Goal: Task Accomplishment & Management: Use online tool/utility

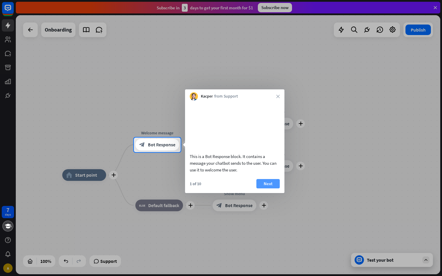
click at [271, 189] on button "Next" at bounding box center [267, 183] width 23 height 9
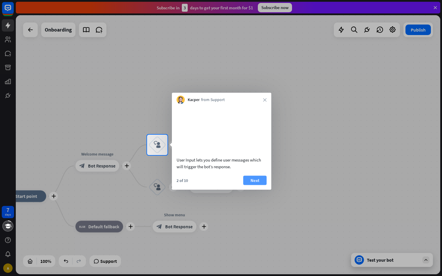
click at [260, 185] on button "Next" at bounding box center [254, 180] width 23 height 9
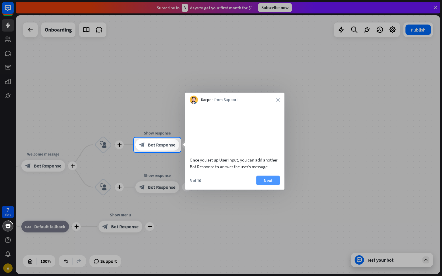
click at [267, 185] on button "Next" at bounding box center [267, 180] width 23 height 9
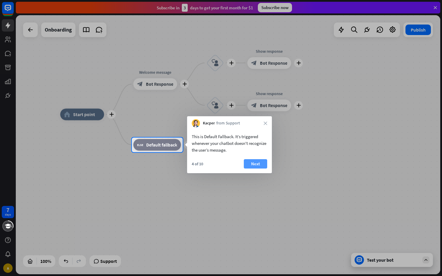
click at [255, 165] on button "Next" at bounding box center [255, 163] width 23 height 9
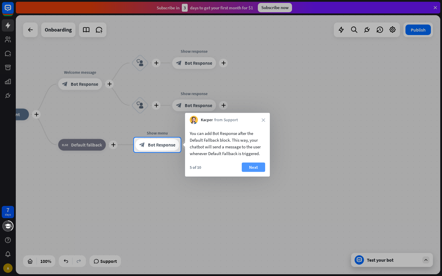
click at [256, 165] on button "Next" at bounding box center [253, 167] width 23 height 9
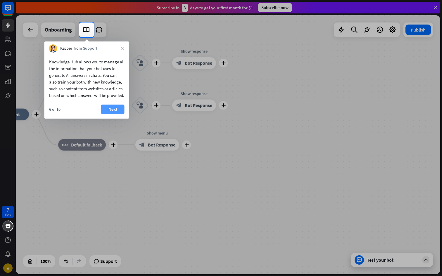
click at [112, 114] on button "Next" at bounding box center [112, 109] width 23 height 9
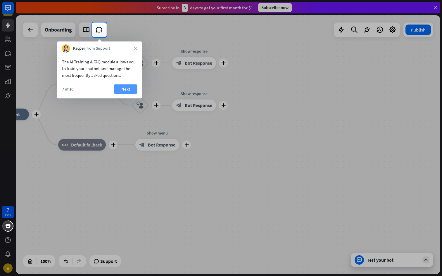
click at [127, 90] on button "Next" at bounding box center [125, 88] width 23 height 9
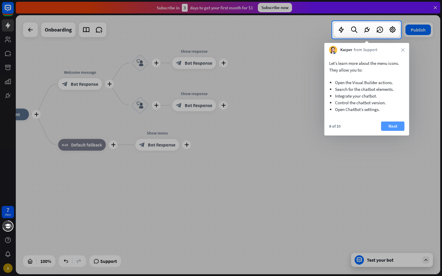
click at [393, 128] on button "Next" at bounding box center [392, 126] width 23 height 9
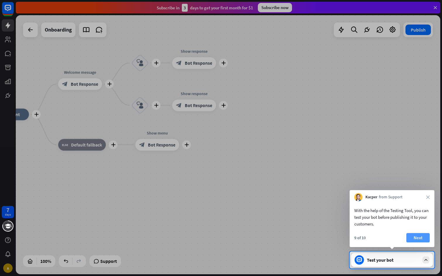
click at [413, 237] on button "Next" at bounding box center [417, 237] width 23 height 9
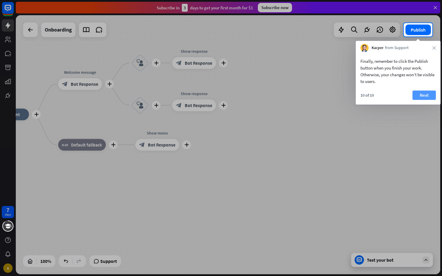
click at [422, 94] on button "Next" at bounding box center [423, 95] width 23 height 9
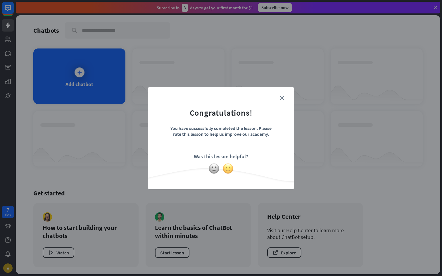
click at [229, 167] on img at bounding box center [227, 168] width 11 height 11
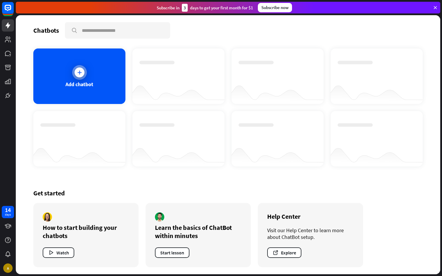
click at [77, 70] on icon at bounding box center [80, 73] width 6 height 6
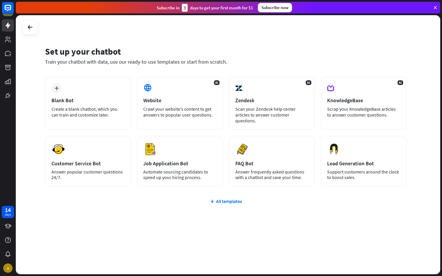
click at [435, 9] on icon at bounding box center [435, 7] width 5 height 5
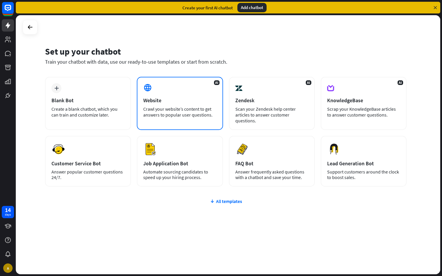
click at [177, 120] on div "AI Website Crawl your website’s content to get answers to popular user question…" at bounding box center [180, 103] width 86 height 53
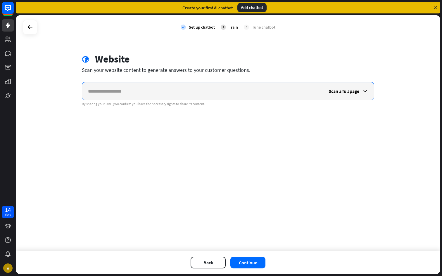
paste input "**********"
click at [264, 84] on input "**********" at bounding box center [202, 91] width 241 height 18
type input "**********"
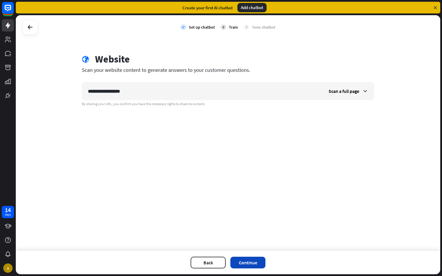
click at [249, 262] on button "Continue" at bounding box center [247, 263] width 35 height 12
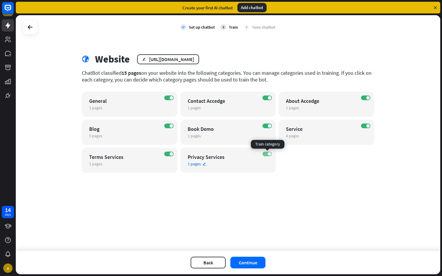
click at [268, 153] on span at bounding box center [270, 154] width 4 height 4
click at [170, 154] on span at bounding box center [172, 154] width 4 height 4
click at [251, 259] on button "Continue" at bounding box center [247, 263] width 35 height 12
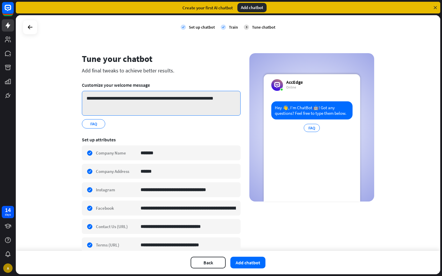
click at [129, 98] on textarea "**********" at bounding box center [161, 103] width 159 height 25
drag, startPoint x: 132, startPoint y: 98, endPoint x: 101, endPoint y: 101, distance: 31.1
click at [101, 101] on textarea "**********" at bounding box center [161, 103] width 159 height 25
click at [166, 102] on textarea "**********" at bounding box center [161, 103] width 159 height 25
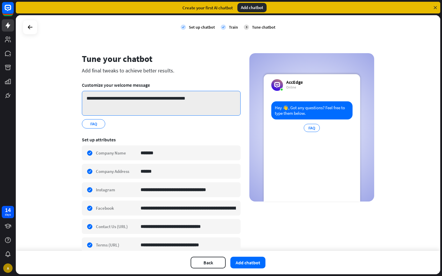
click at [217, 102] on textarea "**********" at bounding box center [161, 103] width 159 height 25
click at [181, 99] on textarea "**********" at bounding box center [161, 103] width 159 height 25
type textarea "**********"
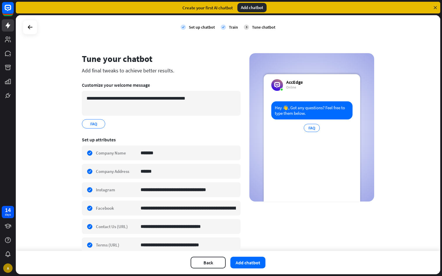
click at [132, 66] on div "**********" at bounding box center [161, 165] width 159 height 225
drag, startPoint x: 114, startPoint y: 70, endPoint x: 155, endPoint y: 70, distance: 40.9
click at [155, 70] on div "Add final tweaks to achieve better results." at bounding box center [161, 70] width 159 height 7
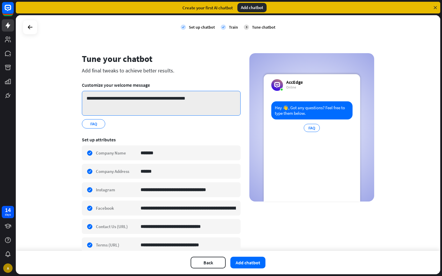
click at [150, 96] on textarea "**********" at bounding box center [161, 103] width 159 height 25
drag, startPoint x: 139, startPoint y: 99, endPoint x: 193, endPoint y: 99, distance: 53.8
click at [193, 99] on textarea "**********" at bounding box center [161, 103] width 159 height 25
click at [200, 100] on textarea "**********" at bounding box center [161, 103] width 159 height 25
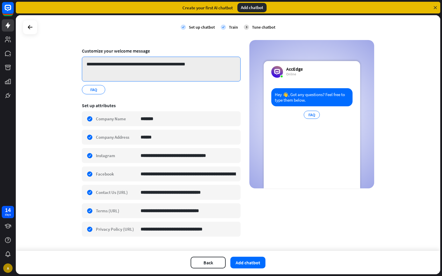
scroll to position [37, 0]
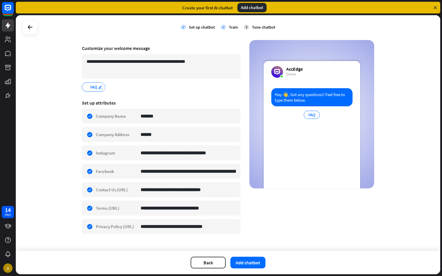
click at [100, 88] on icon "edit" at bounding box center [100, 87] width 5 height 4
click at [136, 92] on section "**********" at bounding box center [161, 68] width 159 height 55
click at [101, 86] on icon "edit" at bounding box center [100, 87] width 5 height 4
click at [145, 89] on div "FAQ.. *** edit" at bounding box center [161, 86] width 159 height 9
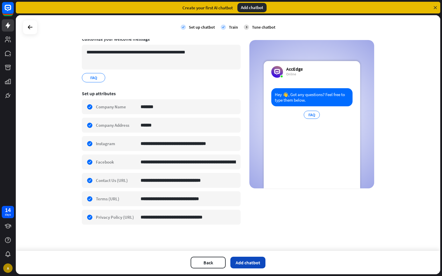
click at [245, 266] on button "Add chatbot" at bounding box center [247, 263] width 35 height 12
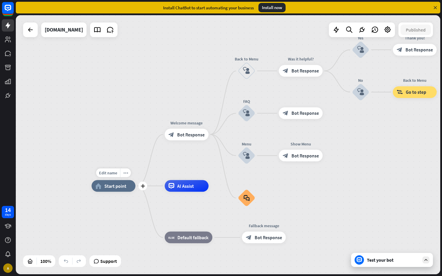
click at [113, 187] on span "Start point" at bounding box center [115, 186] width 22 height 6
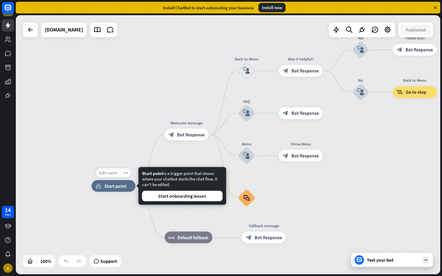
click at [111, 172] on span "Edit name" at bounding box center [108, 172] width 18 height 5
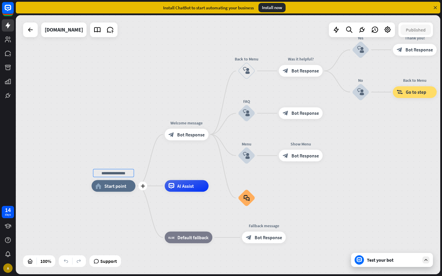
click at [114, 189] on span "Start point" at bounding box center [115, 186] width 22 height 6
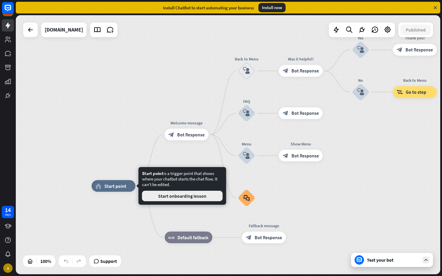
click at [165, 199] on button "Start onboarding lesson" at bounding box center [182, 196] width 81 height 11
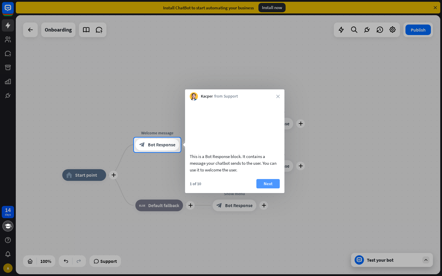
click at [267, 189] on button "Next" at bounding box center [267, 183] width 23 height 9
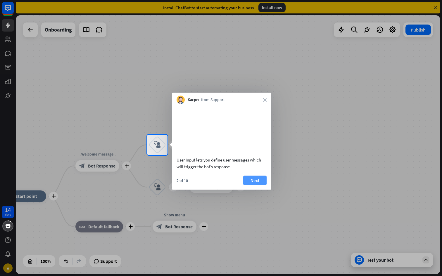
click at [254, 185] on button "Next" at bounding box center [254, 180] width 23 height 9
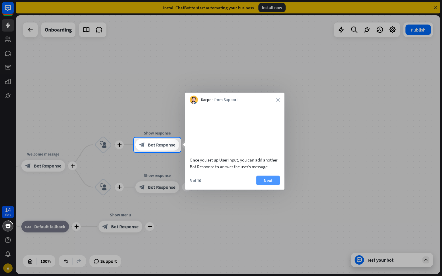
click at [268, 185] on button "Next" at bounding box center [267, 180] width 23 height 9
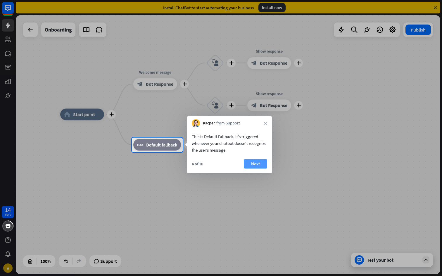
click at [261, 166] on button "Next" at bounding box center [255, 163] width 23 height 9
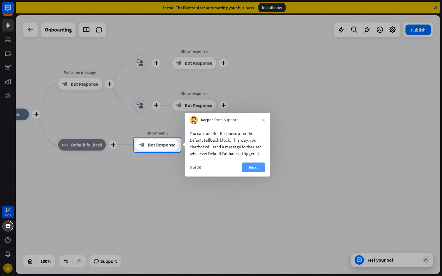
click at [251, 163] on button "Next" at bounding box center [253, 167] width 23 height 9
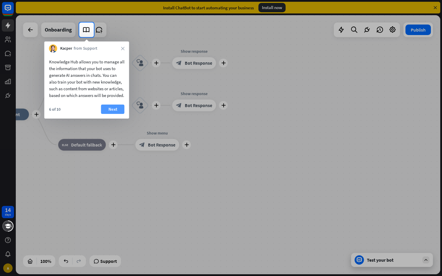
click at [109, 114] on button "Next" at bounding box center [112, 109] width 23 height 9
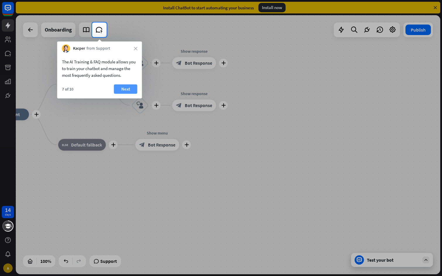
click at [124, 87] on button "Next" at bounding box center [125, 88] width 23 height 9
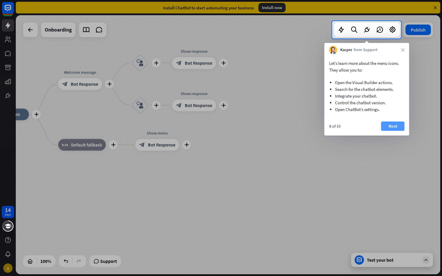
click at [388, 125] on button "Next" at bounding box center [392, 126] width 23 height 9
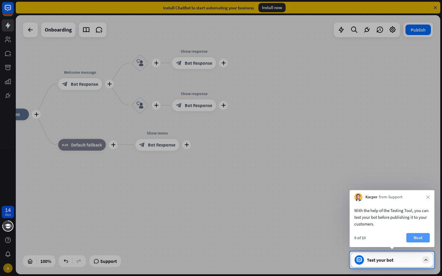
click at [415, 239] on button "Next" at bounding box center [417, 237] width 23 height 9
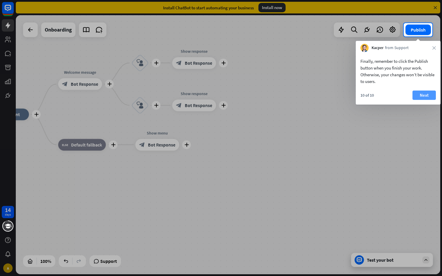
click at [425, 95] on button "Next" at bounding box center [423, 95] width 23 height 9
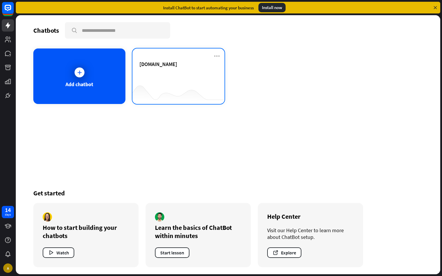
click at [162, 76] on div "[DOMAIN_NAME]" at bounding box center [178, 71] width 78 height 20
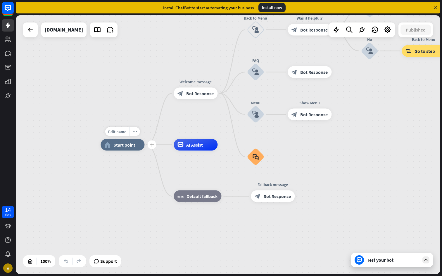
click at [127, 144] on span "Start point" at bounding box center [124, 145] width 22 height 6
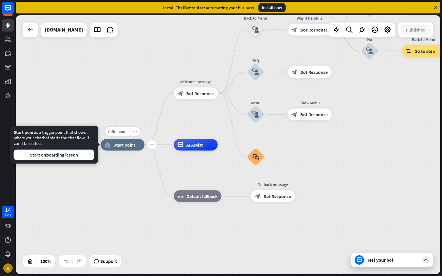
click at [138, 132] on div "more_horiz" at bounding box center [134, 131] width 11 height 9
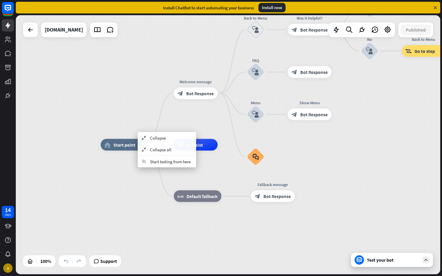
click at [107, 116] on div "home_2 Start point Welcome message block_bot_response Bot Response Back to Menu…" at bounding box center [228, 144] width 424 height 259
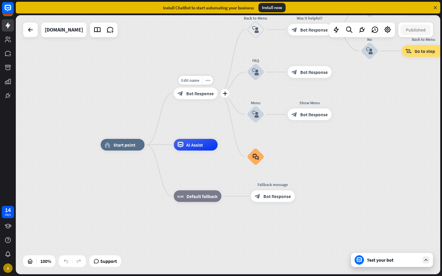
click at [191, 93] on span "Bot Response" at bounding box center [199, 93] width 27 height 6
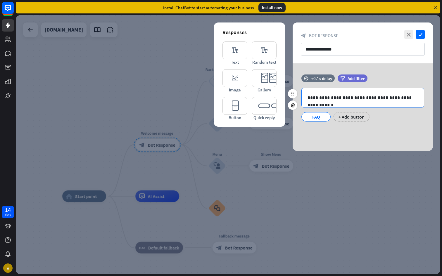
click at [336, 96] on p "**********" at bounding box center [362, 97] width 110 height 7
click at [326, 131] on div "**********" at bounding box center [363, 107] width 140 height 88
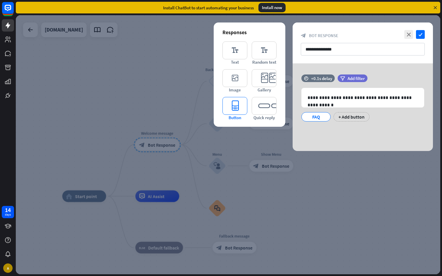
click at [236, 105] on icon "editor_button" at bounding box center [234, 106] width 25 height 18
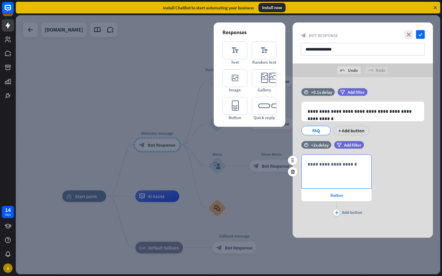
click at [322, 172] on div "**********" at bounding box center [337, 172] width 70 height 34
click at [321, 165] on p "**********" at bounding box center [336, 164] width 58 height 7
click at [325, 165] on p "**********" at bounding box center [336, 164] width 58 height 7
click at [323, 196] on div "Button" at bounding box center [336, 195] width 70 height 12
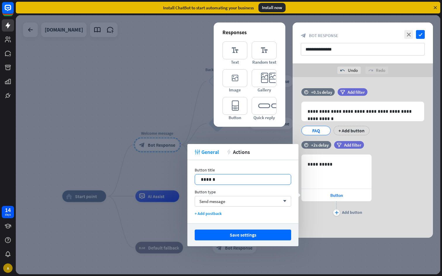
click at [234, 181] on p "******" at bounding box center [243, 179] width 84 height 7
drag, startPoint x: 234, startPoint y: 181, endPoint x: 188, endPoint y: 181, distance: 46.5
click at [188, 181] on div "Button title 14 ****** Button type Send message arrow_down + Add postback" at bounding box center [242, 191] width 111 height 63
click at [214, 202] on span "Send message" at bounding box center [212, 202] width 26 height 6
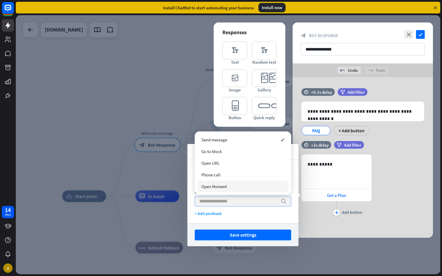
click at [215, 219] on div "**********" at bounding box center [242, 191] width 111 height 63
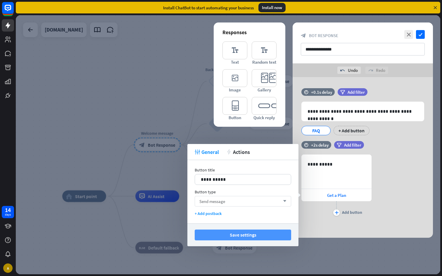
click at [228, 236] on button "Save settings" at bounding box center [243, 235] width 96 height 11
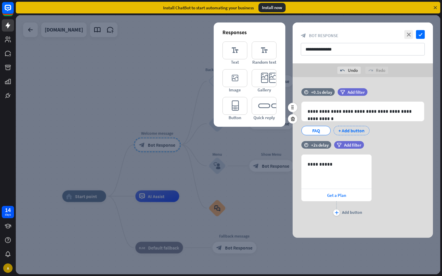
click at [351, 129] on div "+ Add button" at bounding box center [351, 130] width 36 height 9
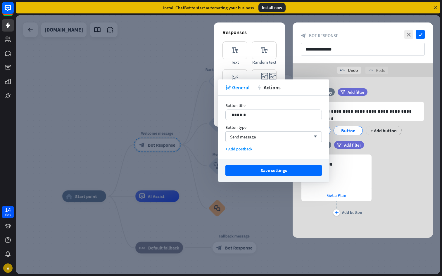
click at [399, 179] on div "**********" at bounding box center [363, 186] width 140 height 63
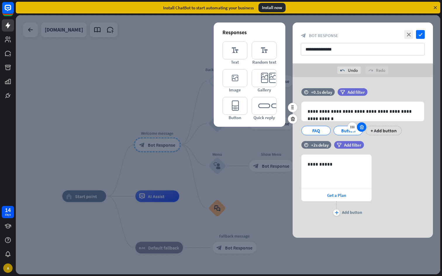
click at [358, 129] on div at bounding box center [361, 126] width 9 height 9
click at [404, 194] on div "**********" at bounding box center [363, 186] width 140 height 63
click at [422, 35] on icon "check" at bounding box center [420, 34] width 9 height 9
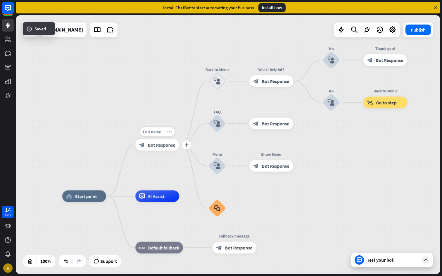
click at [161, 150] on div "block_bot_response Bot Response" at bounding box center [157, 145] width 44 height 12
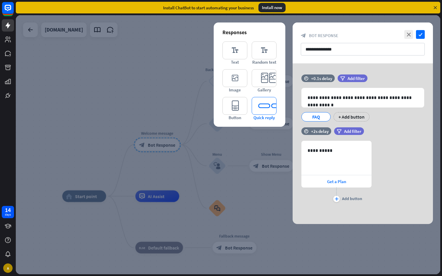
click at [263, 106] on icon "editor_quick_replies" at bounding box center [264, 106] width 25 height 18
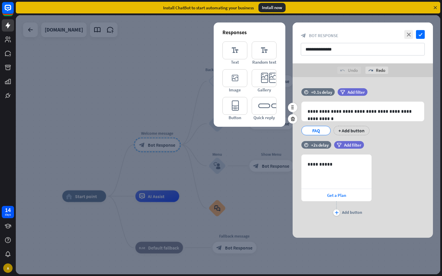
click at [322, 130] on div "FAQ" at bounding box center [315, 130] width 19 height 9
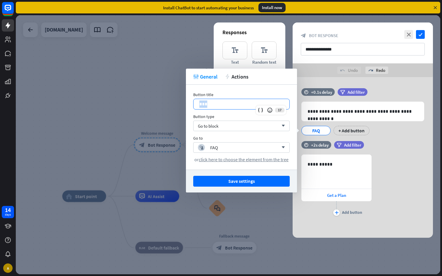
drag, startPoint x: 218, startPoint y: 105, endPoint x: 186, endPoint y: 105, distance: 31.9
click at [186, 105] on div "Button title 17 *** Button type Go to block arrow_down Go to block_user_input F…" at bounding box center [241, 127] width 111 height 85
click at [232, 95] on div "Button title" at bounding box center [241, 94] width 96 height 5
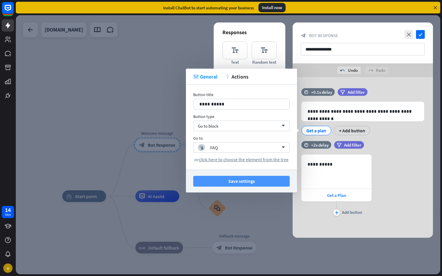
click at [236, 181] on button "Save settings" at bounding box center [241, 181] width 96 height 11
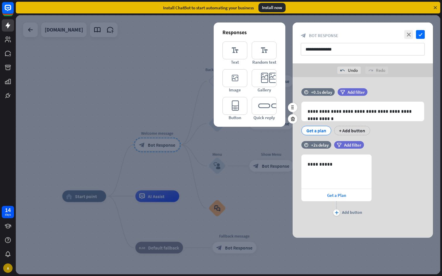
click at [319, 132] on div "Get a plan" at bounding box center [316, 130] width 20 height 9
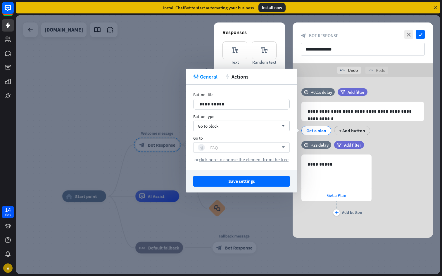
click at [229, 148] on div "block_user_input FAQ" at bounding box center [238, 147] width 81 height 7
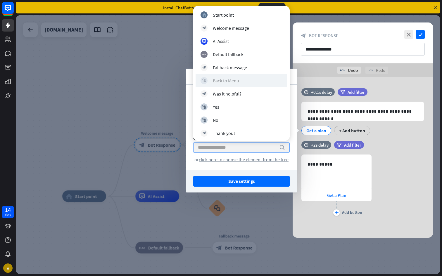
scroll to position [67, 0]
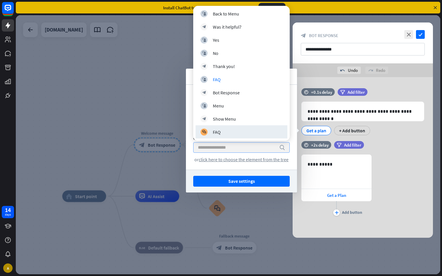
click at [219, 148] on input "search" at bounding box center [237, 148] width 78 height 10
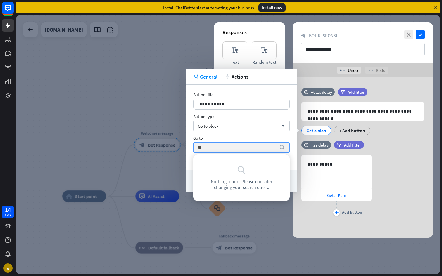
scroll to position [0, 0]
type input "*******"
click at [229, 151] on input "*******" at bounding box center [237, 148] width 78 height 10
drag, startPoint x: 229, startPoint y: 151, endPoint x: 193, endPoint y: 146, distance: 37.1
click at [193, 147] on div "**********" at bounding box center [241, 127] width 111 height 85
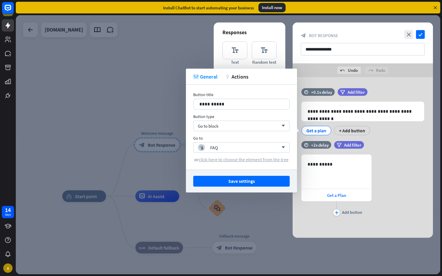
click at [253, 161] on span "click here to choose the element from the tree" at bounding box center [244, 160] width 90 height 6
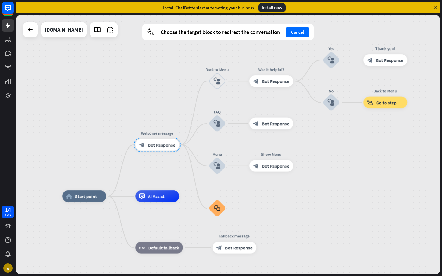
click at [162, 144] on div at bounding box center [157, 145] width 47 height 15
click at [219, 167] on div at bounding box center [217, 166] width 20 height 20
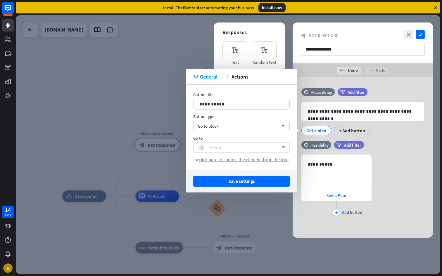
click at [241, 149] on div "block_user_input Menu" at bounding box center [238, 147] width 81 height 7
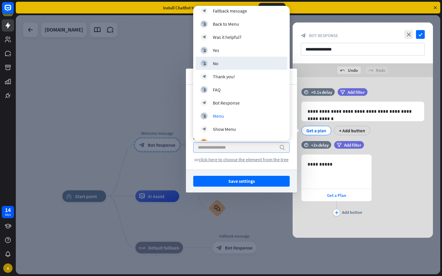
scroll to position [67, 0]
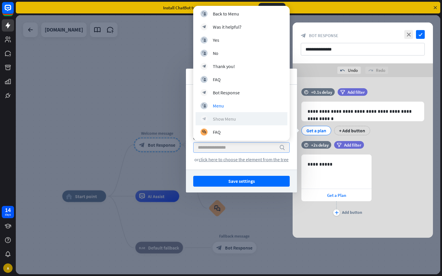
click at [204, 120] on icon "block_bot_response" at bounding box center [204, 119] width 4 height 4
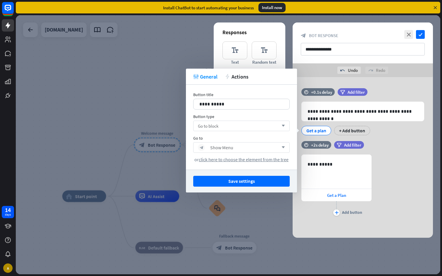
click at [224, 126] on div "Go to block arrow_down" at bounding box center [241, 126] width 96 height 11
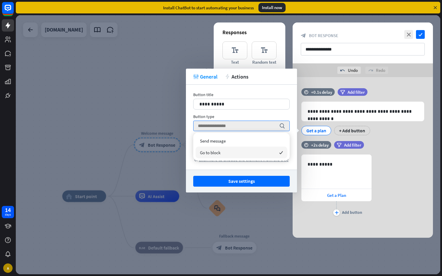
click at [220, 153] on span "Go to block" at bounding box center [210, 153] width 20 height 6
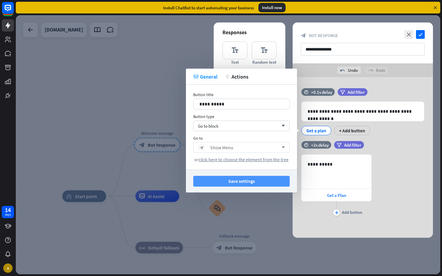
click at [241, 181] on button "Save settings" at bounding box center [241, 181] width 96 height 11
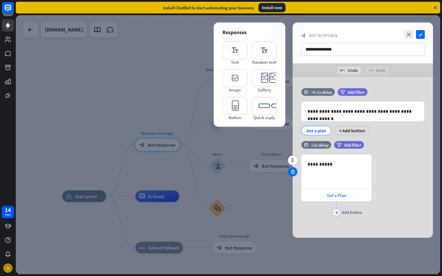
click at [292, 174] on div at bounding box center [292, 171] width 9 height 9
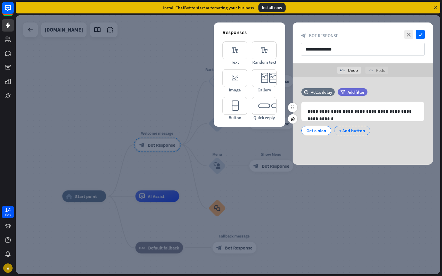
click at [357, 131] on div "+ Add button" at bounding box center [352, 130] width 36 height 9
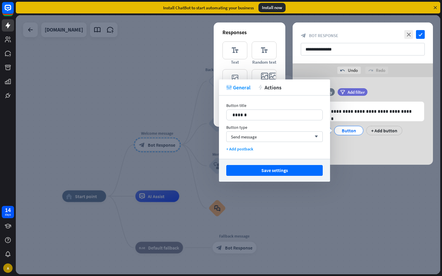
click at [317, 68] on div "undo Undo redo Redo" at bounding box center [363, 70] width 140 height 14
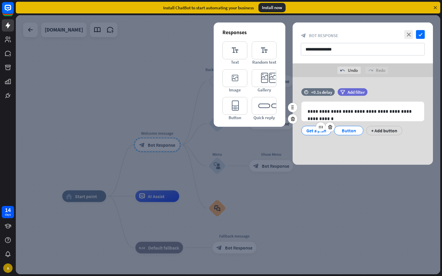
click at [313, 133] on div "Get a plan" at bounding box center [316, 130] width 20 height 9
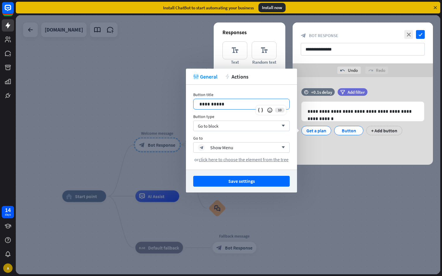
drag, startPoint x: 229, startPoint y: 101, endPoint x: 180, endPoint y: 101, distance: 48.8
click at [180, 101] on body "14 days A close Product Help First steps Get started with ChatBot Help Center F…" at bounding box center [221, 138] width 442 height 276
click at [223, 107] on p "**********" at bounding box center [241, 104] width 84 height 7
click at [327, 151] on div "**********" at bounding box center [363, 121] width 140 height 88
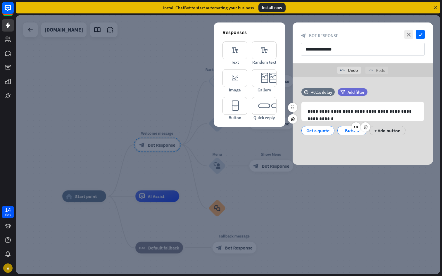
click at [352, 135] on div "Button" at bounding box center [351, 130] width 29 height 9
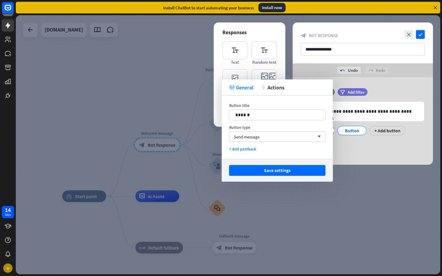
click at [385, 88] on div "filter Add filter" at bounding box center [367, 92] width 59 height 8
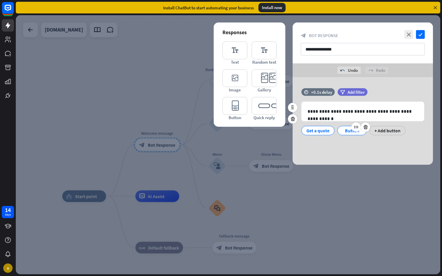
click at [345, 130] on div "Button" at bounding box center [351, 130] width 19 height 9
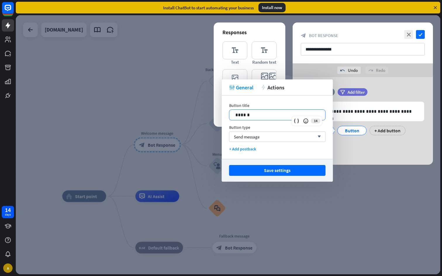
drag, startPoint x: 253, startPoint y: 115, endPoint x: 214, endPoint y: 115, distance: 39.5
click at [214, 115] on body "14 days A close Product Help First steps Get started with ChatBot Help Center F…" at bounding box center [221, 138] width 442 height 276
drag, startPoint x: 254, startPoint y: 117, endPoint x: 226, endPoint y: 116, distance: 28.7
click at [226, 117] on div "Button title 14 ****** Button type Send message arrow_down + Add postback" at bounding box center [277, 127] width 111 height 63
click at [247, 137] on span "Send message" at bounding box center [247, 137] width 26 height 6
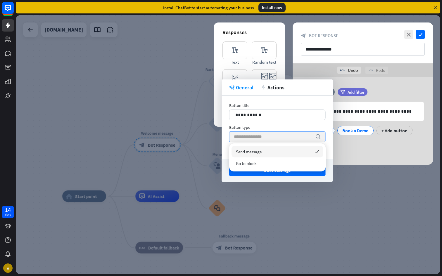
click at [247, 151] on span "Send message" at bounding box center [249, 152] width 26 height 6
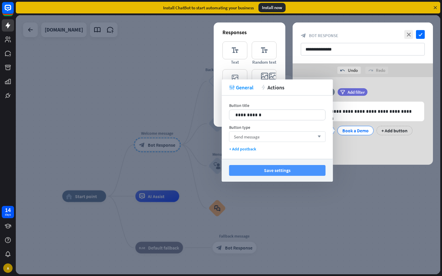
click at [270, 173] on button "Save settings" at bounding box center [277, 170] width 96 height 11
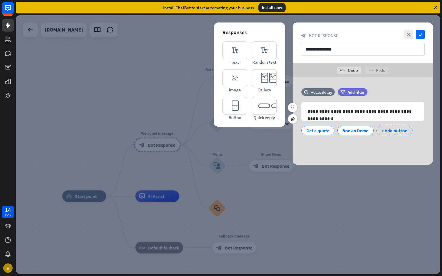
click at [394, 130] on div "+ Add button" at bounding box center [394, 130] width 36 height 9
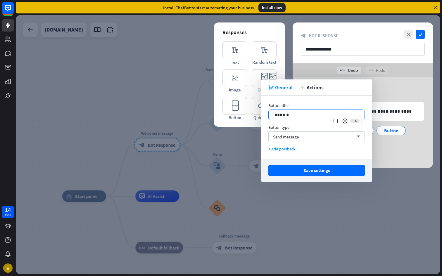
click at [295, 116] on p "******" at bounding box center [316, 114] width 84 height 7
drag, startPoint x: 293, startPoint y: 115, endPoint x: 257, endPoint y: 114, distance: 36.8
click at [257, 114] on body "14 days A close Product Help First steps Get started with ChatBot Help Center F…" at bounding box center [221, 138] width 442 height 276
click at [297, 72] on div "undo Undo redo Redo" at bounding box center [363, 70] width 140 height 14
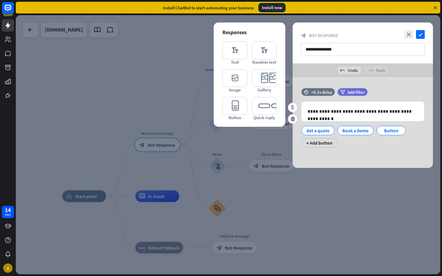
click at [374, 142] on div "Get a quote Book a Demo Button + Add button" at bounding box center [361, 135] width 123 height 25
click at [316, 131] on div "Get a quote" at bounding box center [317, 130] width 23 height 9
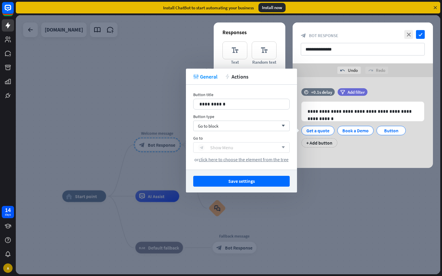
click at [234, 148] on div "block_bot_response Show Menu" at bounding box center [238, 147] width 81 height 7
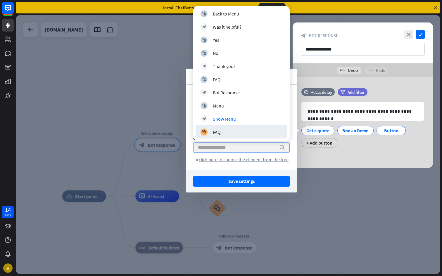
click at [291, 249] on div at bounding box center [228, 144] width 424 height 259
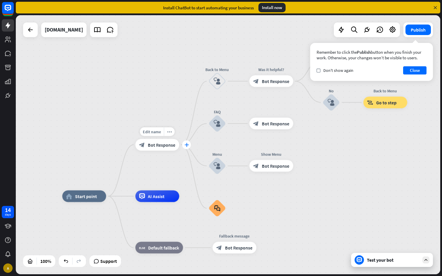
click at [184, 147] on div "plus" at bounding box center [186, 145] width 9 height 9
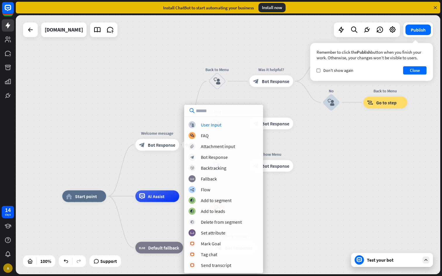
click at [204, 113] on input "text" at bounding box center [223, 111] width 79 height 12
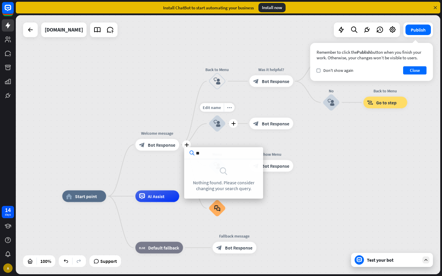
type input "*"
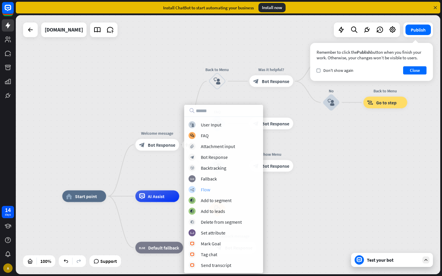
click at [207, 188] on div "Flow" at bounding box center [205, 190] width 9 height 6
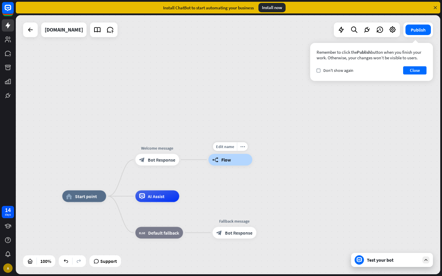
click at [216, 159] on icon "builder_tree" at bounding box center [215, 160] width 6 height 6
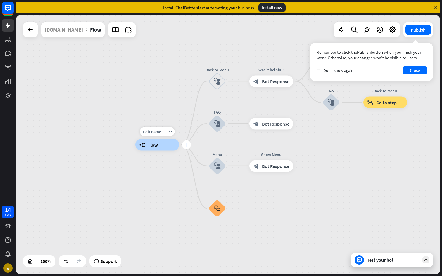
click at [186, 148] on div "plus" at bounding box center [186, 145] width 9 height 9
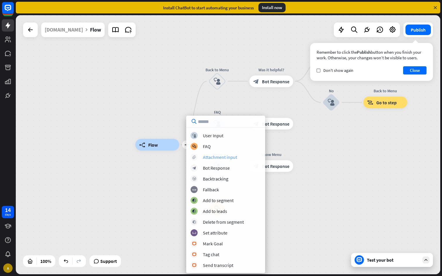
click at [215, 160] on div "Attachment input" at bounding box center [220, 157] width 34 height 6
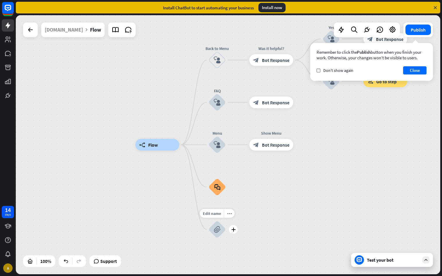
click at [219, 229] on icon "block_attachment" at bounding box center [217, 229] width 7 height 7
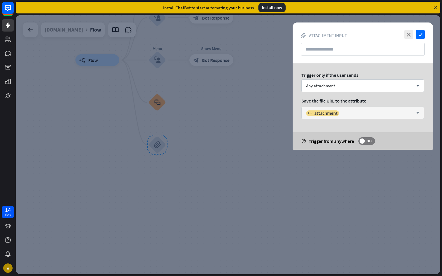
click at [393, 119] on div "variable attachment arrow_down" at bounding box center [362, 113] width 123 height 13
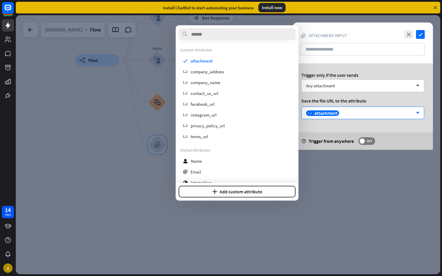
click at [148, 184] on div at bounding box center [228, 144] width 424 height 259
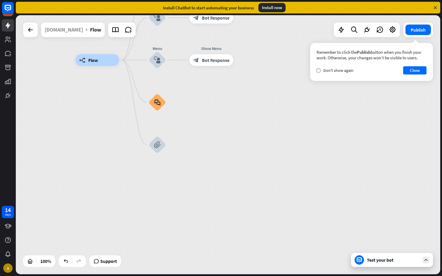
click at [208, 175] on div "builder_tree Flow Back to Menu block_user_input Was it helpful? block_bot_respo…" at bounding box center [287, 189] width 424 height 259
click at [31, 28] on icon at bounding box center [30, 29] width 7 height 7
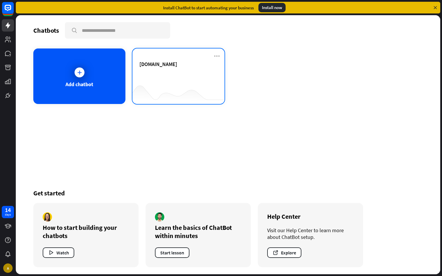
click at [155, 76] on div "[DOMAIN_NAME]" at bounding box center [178, 71] width 78 height 20
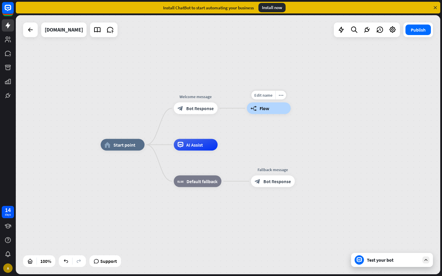
click at [254, 112] on div "builder_tree Flow" at bounding box center [269, 109] width 44 height 12
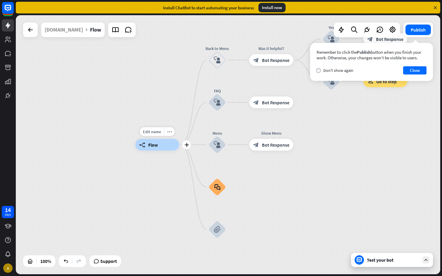
click at [156, 146] on span "Flow" at bounding box center [153, 145] width 10 height 6
click at [30, 31] on icon at bounding box center [30, 29] width 7 height 7
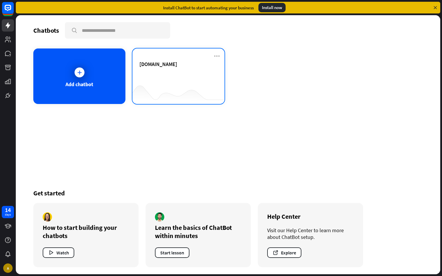
click at [153, 74] on div "[DOMAIN_NAME]" at bounding box center [178, 71] width 78 height 20
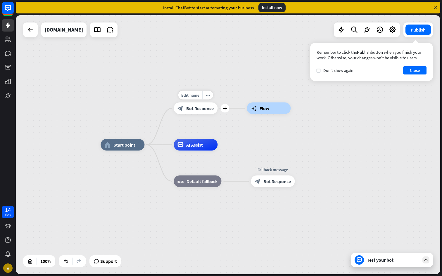
click at [197, 108] on span "Bot Response" at bounding box center [199, 109] width 27 height 6
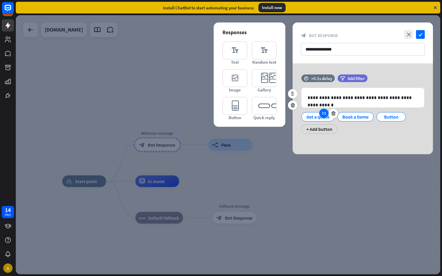
click at [324, 117] on div at bounding box center [323, 113] width 9 height 9
click at [310, 118] on div "Get a quote" at bounding box center [317, 117] width 23 height 9
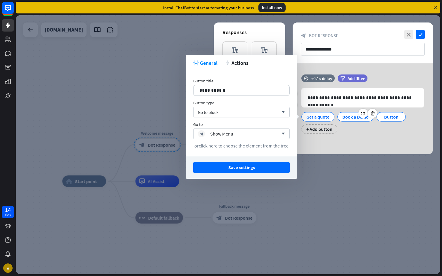
click at [346, 117] on div "Book a Demo" at bounding box center [355, 117] width 26 height 9
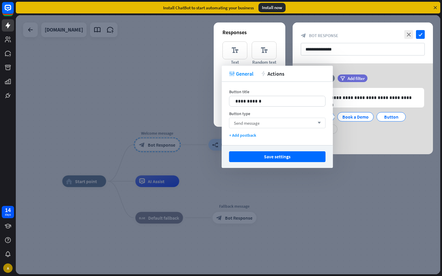
click at [275, 125] on div "Send message arrow_down" at bounding box center [277, 123] width 96 height 11
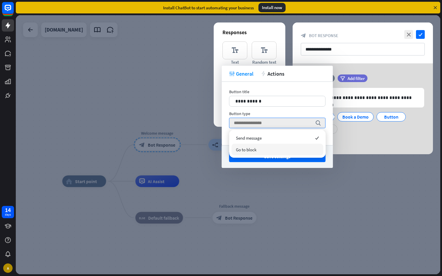
click at [255, 151] on span "Go to block" at bounding box center [246, 150] width 20 height 6
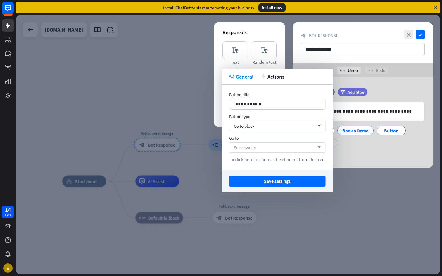
click at [255, 151] on div "Select value arrow_down" at bounding box center [277, 147] width 96 height 11
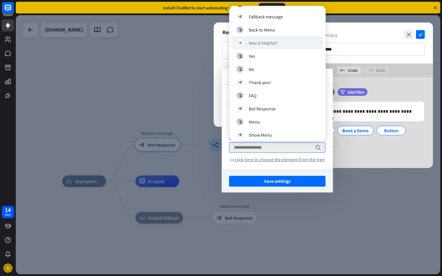
scroll to position [93, 0]
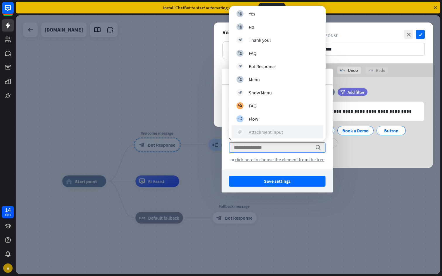
click at [260, 132] on div "Attachment input" at bounding box center [266, 132] width 34 height 6
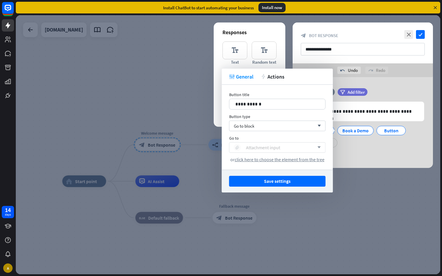
click at [262, 149] on div "Attachment input" at bounding box center [263, 148] width 34 height 6
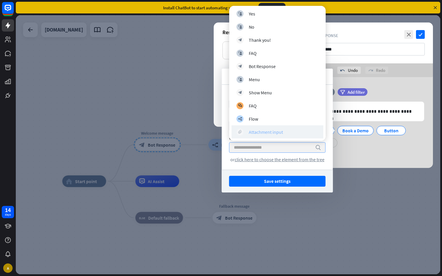
click at [245, 132] on div "block_attachment Attachment input" at bounding box center [277, 132] width 82 height 7
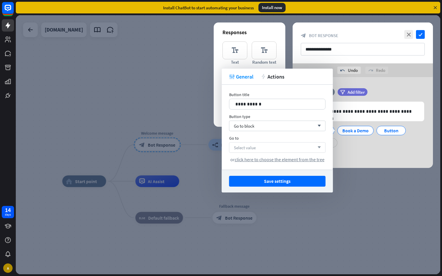
click at [252, 149] on span "Select value" at bounding box center [245, 148] width 22 height 6
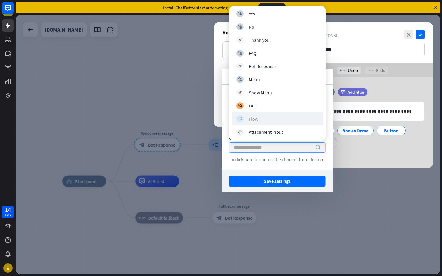
click at [240, 120] on icon "builder_tree" at bounding box center [240, 119] width 4 height 4
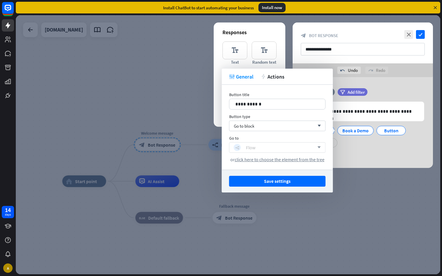
click at [263, 149] on div "builder_tree Flow" at bounding box center [274, 147] width 81 height 7
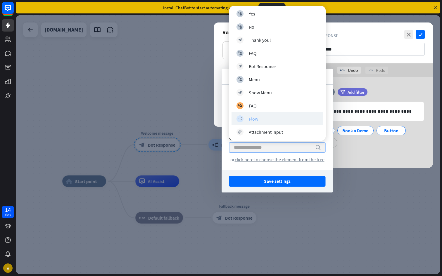
click at [251, 118] on div "Flow" at bounding box center [253, 119] width 9 height 6
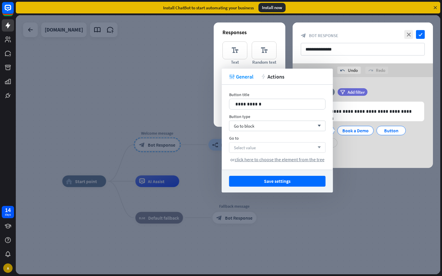
click at [253, 148] on span "Select value" at bounding box center [245, 148] width 22 height 6
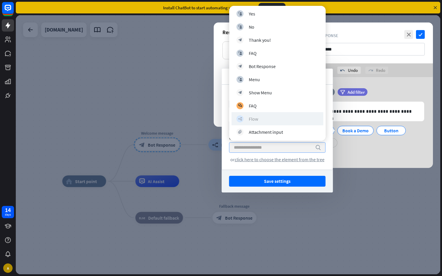
click at [253, 117] on div "Flow" at bounding box center [253, 119] width 9 height 6
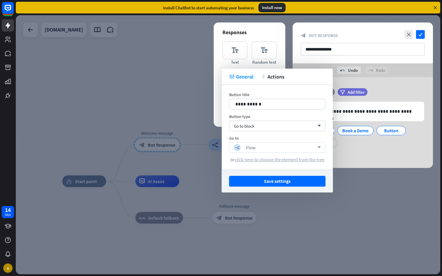
click at [275, 161] on span "click here to choose the element from the tree" at bounding box center [280, 160] width 90 height 6
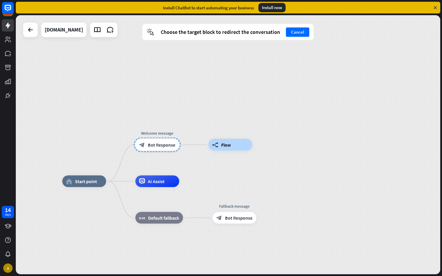
click at [220, 148] on div "builder_tree Flow" at bounding box center [230, 145] width 44 height 12
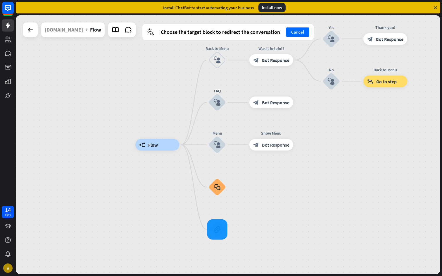
click at [217, 227] on div at bounding box center [217, 229] width 20 height 20
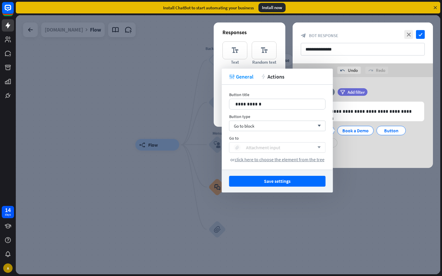
click at [296, 148] on div "block_attachment Attachment input" at bounding box center [274, 147] width 81 height 7
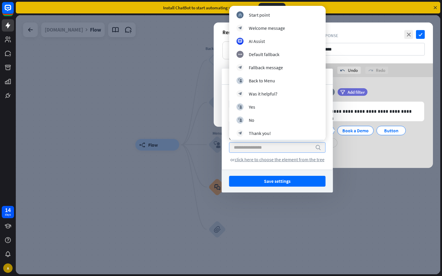
click at [274, 148] on input "search" at bounding box center [273, 148] width 78 height 10
click at [273, 182] on button "Save settings" at bounding box center [277, 181] width 96 height 11
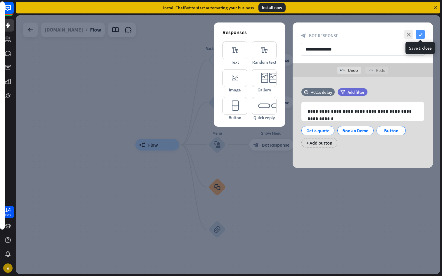
click at [419, 36] on icon "check" at bounding box center [420, 34] width 9 height 9
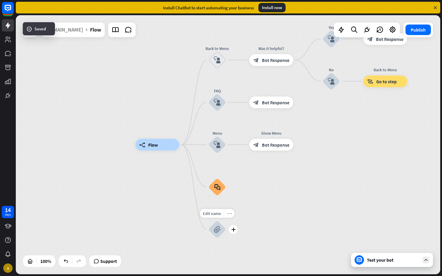
click at [231, 215] on icon "more_horiz" at bounding box center [229, 213] width 5 height 4
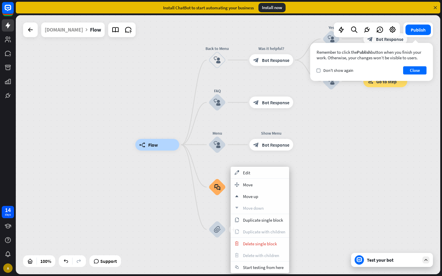
click at [215, 221] on div "plus block_attachment" at bounding box center [217, 230] width 18 height 18
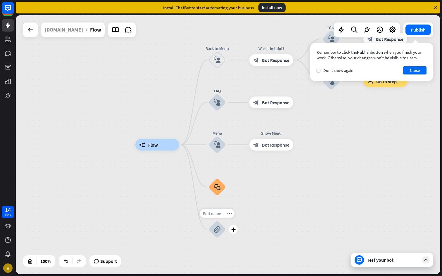
click at [211, 213] on span "Edit name" at bounding box center [212, 213] width 18 height 5
click at [258, 215] on div "builder_tree Flow Back to Menu block_user_input Was it helpful? block_bot_respo…" at bounding box center [347, 274] width 424 height 259
click at [216, 228] on icon "block_attachment" at bounding box center [217, 229] width 7 height 7
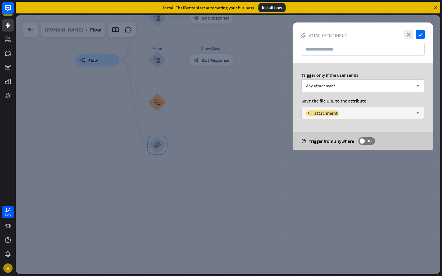
click at [369, 112] on div "variable attachment" at bounding box center [359, 113] width 107 height 6
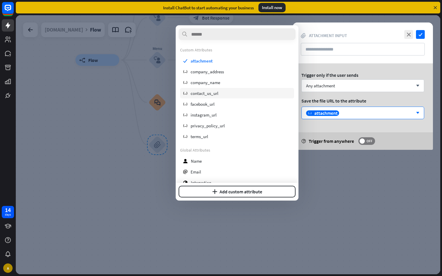
click at [230, 92] on div "variable contact_us_url" at bounding box center [237, 93] width 114 height 11
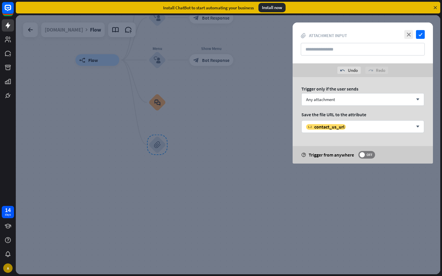
click at [256, 167] on div at bounding box center [228, 144] width 424 height 259
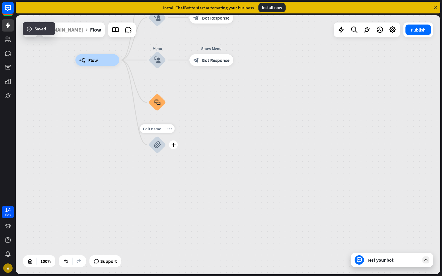
click at [158, 144] on icon "block_attachment" at bounding box center [157, 144] width 7 height 7
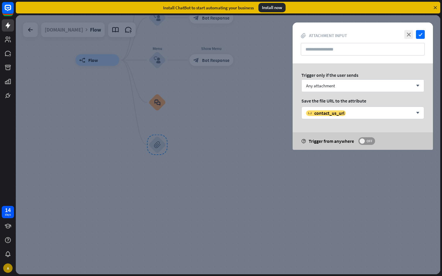
click at [361, 143] on span at bounding box center [361, 141] width 5 height 5
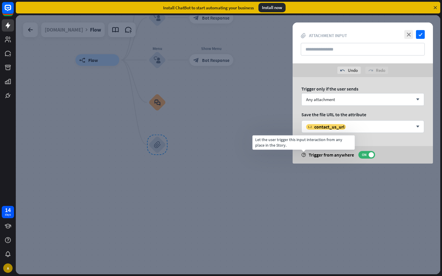
click at [305, 155] on icon "help" at bounding box center [303, 155] width 4 height 4
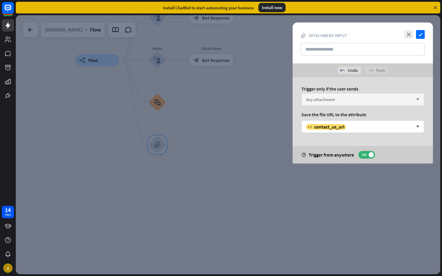
click at [364, 98] on div "Any attachment arrow_down" at bounding box center [362, 99] width 123 height 13
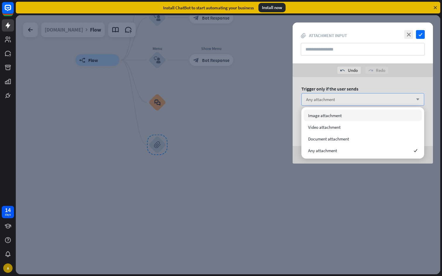
click at [364, 98] on div "Any attachment arrow_down" at bounding box center [362, 99] width 123 height 13
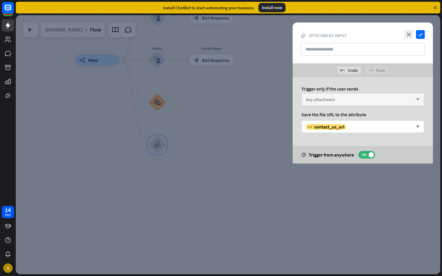
click at [361, 99] on div "Any attachment arrow_down" at bounding box center [362, 99] width 123 height 13
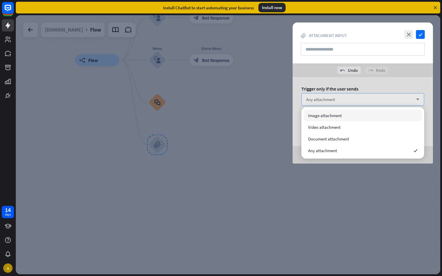
click at [348, 101] on div "Any attachment arrow_down" at bounding box center [362, 99] width 123 height 13
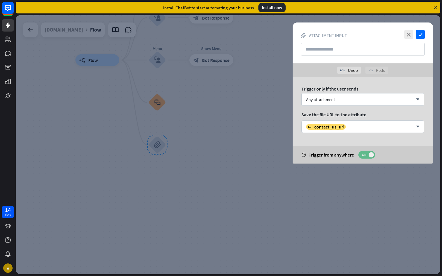
click at [369, 155] on span at bounding box center [371, 154] width 5 height 5
click at [419, 125] on icon "arrow_down" at bounding box center [416, 127] width 6 height 4
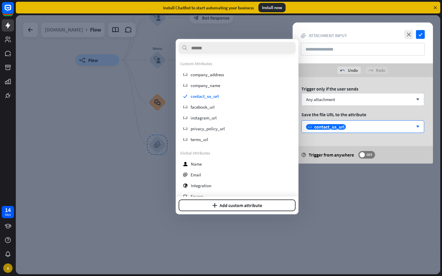
click at [227, 261] on div at bounding box center [228, 144] width 424 height 259
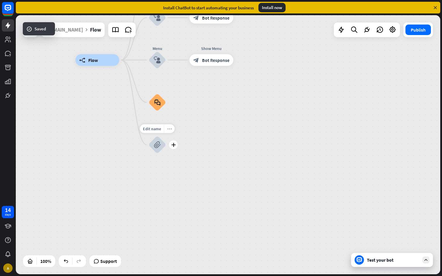
click at [170, 131] on div "more_horiz" at bounding box center [169, 129] width 11 height 9
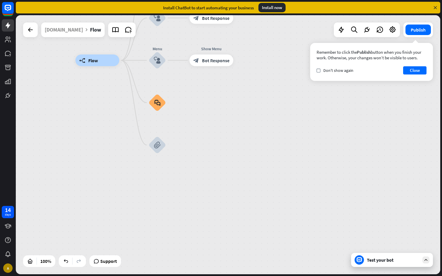
click at [147, 182] on div "builder_tree Flow Back to Menu block_user_input Was it helpful? block_bot_respo…" at bounding box center [287, 189] width 424 height 259
click at [157, 148] on icon "block_attachment" at bounding box center [157, 145] width 7 height 7
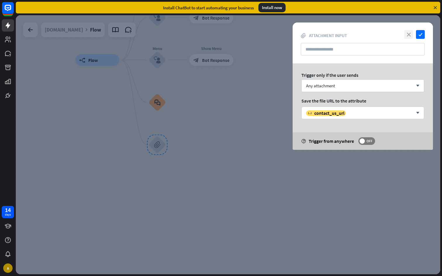
click at [409, 35] on icon "close" at bounding box center [408, 34] width 9 height 9
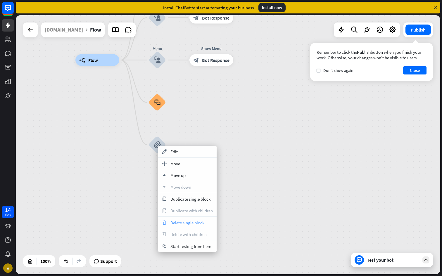
click at [181, 221] on span "Delete single block" at bounding box center [187, 223] width 34 height 6
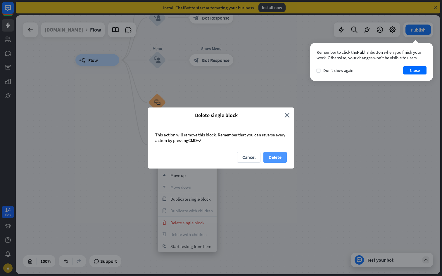
click at [271, 157] on button "Delete" at bounding box center [274, 157] width 23 height 11
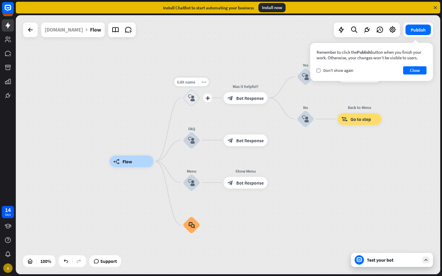
click at [191, 99] on icon "block_user_input" at bounding box center [191, 97] width 7 height 7
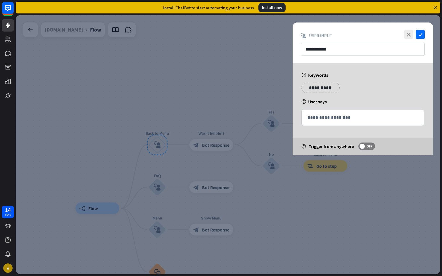
drag, startPoint x: 319, startPoint y: 103, endPoint x: 336, endPoint y: 103, distance: 17.0
click at [336, 103] on div "help User says" at bounding box center [362, 102] width 123 height 6
click at [324, 102] on div "help User says" at bounding box center [362, 102] width 123 height 6
click at [335, 72] on div "help Keywords" at bounding box center [362, 75] width 123 height 6
click at [421, 34] on icon "check" at bounding box center [420, 34] width 9 height 9
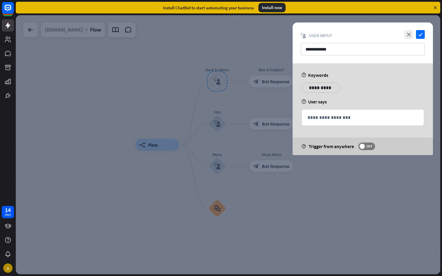
click at [127, 197] on div at bounding box center [228, 144] width 424 height 259
click at [108, 209] on div at bounding box center [228, 144] width 424 height 259
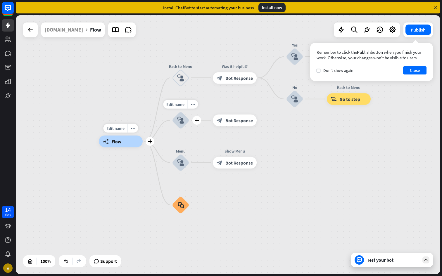
click at [119, 140] on span "Flow" at bounding box center [117, 142] width 10 height 6
click at [105, 143] on icon "builder_tree" at bounding box center [106, 142] width 6 height 6
click at [23, 32] on div at bounding box center [30, 30] width 15 height 15
click at [29, 30] on icon at bounding box center [30, 29] width 7 height 7
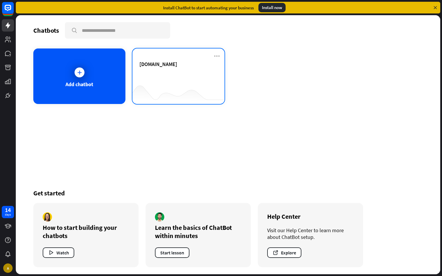
click at [152, 81] on div at bounding box center [178, 92] width 92 height 23
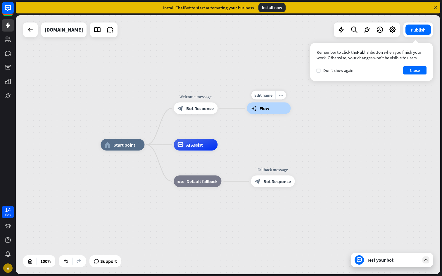
click at [279, 98] on div "more_horiz" at bounding box center [280, 95] width 11 height 9
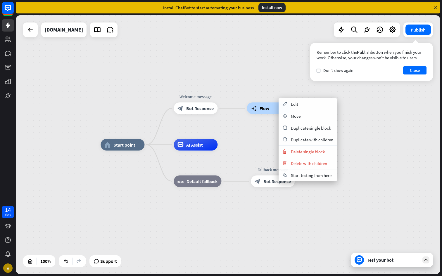
click at [243, 209] on div "home_2 Start point Welcome message block_bot_response Bot Response builder_tree…" at bounding box center [313, 274] width 424 height 259
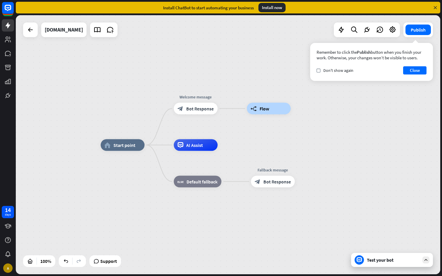
click at [376, 259] on div "Test your bot" at bounding box center [393, 260] width 53 height 6
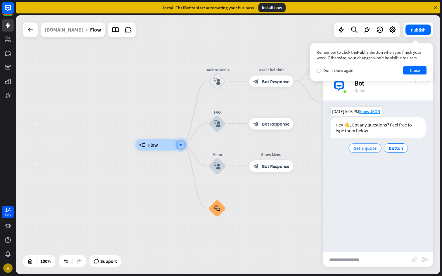
click at [365, 151] on span "Get a quote" at bounding box center [364, 148] width 23 height 6
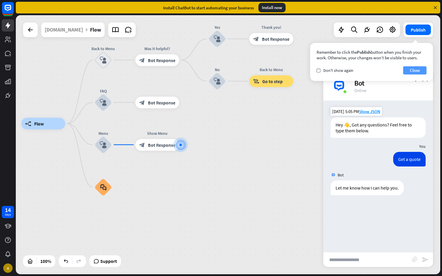
click at [413, 73] on button "Close" at bounding box center [414, 70] width 23 height 8
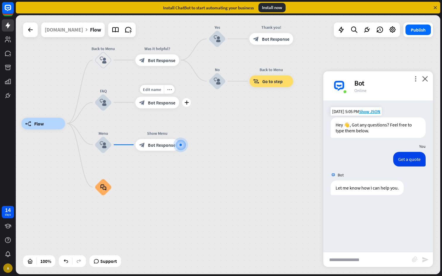
click at [153, 103] on span "Bot Response" at bounding box center [161, 103] width 27 height 6
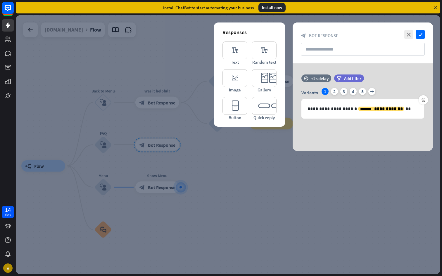
click at [421, 39] on div "close check block_bot_response Bot Response" at bounding box center [363, 43] width 140 height 41
click at [215, 158] on div at bounding box center [228, 144] width 424 height 259
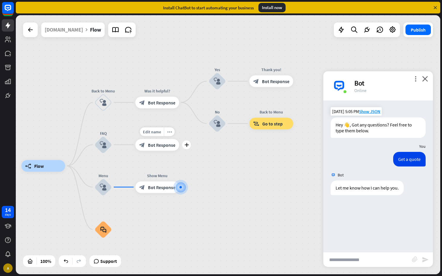
click at [161, 148] on div "block_bot_response Bot Response" at bounding box center [157, 145] width 44 height 12
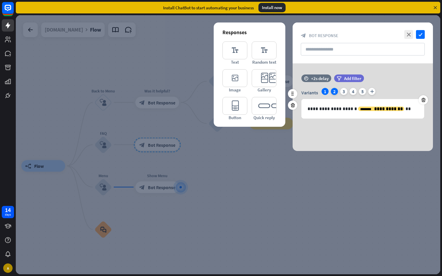
click at [331, 90] on div "2" at bounding box center [334, 91] width 7 height 7
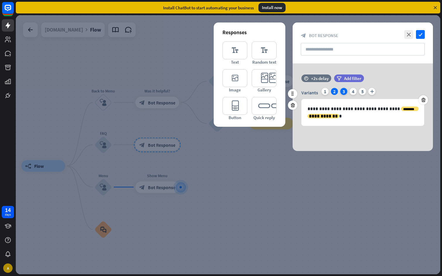
click at [343, 92] on div "3" at bounding box center [343, 91] width 7 height 7
click at [353, 92] on div "4" at bounding box center [353, 91] width 7 height 7
click at [360, 92] on div "5" at bounding box center [362, 91] width 7 height 7
click at [353, 91] on div "4" at bounding box center [353, 91] width 7 height 7
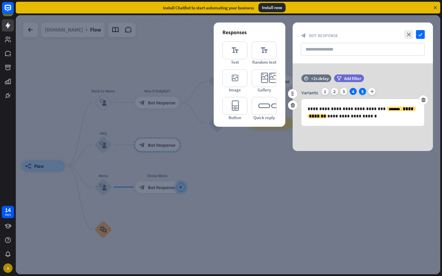
click at [359, 90] on div "5" at bounding box center [362, 91] width 7 height 7
click at [419, 34] on icon "check" at bounding box center [420, 34] width 9 height 9
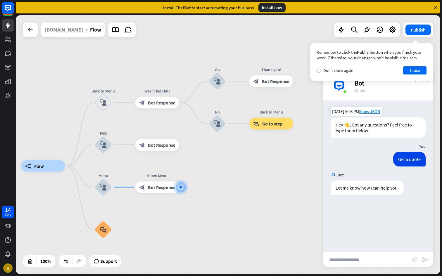
click at [341, 262] on input "text" at bounding box center [367, 260] width 89 height 15
type input "*"
type input "**********"
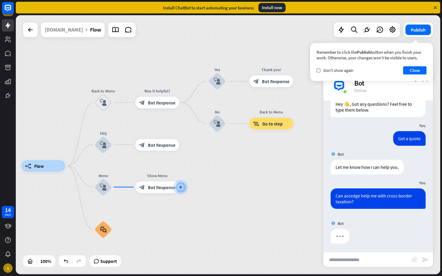
scroll to position [21, 0]
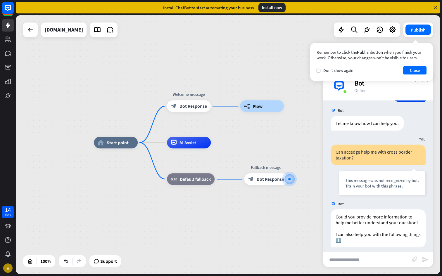
scroll to position [85, 0]
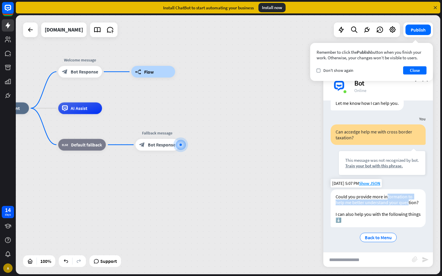
drag, startPoint x: 387, startPoint y: 199, endPoint x: 407, endPoint y: 201, distance: 20.3
click at [407, 202] on div "Could you provide more information to help me better understand your question? …" at bounding box center [378, 208] width 95 height 38
click at [407, 201] on div "Could you provide more information to help me better understand your question? …" at bounding box center [378, 208] width 95 height 38
drag, startPoint x: 362, startPoint y: 210, endPoint x: 388, endPoint y: 214, distance: 26.7
click at [388, 215] on div "Could you provide more information to help me better understand your question? …" at bounding box center [378, 208] width 95 height 38
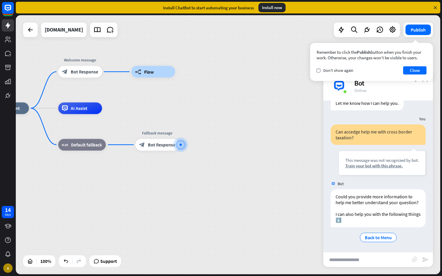
click at [347, 257] on input "text" at bounding box center [367, 260] width 89 height 15
type input "**********"
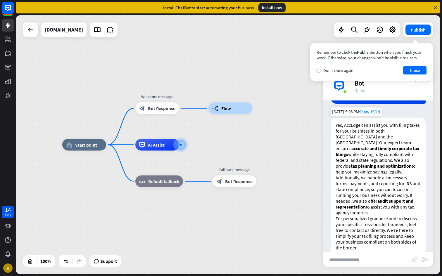
scroll to position [249, 0]
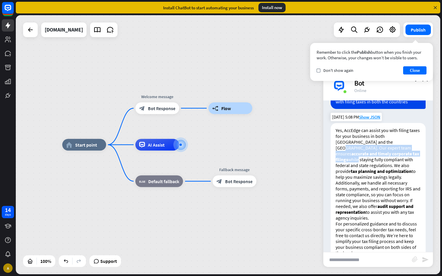
drag, startPoint x: 365, startPoint y: 139, endPoint x: 401, endPoint y: 141, distance: 35.7
click at [401, 141] on p "Yes, AccEdge can assist you with filing taxes for your business in both [GEOGRA…" at bounding box center [378, 153] width 85 height 53
click at [371, 164] on p "Yes, AccEdge can assist you with filing taxes for your business in both [GEOGRA…" at bounding box center [378, 153] width 85 height 53
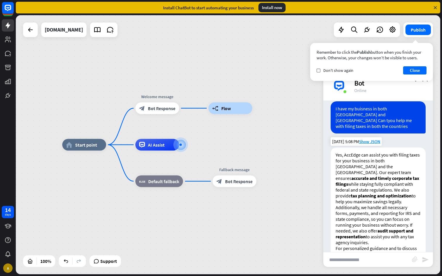
scroll to position [255, 0]
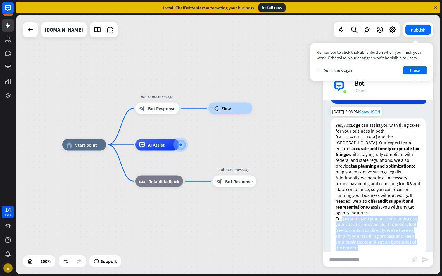
drag, startPoint x: 342, startPoint y: 208, endPoint x: 363, endPoint y: 237, distance: 35.4
click at [363, 237] on p "For personalized guidance and to discuss your specific cross-border tax needs, …" at bounding box center [378, 233] width 85 height 35
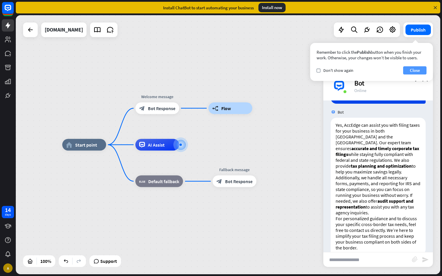
click at [414, 71] on button "Close" at bounding box center [414, 70] width 23 height 8
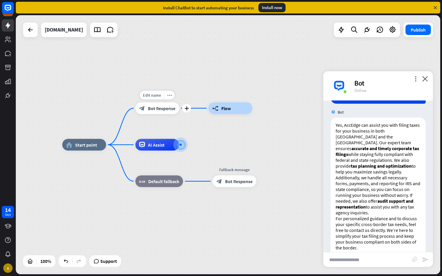
click at [161, 111] on div "block_bot_response Bot Response" at bounding box center [157, 109] width 44 height 12
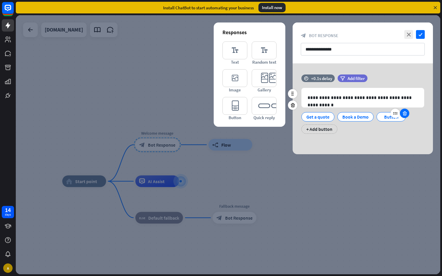
click at [405, 115] on icon at bounding box center [405, 113] width 6 height 5
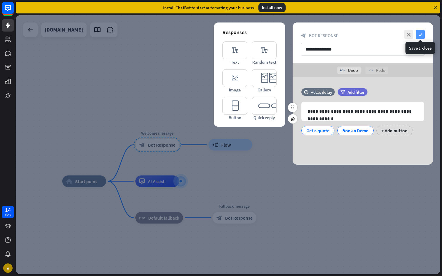
click at [420, 34] on icon "check" at bounding box center [420, 34] width 9 height 9
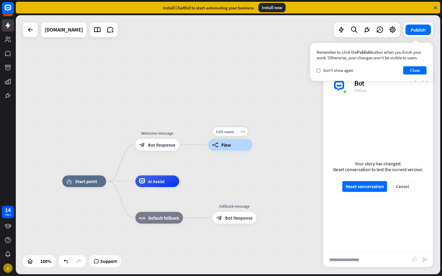
click at [208, 144] on div "Edit name more_horiz builder_tree Flow" at bounding box center [230, 145] width 44 height 12
click at [220, 145] on div "builder_tree Flow" at bounding box center [230, 145] width 44 height 12
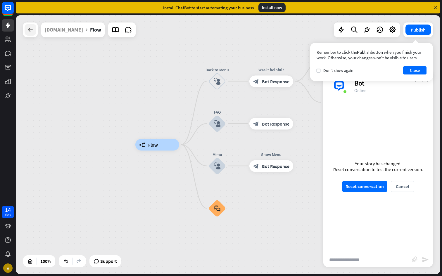
click at [36, 33] on div at bounding box center [31, 30] width 12 height 12
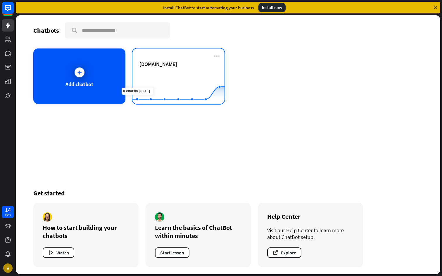
click at [154, 70] on div "[DOMAIN_NAME]" at bounding box center [178, 71] width 78 height 20
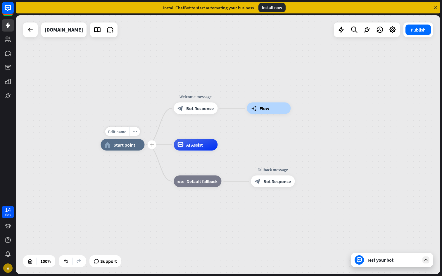
click at [119, 149] on div "home_2 Start point" at bounding box center [123, 145] width 44 height 12
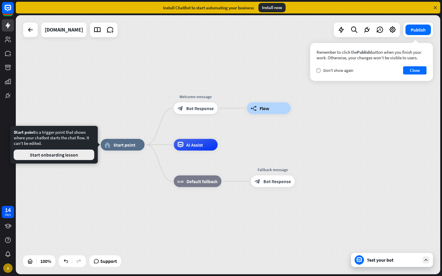
click at [69, 153] on button "Start onboarding lesson" at bounding box center [54, 155] width 81 height 11
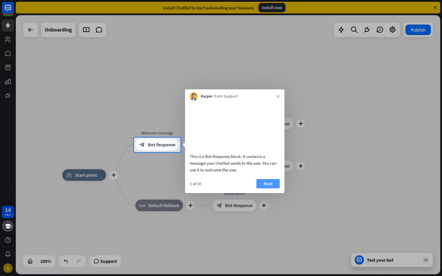
click at [261, 189] on button "Next" at bounding box center [267, 183] width 23 height 9
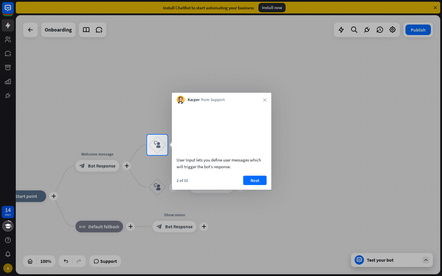
drag, startPoint x: 208, startPoint y: 167, endPoint x: 229, endPoint y: 168, distance: 20.8
click at [229, 168] on div "User Input lets you define user messages which will trigger the bot’s response." at bounding box center [222, 162] width 90 height 13
click at [252, 185] on button "Next" at bounding box center [254, 180] width 23 height 9
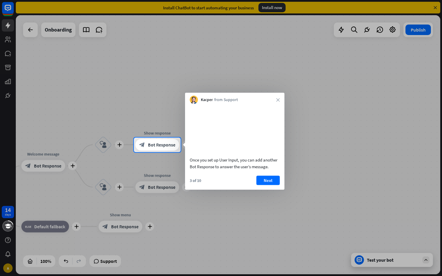
drag, startPoint x: 185, startPoint y: 166, endPoint x: 253, endPoint y: 170, distance: 67.9
click at [253, 170] on div "Once you set up User Input, you can add another Bot Response to answer the user…" at bounding box center [234, 138] width 99 height 69
drag, startPoint x: 239, startPoint y: 166, endPoint x: 274, endPoint y: 172, distance: 35.6
click at [274, 170] on div "Once you set up User Input, you can add another Bot Response to answer the user…" at bounding box center [235, 162] width 90 height 13
drag, startPoint x: 204, startPoint y: 175, endPoint x: 252, endPoint y: 175, distance: 47.9
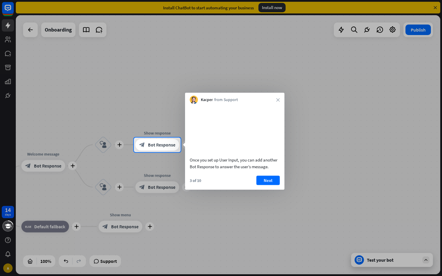
click at [252, 170] on div "Once you set up User Input, you can add another Bot Response to answer the user…" at bounding box center [235, 162] width 90 height 13
click at [266, 185] on button "Next" at bounding box center [267, 180] width 23 height 9
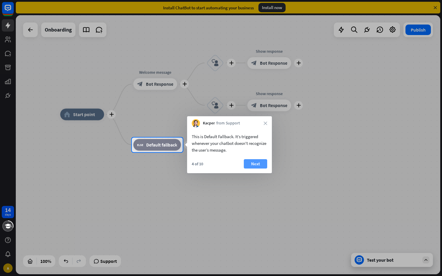
click at [247, 165] on button "Next" at bounding box center [255, 163] width 23 height 9
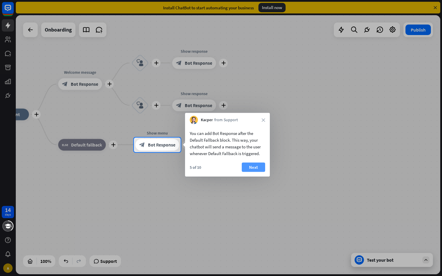
click at [254, 165] on button "Next" at bounding box center [253, 167] width 23 height 9
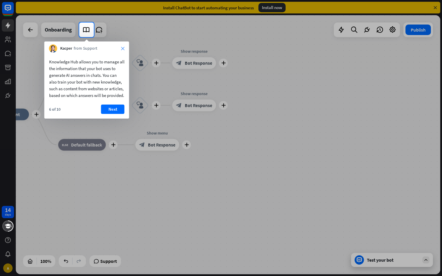
click at [124, 50] on icon "close" at bounding box center [123, 49] width 4 height 4
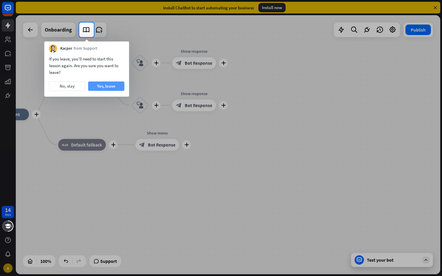
click at [109, 87] on button "Yes, leave" at bounding box center [106, 86] width 36 height 9
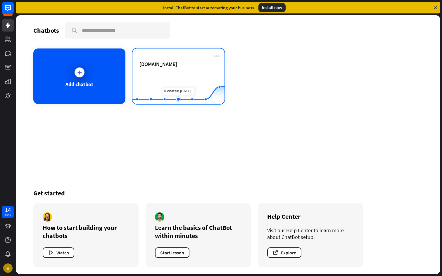
click at [184, 85] on rect at bounding box center [178, 89] width 92 height 37
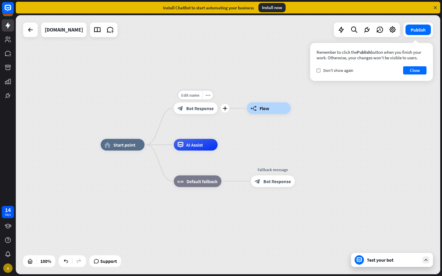
click at [201, 111] on div "block_bot_response Bot Response" at bounding box center [196, 109] width 44 height 12
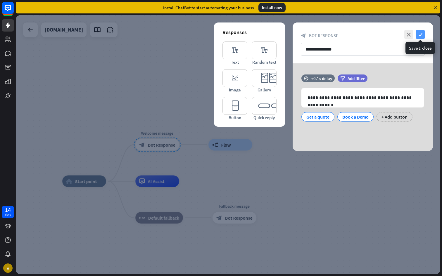
click at [419, 36] on icon "check" at bounding box center [420, 34] width 9 height 9
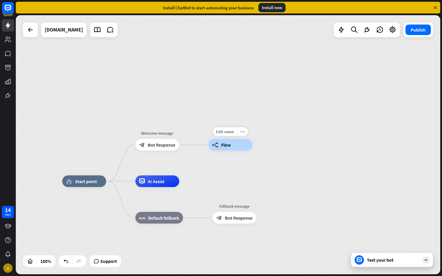
click at [220, 145] on div "builder_tree Flow" at bounding box center [230, 145] width 44 height 12
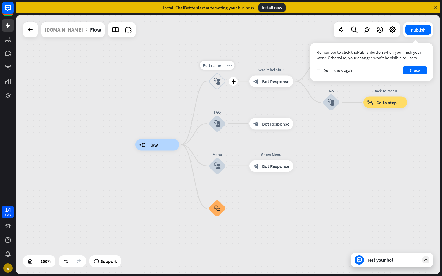
click at [229, 66] on icon "more_horiz" at bounding box center [229, 65] width 5 height 4
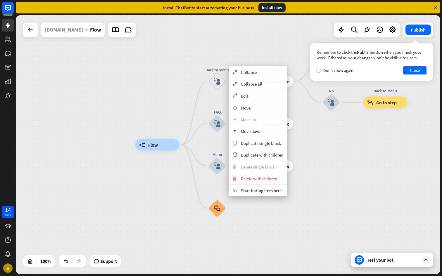
click at [168, 187] on div "builder_tree Flow Back to Menu block_user_input Was it helpful? block_bot_respo…" at bounding box center [347, 274] width 424 height 259
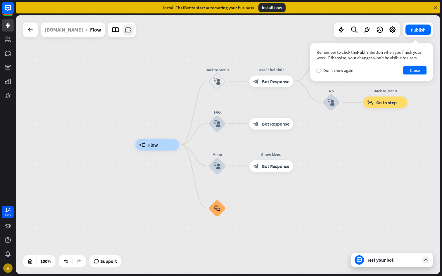
click at [125, 33] on icon at bounding box center [129, 30] width 8 height 8
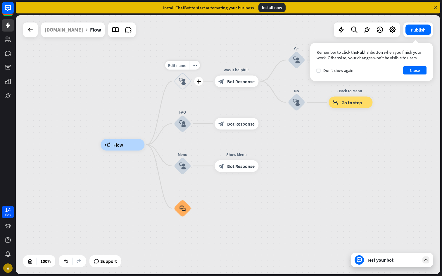
click at [181, 78] on icon "block_user_input" at bounding box center [182, 81] width 7 height 7
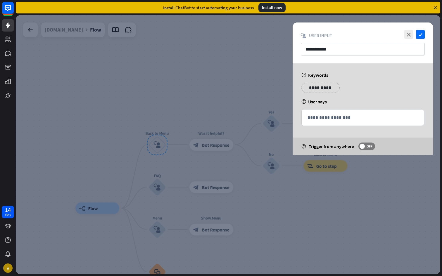
click at [324, 36] on span "User Input" at bounding box center [320, 36] width 23 height 6
click at [337, 52] on input "**********" at bounding box center [363, 49] width 124 height 13
drag, startPoint x: 337, startPoint y: 52, endPoint x: 304, endPoint y: 51, distance: 32.7
click at [304, 51] on input "**********" at bounding box center [363, 49] width 124 height 13
click at [315, 130] on div "**********" at bounding box center [363, 109] width 140 height 92
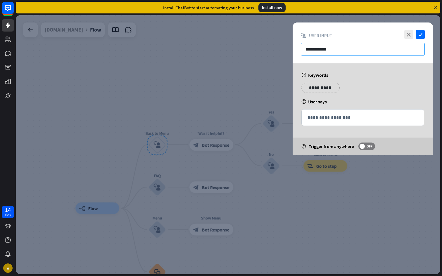
click at [336, 46] on input "**********" at bounding box center [363, 49] width 124 height 13
click at [346, 49] on input "**********" at bounding box center [363, 49] width 124 height 13
click at [353, 46] on input "**********" at bounding box center [363, 49] width 124 height 13
drag, startPoint x: 335, startPoint y: 50, endPoint x: 298, endPoint y: 51, distance: 36.8
click at [298, 51] on div "**********" at bounding box center [363, 43] width 140 height 41
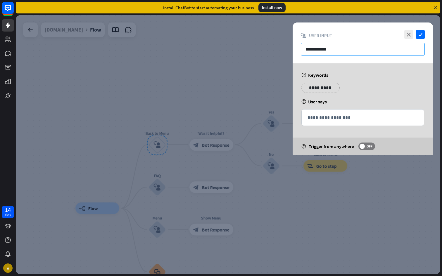
click at [335, 49] on input "**********" at bounding box center [363, 49] width 124 height 13
click at [317, 88] on p "**********" at bounding box center [321, 87] width 30 height 7
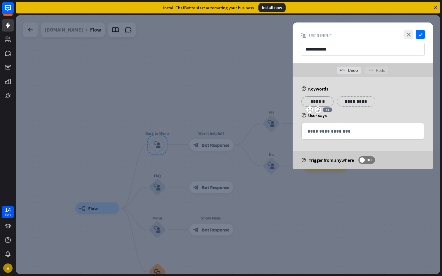
click at [355, 102] on p "**********" at bounding box center [356, 101] width 30 height 7
click at [383, 103] on p "**********" at bounding box center [388, 101] width 23 height 7
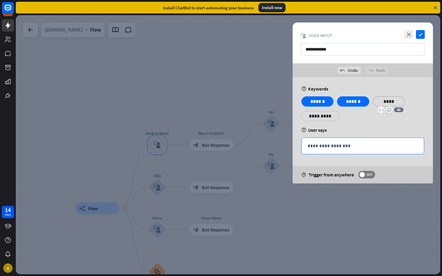
click at [316, 145] on p "**********" at bounding box center [362, 145] width 110 height 7
click at [367, 124] on div "**********" at bounding box center [363, 110] width 126 height 29
click at [364, 176] on span at bounding box center [361, 174] width 5 height 5
click at [420, 35] on icon "check" at bounding box center [420, 34] width 9 height 9
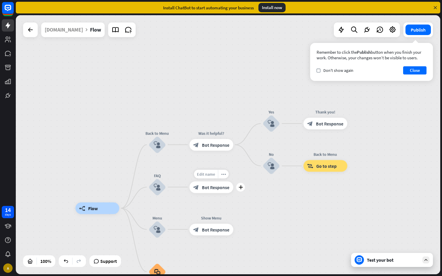
click at [207, 175] on span "Edit name" at bounding box center [206, 174] width 18 height 5
click at [206, 186] on span "Bot Response" at bounding box center [215, 187] width 27 height 6
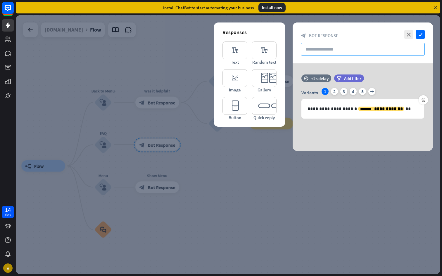
click at [319, 51] on input "text" at bounding box center [363, 49] width 124 height 13
click at [336, 92] on div "2" at bounding box center [334, 91] width 7 height 7
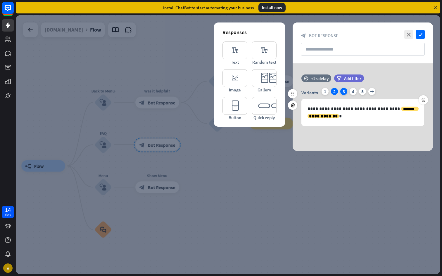
click at [344, 91] on div "3" at bounding box center [343, 91] width 7 height 7
click at [421, 35] on icon "check" at bounding box center [420, 34] width 9 height 9
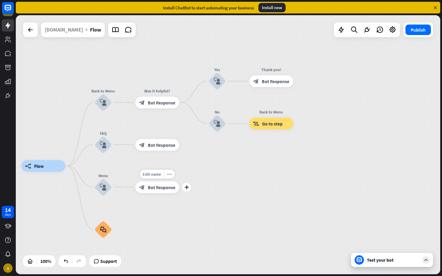
click at [147, 188] on div "block_bot_response Bot Response" at bounding box center [157, 187] width 44 height 12
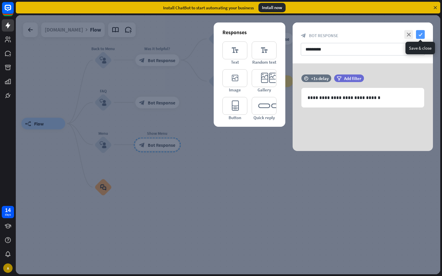
click at [420, 34] on icon "check" at bounding box center [420, 34] width 9 height 9
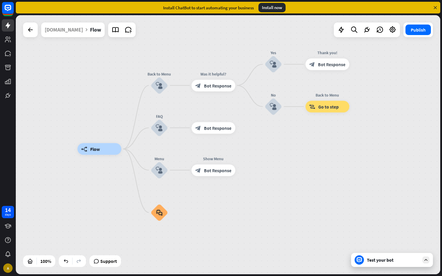
click at [375, 257] on div "Test your bot" at bounding box center [393, 260] width 53 height 6
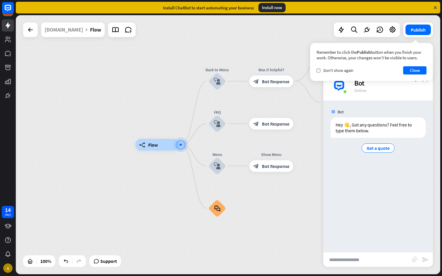
click at [274, 211] on div "builder_tree Flow Back to Menu block_user_input Was it helpful? block_bot_respo…" at bounding box center [347, 274] width 424 height 259
click at [162, 146] on div "builder_tree Flow" at bounding box center [157, 145] width 44 height 12
click at [59, 32] on div "[DOMAIN_NAME]" at bounding box center [64, 30] width 38 height 15
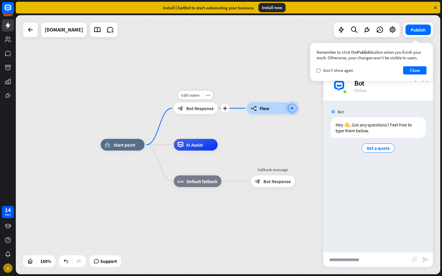
click at [199, 112] on div "block_bot_response Bot Response" at bounding box center [196, 109] width 44 height 12
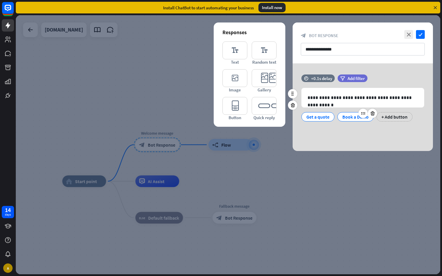
click at [348, 117] on div "Book a Demo" at bounding box center [355, 117] width 26 height 9
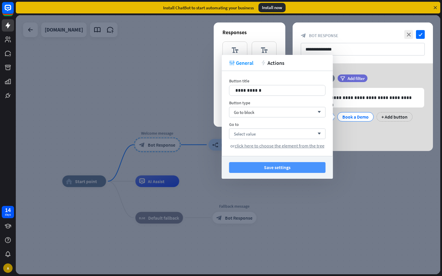
click at [281, 167] on button "Save settings" at bounding box center [277, 167] width 96 height 11
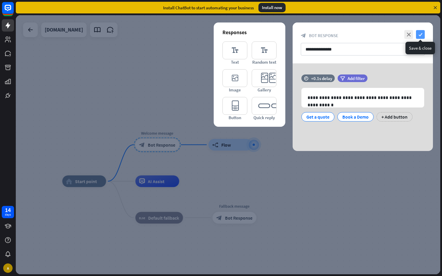
click at [418, 36] on icon "check" at bounding box center [420, 34] width 9 height 9
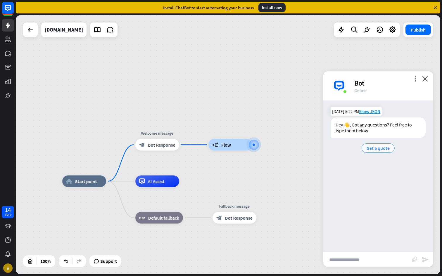
click at [378, 150] on span "Get a quote" at bounding box center [377, 148] width 23 height 6
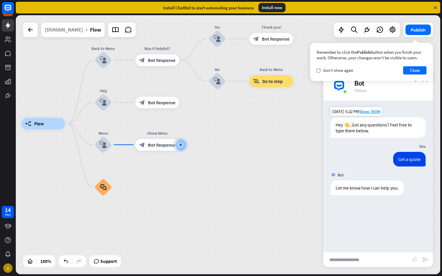
click at [363, 231] on div "Bot Hey 👋, Got any questions? Feel free to type them below. [DATE] 5:22 PM Show…" at bounding box center [378, 177] width 110 height 152
click at [419, 71] on button "Close" at bounding box center [414, 70] width 23 height 8
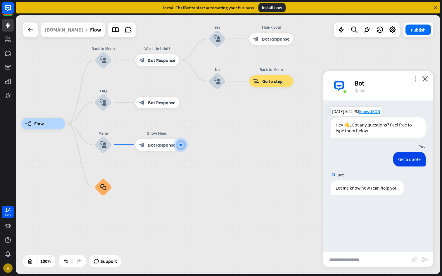
click at [416, 80] on icon "more_vert" at bounding box center [416, 79] width 6 height 6
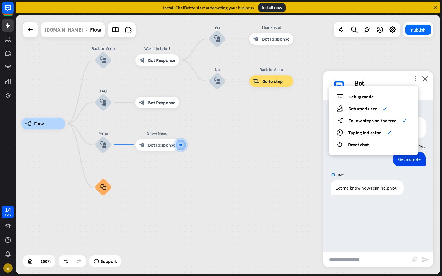
click at [286, 129] on div "builder_tree Flow Back to Menu block_user_input Was it helpful? block_bot_respo…" at bounding box center [233, 253] width 424 height 259
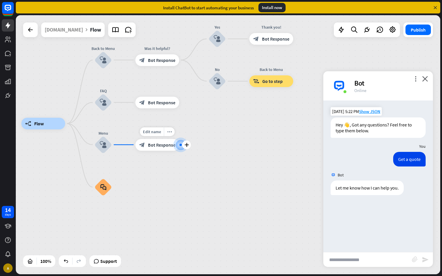
click at [167, 146] on span "Bot Response" at bounding box center [161, 145] width 27 height 6
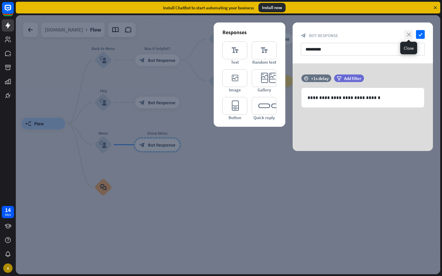
click at [409, 34] on icon "close" at bounding box center [408, 34] width 9 height 9
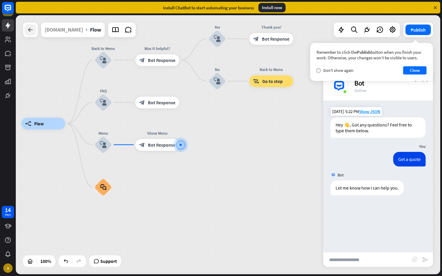
click at [32, 27] on icon at bounding box center [30, 29] width 7 height 7
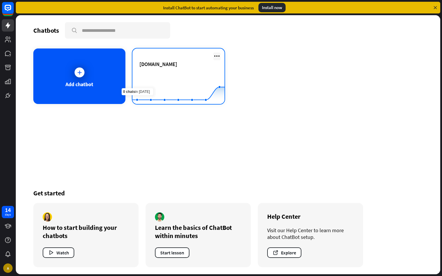
click at [215, 55] on icon at bounding box center [216, 56] width 7 height 7
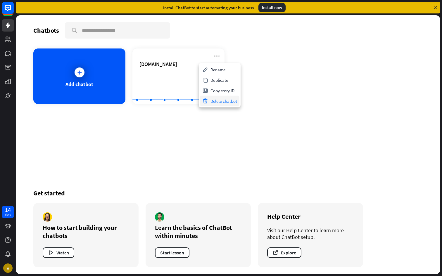
click at [222, 101] on div "Delete chatbot" at bounding box center [219, 101] width 39 height 11
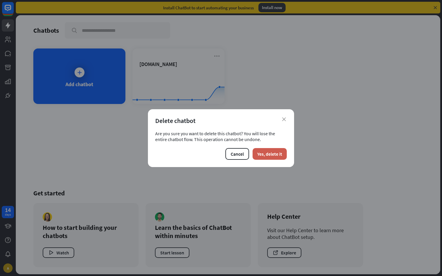
click at [268, 153] on button "Yes, delete it" at bounding box center [270, 154] width 34 height 12
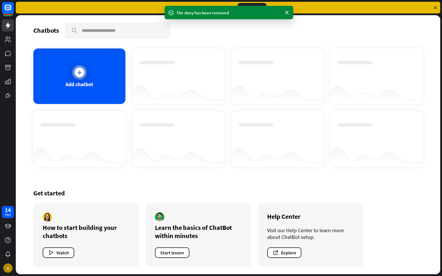
click at [83, 71] on div at bounding box center [80, 73] width 10 height 10
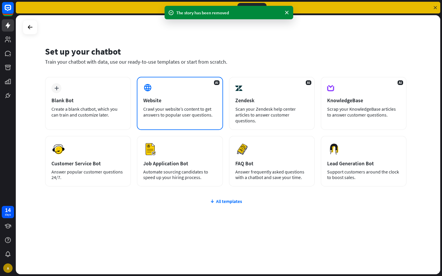
click at [170, 115] on div "Crawl your website’s content to get answers to popular user questions." at bounding box center [179, 112] width 73 height 12
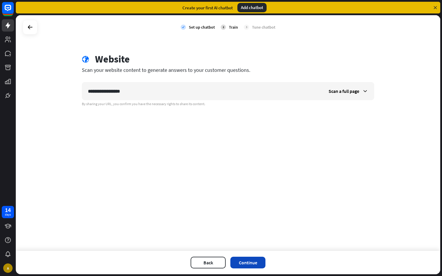
type input "**********"
click at [251, 264] on button "Continue" at bounding box center [247, 263] width 35 height 12
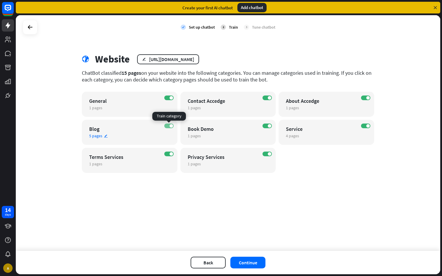
click at [170, 127] on span at bounding box center [172, 126] width 4 height 4
click at [247, 264] on button "Continue" at bounding box center [247, 263] width 35 height 12
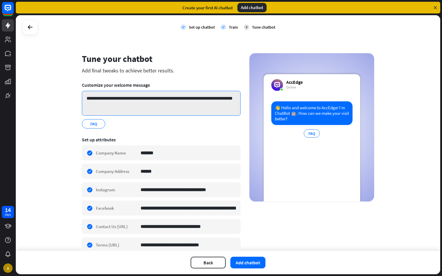
click at [162, 103] on textarea "**********" at bounding box center [161, 103] width 159 height 25
click at [107, 98] on textarea "**********" at bounding box center [161, 103] width 159 height 25
drag, startPoint x: 153, startPoint y: 99, endPoint x: 181, endPoint y: 100, distance: 28.7
click at [181, 100] on textarea "**********" at bounding box center [161, 103] width 159 height 25
click at [179, 98] on textarea "**********" at bounding box center [161, 103] width 159 height 25
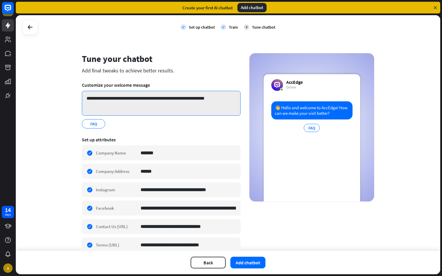
click at [221, 99] on textarea "**********" at bounding box center [161, 103] width 159 height 25
drag, startPoint x: 227, startPoint y: 98, endPoint x: 155, endPoint y: 100, distance: 71.3
click at [155, 99] on textarea "**********" at bounding box center [161, 103] width 159 height 25
drag, startPoint x: 103, startPoint y: 99, endPoint x: 127, endPoint y: 99, distance: 23.7
click at [127, 99] on textarea "**********" at bounding box center [161, 103] width 159 height 25
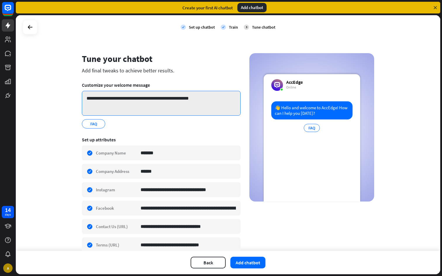
click at [127, 99] on textarea "**********" at bounding box center [161, 103] width 159 height 25
drag, startPoint x: 103, startPoint y: 98, endPoint x: 153, endPoint y: 97, distance: 50.3
click at [153, 98] on textarea "**********" at bounding box center [161, 103] width 159 height 25
click at [153, 97] on textarea "**********" at bounding box center [161, 103] width 159 height 25
drag, startPoint x: 115, startPoint y: 99, endPoint x: 92, endPoint y: 101, distance: 22.3
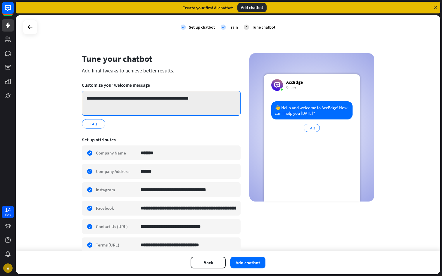
click at [92, 101] on textarea "**********" at bounding box center [161, 103] width 159 height 25
click at [200, 96] on textarea "**********" at bounding box center [161, 103] width 159 height 25
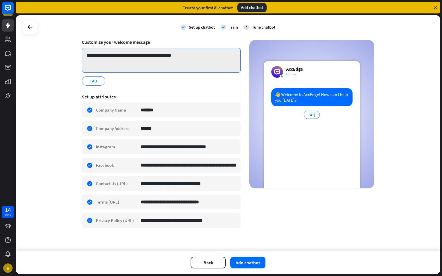
scroll to position [45, 0]
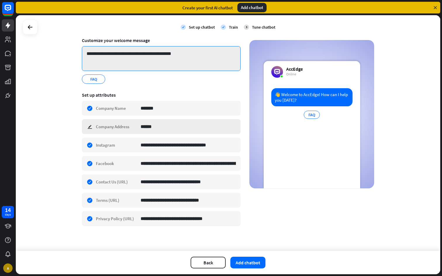
type textarea "**********"
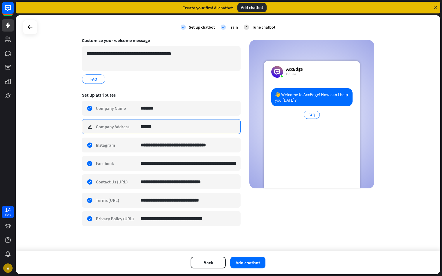
click at [170, 127] on input "******" at bounding box center [188, 127] width 95 height 14
type input "**********"
click at [264, 174] on div "👋 Welcome to AccEdge! How can I help you [DATE]? FAQ" at bounding box center [312, 138] width 96 height 100
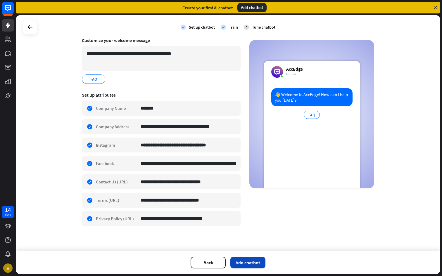
click at [250, 261] on button "Add chatbot" at bounding box center [247, 263] width 35 height 12
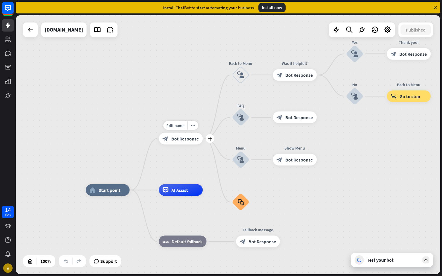
click at [184, 141] on span "Bot Response" at bounding box center [184, 139] width 27 height 6
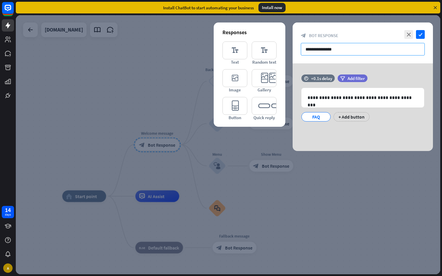
click at [346, 51] on input "**********" at bounding box center [363, 49] width 124 height 13
click at [350, 117] on div "+ Add button" at bounding box center [351, 116] width 36 height 9
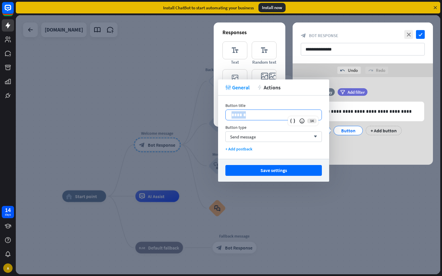
drag, startPoint x: 257, startPoint y: 114, endPoint x: 219, endPoint y: 114, distance: 38.0
click at [219, 114] on div "Button title 14 ****** Button type Send message arrow_down + Add postback" at bounding box center [273, 127] width 111 height 63
click at [336, 158] on div "**********" at bounding box center [363, 121] width 140 height 88
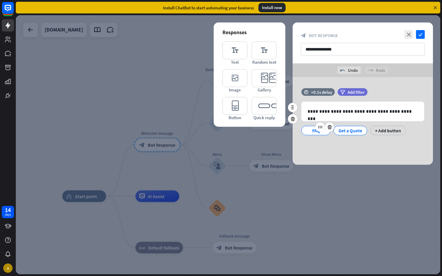
click at [312, 134] on div "FAQ" at bounding box center [315, 130] width 19 height 9
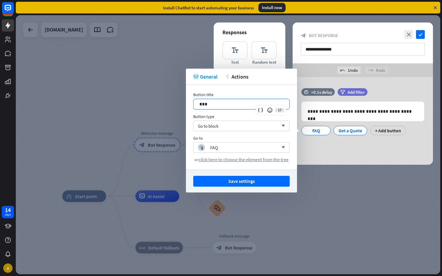
drag, startPoint x: 218, startPoint y: 104, endPoint x: 184, endPoint y: 103, distance: 33.6
click at [184, 103] on body "14 days A close Product Help First steps Get started with ChatBot Help Center F…" at bounding box center [221, 138] width 442 height 276
drag, startPoint x: 219, startPoint y: 103, endPoint x: 198, endPoint y: 105, distance: 20.2
click at [198, 105] on div "***" at bounding box center [241, 104] width 96 height 10
click at [241, 150] on div "block_user_input FAQ" at bounding box center [238, 147] width 81 height 7
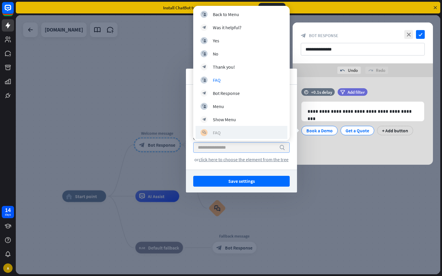
scroll to position [67, 0]
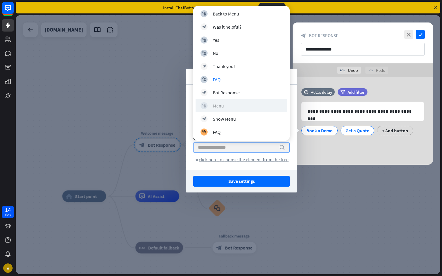
click at [217, 107] on div "Menu" at bounding box center [218, 106] width 11 height 6
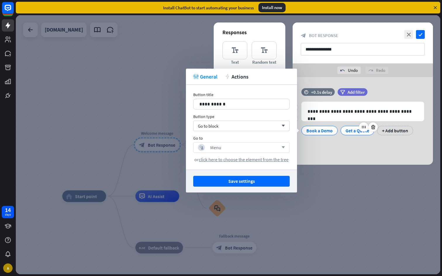
click at [353, 132] on div "Get a Quote" at bounding box center [357, 130] width 24 height 9
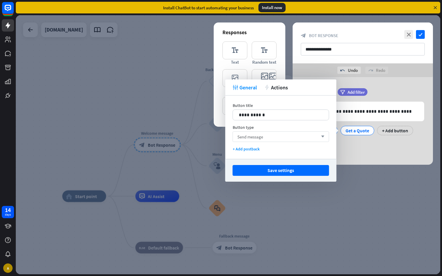
click at [260, 136] on span "Send message" at bounding box center [250, 137] width 26 height 6
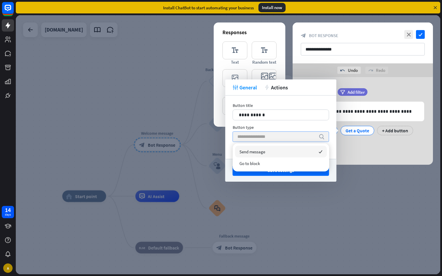
click at [253, 153] on span "Send message" at bounding box center [252, 152] width 26 height 6
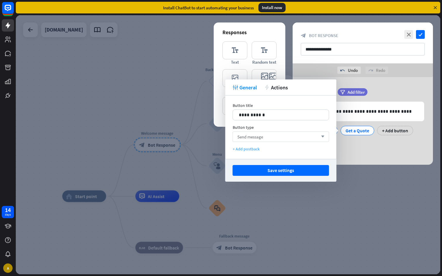
click at [247, 150] on div "+ Add postback" at bounding box center [281, 148] width 96 height 5
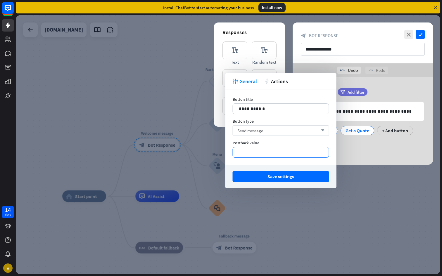
click at [262, 154] on p "**********" at bounding box center [281, 152] width 84 height 7
click at [262, 153] on p "**********" at bounding box center [281, 152] width 84 height 7
click at [251, 164] on div "**********" at bounding box center [280, 127] width 111 height 76
click at [319, 129] on div "Send message arrow_down" at bounding box center [281, 130] width 96 height 11
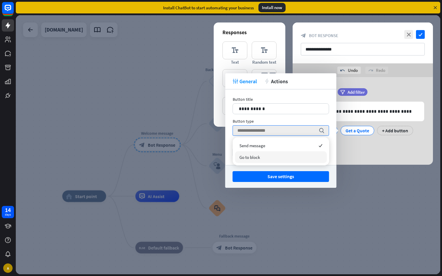
click at [255, 156] on span "Go to block" at bounding box center [249, 158] width 20 height 6
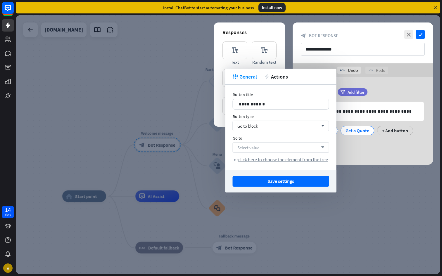
click at [259, 149] on span "Select value" at bounding box center [248, 148] width 22 height 6
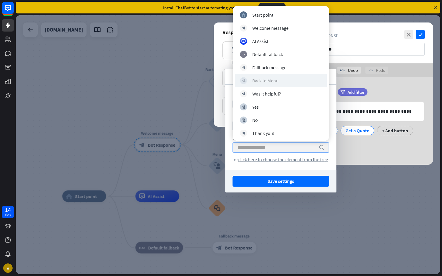
click at [263, 81] on div "Back to Menu" at bounding box center [265, 81] width 26 height 6
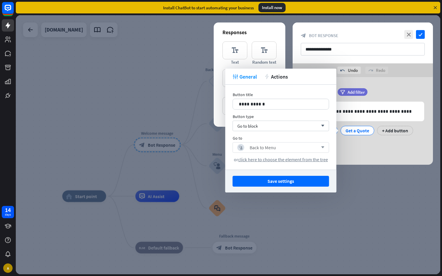
click at [371, 141] on div "**********" at bounding box center [363, 121] width 140 height 88
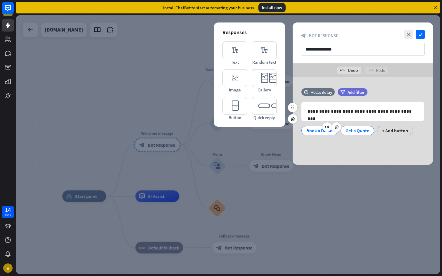
click at [323, 132] on div at bounding box center [331, 126] width 19 height 9
click at [307, 132] on div "Book a Demo" at bounding box center [319, 130] width 26 height 9
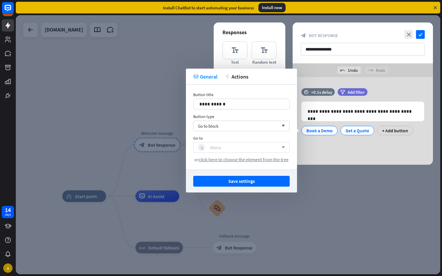
click at [236, 148] on div "block_user_input Menu" at bounding box center [238, 147] width 81 height 7
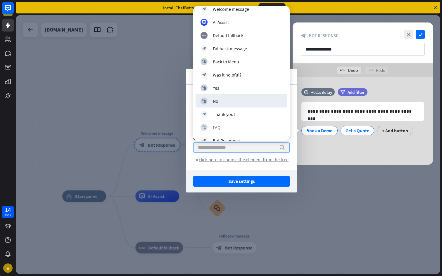
scroll to position [18, 0]
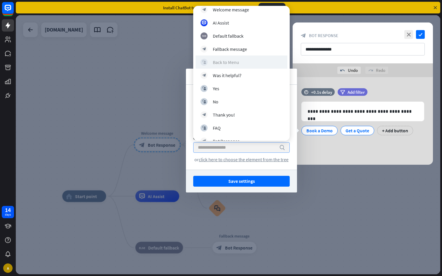
click at [235, 65] on div "block_user_input Back to Menu" at bounding box center [241, 62] width 82 height 7
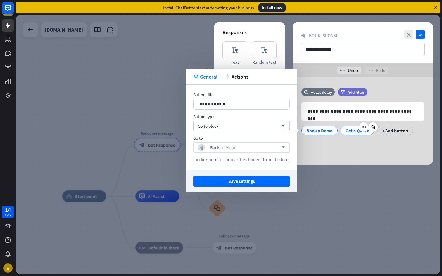
click at [352, 135] on div "Get a Quote" at bounding box center [357, 130] width 34 height 9
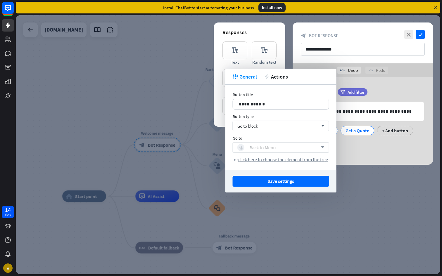
click at [283, 147] on div "block_user_input Back to Menu" at bounding box center [277, 147] width 81 height 7
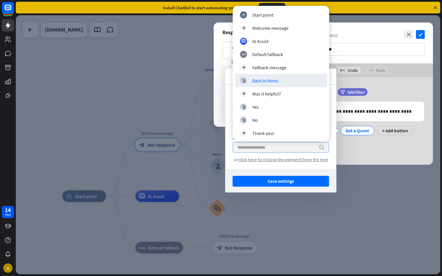
click at [361, 153] on div "**********" at bounding box center [363, 121] width 140 height 88
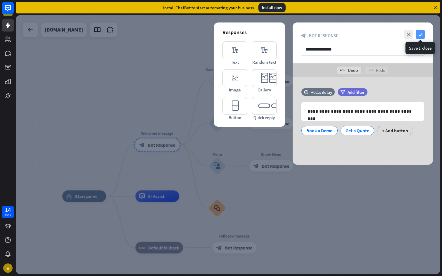
click at [419, 35] on icon "check" at bounding box center [420, 34] width 9 height 9
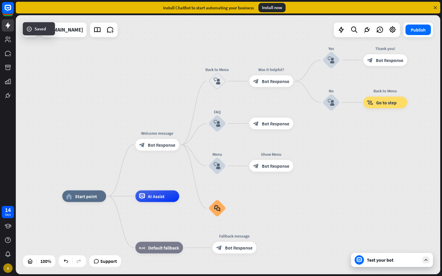
click at [392, 262] on div "Test your bot" at bounding box center [393, 260] width 53 height 6
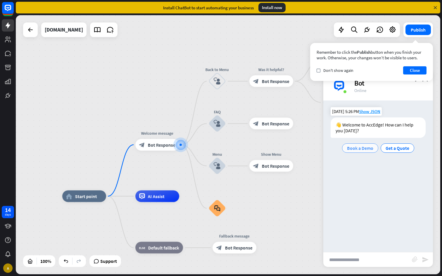
click at [360, 151] on div "Book a Demo" at bounding box center [360, 148] width 36 height 9
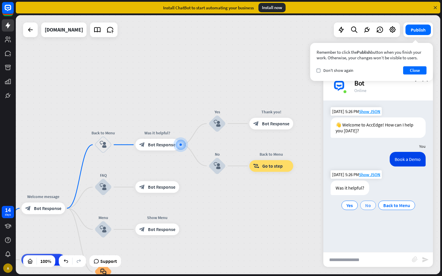
click at [367, 206] on span "No" at bounding box center [368, 206] width 6 height 6
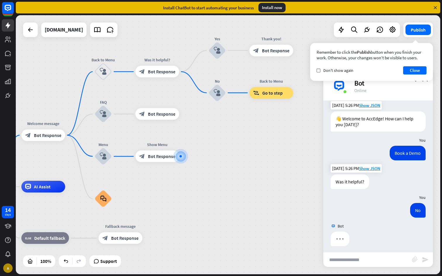
scroll to position [9, 0]
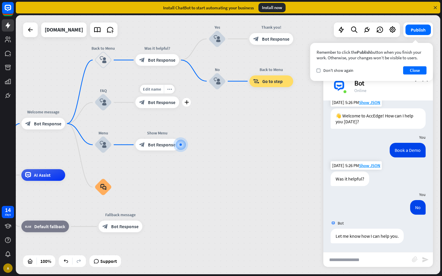
click at [152, 104] on span "Bot Response" at bounding box center [161, 103] width 27 height 6
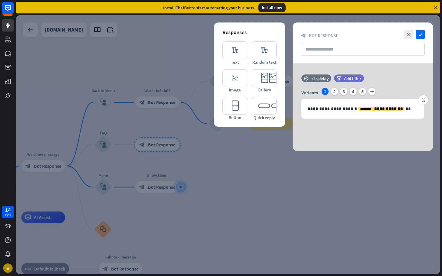
click at [314, 132] on div "**********" at bounding box center [363, 107] width 140 height 88
click at [408, 34] on icon "close" at bounding box center [408, 34] width 9 height 9
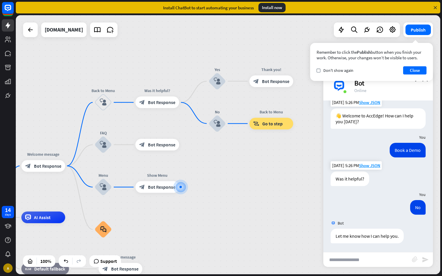
click at [217, 179] on div "home_2 Start point Welcome message block_bot_response Bot Response Back to Menu…" at bounding box center [228, 144] width 424 height 259
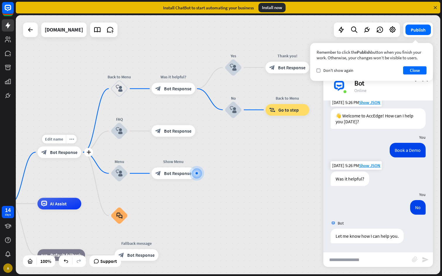
click at [65, 152] on span "Bot Response" at bounding box center [63, 152] width 27 height 6
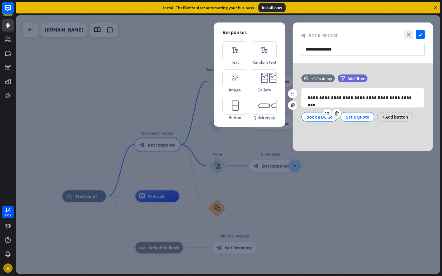
click at [317, 118] on div "Book a Demo" at bounding box center [319, 117] width 26 height 9
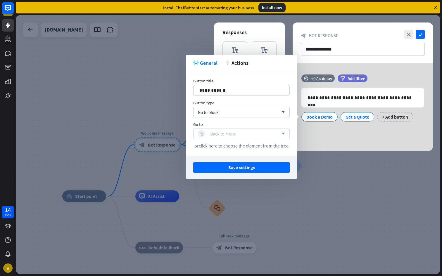
click at [240, 134] on div "block_user_input Back to Menu" at bounding box center [238, 133] width 81 height 7
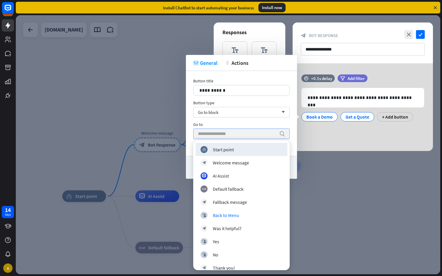
click at [228, 122] on div "Go to" at bounding box center [241, 124] width 96 height 5
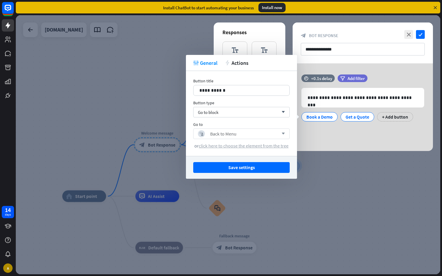
click at [238, 147] on span "click here to choose the element from the tree" at bounding box center [244, 146] width 90 height 6
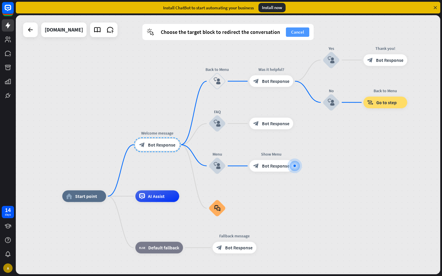
click at [297, 34] on button "Cancel" at bounding box center [297, 31] width 23 height 9
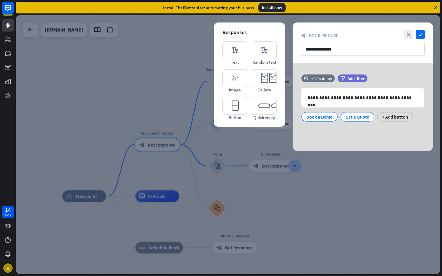
click at [330, 132] on div "**********" at bounding box center [363, 107] width 140 height 88
click at [324, 48] on input "**********" at bounding box center [363, 49] width 124 height 13
drag, startPoint x: 349, startPoint y: 50, endPoint x: 302, endPoint y: 50, distance: 46.8
click at [302, 50] on input "**********" at bounding box center [363, 49] width 124 height 13
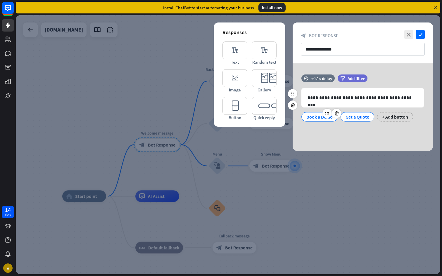
click at [321, 119] on div "Book a Demo" at bounding box center [319, 117] width 26 height 9
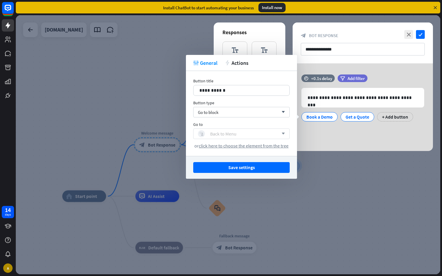
click at [226, 135] on div "Back to Menu" at bounding box center [223, 134] width 26 height 6
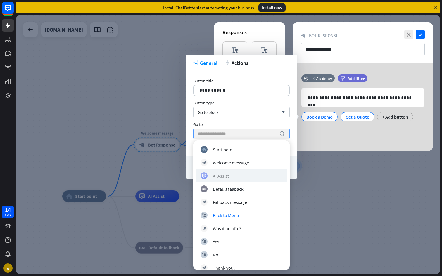
click at [225, 177] on div "AI Assist" at bounding box center [221, 176] width 16 height 6
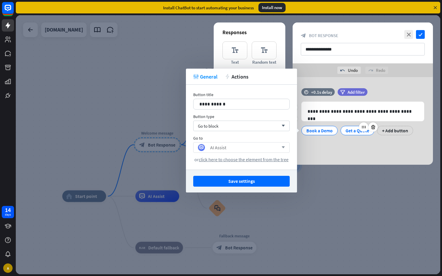
click at [351, 130] on div "Get a Quote" at bounding box center [357, 130] width 24 height 9
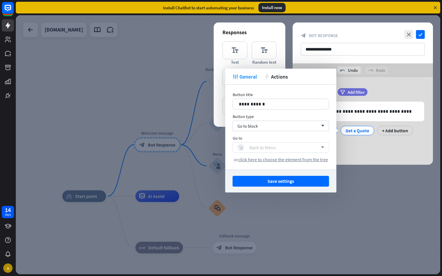
click at [270, 148] on div "Back to Menu" at bounding box center [263, 148] width 26 height 6
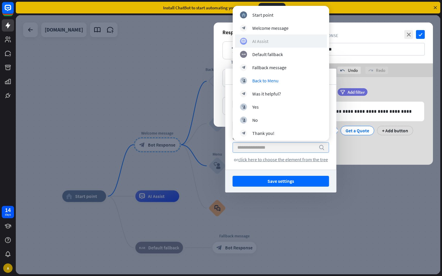
click at [254, 44] on div "AI Assist" at bounding box center [260, 41] width 16 height 6
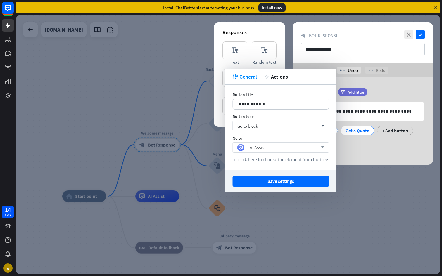
click at [351, 159] on div "**********" at bounding box center [363, 121] width 140 height 88
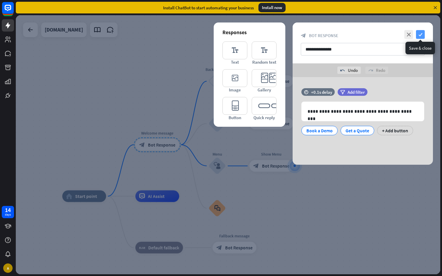
click at [421, 33] on icon "check" at bounding box center [420, 34] width 9 height 9
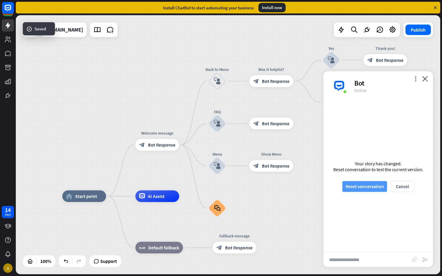
click at [371, 186] on button "Reset conversation" at bounding box center [364, 186] width 45 height 11
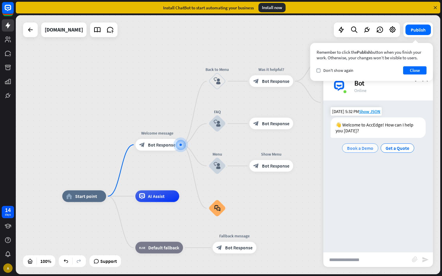
click at [359, 145] on span "Book a Demo" at bounding box center [360, 148] width 26 height 6
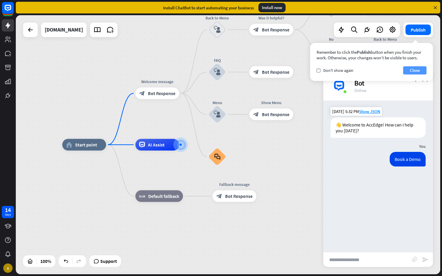
click at [418, 69] on button "Close" at bounding box center [414, 70] width 23 height 8
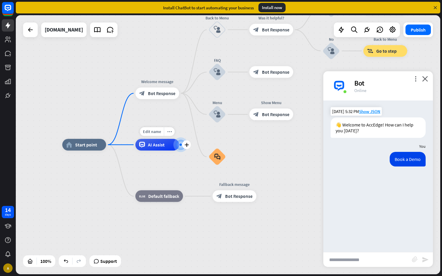
click at [154, 147] on span "AI Assist" at bounding box center [156, 145] width 17 height 6
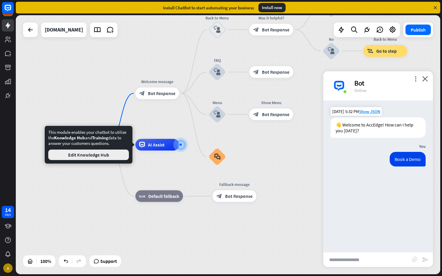
click at [94, 157] on button "Edit Knowledge Hub" at bounding box center [88, 155] width 81 height 11
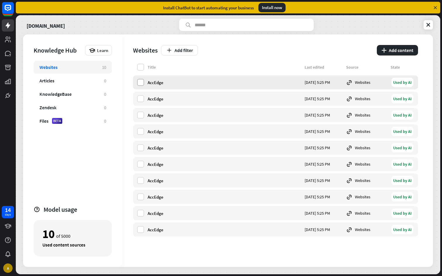
click at [141, 80] on label at bounding box center [140, 82] width 7 height 7
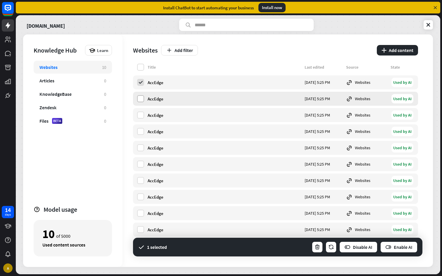
click at [141, 99] on label at bounding box center [140, 98] width 7 height 7
click at [142, 118] on label at bounding box center [140, 115] width 7 height 7
click at [141, 136] on div "AccEdge [DATE] 5:25 PM Websites Used by AI" at bounding box center [275, 132] width 285 height 14
click at [141, 129] on label at bounding box center [140, 131] width 7 height 7
click at [139, 153] on div "AccEdge [DATE] 5:25 PM Websites Used by AI" at bounding box center [275, 148] width 285 height 14
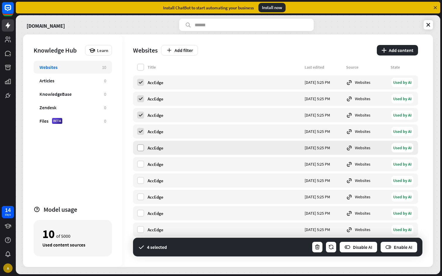
click at [142, 149] on label at bounding box center [140, 147] width 7 height 7
click at [140, 167] on label at bounding box center [140, 164] width 7 height 7
click at [140, 177] on label at bounding box center [140, 180] width 7 height 7
click at [141, 198] on label at bounding box center [140, 196] width 7 height 7
click at [140, 212] on label at bounding box center [140, 213] width 7 height 7
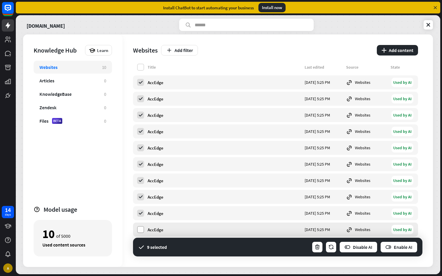
click at [141, 229] on label at bounding box center [140, 229] width 7 height 7
click at [426, 24] on icon at bounding box center [428, 25] width 6 height 6
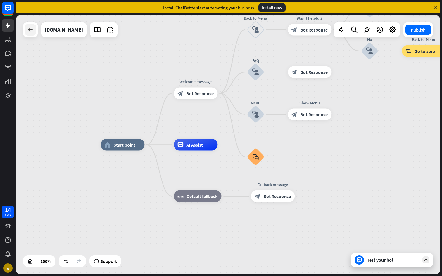
click at [32, 30] on icon at bounding box center [30, 29] width 7 height 7
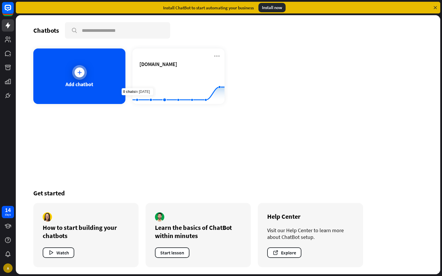
click at [84, 65] on div "Add chatbot" at bounding box center [79, 77] width 92 height 56
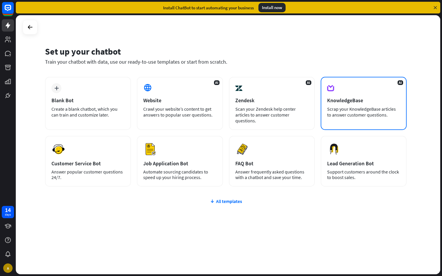
click at [337, 99] on div "KnowledgeBase" at bounding box center [363, 100] width 73 height 7
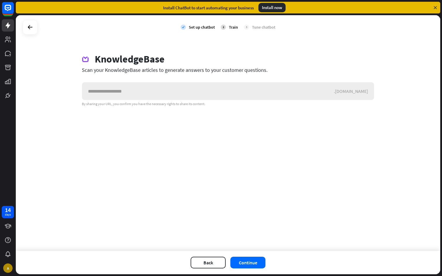
click at [169, 92] on input "text" at bounding box center [208, 91] width 252 height 18
type input "**********"
drag, startPoint x: 145, startPoint y: 94, endPoint x: 72, endPoint y: 92, distance: 72.8
click at [72, 92] on div "**********" at bounding box center [228, 133] width 424 height 236
click at [149, 92] on input "**********" at bounding box center [208, 91] width 252 height 18
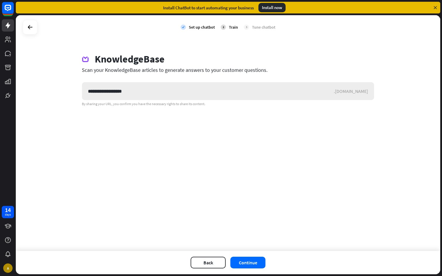
click at [149, 92] on input "**********" at bounding box center [208, 91] width 252 height 18
click at [28, 27] on icon at bounding box center [30, 27] width 7 height 7
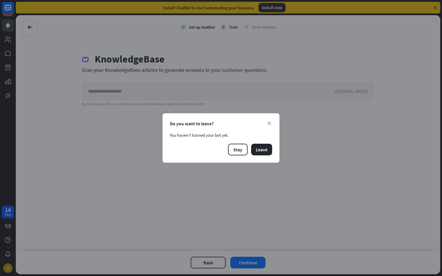
click at [265, 122] on div "Do you want to leave?" at bounding box center [221, 124] width 102 height 6
click at [268, 122] on icon "close" at bounding box center [269, 124] width 4 height 4
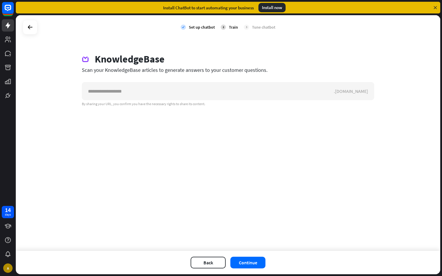
click at [281, 81] on div "KnowledgeBase Scan your KnowledgeBase articles to generate answers to your cust…" at bounding box center [228, 79] width 306 height 53
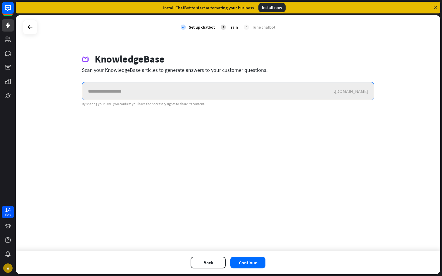
click at [237, 88] on input "text" at bounding box center [208, 91] width 252 height 18
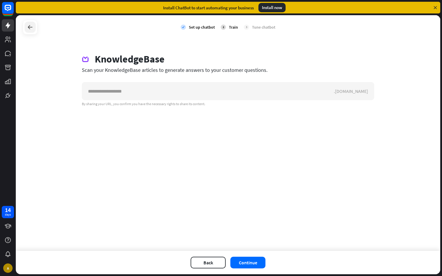
click at [32, 26] on icon at bounding box center [30, 27] width 7 height 7
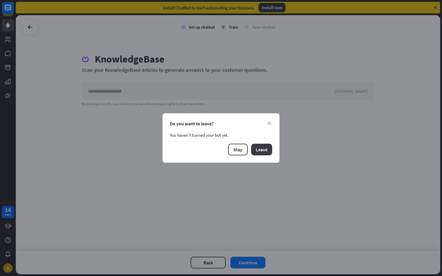
click at [261, 153] on button "Leave" at bounding box center [261, 150] width 21 height 12
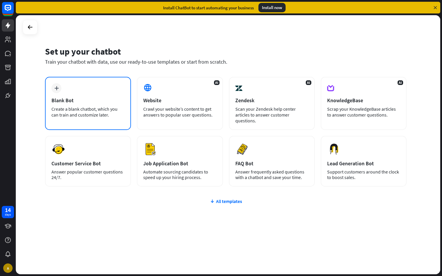
click at [110, 114] on div "Create a blank chatbot, which you can train and customize later." at bounding box center [87, 112] width 73 height 12
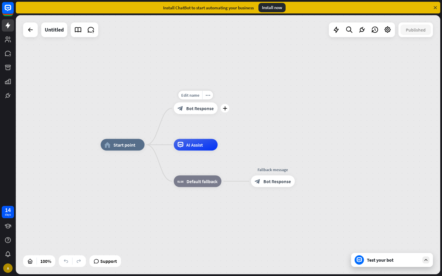
click at [189, 109] on span "Bot Response" at bounding box center [199, 109] width 27 height 6
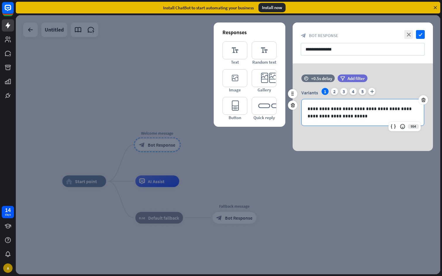
drag, startPoint x: 327, startPoint y: 107, endPoint x: 388, endPoint y: 110, distance: 61.4
click at [388, 110] on p "**********" at bounding box center [362, 112] width 110 height 15
drag, startPoint x: 388, startPoint y: 110, endPoint x: 329, endPoint y: 110, distance: 59.3
click at [329, 110] on p "**********" at bounding box center [362, 112] width 110 height 15
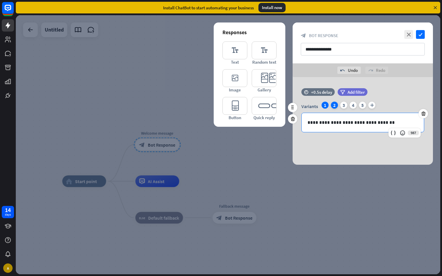
click at [333, 105] on div "2" at bounding box center [334, 105] width 7 height 7
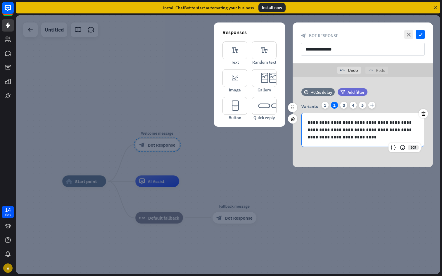
click at [331, 122] on p "**********" at bounding box center [362, 130] width 110 height 22
click at [313, 92] on div "+0.5s delay" at bounding box center [321, 92] width 21 height 6
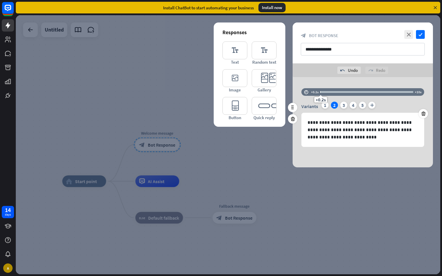
click at [320, 93] on div "+0.2s" at bounding box center [321, 92] width 4 height 4
click at [329, 164] on div "**********" at bounding box center [363, 122] width 140 height 90
click at [321, 158] on div "**********" at bounding box center [363, 122] width 140 height 90
click at [325, 106] on div "1" at bounding box center [324, 105] width 7 height 7
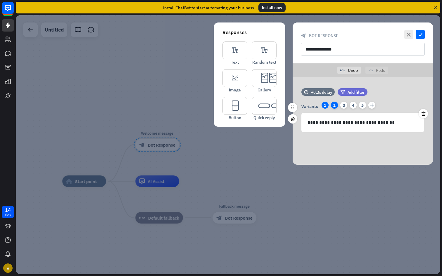
click at [333, 105] on div "2" at bounding box center [334, 105] width 7 height 7
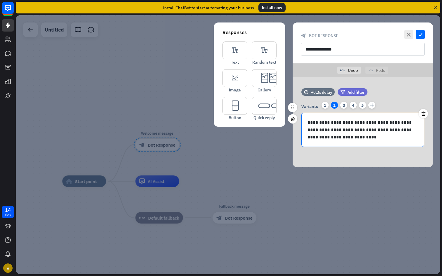
click at [339, 126] on p "**********" at bounding box center [362, 130] width 110 height 22
click at [345, 104] on div "3" at bounding box center [343, 105] width 7 height 7
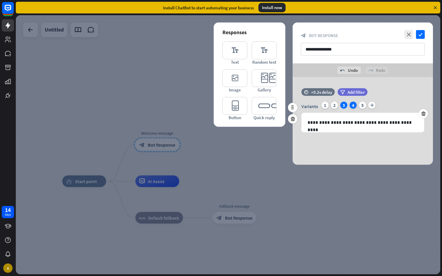
click at [353, 106] on div "4" at bounding box center [353, 105] width 7 height 7
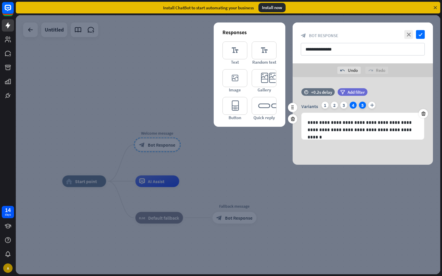
click at [362, 104] on div "5" at bounding box center [362, 105] width 7 height 7
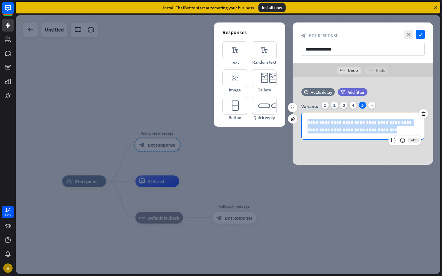
drag, startPoint x: 308, startPoint y: 122, endPoint x: 383, endPoint y: 129, distance: 75.5
click at [383, 129] on p "**********" at bounding box center [362, 126] width 110 height 15
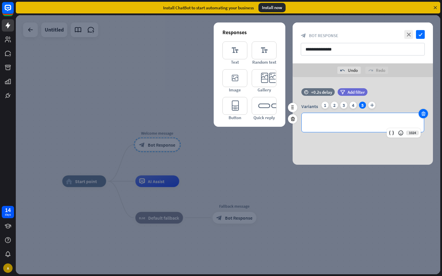
click at [423, 113] on icon at bounding box center [424, 113] width 6 height 5
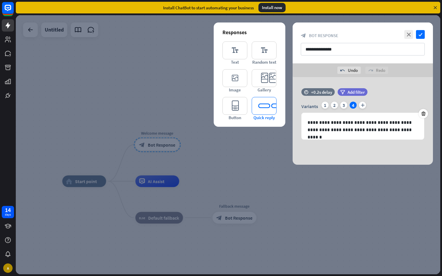
click at [269, 103] on icon "editor_quick_replies" at bounding box center [264, 106] width 25 height 18
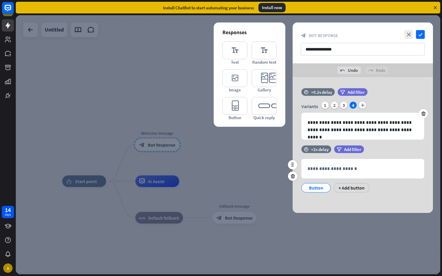
click at [315, 187] on div "Button" at bounding box center [315, 188] width 19 height 9
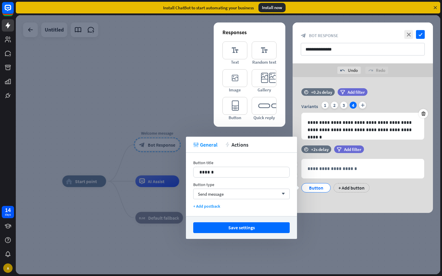
click at [421, 198] on div "**********" at bounding box center [363, 172] width 140 height 53
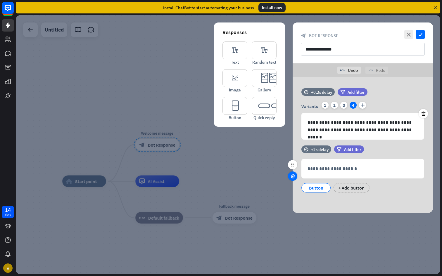
click at [291, 177] on icon at bounding box center [293, 176] width 6 height 5
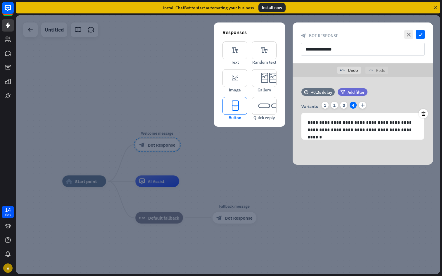
click at [229, 106] on icon "editor_button" at bounding box center [234, 106] width 25 height 18
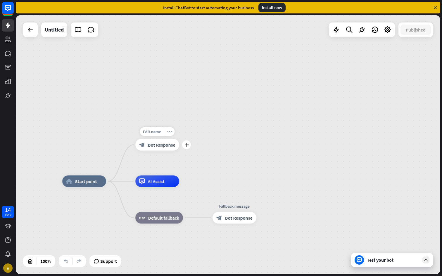
click at [148, 145] on div "block_bot_response Bot Response" at bounding box center [157, 145] width 44 height 12
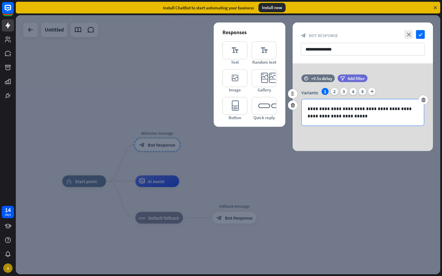
click at [341, 119] on p "**********" at bounding box center [362, 112] width 110 height 15
click at [364, 91] on div "5" at bounding box center [362, 91] width 7 height 7
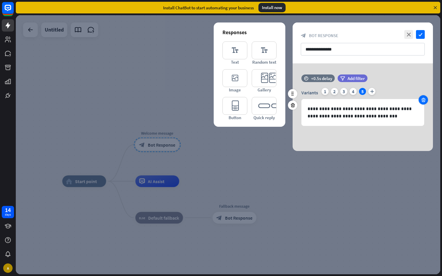
click at [422, 100] on icon at bounding box center [424, 99] width 6 height 5
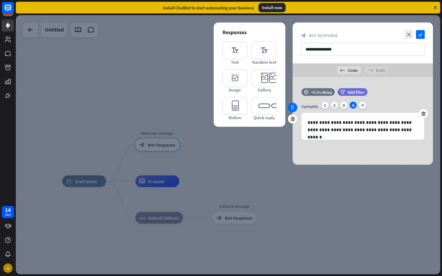
click at [291, 106] on icon at bounding box center [292, 107] width 5 height 5
click at [267, 103] on icon "editor_quick_replies" at bounding box center [264, 106] width 25 height 18
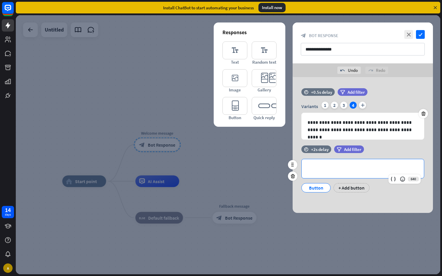
click at [313, 172] on div "**********" at bounding box center [363, 168] width 122 height 19
click at [326, 105] on div "1" at bounding box center [324, 105] width 7 height 7
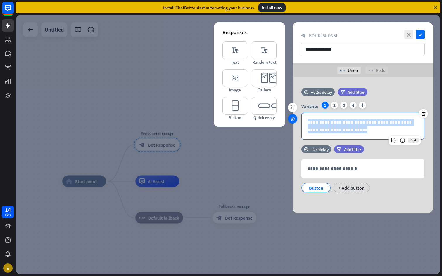
drag, startPoint x: 354, startPoint y: 133, endPoint x: 294, endPoint y: 118, distance: 61.7
click at [294, 118] on div "**********" at bounding box center [363, 116] width 140 height 57
copy p "**********"
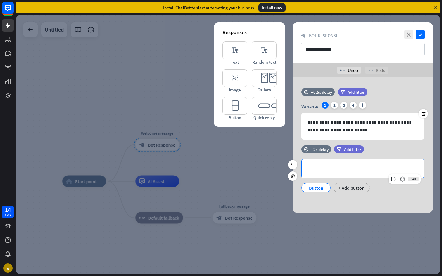
click at [354, 170] on p "**********" at bounding box center [362, 168] width 110 height 7
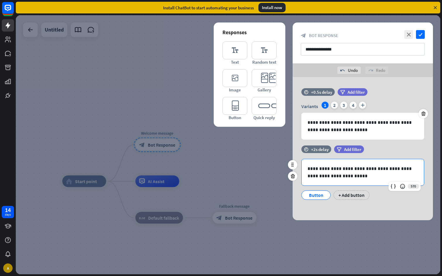
click at [322, 191] on div "Button" at bounding box center [315, 195] width 19 height 9
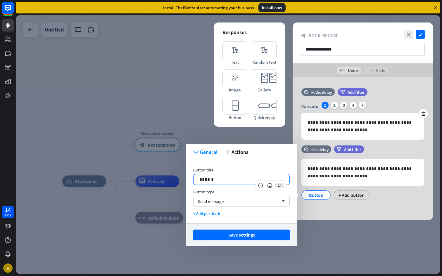
drag, startPoint x: 222, startPoint y: 177, endPoint x: 185, endPoint y: 177, distance: 36.5
click at [185, 177] on body "14 days A close Product Help First steps Get started with ChatBot Help Center F…" at bounding box center [221, 138] width 442 height 276
drag, startPoint x: 212, startPoint y: 180, endPoint x: 189, endPoint y: 179, distance: 23.4
click at [189, 179] on div "Button title 14 ****** Button type Send message arrow_down + Add postback" at bounding box center [241, 191] width 111 height 63
click at [232, 204] on div "Send message arrow_down" at bounding box center [241, 201] width 96 height 11
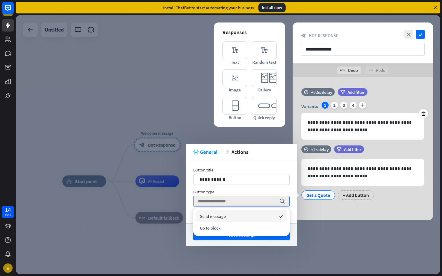
click at [218, 220] on div "Send message checked" at bounding box center [242, 216] width 92 height 12
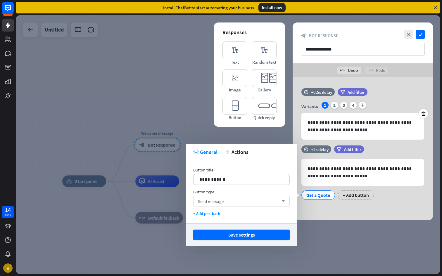
click at [226, 206] on div "Send message arrow_down" at bounding box center [241, 201] width 96 height 11
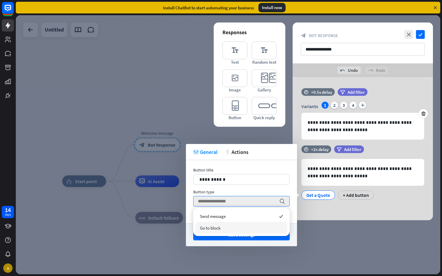
click at [213, 226] on span "Go to block" at bounding box center [210, 228] width 20 height 6
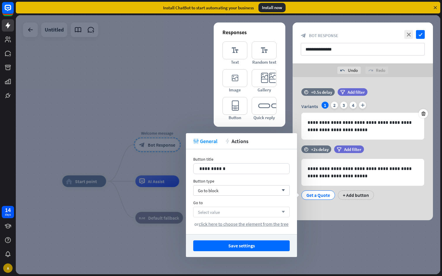
click at [215, 211] on span "Select value" at bounding box center [209, 213] width 22 height 6
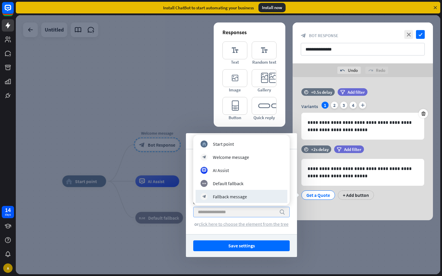
click at [248, 222] on span "click here to choose the element from the tree" at bounding box center [244, 224] width 90 height 6
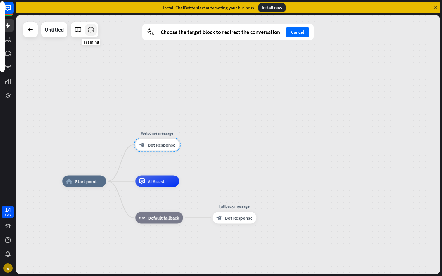
click at [93, 31] on icon at bounding box center [91, 30] width 8 height 8
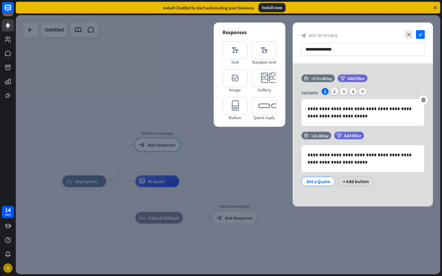
click at [68, 60] on div at bounding box center [228, 144] width 424 height 259
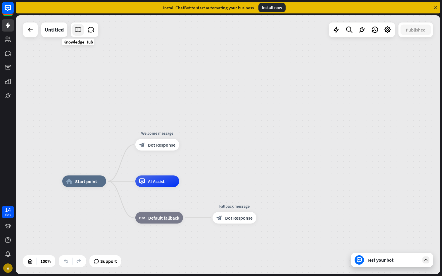
click at [78, 32] on icon at bounding box center [78, 30] width 8 height 8
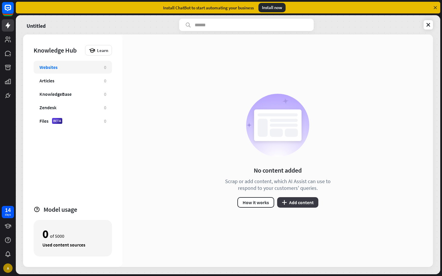
click at [286, 203] on icon "plus" at bounding box center [284, 202] width 5 height 5
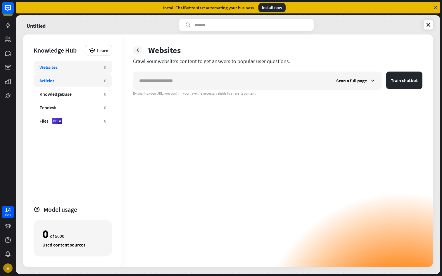
click at [77, 81] on div "Articles" at bounding box center [68, 81] width 59 height 6
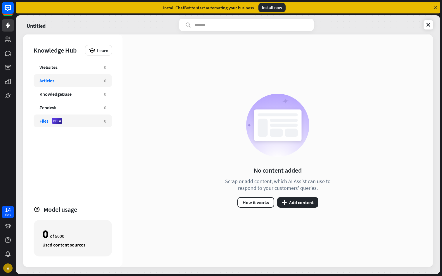
click at [42, 117] on div "Files BETA 0" at bounding box center [73, 121] width 78 height 13
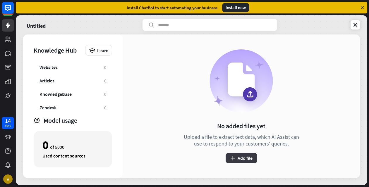
click at [233, 161] on button "plus Add file" at bounding box center [241, 158] width 32 height 11
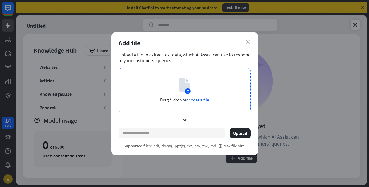
click at [193, 100] on span "choose a file" at bounding box center [197, 100] width 23 height 6
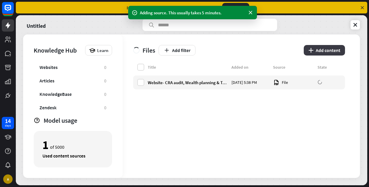
click at [323, 51] on button "plus Add content" at bounding box center [323, 50] width 41 height 11
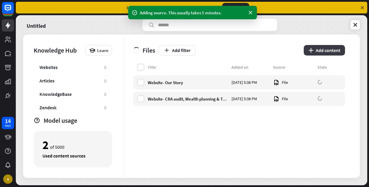
click at [324, 51] on button "plus Add content" at bounding box center [323, 50] width 41 height 11
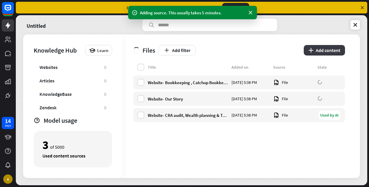
click at [333, 51] on button "plus Add content" at bounding box center [323, 50] width 41 height 11
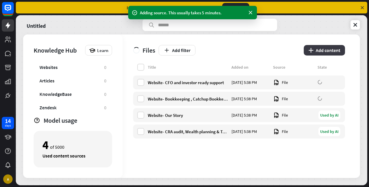
click at [337, 53] on button "plus Add content" at bounding box center [323, 50] width 41 height 11
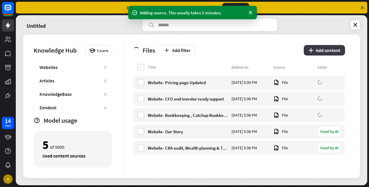
click at [329, 52] on button "plus Add content" at bounding box center [323, 50] width 41 height 11
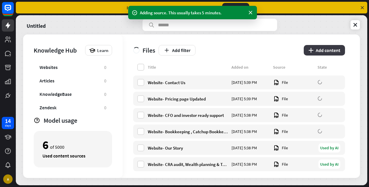
click at [318, 49] on button "plus Add content" at bounding box center [323, 50] width 41 height 11
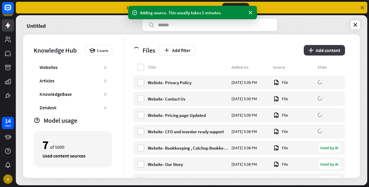
click at [328, 50] on button "plus Add content" at bounding box center [323, 50] width 41 height 11
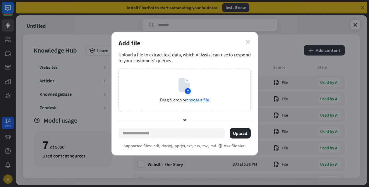
click at [247, 42] on icon "close" at bounding box center [247, 42] width 4 height 4
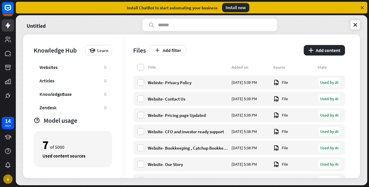
click at [242, 55] on div "Add filter" at bounding box center [224, 50] width 151 height 11
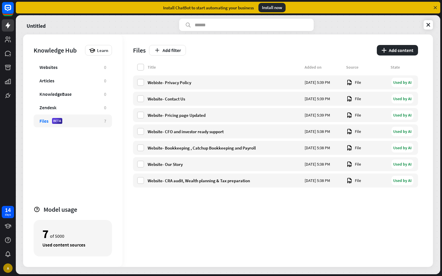
click at [203, 248] on div "Title Added on Source State Webiste- Privacy Policy [DATE] 5:39 PM File Used by…" at bounding box center [275, 165] width 285 height 203
click at [80, 170] on div "Websites 0 Articles 0 KnowledgeBase 0 Zendesk 0 Files BETA 7" at bounding box center [73, 130] width 78 height 139
click at [279, 58] on div "Files Add filter plus Add content" at bounding box center [275, 48] width 285 height 29
click at [429, 24] on icon at bounding box center [428, 25] width 6 height 6
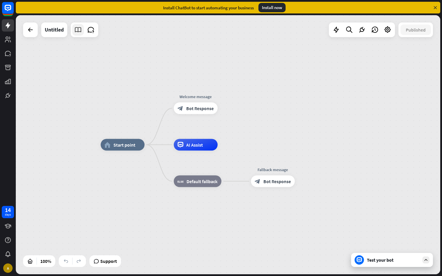
click at [78, 30] on icon at bounding box center [78, 30] width 8 height 8
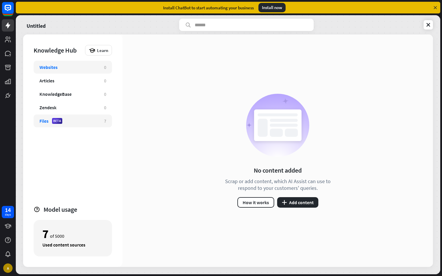
click at [64, 121] on div "Files BETA" at bounding box center [68, 121] width 59 height 6
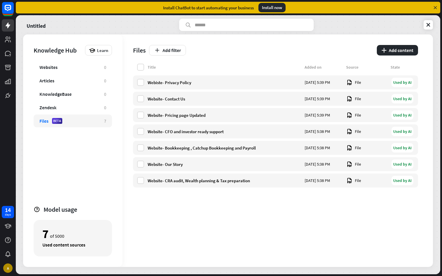
click at [209, 215] on div "Title Added on Source State Webiste- Privacy Policy [DATE] 5:39 PM File Used by…" at bounding box center [275, 165] width 285 height 203
click at [428, 27] on icon at bounding box center [428, 25] width 6 height 6
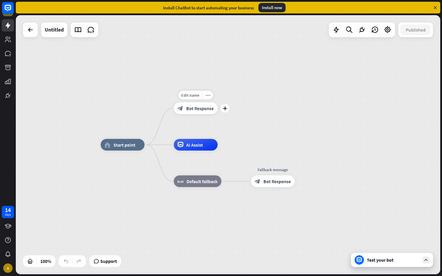
click at [196, 110] on span "Bot Response" at bounding box center [199, 109] width 27 height 6
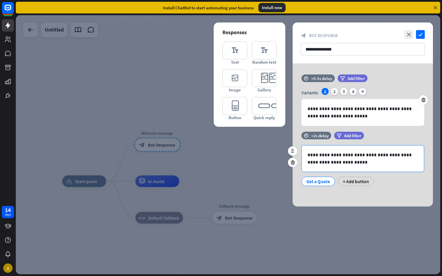
click at [351, 163] on p "**********" at bounding box center [362, 158] width 110 height 15
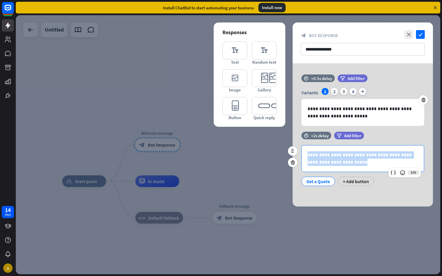
drag, startPoint x: 352, startPoint y: 162, endPoint x: 303, endPoint y: 153, distance: 50.0
click at [303, 153] on div "**********" at bounding box center [363, 159] width 122 height 26
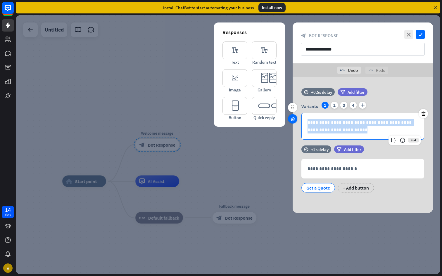
drag, startPoint x: 352, startPoint y: 131, endPoint x: 295, endPoint y: 117, distance: 58.6
click at [295, 117] on div "**********" at bounding box center [363, 116] width 140 height 57
copy p "**********"
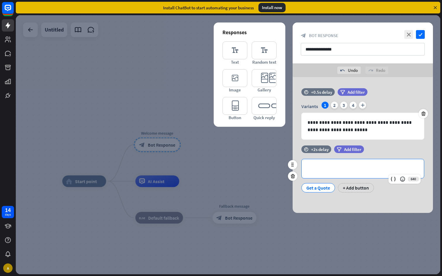
click at [324, 169] on p "**********" at bounding box center [362, 168] width 110 height 7
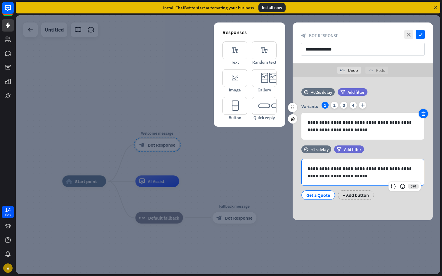
click at [422, 115] on icon at bounding box center [424, 113] width 6 height 5
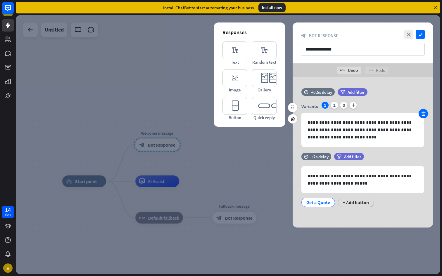
click at [423, 115] on icon at bounding box center [424, 113] width 6 height 5
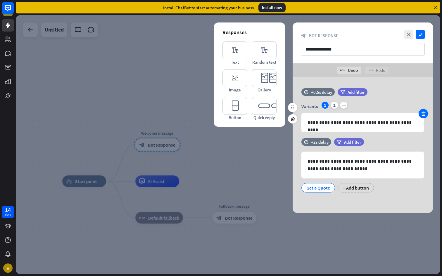
click at [425, 113] on icon at bounding box center [424, 113] width 6 height 5
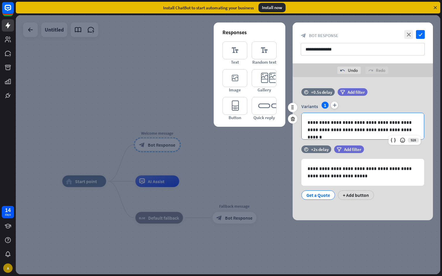
click at [408, 118] on div "**********" at bounding box center [363, 126] width 122 height 26
click at [361, 112] on div "**********" at bounding box center [362, 121] width 123 height 38
drag, startPoint x: 326, startPoint y: 122, endPoint x: 331, endPoint y: 132, distance: 10.2
click at [331, 132] on p "**********" at bounding box center [362, 126] width 110 height 15
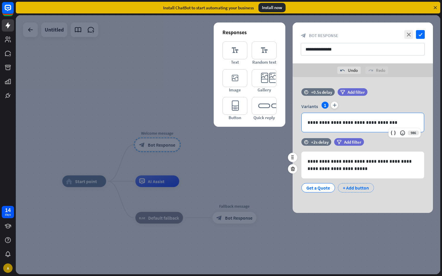
click at [352, 186] on div "+ Add button" at bounding box center [356, 187] width 36 height 9
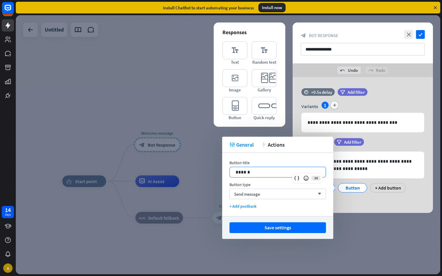
drag, startPoint x: 263, startPoint y: 172, endPoint x: 216, endPoint y: 172, distance: 47.1
click at [216, 172] on body "14 days A close Product Help First steps Get started with ChatBot Help Center F…" at bounding box center [221, 138] width 442 height 276
drag, startPoint x: 255, startPoint y: 172, endPoint x: 228, endPoint y: 172, distance: 26.3
click at [228, 172] on div "Button title 14 ****** Button type Send message arrow_down + Add postback" at bounding box center [277, 184] width 111 height 63
click at [205, 210] on div at bounding box center [228, 144] width 424 height 259
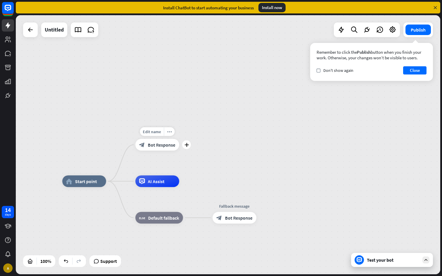
click at [156, 149] on div "block_bot_response Bot Response" at bounding box center [157, 145] width 44 height 12
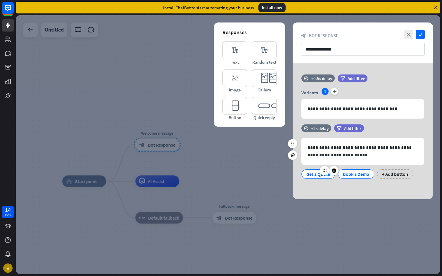
click at [320, 174] on div at bounding box center [329, 170] width 19 height 9
click at [313, 175] on div "Get a Quote" at bounding box center [318, 174] width 24 height 9
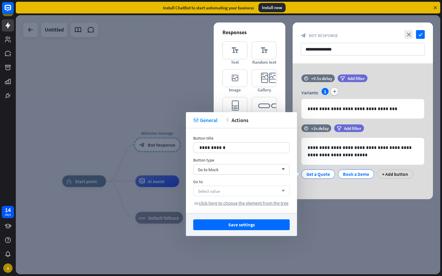
click at [219, 191] on span "Select value" at bounding box center [209, 192] width 22 height 6
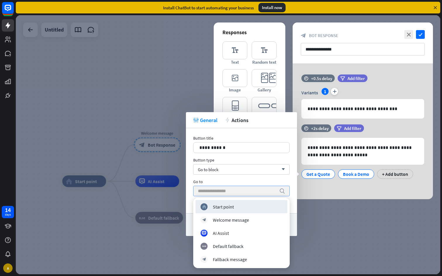
click at [140, 240] on div at bounding box center [228, 144] width 424 height 259
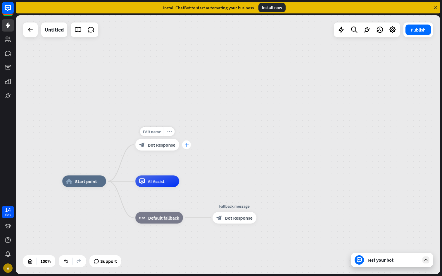
click at [188, 144] on icon "plus" at bounding box center [186, 145] width 4 height 4
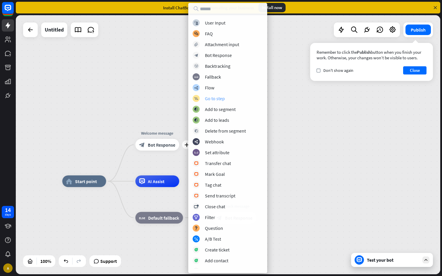
click at [215, 100] on div "Go to step" at bounding box center [215, 99] width 20 height 6
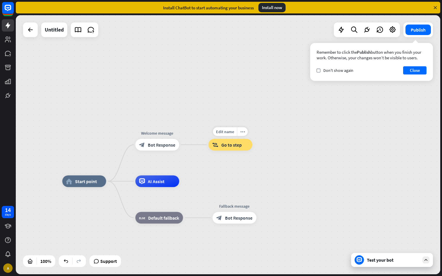
click at [221, 143] on span "Go to step" at bounding box center [231, 145] width 20 height 6
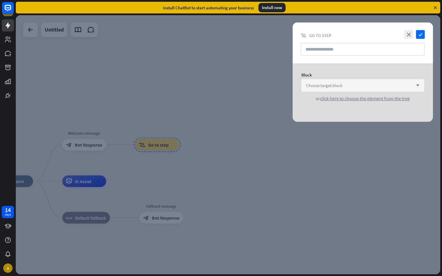
click at [338, 87] on span "Choose target block" at bounding box center [324, 86] width 36 height 6
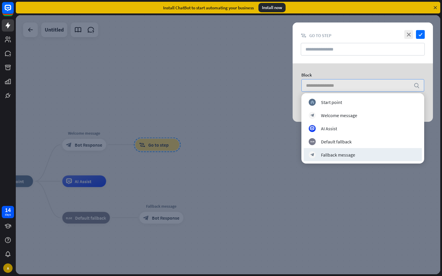
click at [314, 208] on div at bounding box center [228, 144] width 424 height 259
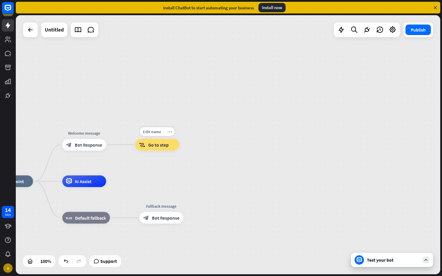
click at [168, 132] on icon "more_horiz" at bounding box center [169, 131] width 5 height 4
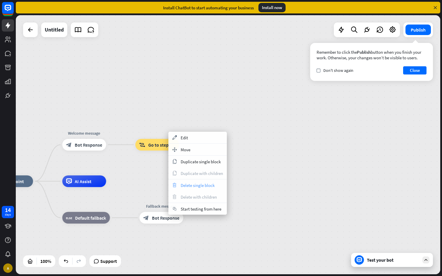
click at [192, 185] on span "Delete single block" at bounding box center [198, 186] width 34 height 6
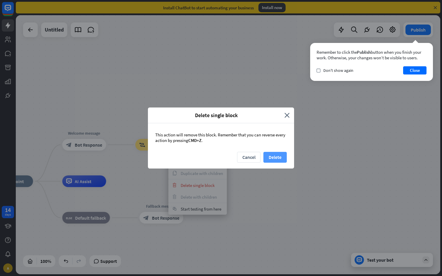
click at [276, 155] on button "Delete" at bounding box center [274, 157] width 23 height 11
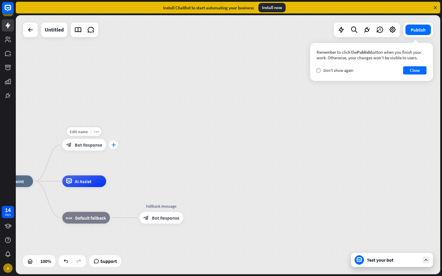
click at [112, 145] on icon "plus" at bounding box center [113, 145] width 4 height 4
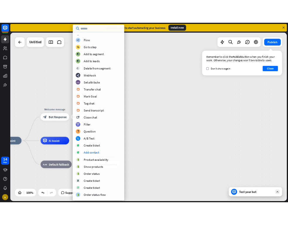
scroll to position [71, 0]
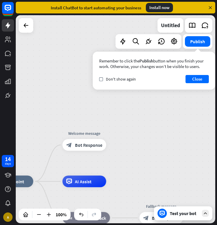
click at [66, 102] on div "home_2 Start point Welcome message block_bot_response Bot Response AI Assist bl…" at bounding box center [116, 119] width 200 height 208
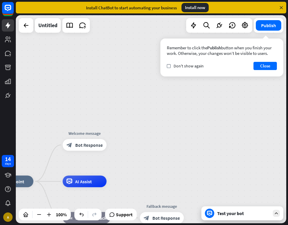
click at [171, 139] on div "home_2 Start point Welcome message block_bot_response Bot Response AI Assist bl…" at bounding box center [151, 119] width 270 height 208
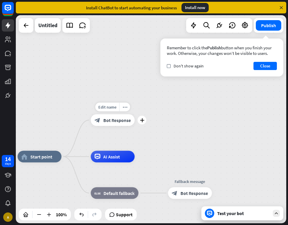
click at [114, 124] on div "block_bot_response Bot Response" at bounding box center [113, 121] width 44 height 12
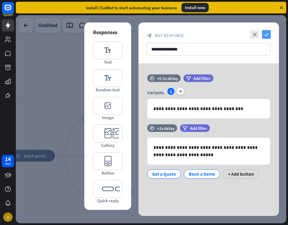
click at [264, 35] on icon "check" at bounding box center [266, 34] width 9 height 9
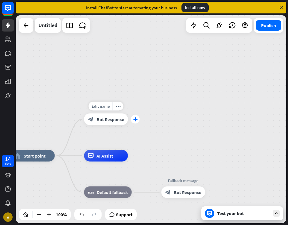
click at [134, 120] on icon "plus" at bounding box center [135, 119] width 4 height 4
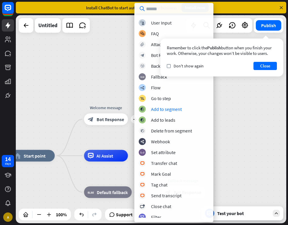
click at [242, 95] on div "home_2 Start point plus Welcome message block_bot_response Bot Response AI Assi…" at bounding box center [151, 119] width 270 height 208
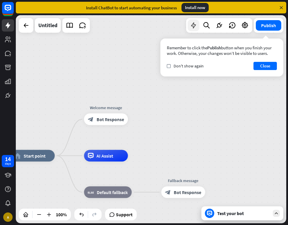
click at [196, 27] on icon at bounding box center [193, 26] width 8 height 8
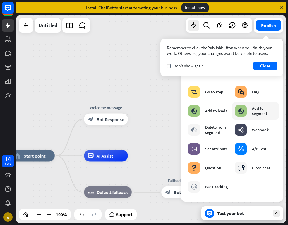
scroll to position [50, 0]
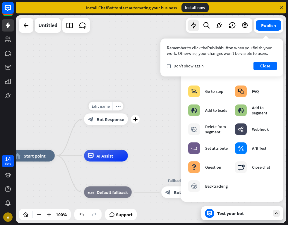
click at [104, 120] on span "Bot Response" at bounding box center [109, 120] width 27 height 6
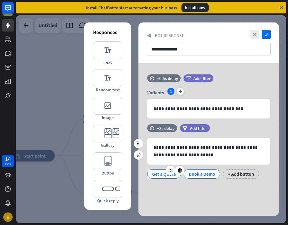
click at [164, 179] on div "Get a Quote" at bounding box center [164, 174] width 34 height 9
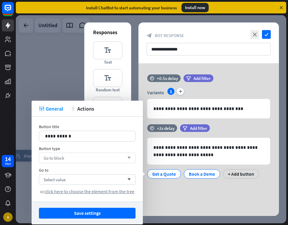
click at [67, 159] on div "Go to block arrow_down" at bounding box center [87, 158] width 96 height 11
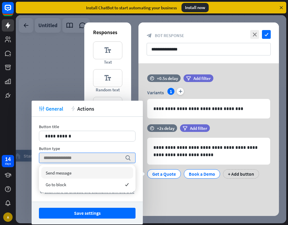
click at [69, 170] on span "Send message" at bounding box center [59, 173] width 26 height 6
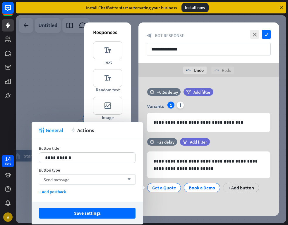
click at [72, 181] on div "Send message arrow_down" at bounding box center [87, 179] width 96 height 11
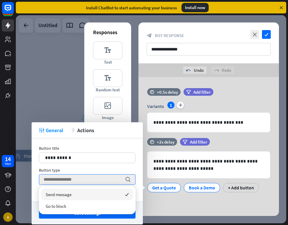
click at [64, 193] on span "Send message" at bounding box center [59, 195] width 26 height 6
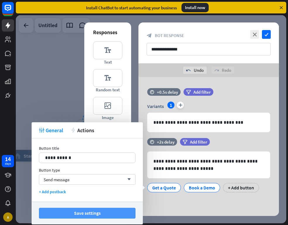
click at [74, 212] on button "Save settings" at bounding box center [87, 213] width 96 height 11
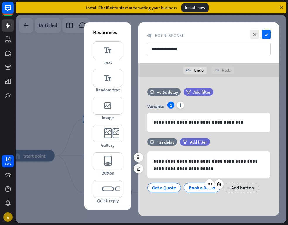
click at [197, 186] on div "Book a Demo" at bounding box center [202, 188] width 26 height 9
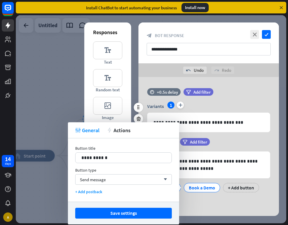
click at [144, 112] on div "**********" at bounding box center [208, 117] width 140 height 31
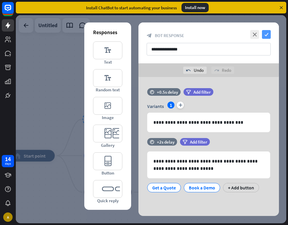
click at [266, 33] on icon "check" at bounding box center [266, 34] width 9 height 9
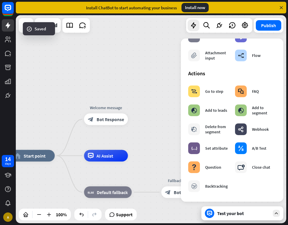
click at [219, 214] on div "Test your bot" at bounding box center [243, 214] width 53 height 6
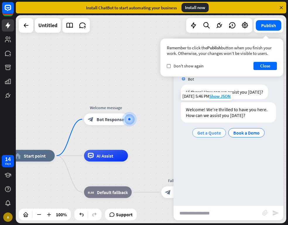
click at [203, 132] on span "Get a Quote" at bounding box center [209, 133] width 24 height 6
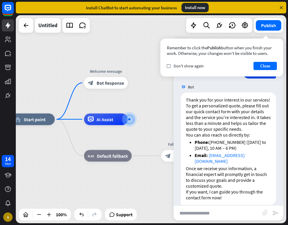
scroll to position [75, 0]
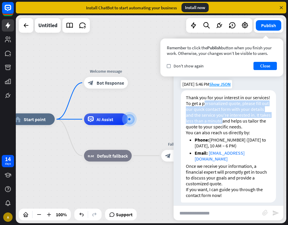
drag, startPoint x: 205, startPoint y: 101, endPoint x: 222, endPoint y: 120, distance: 26.1
click at [222, 120] on p "Thank you for your interest in our services! To get a personalized quote, pleas…" at bounding box center [228, 112] width 85 height 35
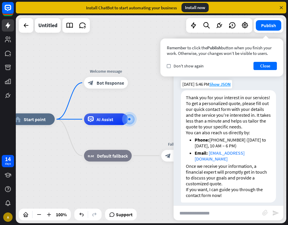
click at [223, 123] on p "Thank you for your interest in our services! To get a personalized quote, pleas…" at bounding box center [228, 112] width 85 height 35
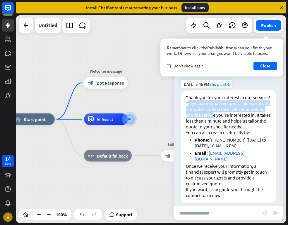
drag, startPoint x: 187, startPoint y: 102, endPoint x: 212, endPoint y: 112, distance: 27.4
click at [212, 112] on p "Thank you for your interest in our services! To get a personalized quote, pleas…" at bounding box center [228, 112] width 85 height 35
click at [207, 103] on p "Thank you for your interest in our services! To get a personalized quote, pleas…" at bounding box center [228, 112] width 85 height 35
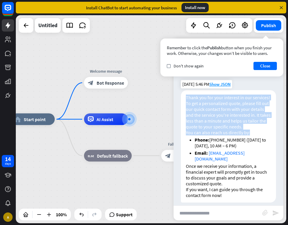
drag, startPoint x: 186, startPoint y: 96, endPoint x: 252, endPoint y: 132, distance: 74.4
click at [252, 132] on div "Thank you for your interest in our services! To get a personalized quote, pleas…" at bounding box center [228, 146] width 95 height 113
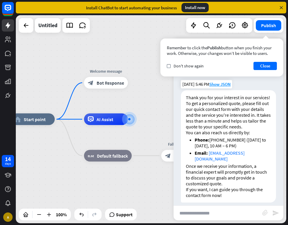
click at [256, 133] on p "You can also reach us directly by:" at bounding box center [228, 133] width 85 height 6
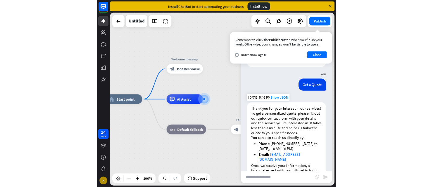
scroll to position [36, 0]
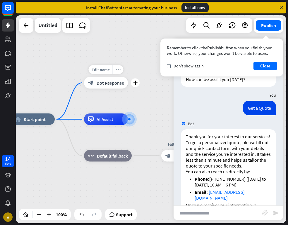
click at [106, 83] on span "Bot Response" at bounding box center [109, 83] width 27 height 6
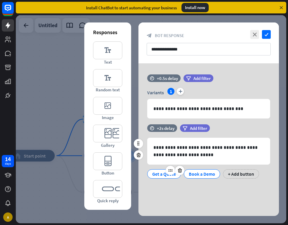
click at [161, 176] on div "Get a Quote" at bounding box center [164, 174] width 24 height 9
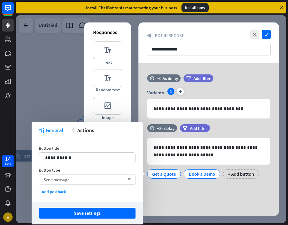
click at [85, 180] on div "Send message arrow_down" at bounding box center [87, 179] width 96 height 11
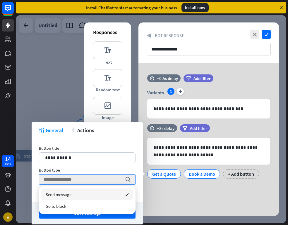
click at [71, 196] on span "Send message" at bounding box center [59, 195] width 26 height 6
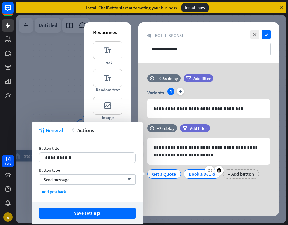
click at [197, 175] on div "Book a Demo" at bounding box center [202, 174] width 26 height 9
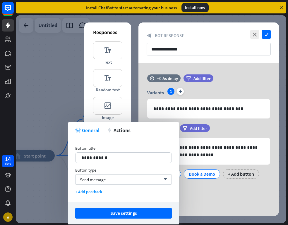
click at [227, 206] on div "**********" at bounding box center [208, 120] width 140 height 194
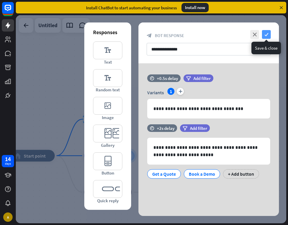
click at [266, 35] on icon "check" at bounding box center [266, 34] width 9 height 9
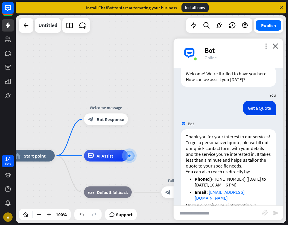
click at [153, 100] on div "home_2 Start point Welcome message block_bot_response Bot Response AI Assist bl…" at bounding box center [151, 119] width 270 height 208
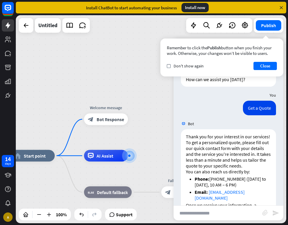
click at [178, 103] on div "Get a Quote [DATE] 5:46 PM Show JSON" at bounding box center [228, 110] width 110 height 18
click at [266, 68] on button "Close" at bounding box center [264, 66] width 23 height 8
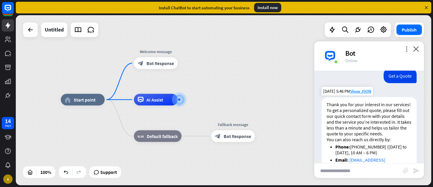
scroll to position [63, 0]
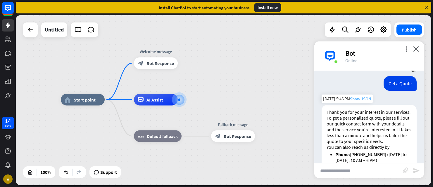
click at [357, 100] on span "Show JSON" at bounding box center [360, 99] width 21 height 6
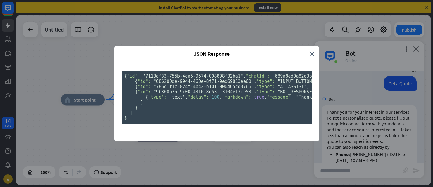
scroll to position [0, 0]
click at [311, 51] on icon "close" at bounding box center [311, 54] width 5 height 7
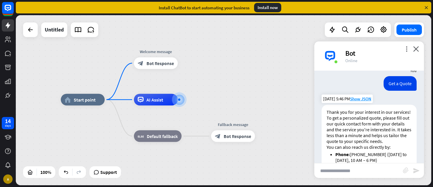
click at [358, 108] on div "Thank you for your interest in our services! To get a personalized quote, pleas…" at bounding box center [368, 161] width 95 height 113
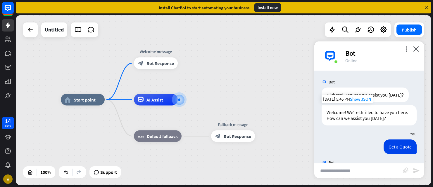
click at [238, 92] on div "home_2 Start point Welcome message block_bot_response Bot Response AI Assist bl…" at bounding box center [223, 100] width 415 height 170
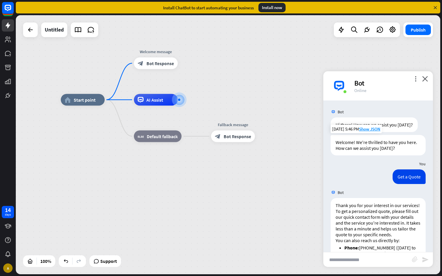
click at [152, 192] on div "home_2 Start point Welcome message block_bot_response Bot Response Edit name mo…" at bounding box center [273, 229] width 424 height 259
click at [160, 64] on span "Bot Response" at bounding box center [159, 63] width 27 height 6
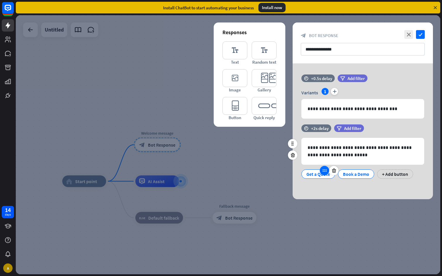
click at [326, 173] on icon at bounding box center [324, 170] width 5 height 5
click at [310, 176] on div "Get a Quote" at bounding box center [318, 174] width 24 height 9
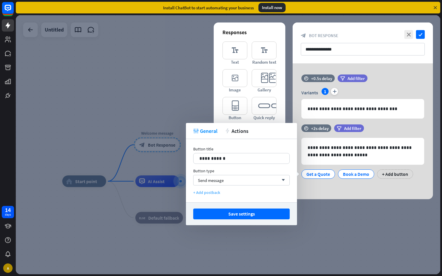
click at [210, 194] on div "+ Add postback" at bounding box center [241, 192] width 96 height 5
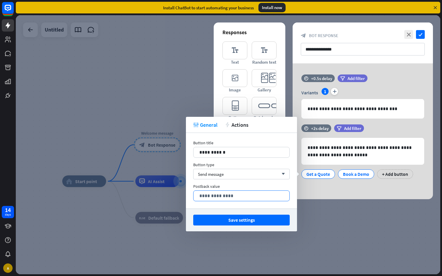
click at [219, 196] on p "**********" at bounding box center [241, 195] width 84 height 7
click at [280, 203] on div "1000" at bounding box center [269, 201] width 34 height 9
click at [208, 200] on div "**********" at bounding box center [241, 196] width 96 height 10
click at [214, 193] on p "**********" at bounding box center [241, 195] width 84 height 7
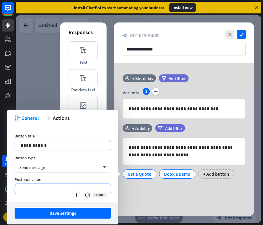
click at [40, 190] on p "**********" at bounding box center [63, 189] width 84 height 7
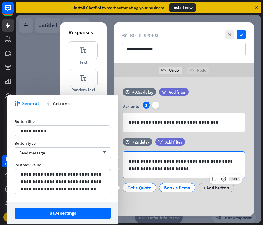
click at [169, 168] on p "**********" at bounding box center [184, 165] width 110 height 15
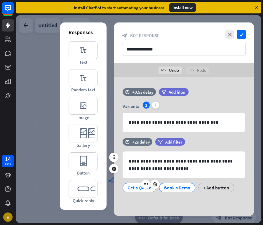
click at [137, 190] on div "Get a Quote" at bounding box center [140, 188] width 24 height 9
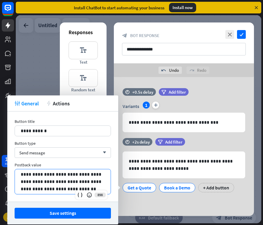
click at [73, 189] on p "**********" at bounding box center [63, 182] width 84 height 22
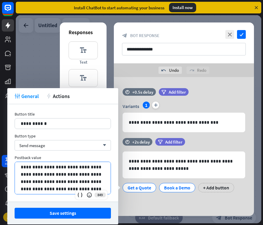
click at [71, 183] on p "**********" at bounding box center [63, 178] width 84 height 29
click at [94, 188] on p "**********" at bounding box center [63, 178] width 84 height 29
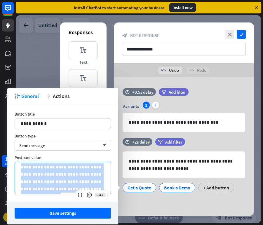
drag, startPoint x: 22, startPoint y: 167, endPoint x: 114, endPoint y: 201, distance: 98.6
click at [114, 201] on div "**********" at bounding box center [62, 153] width 111 height 98
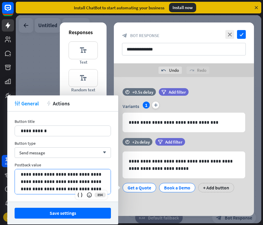
click at [44, 174] on p "**********" at bounding box center [63, 182] width 84 height 22
click at [46, 176] on p "**********" at bounding box center [63, 182] width 84 height 22
click at [81, 174] on p "**********" at bounding box center [63, 182] width 84 height 22
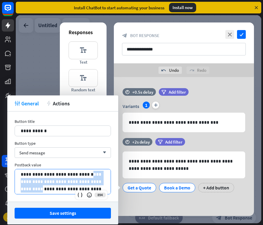
drag, startPoint x: 81, startPoint y: 174, endPoint x: 90, endPoint y: 181, distance: 10.7
click at [90, 181] on p "**********" at bounding box center [63, 182] width 84 height 22
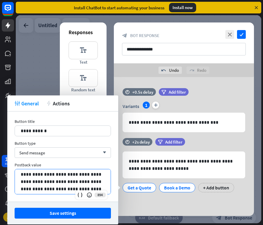
click at [46, 181] on p "**********" at bounding box center [63, 182] width 84 height 22
drag, startPoint x: 53, startPoint y: 181, endPoint x: 75, endPoint y: 182, distance: 22.2
click at [75, 182] on p "**********" at bounding box center [63, 182] width 84 height 22
click at [80, 196] on icon at bounding box center [80, 195] width 6 height 6
click at [20, 175] on div "**********" at bounding box center [63, 182] width 96 height 25
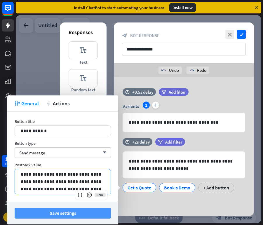
click at [44, 212] on button "Save settings" at bounding box center [63, 213] width 96 height 11
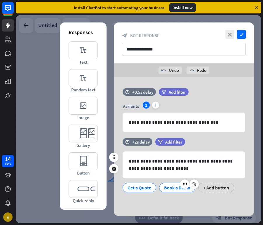
click at [170, 189] on div "Book a Demo" at bounding box center [177, 188] width 26 height 9
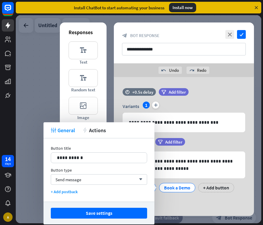
click at [180, 206] on div "**********" at bounding box center [184, 145] width 140 height 136
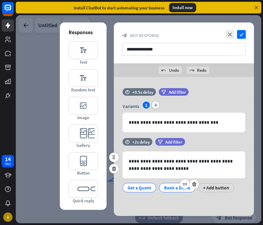
click at [170, 189] on div "Book a Demo" at bounding box center [177, 188] width 26 height 9
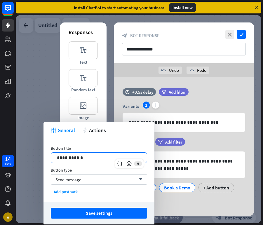
click at [90, 158] on p "**********" at bounding box center [99, 157] width 84 height 7
click at [89, 180] on div "Send message arrow_down" at bounding box center [99, 179] width 96 height 11
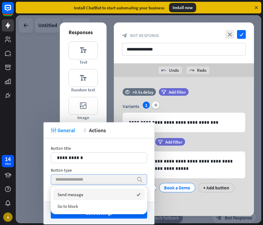
click at [75, 180] on input "search" at bounding box center [95, 180] width 78 height 10
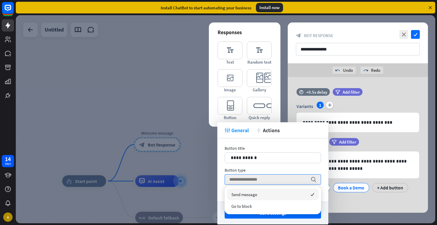
click at [259, 169] on div "Button type" at bounding box center [273, 170] width 96 height 5
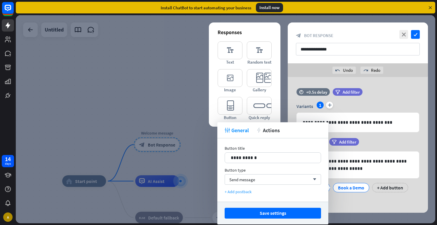
click at [241, 193] on div "+ Add postback" at bounding box center [273, 191] width 96 height 5
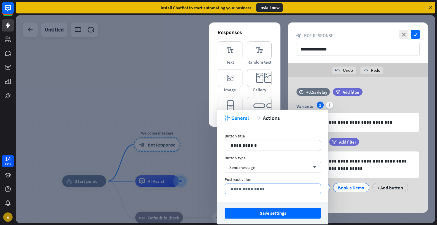
click at [241, 189] on p "**********" at bounding box center [273, 189] width 84 height 7
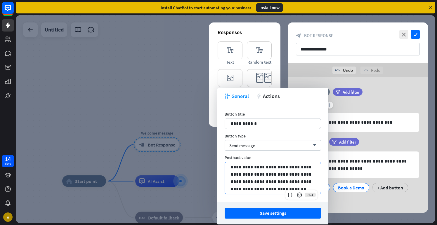
click at [293, 168] on p "**********" at bounding box center [273, 178] width 84 height 29
drag, startPoint x: 293, startPoint y: 168, endPoint x: 236, endPoint y: 175, distance: 58.3
click at [236, 175] on p "**********" at bounding box center [273, 178] width 84 height 29
click at [290, 196] on icon at bounding box center [290, 195] width 6 height 6
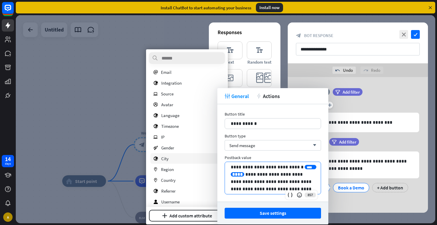
scroll to position [39, 0]
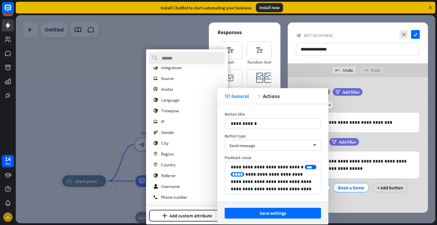
click at [236, 203] on div "Save settings" at bounding box center [272, 213] width 111 height 23
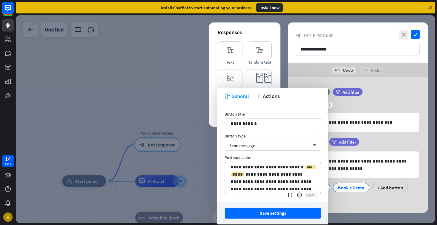
click at [299, 167] on div "**** ****" at bounding box center [274, 171] width 86 height 12
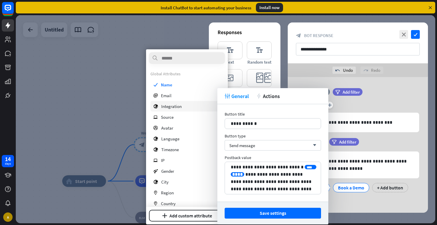
click at [167, 106] on span "Integration" at bounding box center [171, 107] width 20 height 6
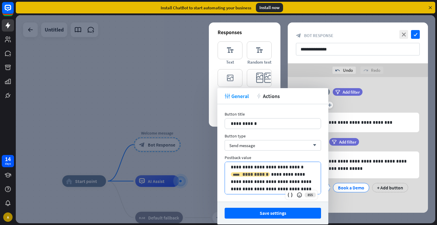
click at [243, 174] on span "**********" at bounding box center [256, 174] width 26 height 4
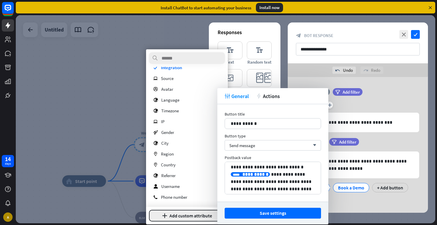
click at [174, 215] on button "plus Add custom attribute" at bounding box center [187, 216] width 76 height 12
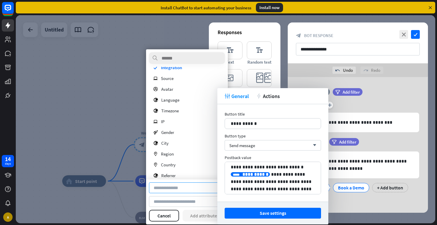
click at [170, 191] on input at bounding box center [187, 188] width 76 height 11
click at [169, 175] on input "**********" at bounding box center [187, 176] width 76 height 11
type input "*********"
click at [161, 200] on input at bounding box center [187, 201] width 76 height 11
click at [181, 191] on input "*********" at bounding box center [187, 188] width 76 height 11
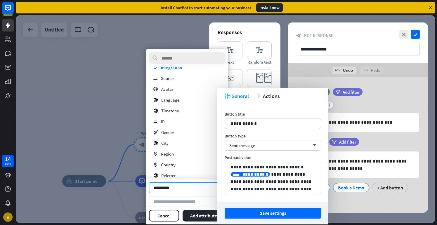
drag, startPoint x: 180, startPoint y: 188, endPoint x: 148, endPoint y: 187, distance: 31.9
click at [148, 187] on div "********* Cancel Add attribute" at bounding box center [187, 202] width 82 height 45
click at [158, 213] on button "Cancel" at bounding box center [164, 216] width 30 height 12
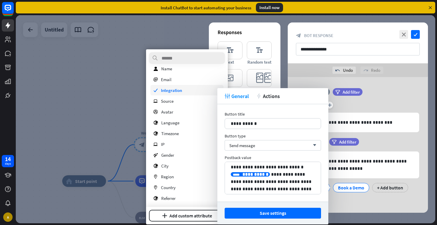
scroll to position [0, 0]
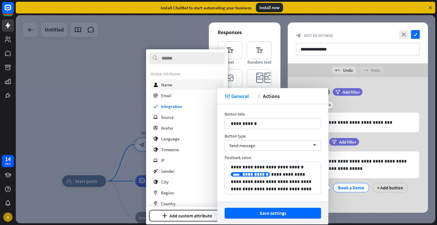
click at [165, 87] on span "Name" at bounding box center [166, 85] width 11 height 6
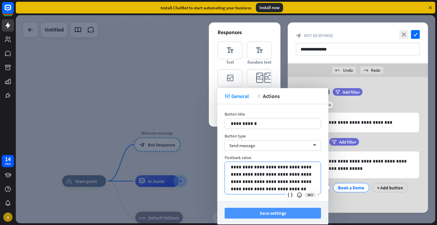
click at [252, 211] on button "Save settings" at bounding box center [273, 213] width 96 height 11
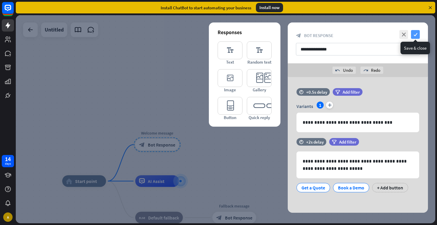
click at [417, 33] on icon "check" at bounding box center [415, 34] width 9 height 9
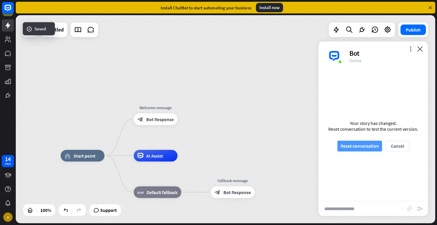
click at [368, 144] on button "Reset conversation" at bounding box center [360, 146] width 45 height 11
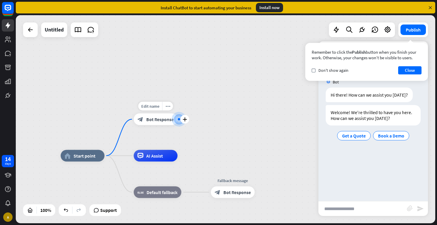
click at [155, 123] on div "block_bot_response Bot Response" at bounding box center [156, 120] width 44 height 12
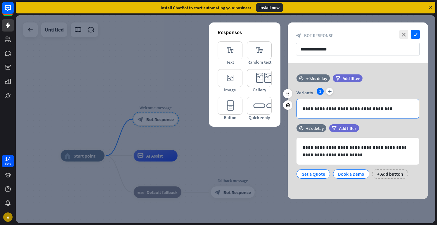
click at [312, 113] on div "**********" at bounding box center [358, 108] width 122 height 19
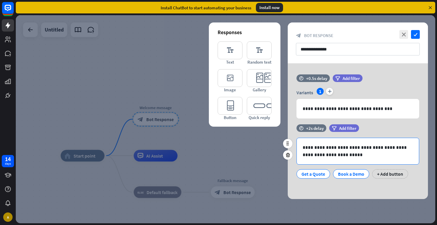
click at [350, 148] on p "**********" at bounding box center [358, 151] width 110 height 15
click at [288, 105] on icon at bounding box center [288, 105] width 6 height 5
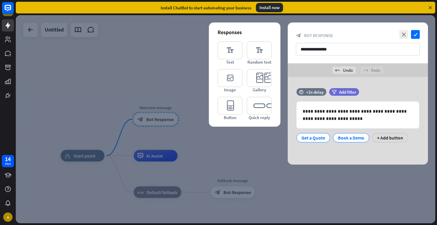
click at [194, 161] on div at bounding box center [226, 119] width 420 height 208
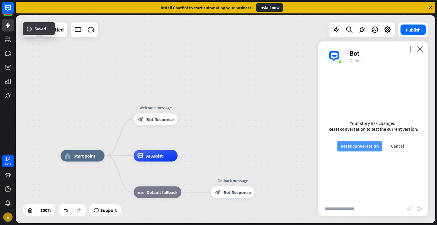
click at [359, 146] on button "Reset conversation" at bounding box center [360, 146] width 45 height 11
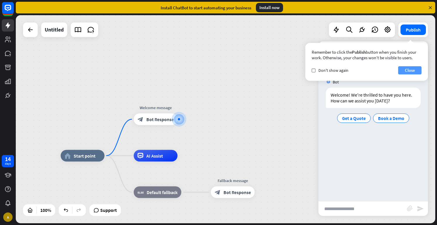
click at [411, 70] on button "Close" at bounding box center [409, 70] width 23 height 8
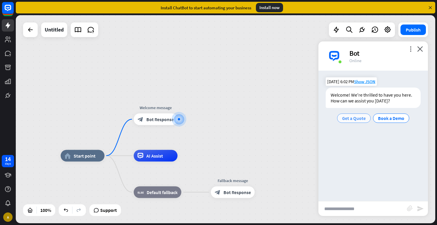
click at [354, 117] on span "Get a Quote" at bounding box center [354, 118] width 24 height 6
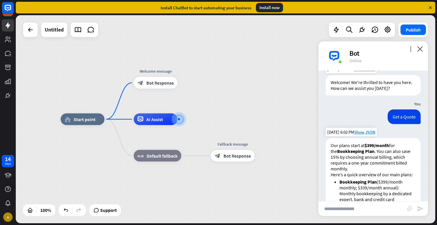
scroll to position [12, 0]
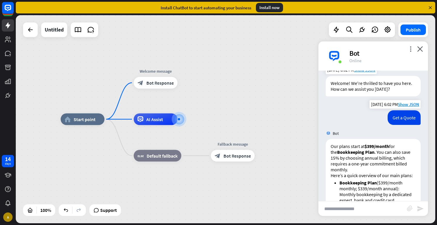
click at [401, 120] on div "Get a Quote" at bounding box center [404, 117] width 33 height 15
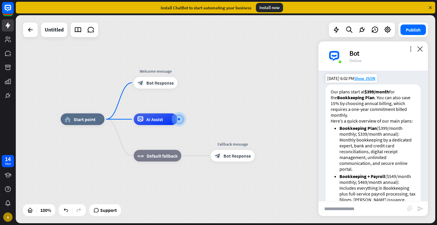
scroll to position [70, 0]
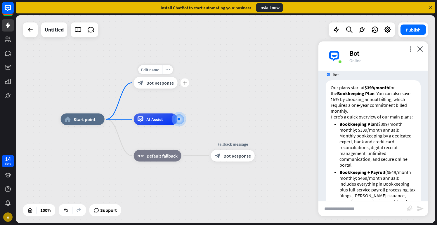
click at [155, 84] on span "Bot Response" at bounding box center [159, 83] width 27 height 6
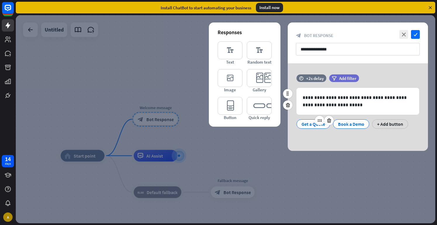
click at [317, 126] on div "Get a Quote" at bounding box center [314, 124] width 24 height 9
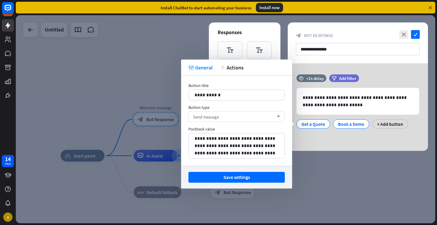
click at [274, 118] on icon "arrow_down" at bounding box center [277, 117] width 6 height 4
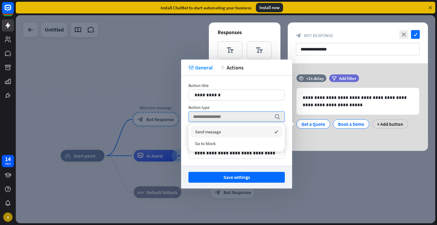
click at [223, 134] on div "Send message checked" at bounding box center [237, 132] width 92 height 12
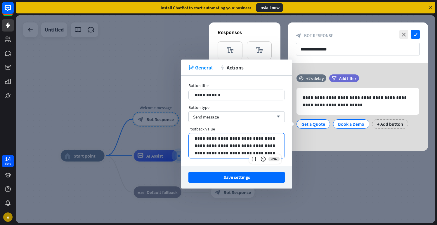
click at [248, 152] on p "**********" at bounding box center [237, 146] width 84 height 22
click at [239, 178] on button "Save settings" at bounding box center [237, 177] width 96 height 11
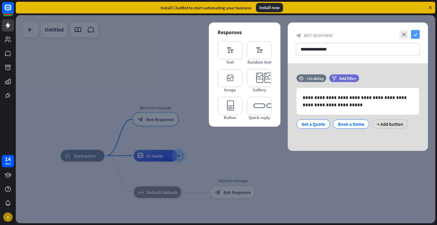
click at [413, 35] on icon "check" at bounding box center [415, 34] width 9 height 9
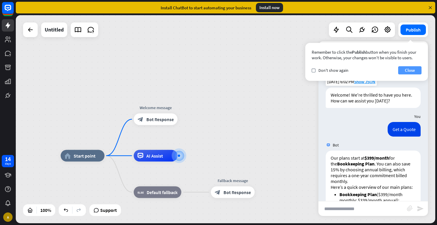
click at [412, 71] on button "Close" at bounding box center [409, 70] width 23 height 8
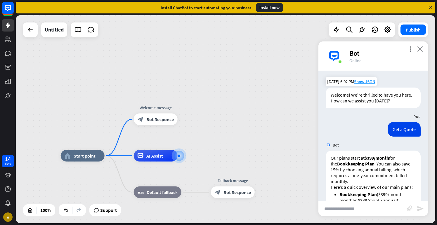
click at [419, 47] on icon "close" at bounding box center [420, 49] width 6 height 6
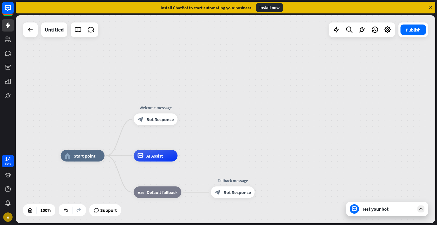
click at [369, 209] on div "Test your bot" at bounding box center [388, 209] width 53 height 6
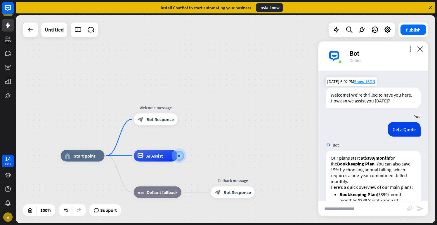
click at [380, 94] on div "Welcome! We're thrilled to have you here. How can we assist you [DATE]?" at bounding box center [373, 98] width 95 height 20
click at [86, 157] on span "Start point" at bounding box center [85, 156] width 22 height 6
click at [378, 137] on div "Get a Quote [DATE] 6:02 PM Show JSON" at bounding box center [374, 131] width 110 height 18
click at [399, 132] on div "Get a Quote" at bounding box center [404, 129] width 33 height 15
click at [377, 94] on div "Welcome! We're thrilled to have you here. How can we assist you [DATE]?" at bounding box center [373, 98] width 95 height 20
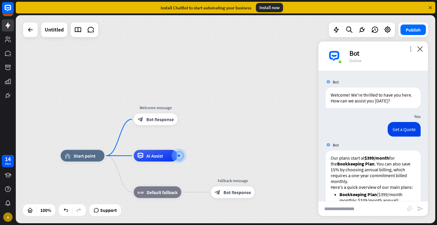
click at [410, 51] on icon "more_vert" at bounding box center [411, 49] width 6 height 6
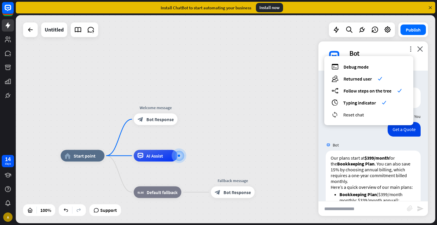
click at [359, 116] on span "Reset chat" at bounding box center [353, 115] width 21 height 6
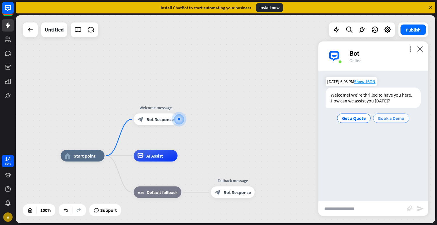
click at [393, 118] on span "Book a Demo" at bounding box center [391, 118] width 26 height 6
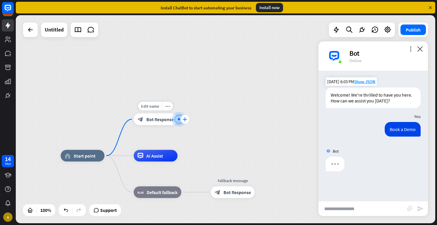
click at [184, 120] on icon "plus" at bounding box center [185, 119] width 4 height 4
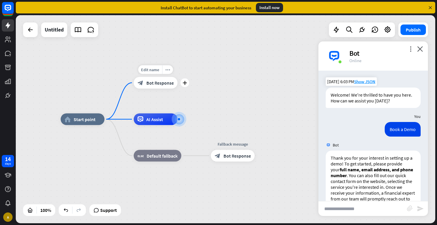
click at [164, 79] on div "block_bot_response Bot Response" at bounding box center [156, 83] width 44 height 12
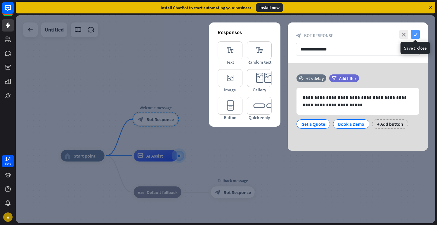
click at [414, 35] on icon "check" at bounding box center [415, 34] width 9 height 9
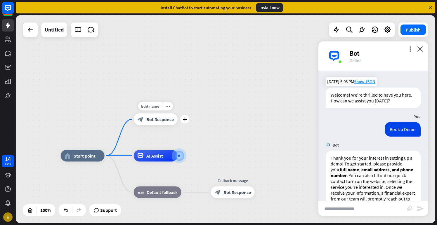
click at [178, 125] on div "Edit name more_horiz plus block_bot_response Bot Response" at bounding box center [156, 120] width 44 height 12
click at [185, 120] on icon "plus" at bounding box center [185, 119] width 4 height 4
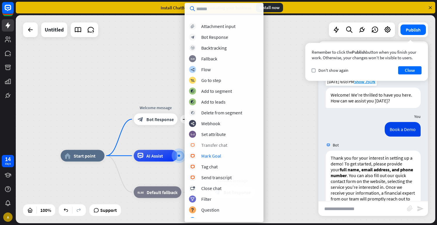
scroll to position [23, 0]
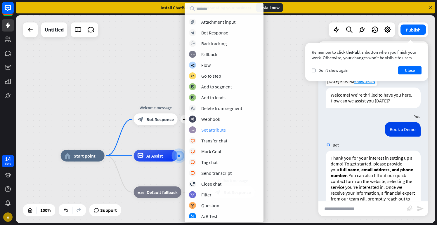
click at [208, 131] on div "Set attribute" at bounding box center [213, 130] width 25 height 6
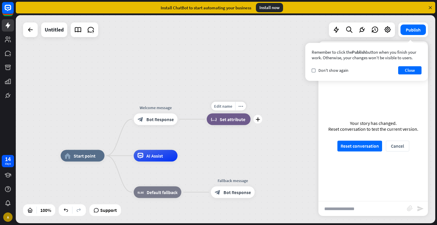
click at [226, 121] on span "Set attribute" at bounding box center [233, 120] width 26 height 6
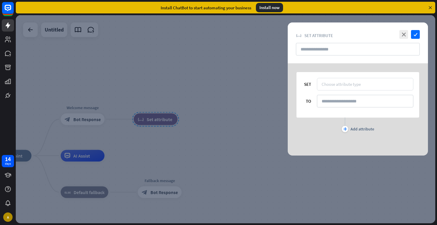
click at [330, 86] on div "Choose attribute type" at bounding box center [341, 85] width 39 height 6
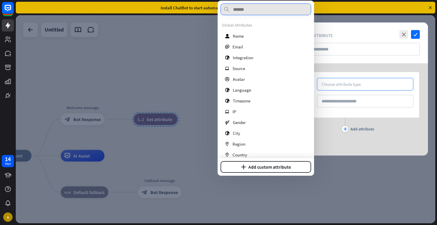
click at [257, 8] on input "text" at bounding box center [266, 10] width 91 height 12
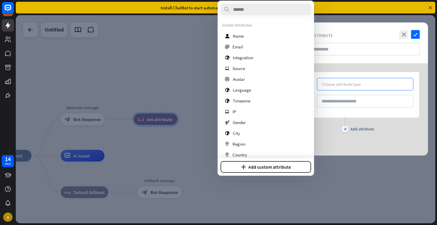
click at [331, 135] on div "SET Choose attribute type TO plus Add attribute" at bounding box center [358, 102] width 140 height 78
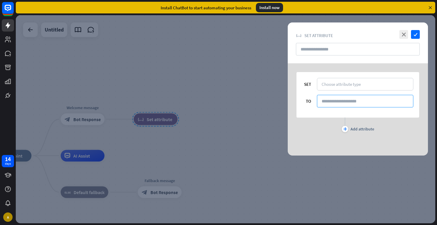
click at [336, 101] on input at bounding box center [365, 101] width 96 height 13
click at [405, 34] on icon "close" at bounding box center [404, 34] width 9 height 9
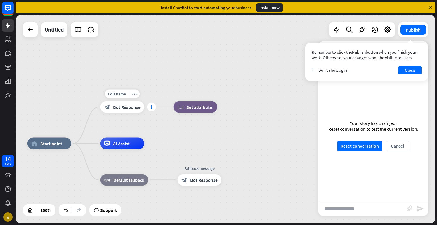
click at [149, 110] on div "plus" at bounding box center [151, 107] width 9 height 9
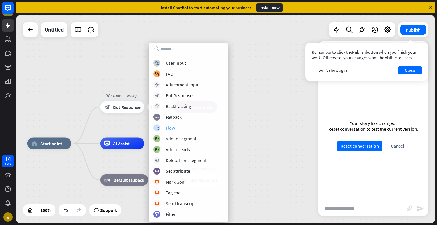
click at [174, 131] on div "Flow" at bounding box center [170, 128] width 9 height 6
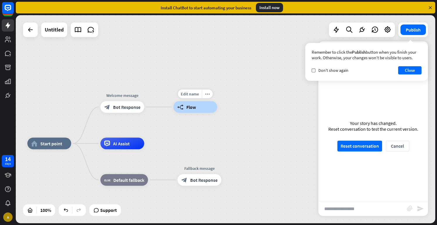
click at [186, 107] on div "builder_tree Flow" at bounding box center [196, 107] width 44 height 12
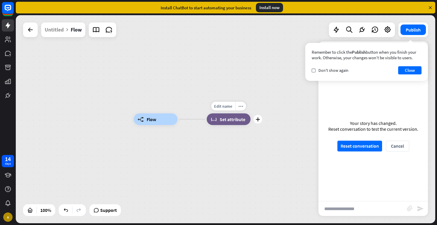
click at [228, 120] on span "Set attribute" at bounding box center [233, 120] width 26 height 6
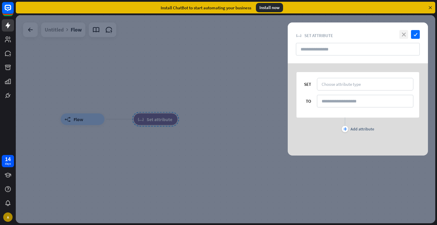
click at [403, 34] on icon "close" at bounding box center [404, 34] width 9 height 9
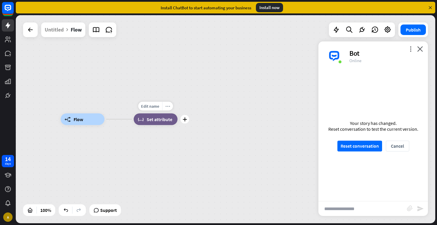
click at [168, 104] on icon "more_horiz" at bounding box center [167, 106] width 5 height 4
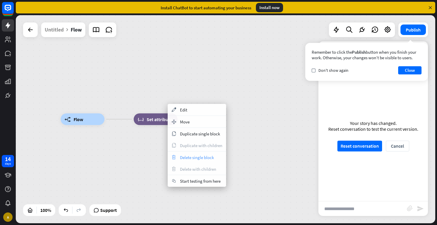
click at [184, 155] on span "Delete single block" at bounding box center [197, 158] width 34 height 6
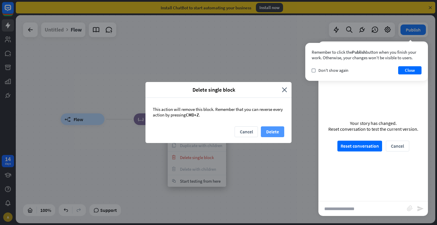
click at [268, 130] on button "Delete" at bounding box center [272, 132] width 23 height 11
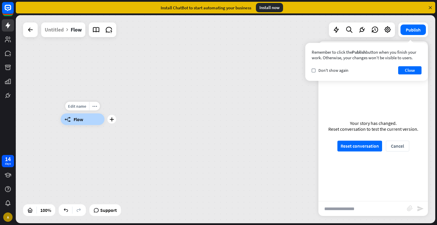
click at [78, 120] on span "Flow" at bounding box center [79, 120] width 10 height 6
click at [105, 122] on div "builder_tree Flow" at bounding box center [83, 120] width 44 height 12
click at [92, 119] on div "builder_tree Flow" at bounding box center [83, 120] width 44 height 12
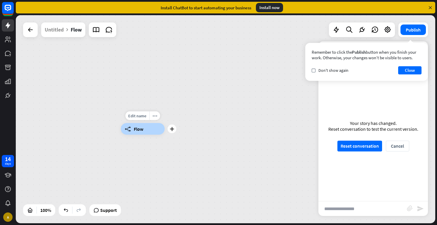
click at [137, 128] on span "Flow" at bounding box center [139, 129] width 10 height 6
click at [174, 131] on div "plus" at bounding box center [172, 129] width 9 height 9
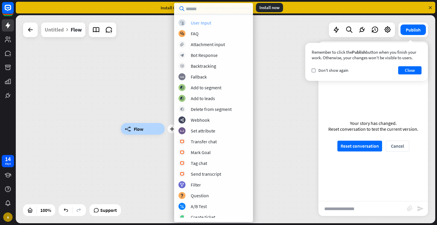
click at [200, 24] on div "User Input" at bounding box center [201, 23] width 20 height 6
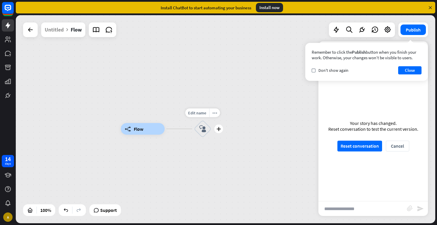
click at [204, 129] on icon "block_user_input" at bounding box center [202, 129] width 7 height 7
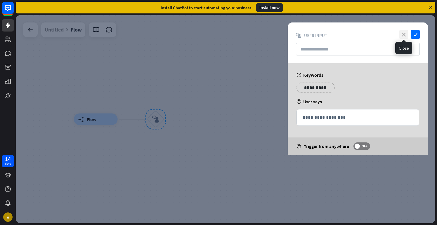
click at [403, 36] on icon "close" at bounding box center [404, 34] width 9 height 9
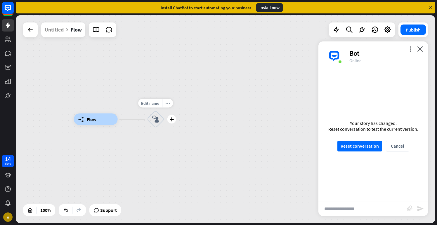
click at [168, 103] on icon "more_horiz" at bounding box center [167, 103] width 5 height 4
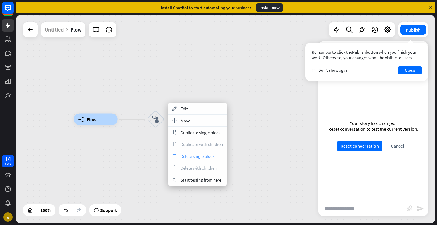
click at [183, 154] on span "Delete single block" at bounding box center [198, 157] width 34 height 6
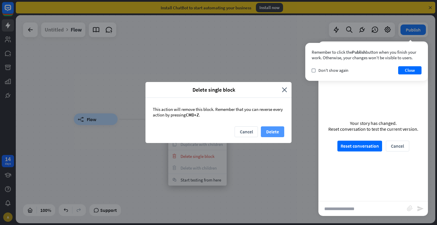
click at [269, 133] on button "Delete" at bounding box center [272, 132] width 23 height 11
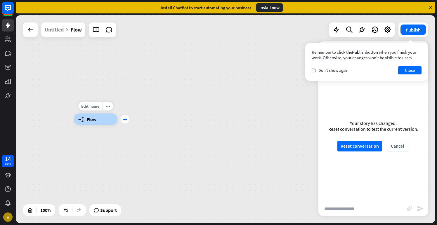
click at [123, 118] on icon "plus" at bounding box center [125, 119] width 4 height 4
click at [226, 62] on div "builder_tree Flow" at bounding box center [226, 119] width 420 height 208
click at [337, 30] on icon at bounding box center [337, 30] width 8 height 8
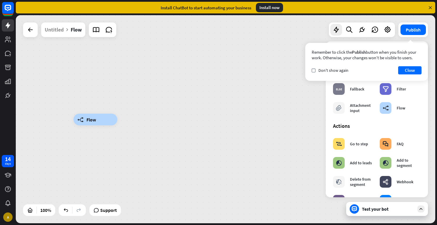
click at [257, 113] on div "builder_tree Flow" at bounding box center [226, 119] width 420 height 208
click at [408, 71] on button "Close" at bounding box center [409, 70] width 23 height 8
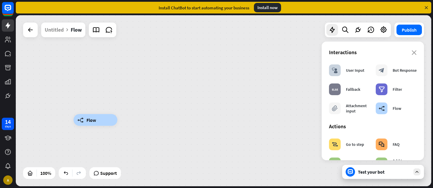
click at [281, 61] on div "builder_tree Flow" at bounding box center [224, 100] width 416 height 171
click at [51, 30] on div "Untitled" at bounding box center [54, 30] width 19 height 15
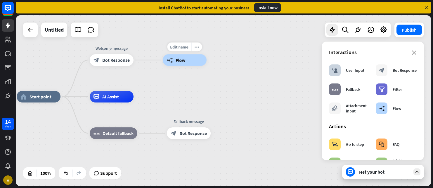
click at [174, 62] on div "builder_tree Flow" at bounding box center [185, 60] width 44 height 12
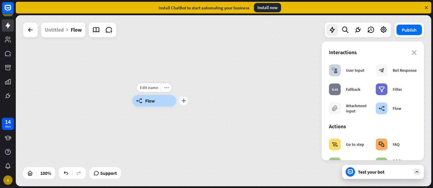
click at [181, 102] on icon "plus" at bounding box center [183, 100] width 4 height 4
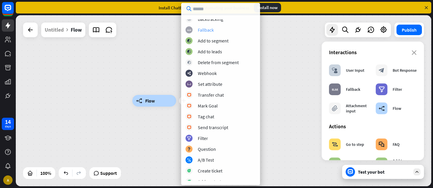
scroll to position [53, 0]
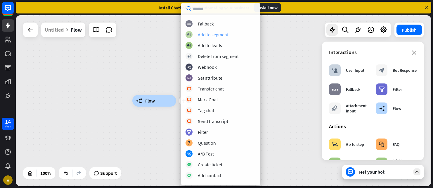
click at [210, 34] on div "Add to segment" at bounding box center [213, 35] width 31 height 6
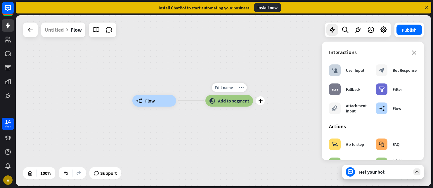
click at [227, 101] on span "Add to segment" at bounding box center [233, 101] width 31 height 6
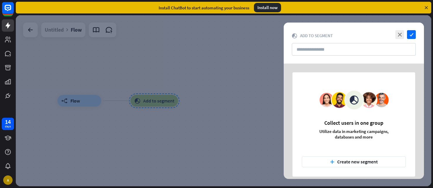
scroll to position [6, 0]
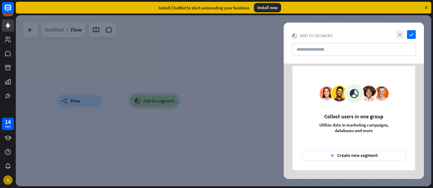
click at [397, 34] on icon "close" at bounding box center [399, 34] width 9 height 9
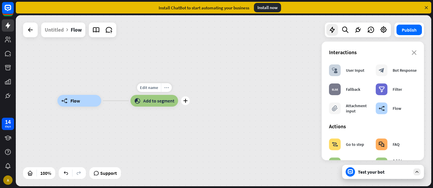
click at [165, 89] on icon "more_horiz" at bounding box center [166, 87] width 5 height 4
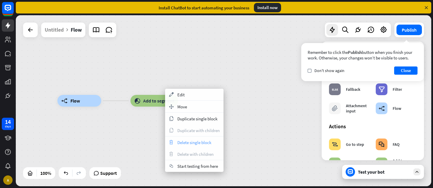
click at [184, 140] on span "Delete single block" at bounding box center [194, 142] width 34 height 6
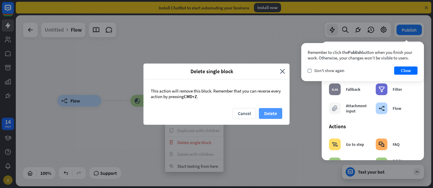
click at [269, 111] on button "Delete" at bounding box center [270, 113] width 23 height 11
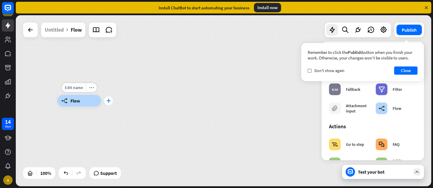
click at [110, 103] on div "plus" at bounding box center [108, 100] width 9 height 9
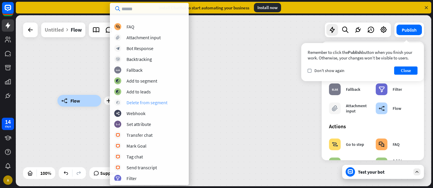
scroll to position [4, 0]
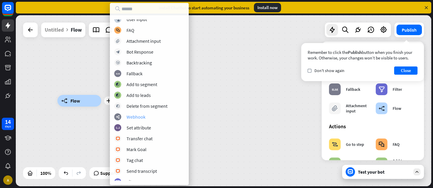
click at [136, 116] on div "Webhook" at bounding box center [136, 117] width 19 height 6
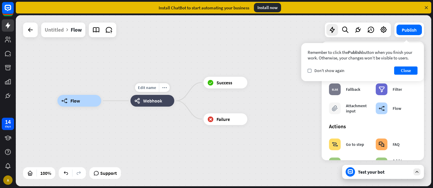
click at [154, 104] on div "webhooks Webhook" at bounding box center [153, 101] width 44 height 12
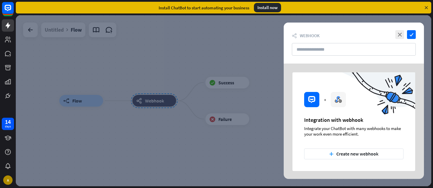
drag, startPoint x: 316, startPoint y: 127, endPoint x: 362, endPoint y: 127, distance: 46.2
click at [362, 127] on div at bounding box center [360, 100] width 112 height 56
drag, startPoint x: 311, startPoint y: 134, endPoint x: 358, endPoint y: 134, distance: 46.8
click at [358, 134] on div "Integrate your ChatBot with many webhooks to make your work even more efficient." at bounding box center [353, 130] width 99 height 11
click at [398, 31] on icon "close" at bounding box center [399, 34] width 9 height 9
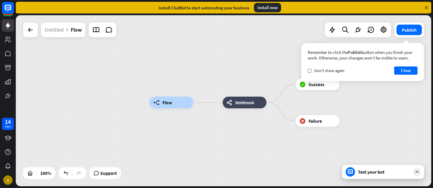
click at [49, 32] on div "Untitled" at bounding box center [54, 30] width 19 height 15
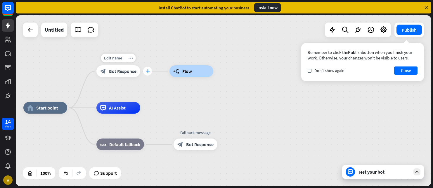
click at [144, 73] on div "plus" at bounding box center [147, 71] width 9 height 9
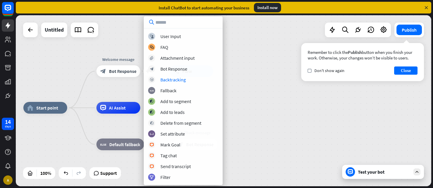
click at [268, 71] on div "home_2 Start point plus Welcome message block_bot_response Bot Response builder…" at bounding box center [224, 100] width 416 height 171
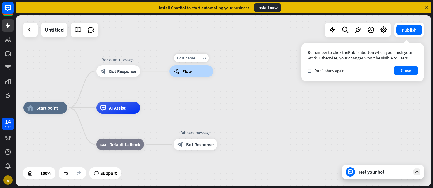
click at [194, 72] on div "builder_tree Flow" at bounding box center [192, 71] width 44 height 12
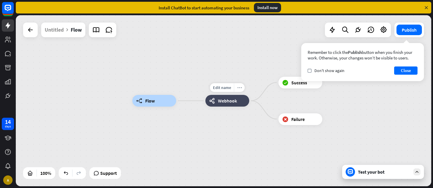
click at [238, 86] on icon "more_horiz" at bounding box center [239, 87] width 5 height 4
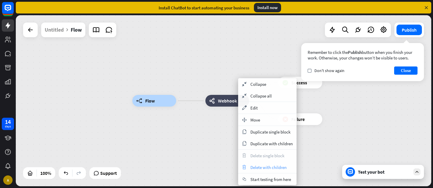
click at [260, 168] on span "Delete with children" at bounding box center [268, 167] width 36 height 6
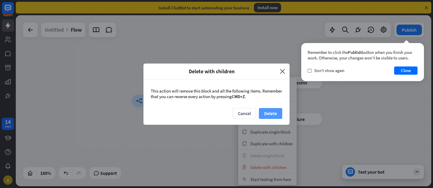
click at [265, 112] on button "Delete" at bounding box center [270, 113] width 23 height 11
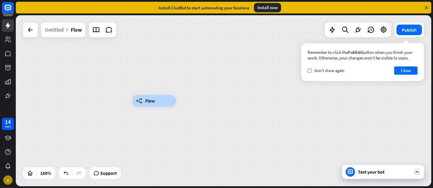
click at [195, 114] on div "builder_tree Flow" at bounding box center [340, 186] width 416 height 171
click at [156, 101] on div "builder_tree Flow" at bounding box center [154, 101] width 44 height 12
click at [163, 102] on div "builder_tree Flow" at bounding box center [154, 101] width 44 height 12
click at [187, 150] on div "builder_tree Flow" at bounding box center [340, 186] width 416 height 171
click at [335, 28] on icon at bounding box center [333, 30] width 8 height 8
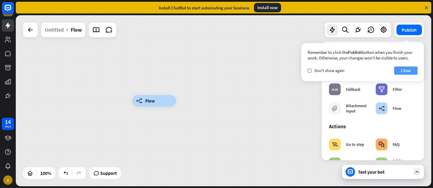
click at [408, 70] on button "Close" at bounding box center [405, 70] width 23 height 8
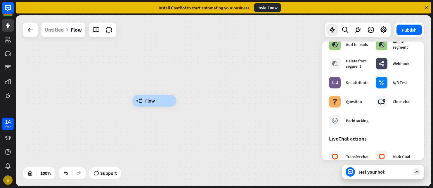
scroll to position [121, 0]
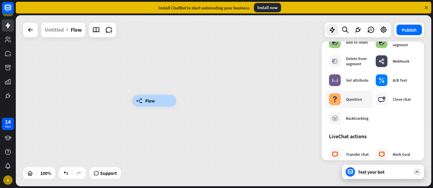
click at [352, 99] on div "Question" at bounding box center [354, 98] width 16 height 5
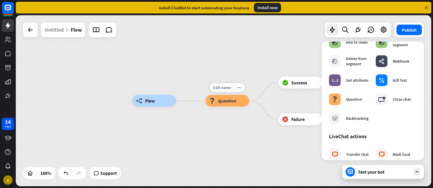
click at [228, 101] on span "Question" at bounding box center [227, 101] width 18 height 6
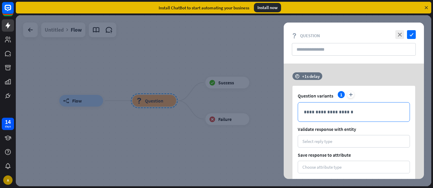
click at [322, 111] on p "**********" at bounding box center [354, 111] width 100 height 7
click at [402, 34] on icon "close" at bounding box center [399, 34] width 9 height 9
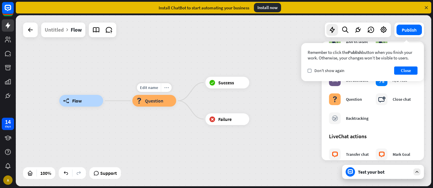
click at [166, 86] on icon "more_horiz" at bounding box center [166, 87] width 5 height 4
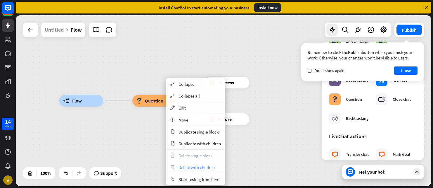
click at [186, 163] on div "trash Delete with children" at bounding box center [195, 167] width 58 height 12
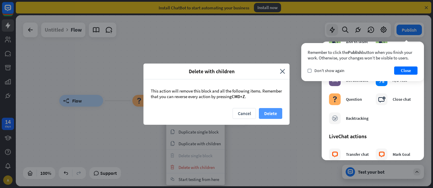
click at [271, 112] on button "Delete" at bounding box center [270, 113] width 23 height 11
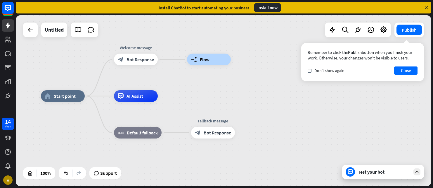
click at [179, 151] on div "home_2 Start point Welcome message block_bot_response Bot Response builder_tree…" at bounding box center [249, 181] width 416 height 171
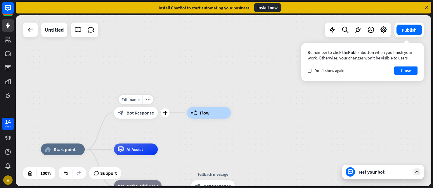
click at [141, 113] on span "Bot Response" at bounding box center [140, 113] width 27 height 6
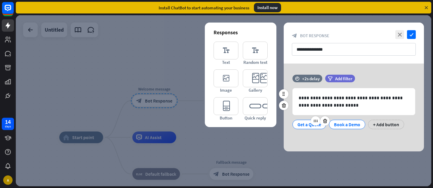
click at [307, 126] on div "Get a Quote" at bounding box center [310, 124] width 24 height 9
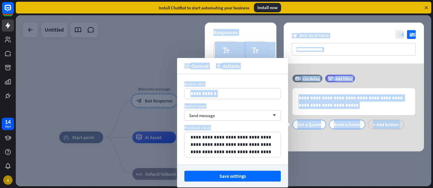
drag, startPoint x: 214, startPoint y: 127, endPoint x: 160, endPoint y: 125, distance: 53.8
click at [160, 125] on body "14 days A close Product Help First steps Get started with ChatBot Help Center F…" at bounding box center [216, 94] width 433 height 188
click at [160, 125] on div at bounding box center [224, 100] width 416 height 171
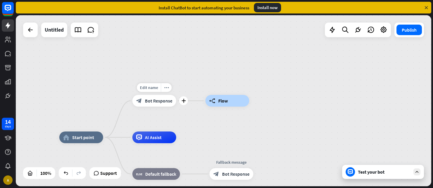
click at [155, 98] on span "Bot Response" at bounding box center [158, 101] width 27 height 6
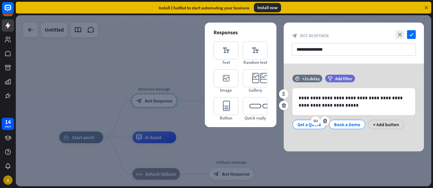
click at [305, 126] on div "Get a Quote" at bounding box center [310, 124] width 24 height 9
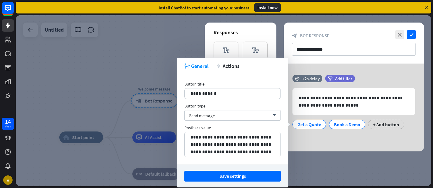
click at [211, 128] on div "Postback value" at bounding box center [232, 127] width 96 height 5
drag, startPoint x: 210, startPoint y: 128, endPoint x: 183, endPoint y: 128, distance: 26.3
click at [183, 128] on div "**********" at bounding box center [232, 119] width 111 height 90
copy div "Postback value"
click at [246, 151] on p "**********" at bounding box center [233, 144] width 84 height 22
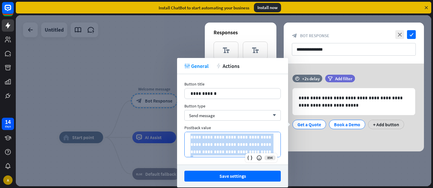
drag, startPoint x: 246, startPoint y: 151, endPoint x: 186, endPoint y: 136, distance: 61.5
click at [186, 136] on div "**********" at bounding box center [233, 144] width 96 height 25
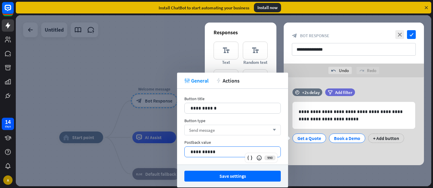
click at [233, 132] on div "Send message arrow_down" at bounding box center [232, 130] width 96 height 11
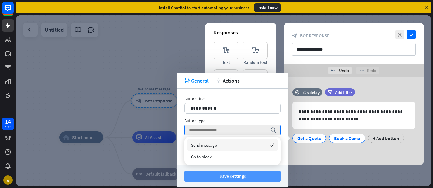
click at [219, 175] on button "Save settings" at bounding box center [232, 175] width 96 height 11
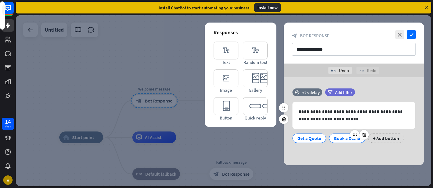
click at [345, 139] on div "Book a Demo" at bounding box center [347, 138] width 26 height 9
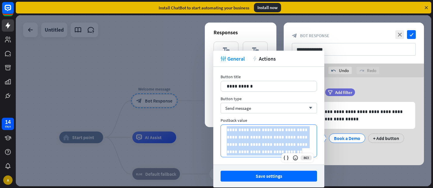
drag, startPoint x: 266, startPoint y: 153, endPoint x: 216, endPoint y: 120, distance: 60.2
click at [216, 120] on div "**********" at bounding box center [268, 116] width 111 height 98
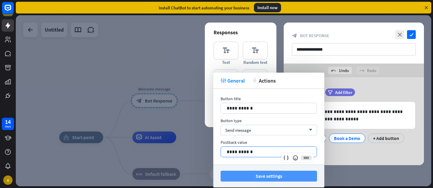
click at [234, 177] on button "Save settings" at bounding box center [269, 175] width 96 height 11
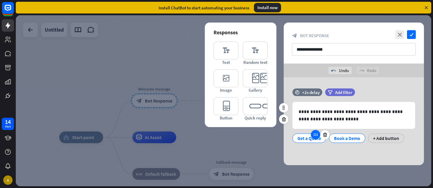
click at [317, 136] on icon at bounding box center [315, 134] width 5 height 5
click at [326, 155] on div "**********" at bounding box center [354, 121] width 140 height 88
click at [335, 91] on span "Add filter" at bounding box center [343, 92] width 17 height 6
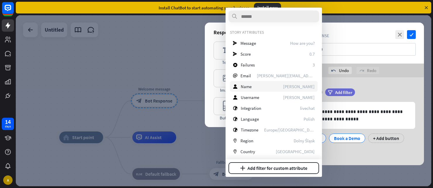
click at [250, 86] on span "Name" at bounding box center [246, 87] width 11 height 6
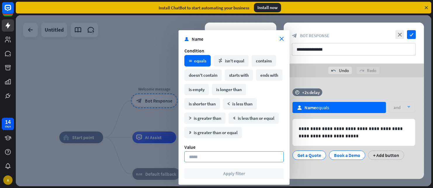
click at [207, 155] on input at bounding box center [233, 156] width 99 height 11
click at [195, 60] on div "math_equal equals" at bounding box center [197, 60] width 26 height 11
click at [202, 38] on span "Name" at bounding box center [236, 39] width 88 height 6
click at [281, 38] on icon "close" at bounding box center [282, 39] width 4 height 4
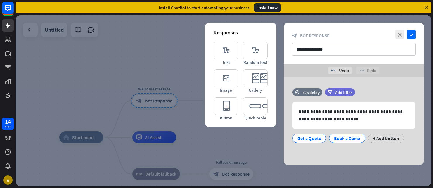
click at [305, 82] on div "**********" at bounding box center [354, 121] width 140 height 88
click at [297, 76] on div "undo Undo redo Redo" at bounding box center [354, 70] width 140 height 14
click at [368, 89] on div "filter Add filter" at bounding box center [354, 92] width 59 height 8
click at [412, 34] on icon "check" at bounding box center [411, 34] width 9 height 9
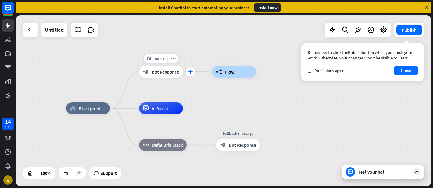
click at [190, 72] on icon "plus" at bounding box center [190, 72] width 4 height 4
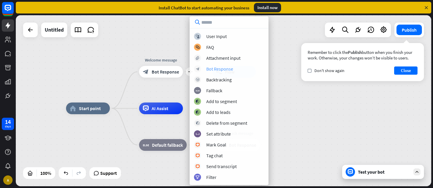
click at [220, 70] on div "Bot Response" at bounding box center [219, 69] width 27 height 6
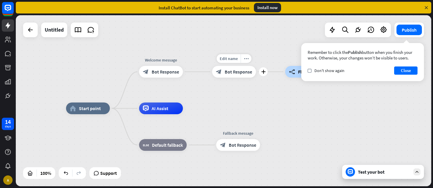
click at [233, 71] on span "Bot Response" at bounding box center [238, 72] width 27 height 6
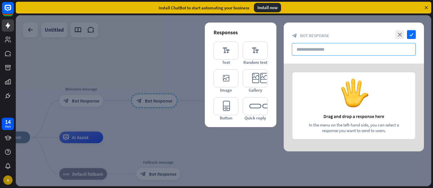
click at [316, 47] on input "text" at bounding box center [354, 49] width 124 height 13
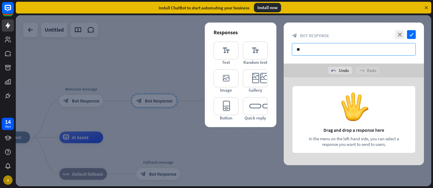
type input "*"
click at [312, 50] on input "text" at bounding box center [354, 49] width 124 height 13
click at [320, 50] on input "text" at bounding box center [354, 49] width 124 height 13
click at [314, 49] on input "text" at bounding box center [354, 49] width 124 height 13
type input "**********"
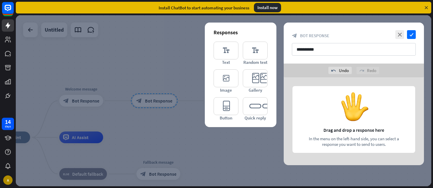
click at [316, 82] on div at bounding box center [354, 121] width 140 height 88
click at [302, 66] on div "undo Undo redo Redo" at bounding box center [354, 70] width 140 height 14
click at [347, 130] on div at bounding box center [354, 121] width 140 height 88
click at [338, 132] on div at bounding box center [354, 121] width 140 height 88
click at [344, 124] on div at bounding box center [354, 121] width 140 height 88
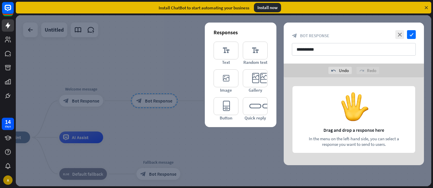
click at [331, 137] on div at bounding box center [354, 121] width 140 height 88
drag, startPoint x: 316, startPoint y: 140, endPoint x: 346, endPoint y: 139, distance: 30.4
click at [346, 140] on div at bounding box center [354, 121] width 140 height 88
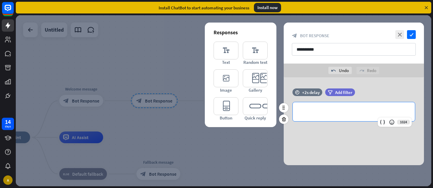
click at [320, 112] on p "**********" at bounding box center [354, 111] width 110 height 7
click at [312, 92] on div "+2s delay" at bounding box center [311, 92] width 18 height 6
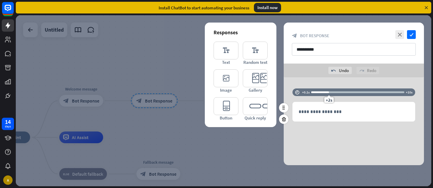
drag, startPoint x: 322, startPoint y: 92, endPoint x: 317, endPoint y: 92, distance: 5.3
click at [317, 92] on div at bounding box center [320, 92] width 18 height 2
click at [314, 92] on div "+0.4s" at bounding box center [314, 92] width 4 height 4
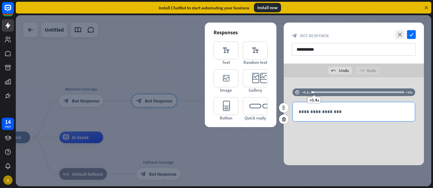
click at [307, 111] on p "**********" at bounding box center [354, 111] width 110 height 7
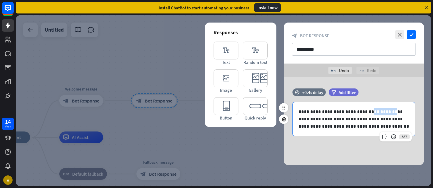
drag, startPoint x: 360, startPoint y: 111, endPoint x: 381, endPoint y: 111, distance: 21.0
click at [382, 111] on p "**********" at bounding box center [354, 119] width 110 height 22
click at [359, 130] on div "**********" at bounding box center [354, 119] width 122 height 34
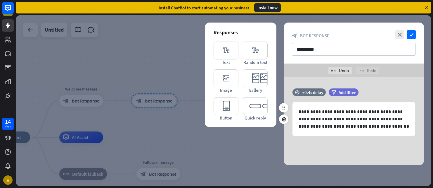
click at [371, 97] on div "filter Add filter" at bounding box center [358, 94] width 59 height 13
click at [316, 91] on div "+0.4s delay" at bounding box center [312, 92] width 21 height 6
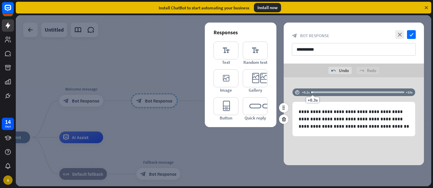
click at [312, 92] on div "+0.3s" at bounding box center [313, 92] width 4 height 4
click at [322, 144] on div "**********" at bounding box center [354, 121] width 140 height 88
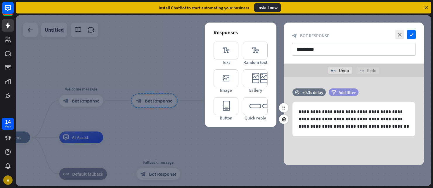
click at [339, 94] on span "Add filter" at bounding box center [347, 92] width 17 height 6
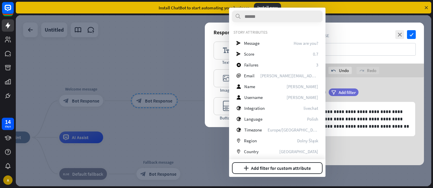
click at [369, 145] on div "**********" at bounding box center [354, 121] width 140 height 88
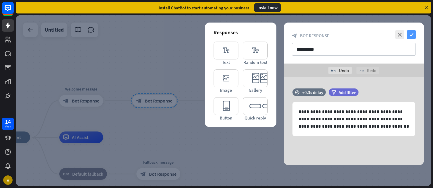
click at [411, 34] on icon "check" at bounding box center [411, 34] width 9 height 9
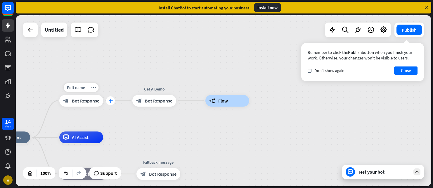
click at [109, 102] on icon "plus" at bounding box center [110, 100] width 4 height 4
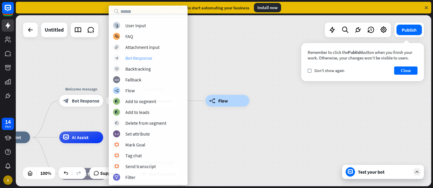
click at [139, 58] on div "Bot Response" at bounding box center [138, 58] width 27 height 6
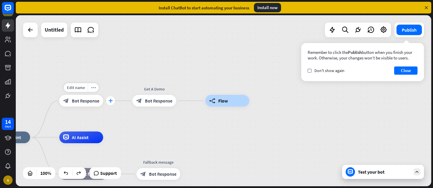
click at [108, 100] on div "plus" at bounding box center [110, 100] width 9 height 9
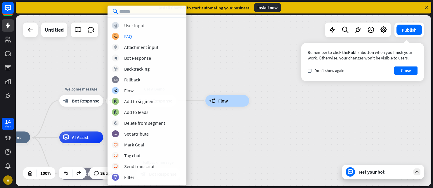
click at [136, 27] on div "User Input" at bounding box center [134, 26] width 20 height 6
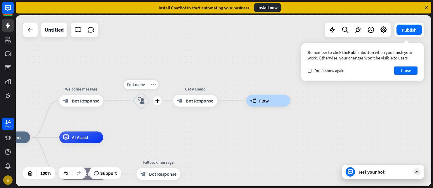
click at [142, 99] on icon "block_user_input" at bounding box center [141, 100] width 7 height 7
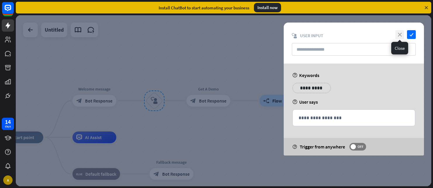
click at [399, 33] on icon "close" at bounding box center [399, 34] width 9 height 9
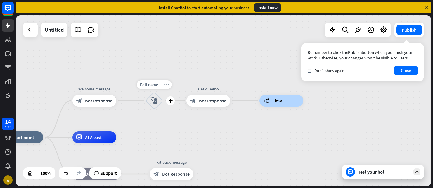
click at [167, 85] on icon "more_horiz" at bounding box center [166, 84] width 5 height 4
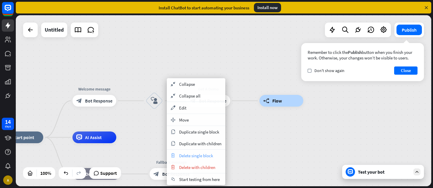
click at [190, 158] on div "trash Delete single block" at bounding box center [196, 155] width 58 height 12
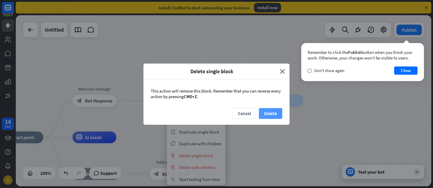
click at [278, 112] on button "Delete" at bounding box center [270, 113] width 23 height 11
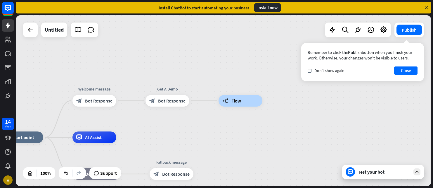
click at [128, 102] on div "home_2 Start point Welcome message block_bot_response Bot Response Get A Demo b…" at bounding box center [224, 100] width 416 height 171
click at [124, 103] on div "plus" at bounding box center [123, 100] width 9 height 9
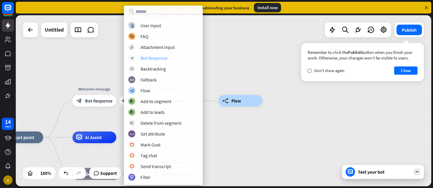
click at [148, 57] on div "Bot Response" at bounding box center [154, 58] width 27 height 6
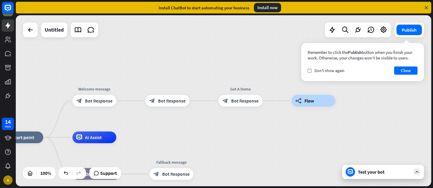
drag, startPoint x: 231, startPoint y: 100, endPoint x: 156, endPoint y: 122, distance: 78.4
click at [156, 122] on div "home_2 Start point Welcome message block_bot_response Bot Response block_bot_re…" at bounding box center [224, 100] width 416 height 171
drag, startPoint x: 321, startPoint y: 102, endPoint x: 247, endPoint y: 87, distance: 75.7
click at [126, 102] on div "plus" at bounding box center [123, 100] width 9 height 9
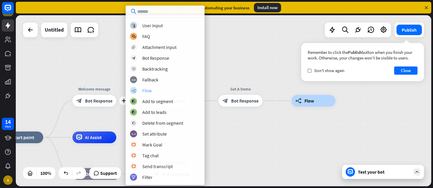
click at [151, 89] on div "Flow" at bounding box center [146, 90] width 9 height 6
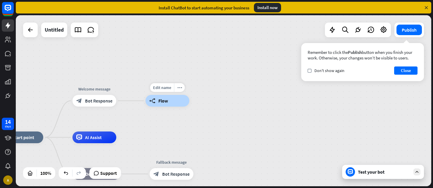
click at [161, 100] on span "Flow" at bounding box center [163, 101] width 10 height 6
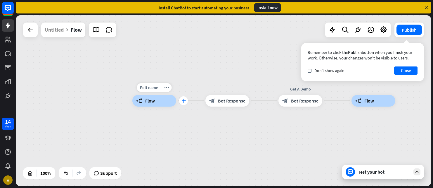
click at [184, 101] on icon "plus" at bounding box center [183, 100] width 4 height 4
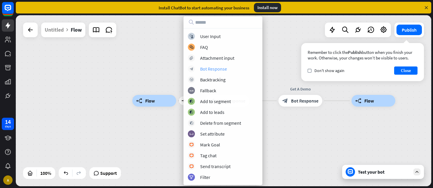
click at [207, 67] on div "Bot Response" at bounding box center [213, 69] width 27 height 6
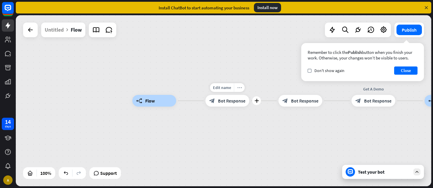
click at [241, 91] on div "more_horiz" at bounding box center [239, 87] width 11 height 9
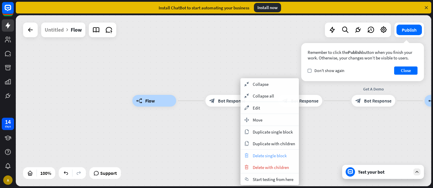
click at [258, 156] on span "Delete single block" at bounding box center [270, 156] width 34 height 6
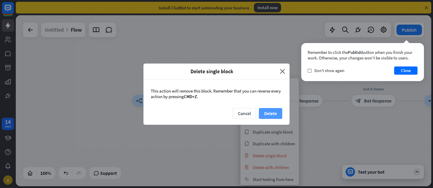
click at [267, 115] on button "Delete" at bounding box center [270, 113] width 23 height 11
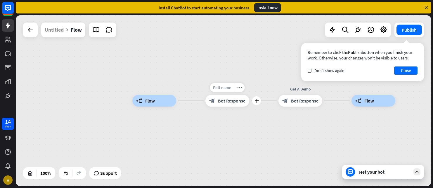
click at [222, 87] on span "Edit name" at bounding box center [222, 87] width 18 height 5
type input "**********"
click at [241, 131] on div "**********" at bounding box center [224, 100] width 416 height 171
click at [228, 100] on span "Bot Response" at bounding box center [231, 101] width 27 height 6
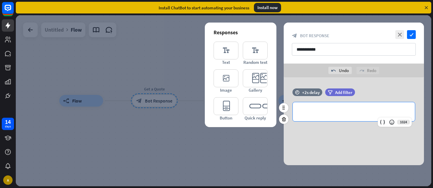
click at [318, 114] on p "**********" at bounding box center [354, 111] width 110 height 7
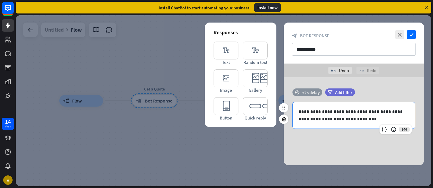
click at [313, 92] on div "+2s delay" at bounding box center [311, 92] width 18 height 6
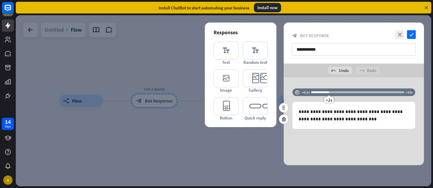
drag, startPoint x: 326, startPoint y: 92, endPoint x: 314, endPoint y: 92, distance: 12.0
click at [314, 92] on div at bounding box center [320, 92] width 18 height 2
click at [340, 81] on div "**********" at bounding box center [354, 121] width 140 height 88
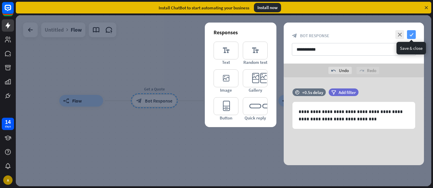
click at [411, 32] on icon "check" at bounding box center [411, 34] width 9 height 9
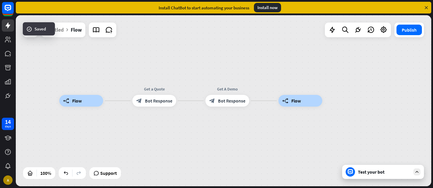
click at [359, 173] on div "Test your bot" at bounding box center [384, 172] width 53 height 6
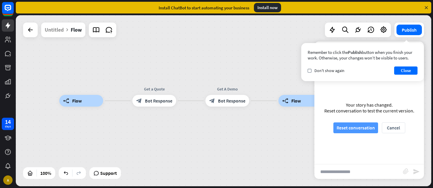
click at [353, 127] on button "Reset conversation" at bounding box center [355, 127] width 45 height 11
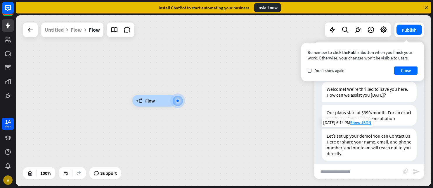
scroll to position [12, 0]
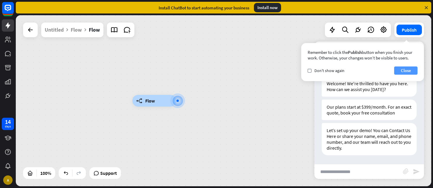
click at [401, 72] on button "Close" at bounding box center [405, 70] width 23 height 8
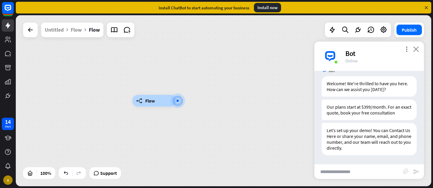
click at [416, 49] on icon "close" at bounding box center [416, 49] width 6 height 6
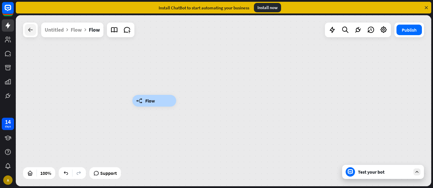
click at [31, 28] on icon at bounding box center [30, 29] width 7 height 7
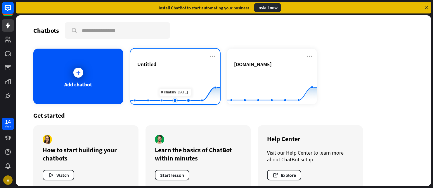
click at [170, 85] on rect at bounding box center [175, 89] width 90 height 37
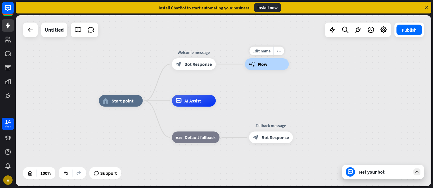
click at [254, 67] on icon "builder_tree" at bounding box center [252, 64] width 6 height 6
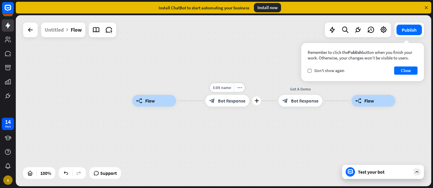
click at [219, 101] on span "Bot Response" at bounding box center [231, 101] width 27 height 6
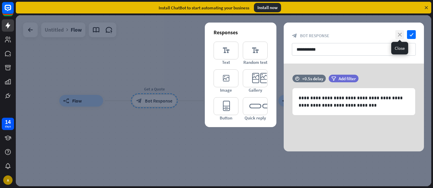
click at [401, 35] on icon "close" at bounding box center [399, 34] width 9 height 9
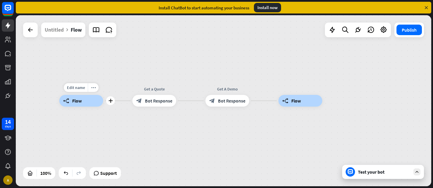
click at [76, 104] on div "builder_tree Flow" at bounding box center [81, 101] width 44 height 12
click at [77, 99] on span "Flow" at bounding box center [77, 101] width 10 height 6
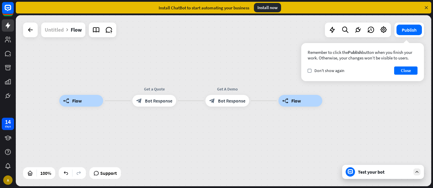
click at [59, 31] on div "Untitled" at bounding box center [54, 30] width 19 height 15
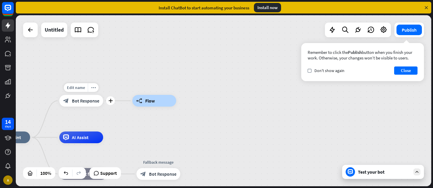
click at [81, 102] on span "Bot Response" at bounding box center [85, 101] width 27 height 6
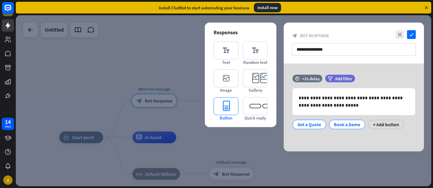
click at [221, 108] on icon "editor_button" at bounding box center [226, 106] width 25 height 18
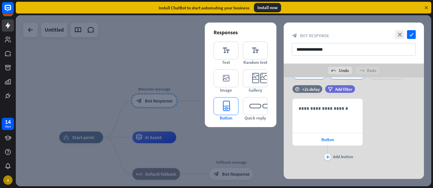
scroll to position [67, 0]
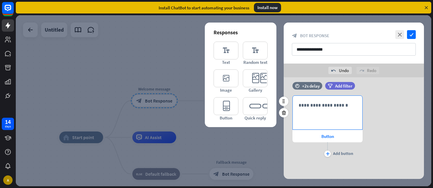
click at [322, 110] on div "**********" at bounding box center [328, 113] width 70 height 34
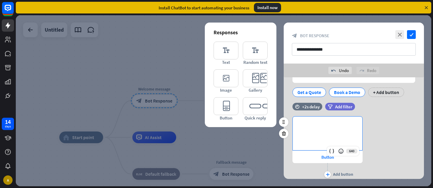
scroll to position [42, 0]
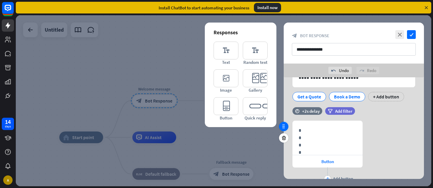
click at [283, 129] on div at bounding box center [283, 126] width 9 height 9
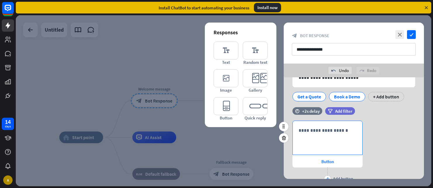
scroll to position [0, 0]
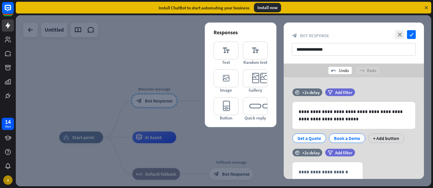
click at [340, 69] on div "undo Undo" at bounding box center [340, 70] width 23 height 7
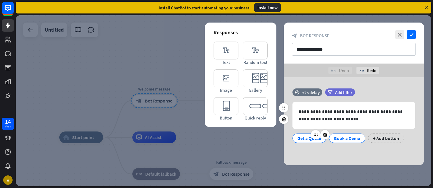
click at [316, 139] on div at bounding box center [320, 134] width 19 height 9
click at [304, 138] on div "Get a Quote" at bounding box center [310, 138] width 24 height 9
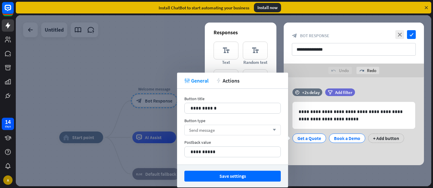
click at [228, 128] on div "Send message arrow_down" at bounding box center [232, 130] width 96 height 11
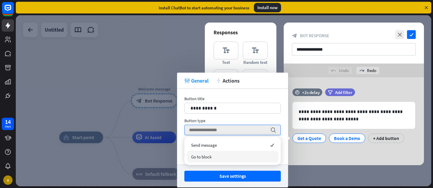
click at [217, 157] on div "Go to block" at bounding box center [233, 157] width 92 height 12
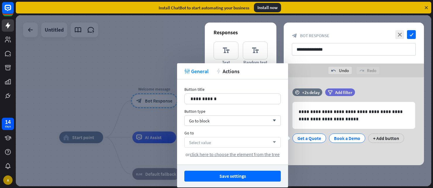
click at [231, 141] on div "Select value arrow_down" at bounding box center [232, 142] width 96 height 11
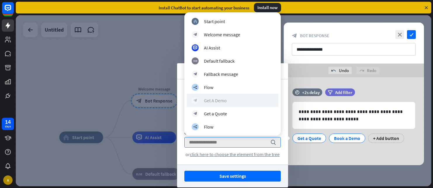
click at [228, 99] on div "block_bot_response Get A Demo" at bounding box center [233, 100] width 82 height 7
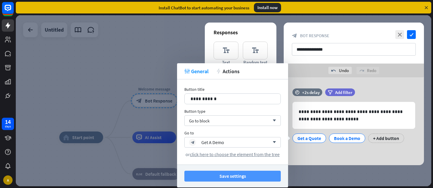
click at [230, 176] on button "Save settings" at bounding box center [232, 175] width 96 height 11
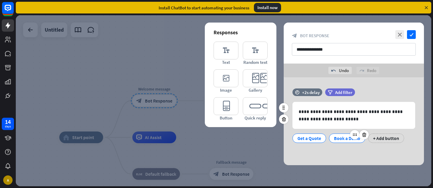
click at [342, 139] on div "Book a Demo" at bounding box center [347, 138] width 26 height 9
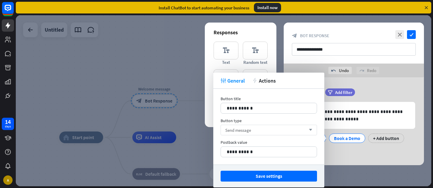
click at [253, 128] on div "Send message arrow_down" at bounding box center [269, 130] width 96 height 11
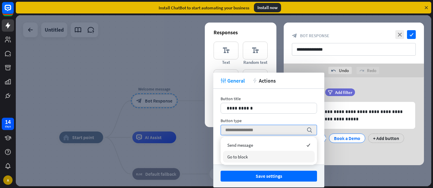
click at [248, 156] on div "Go to block" at bounding box center [269, 157] width 92 height 12
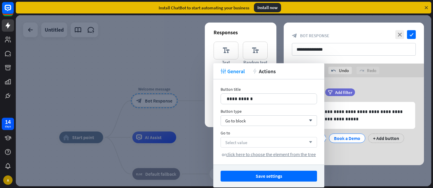
click at [263, 143] on div "Select value arrow_down" at bounding box center [269, 142] width 96 height 11
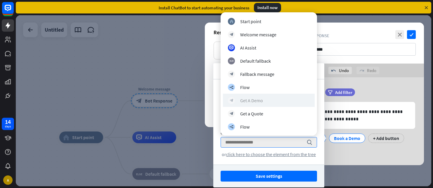
click at [250, 101] on div "Get A Demo" at bounding box center [251, 100] width 23 height 6
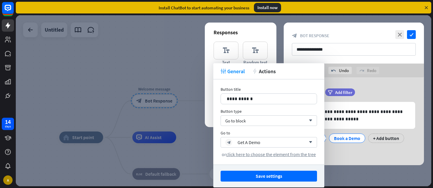
click at [349, 150] on div "**********" at bounding box center [354, 121] width 140 height 88
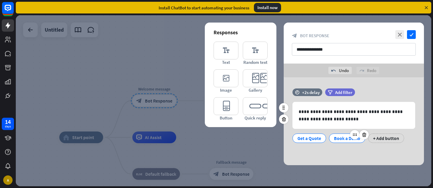
click at [346, 139] on div "Book a Demo" at bounding box center [347, 138] width 26 height 9
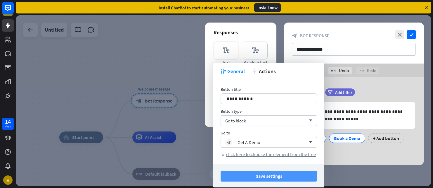
click at [266, 177] on button "Save settings" at bounding box center [269, 175] width 96 height 11
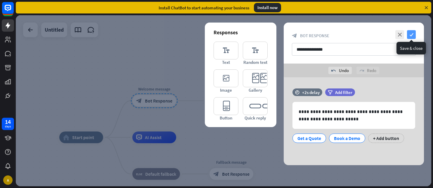
click at [410, 35] on icon "check" at bounding box center [411, 34] width 9 height 9
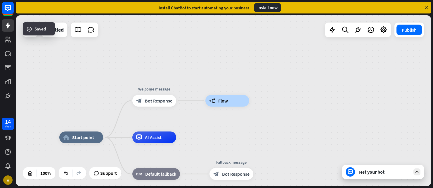
click at [362, 175] on div "Test your bot" at bounding box center [383, 172] width 82 height 14
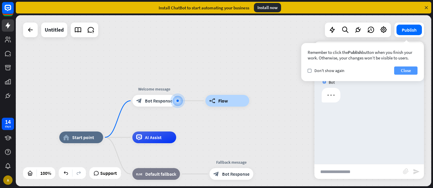
click at [402, 69] on button "Close" at bounding box center [405, 70] width 23 height 8
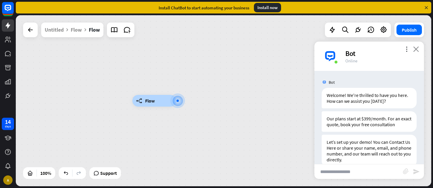
click at [415, 47] on icon "close" at bounding box center [416, 49] width 6 height 6
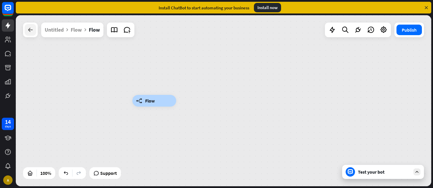
click at [30, 31] on icon at bounding box center [30, 29] width 7 height 7
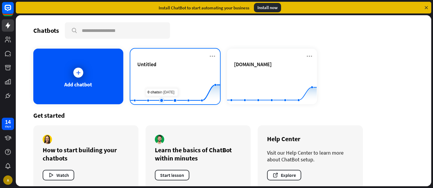
click at [160, 84] on rect at bounding box center [175, 89] width 90 height 37
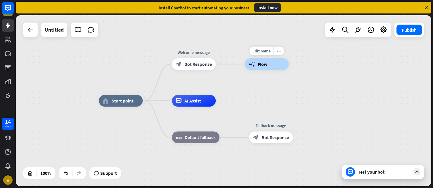
click at [253, 65] on icon "builder_tree" at bounding box center [252, 64] width 6 height 6
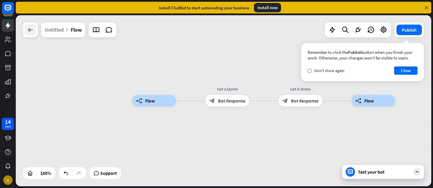
click at [33, 32] on icon at bounding box center [30, 29] width 7 height 7
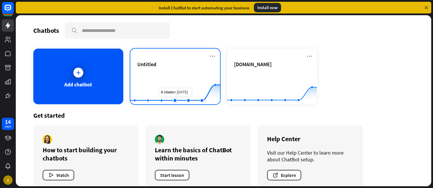
click at [170, 76] on rect at bounding box center [175, 89] width 90 height 37
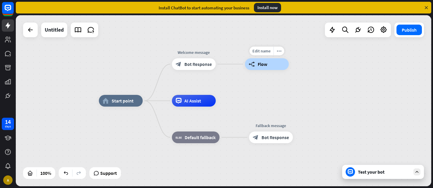
click at [258, 68] on div "builder_tree Flow" at bounding box center [267, 64] width 44 height 12
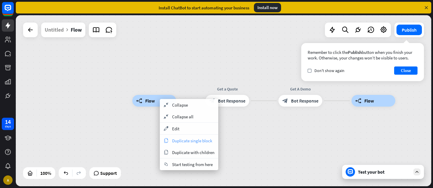
click at [182, 144] on div "copy Duplicate single block" at bounding box center [189, 140] width 58 height 12
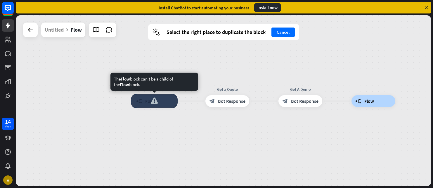
click at [162, 101] on div at bounding box center [154, 101] width 47 height 15
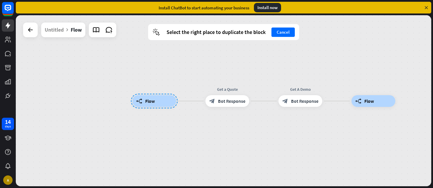
click at [179, 164] on div "builder_tree Flow Get a Quote block_bot_response Bot Response Get A Demo block_…" at bounding box center [340, 186] width 416 height 171
click at [126, 58] on div "builder_tree Flow Get a Quote block_bot_response Bot Response Get A Demo block_…" at bounding box center [224, 100] width 416 height 171
click at [60, 26] on div "Untitled" at bounding box center [54, 30] width 19 height 15
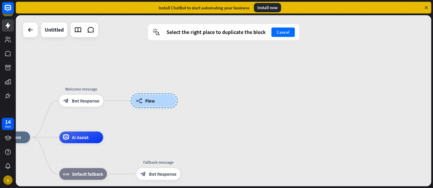
click at [140, 99] on div at bounding box center [154, 100] width 47 height 15
click at [150, 132] on div "home_2 Start point Welcome message block_bot_response Bot Response builder_tree…" at bounding box center [224, 100] width 416 height 171
click at [151, 106] on div "builder_tree Flow" at bounding box center [154, 101] width 44 height 12
click at [157, 57] on div "home_2 Start point Welcome message block_bot_response Bot Response builder_tree…" at bounding box center [224, 100] width 416 height 171
click at [158, 100] on div at bounding box center [154, 100] width 47 height 15
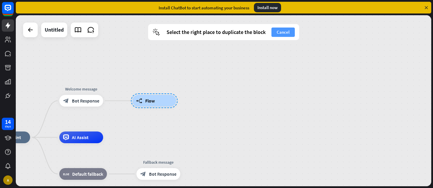
click at [282, 32] on button "Cancel" at bounding box center [283, 31] width 23 height 9
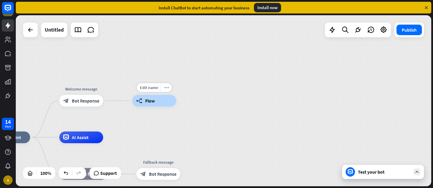
click at [141, 104] on div "builder_tree Flow" at bounding box center [154, 101] width 44 height 12
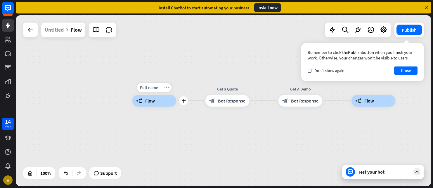
click at [167, 89] on icon "more_horiz" at bounding box center [166, 87] width 5 height 4
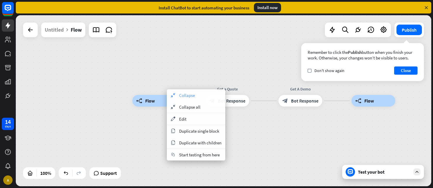
click at [191, 96] on span "Collapse" at bounding box center [187, 95] width 16 height 6
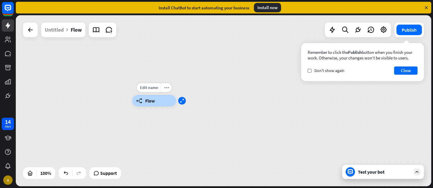
click at [184, 103] on div "expand" at bounding box center [182, 101] width 8 height 8
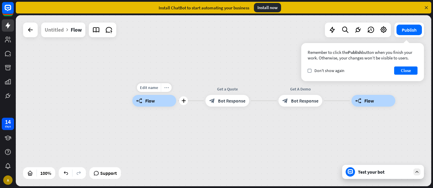
click at [165, 88] on icon "more_horiz" at bounding box center [166, 87] width 5 height 4
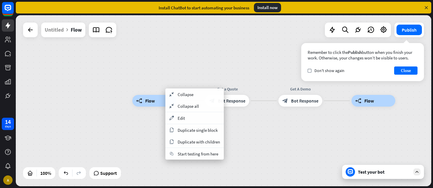
click at [245, 134] on div "builder_tree Flow Get a Quote block_bot_response Bot Response Get A Demo block_…" at bounding box center [340, 186] width 416 height 171
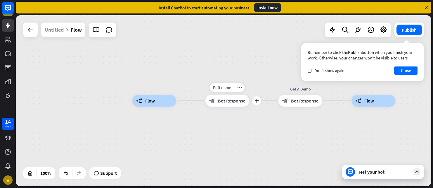
click at [231, 104] on div "block_bot_response Bot Response" at bounding box center [227, 101] width 44 height 12
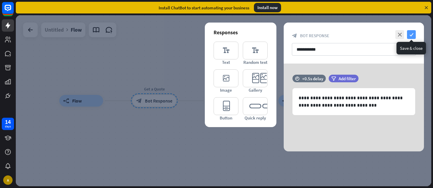
click at [409, 37] on icon "check" at bounding box center [411, 34] width 9 height 9
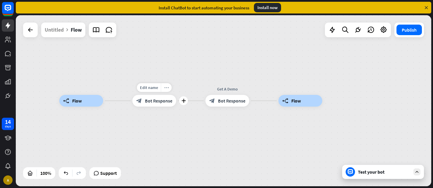
click at [169, 88] on div "more_horiz" at bounding box center [166, 87] width 11 height 9
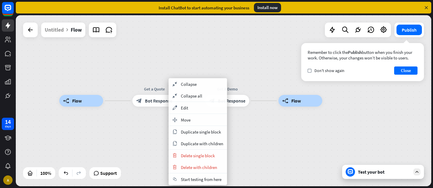
click at [158, 120] on div "builder_tree Flow Get a Quote block_bot_response Bot Response Get A Demo block_…" at bounding box center [267, 186] width 416 height 171
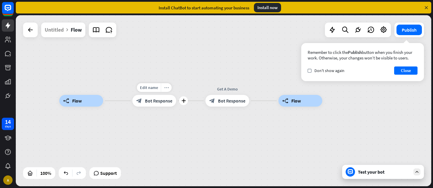
click at [168, 88] on icon "more_horiz" at bounding box center [166, 87] width 5 height 4
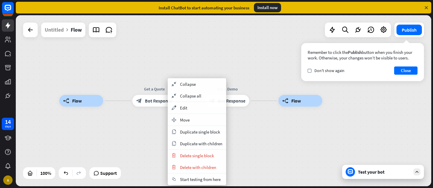
click at [264, 143] on div "builder_tree Flow Get a Quote block_bot_response Bot Response Get A Demo block_…" at bounding box center [267, 186] width 416 height 171
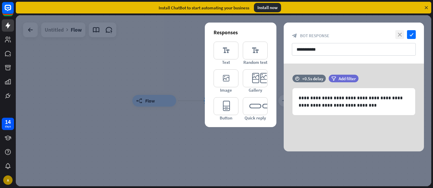
click at [402, 34] on icon "close" at bounding box center [399, 34] width 9 height 9
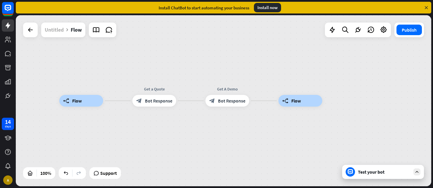
click at [57, 28] on div "Untitled" at bounding box center [54, 30] width 19 height 15
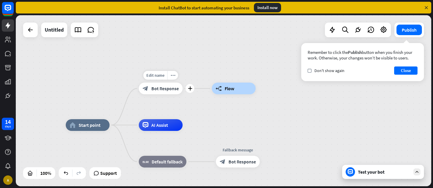
click at [159, 87] on span "Bot Response" at bounding box center [164, 88] width 27 height 6
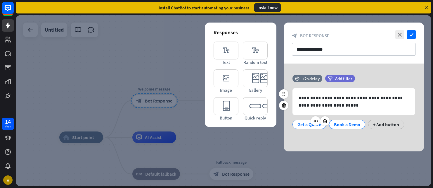
click at [309, 121] on div "Get a Quote" at bounding box center [310, 124] width 24 height 9
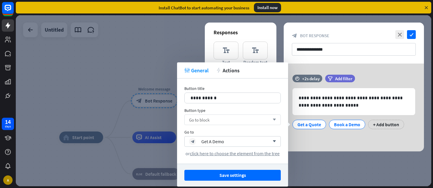
click at [223, 119] on div "Go to block arrow_down" at bounding box center [232, 119] width 96 height 11
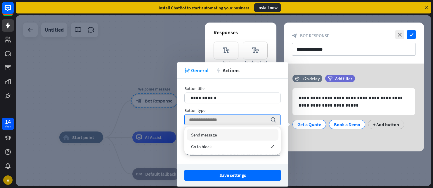
click at [205, 137] on span "Send message" at bounding box center [204, 135] width 26 height 6
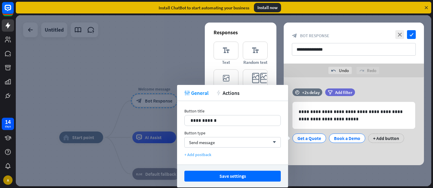
click at [199, 152] on div "+ Add postback" at bounding box center [232, 154] width 96 height 5
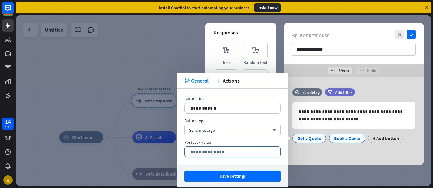
click at [210, 153] on p "**********" at bounding box center [233, 151] width 84 height 7
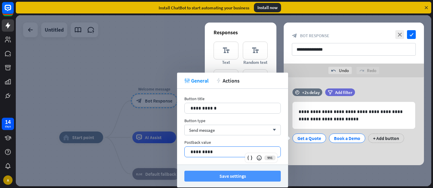
click at [227, 175] on button "Save settings" at bounding box center [232, 175] width 96 height 11
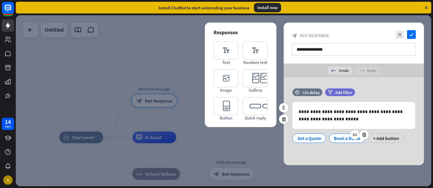
click at [347, 136] on div "Book a Demo" at bounding box center [347, 138] width 26 height 9
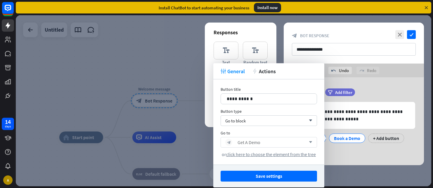
click at [309, 141] on icon "arrow_down" at bounding box center [309, 142] width 6 height 4
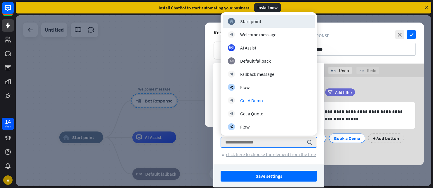
click at [273, 152] on span "click here to choose the element from the tree" at bounding box center [271, 154] width 90 height 6
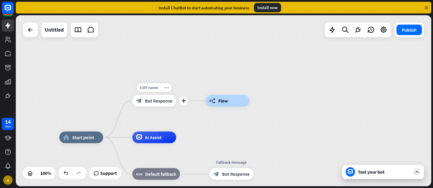
click at [155, 101] on span "Bot Response" at bounding box center [158, 101] width 27 height 6
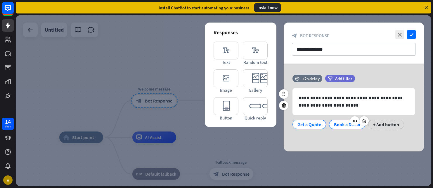
click at [343, 125] on div "Book a Demo" at bounding box center [347, 124] width 26 height 9
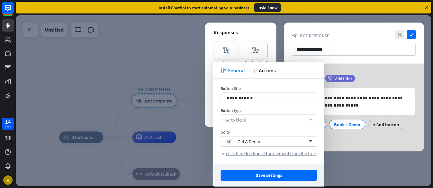
click at [263, 117] on div "Go to block arrow_down" at bounding box center [269, 119] width 96 height 11
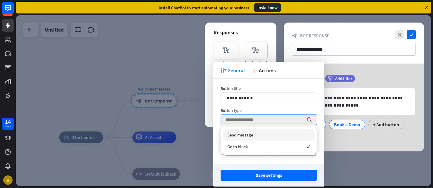
click at [241, 137] on div "Send message" at bounding box center [269, 135] width 92 height 12
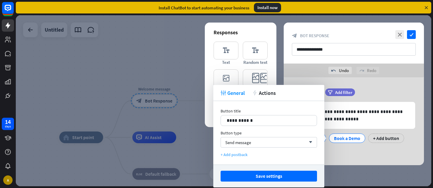
click at [237, 154] on div "+ Add postback" at bounding box center [269, 154] width 96 height 5
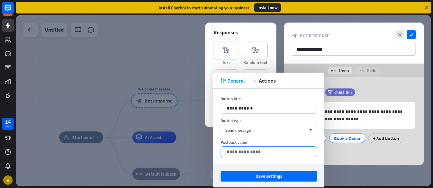
click at [258, 152] on p "**********" at bounding box center [269, 151] width 84 height 7
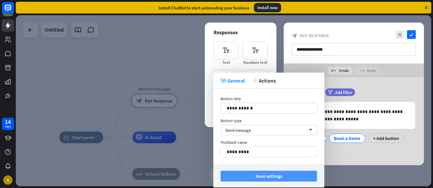
click at [245, 177] on button "Save settings" at bounding box center [269, 175] width 96 height 11
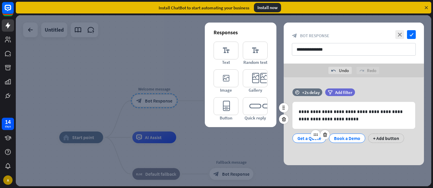
click at [302, 137] on div "Get a Quote" at bounding box center [310, 138] width 24 height 9
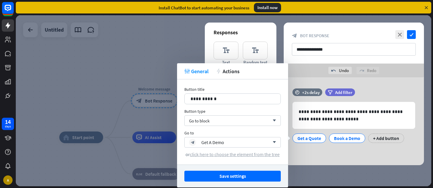
click at [195, 155] on span "click here to choose the element from the tree" at bounding box center [235, 154] width 90 height 6
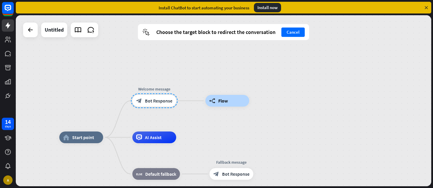
click at [216, 103] on div "builder_tree Flow" at bounding box center [227, 101] width 44 height 12
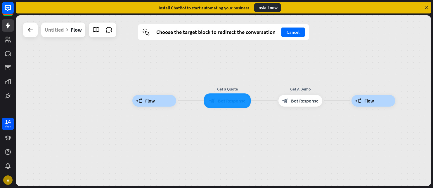
click at [230, 104] on div at bounding box center [227, 100] width 47 height 15
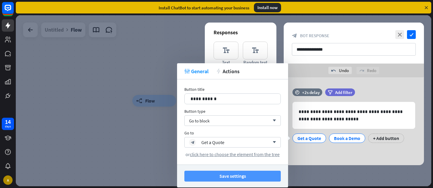
click at [226, 176] on button "Save settings" at bounding box center [232, 175] width 96 height 11
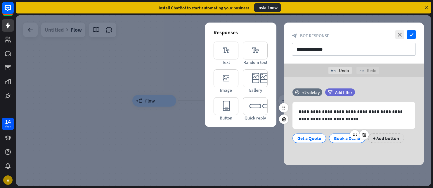
click at [341, 139] on div "Book a Demo" at bounding box center [347, 138] width 26 height 9
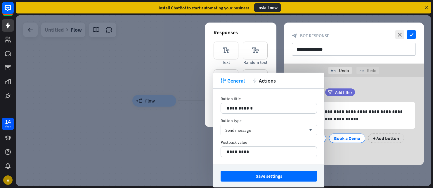
click at [255, 158] on div "**********" at bounding box center [268, 127] width 111 height 76
click at [254, 153] on p "*********" at bounding box center [269, 151] width 84 height 7
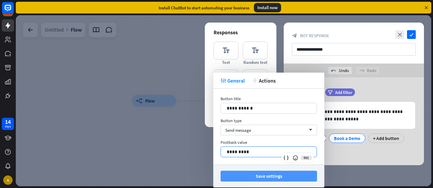
click at [254, 178] on button "Save settings" at bounding box center [269, 175] width 96 height 11
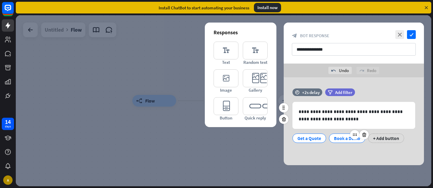
click at [337, 138] on div "Book a Demo" at bounding box center [347, 138] width 26 height 9
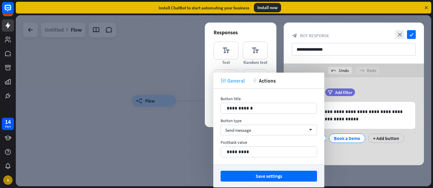
click at [230, 80] on span "General" at bounding box center [236, 80] width 18 height 7
click at [349, 148] on div "**********" at bounding box center [354, 118] width 140 height 60
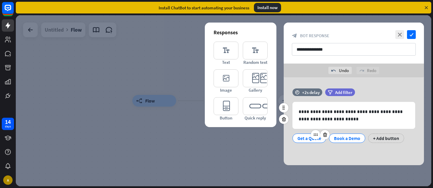
click at [310, 139] on div "Get a Quote" at bounding box center [310, 138] width 24 height 9
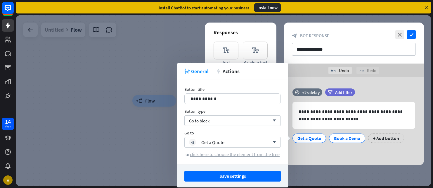
click at [228, 155] on span "click here to choose the element from the tree" at bounding box center [235, 154] width 90 height 6
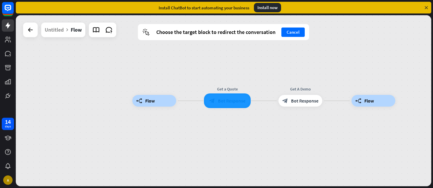
click at [234, 99] on div at bounding box center [227, 100] width 47 height 15
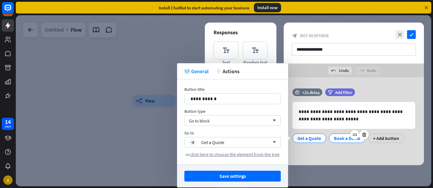
click at [350, 138] on div "Book a Demo" at bounding box center [347, 138] width 26 height 9
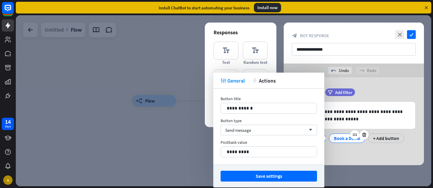
click at [344, 138] on div "Book a Demo" at bounding box center [347, 138] width 26 height 9
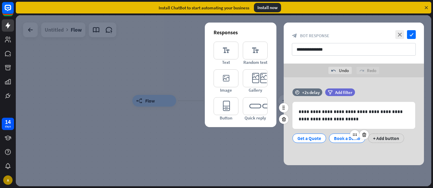
click at [342, 137] on div "Book a Demo" at bounding box center [347, 138] width 26 height 9
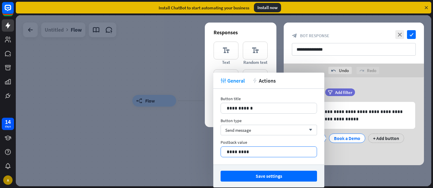
click at [255, 150] on p "*********" at bounding box center [269, 151] width 84 height 7
click at [266, 128] on div "Send message arrow_down" at bounding box center [269, 130] width 96 height 11
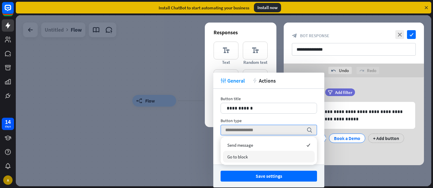
click at [248, 155] on span "Go to block" at bounding box center [237, 157] width 20 height 6
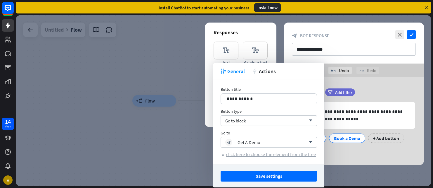
click at [252, 154] on span "click here to choose the element from the tree" at bounding box center [271, 154] width 90 height 6
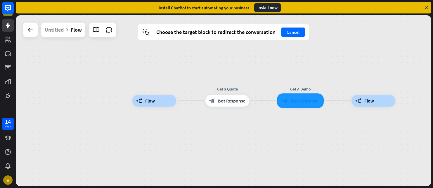
click at [301, 104] on div at bounding box center [300, 100] width 47 height 15
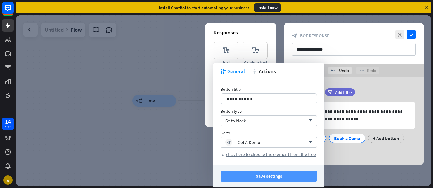
click at [264, 177] on button "Save settings" at bounding box center [269, 175] width 96 height 11
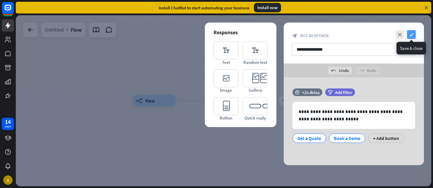
click at [412, 35] on icon "check" at bounding box center [411, 34] width 9 height 9
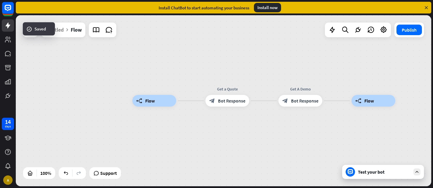
click at [357, 173] on div "Test your bot" at bounding box center [383, 172] width 82 height 14
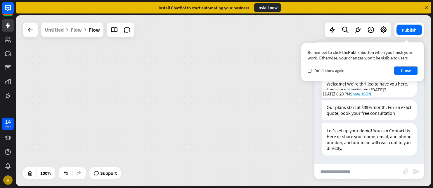
scroll to position [12, 0]
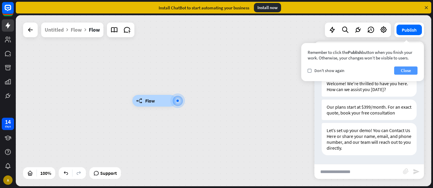
click at [401, 71] on button "Close" at bounding box center [405, 70] width 23 height 8
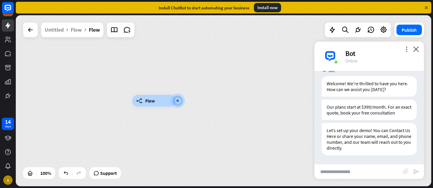
click at [244, 100] on div "builder_tree Flow" at bounding box center [224, 100] width 416 height 171
click at [27, 29] on div at bounding box center [31, 30] width 12 height 12
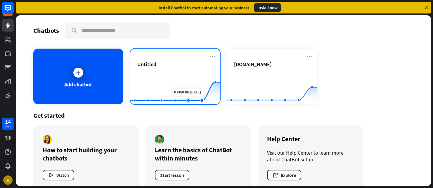
click at [191, 82] on rect at bounding box center [175, 89] width 90 height 37
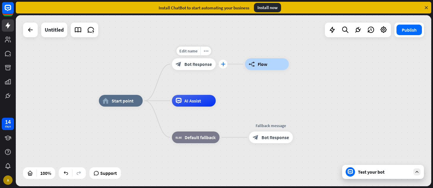
click at [223, 65] on icon "plus" at bounding box center [223, 64] width 4 height 4
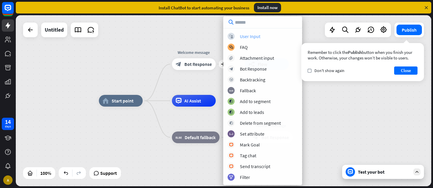
click at [251, 35] on div "User Input" at bounding box center [250, 36] width 20 height 6
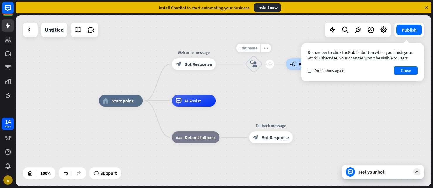
click at [248, 44] on div "Edit name" at bounding box center [248, 48] width 24 height 9
type input "**********"
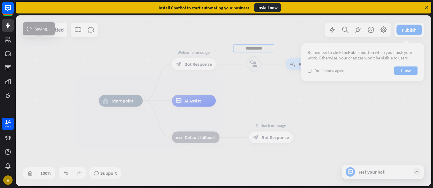
click at [253, 90] on div "**********" at bounding box center [224, 100] width 416 height 171
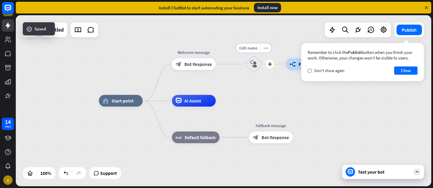
click at [252, 64] on icon "block_user_input" at bounding box center [253, 63] width 7 height 7
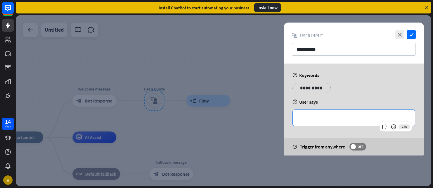
click at [319, 119] on p "**********" at bounding box center [354, 117] width 110 height 7
click at [310, 87] on p "**********" at bounding box center [312, 87] width 30 height 7
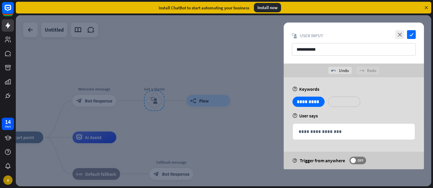
click at [340, 102] on p "**********" at bounding box center [344, 101] width 23 height 7
click at [383, 102] on p "**********" at bounding box center [379, 101] width 23 height 7
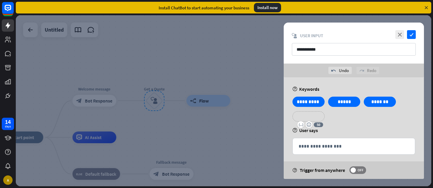
click at [308, 119] on p "**********" at bounding box center [308, 116] width 23 height 7
click at [344, 115] on p "**********" at bounding box center [348, 116] width 30 height 7
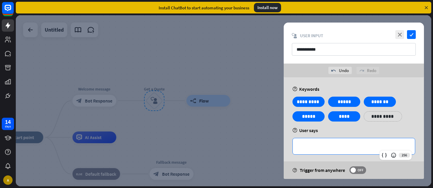
click at [318, 147] on p "**********" at bounding box center [354, 145] width 110 height 7
click at [356, 142] on div "**********" at bounding box center [354, 146] width 122 height 16
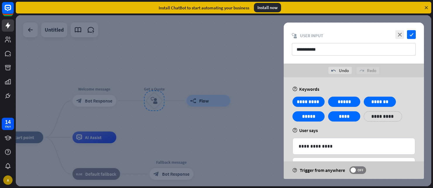
click at [340, 135] on div "**********" at bounding box center [354, 140] width 140 height 126
click at [337, 129] on div "help User says" at bounding box center [354, 130] width 123 height 6
click at [411, 33] on icon "check" at bounding box center [411, 34] width 9 height 9
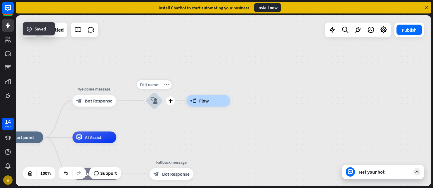
click at [151, 100] on div "block_user_input" at bounding box center [155, 101] width 18 height 18
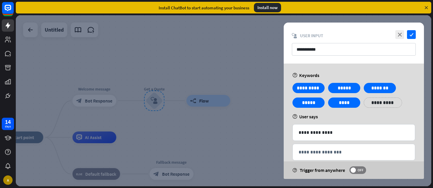
click at [325, 74] on div "help Keywords" at bounding box center [354, 75] width 123 height 6
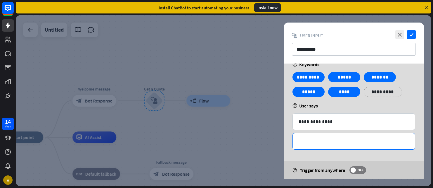
click at [323, 141] on p "**********" at bounding box center [354, 140] width 110 height 7
click at [340, 105] on div "help User says" at bounding box center [354, 106] width 123 height 6
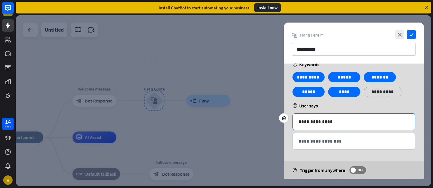
click at [344, 125] on p "**********" at bounding box center [354, 121] width 110 height 7
click at [322, 106] on div "help User says" at bounding box center [354, 106] width 123 height 6
click at [399, 36] on icon "close" at bounding box center [399, 34] width 9 height 9
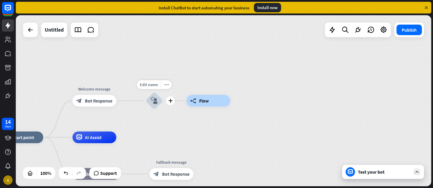
click at [148, 105] on div "block_user_input" at bounding box center [155, 101] width 18 height 18
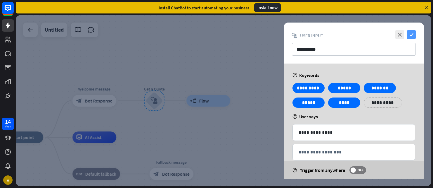
click at [410, 34] on icon "check" at bounding box center [411, 34] width 9 height 9
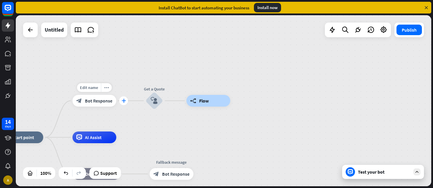
click at [123, 102] on icon "plus" at bounding box center [124, 100] width 4 height 4
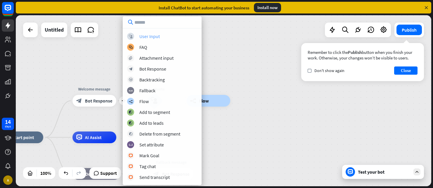
click at [149, 39] on div "User Input" at bounding box center [149, 36] width 20 height 6
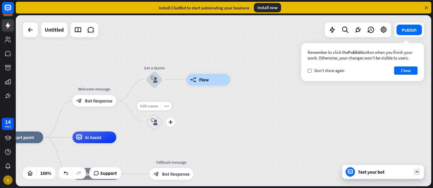
click at [151, 107] on span "Edit name" at bounding box center [149, 105] width 18 height 5
type input "**********"
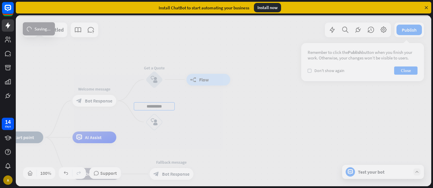
click at [220, 123] on div "**********" at bounding box center [224, 100] width 416 height 171
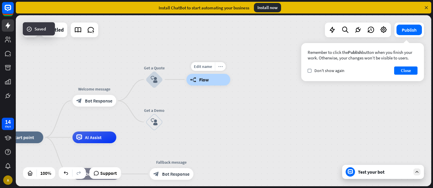
click at [218, 67] on icon "more_horiz" at bounding box center [220, 66] width 5 height 4
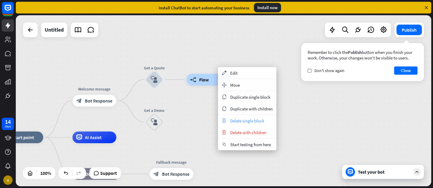
click at [241, 123] on span "Delete single block" at bounding box center [247, 121] width 34 height 6
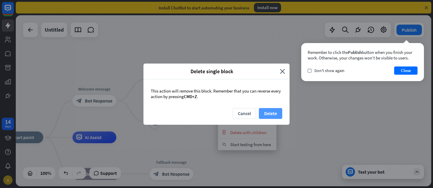
click at [268, 111] on button "Delete" at bounding box center [270, 113] width 23 height 11
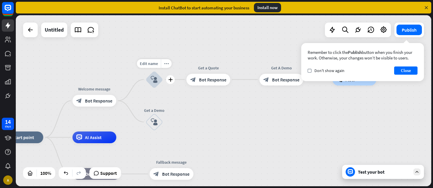
drag, startPoint x: 212, startPoint y: 78, endPoint x: 160, endPoint y: 70, distance: 53.2
click at [170, 124] on icon "plus" at bounding box center [170, 122] width 4 height 4
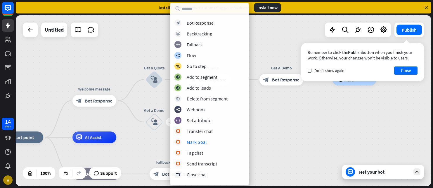
click at [266, 132] on div "home_2 Start point Welcome message block_bot_response Bot Response Get a Quote …" at bounding box center [224, 100] width 416 height 171
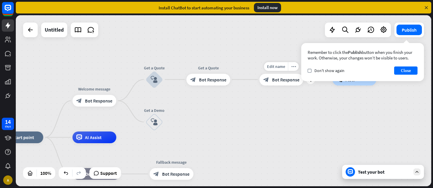
drag, startPoint x: 271, startPoint y: 80, endPoint x: 250, endPoint y: 80, distance: 21.1
click at [260, 80] on div "Edit name more_horiz plus block_bot_response Bot Response" at bounding box center [282, 80] width 44 height 12
click at [291, 68] on icon "more_horiz" at bounding box center [293, 66] width 5 height 4
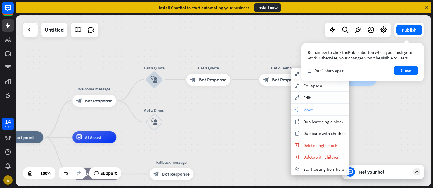
click at [310, 110] on span "Move" at bounding box center [308, 110] width 10 height 6
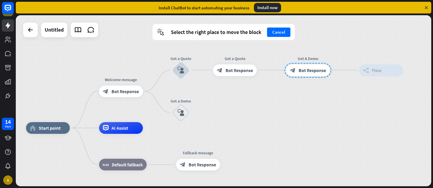
drag, startPoint x: 283, startPoint y: 79, endPoint x: 312, endPoint y: 70, distance: 29.7
click at [312, 70] on div at bounding box center [308, 70] width 47 height 15
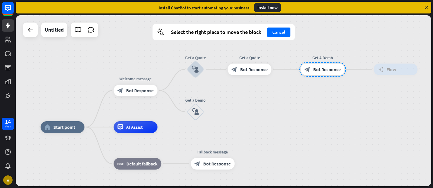
drag, startPoint x: 305, startPoint y: 66, endPoint x: 318, endPoint y: 65, distance: 13.5
click at [318, 65] on div at bounding box center [322, 69] width 47 height 15
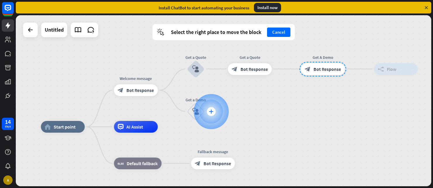
click at [214, 111] on div "plus" at bounding box center [211, 111] width 9 height 9
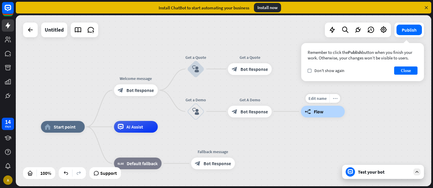
click at [333, 97] on icon "more_horiz" at bounding box center [335, 98] width 5 height 4
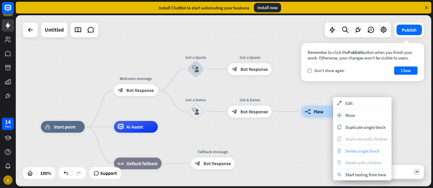
click at [348, 152] on span "Delete single block" at bounding box center [362, 151] width 34 height 6
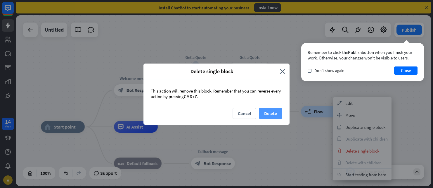
click at [265, 114] on button "Delete" at bounding box center [270, 113] width 23 height 11
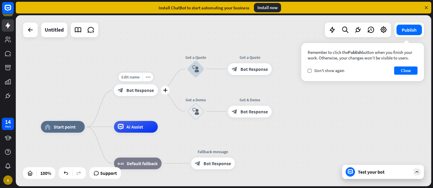
click at [136, 90] on span "Bot Response" at bounding box center [140, 90] width 27 height 6
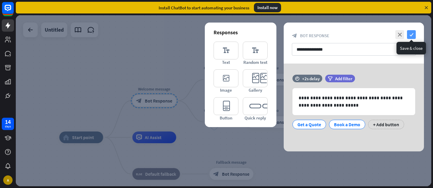
click at [409, 32] on icon "check" at bounding box center [411, 34] width 9 height 9
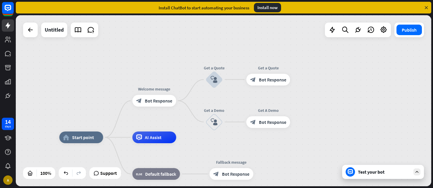
click at [364, 173] on div "Test your bot" at bounding box center [384, 172] width 53 height 6
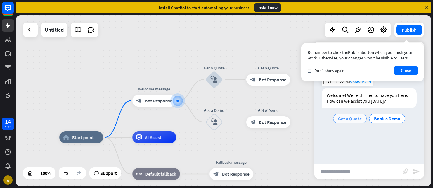
click at [343, 118] on span "Get a Quote" at bounding box center [350, 118] width 24 height 6
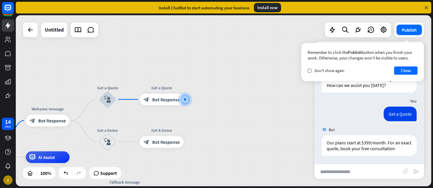
scroll to position [16, 0]
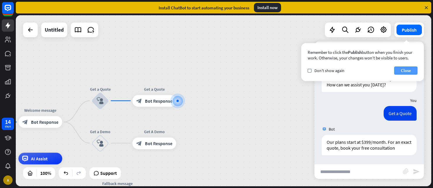
click at [409, 69] on button "Close" at bounding box center [405, 70] width 23 height 8
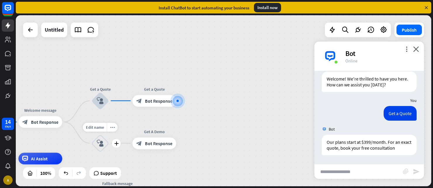
click at [102, 144] on icon "block_user_input" at bounding box center [100, 142] width 7 height 7
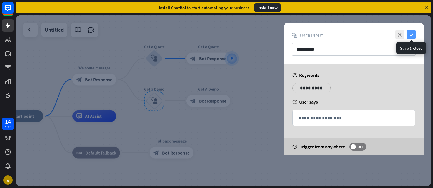
click at [412, 32] on icon "check" at bounding box center [411, 34] width 9 height 9
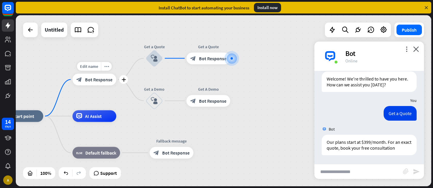
click at [90, 80] on span "Bot Response" at bounding box center [98, 80] width 27 height 6
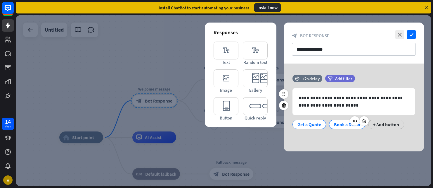
click at [340, 124] on div "Book a Demo" at bounding box center [347, 124] width 26 height 9
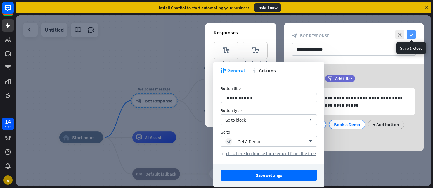
click at [409, 35] on icon "check" at bounding box center [411, 34] width 9 height 9
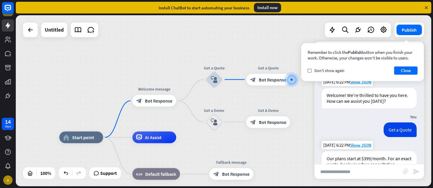
scroll to position [16, 0]
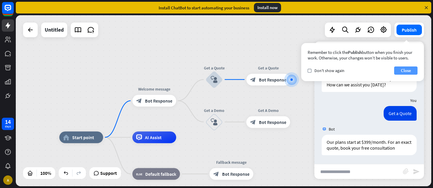
click at [408, 69] on button "Close" at bounding box center [405, 70] width 23 height 8
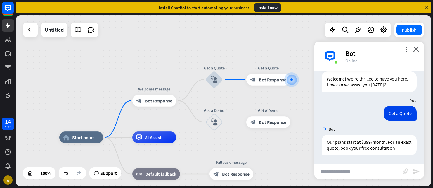
click at [409, 49] on div "Bot" at bounding box center [381, 53] width 72 height 9
click at [406, 49] on icon "more_vert" at bounding box center [407, 49] width 6 height 6
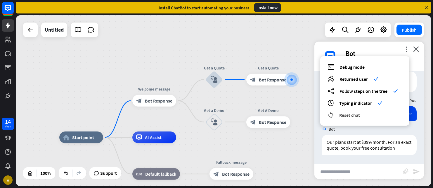
click at [347, 114] on span "Reset chat" at bounding box center [349, 115] width 21 height 6
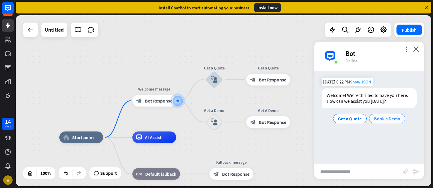
click at [383, 119] on span "Book a Demo" at bounding box center [387, 118] width 26 height 6
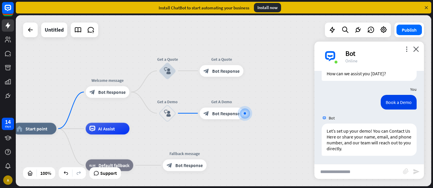
scroll to position [28, 0]
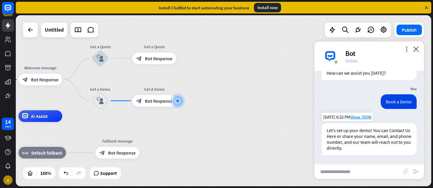
click at [372, 130] on div "Let’s set up your demo! You can Contact Us Here or share your name, email, and …" at bounding box center [369, 139] width 95 height 32
click at [178, 107] on div at bounding box center [177, 100] width 15 height 15
click at [200, 75] on div "home_2 Start point Welcome message block_bot_response Bot Response Get a Quote …" at bounding box center [224, 100] width 416 height 171
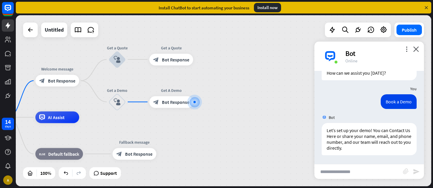
drag, startPoint x: 374, startPoint y: 131, endPoint x: 401, endPoint y: 130, distance: 26.6
click at [401, 130] on div "Let’s set up your demo! You can Contact Us Here or share your name, email, and …" at bounding box center [369, 139] width 95 height 32
click at [364, 138] on div "Let’s set up your demo! You can Contact Us Here or share your name, email, and …" at bounding box center [369, 139] width 95 height 32
click at [337, 170] on input "text" at bounding box center [358, 171] width 89 height 15
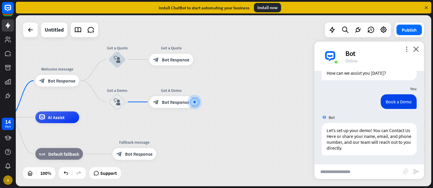
click at [197, 100] on div "plus" at bounding box center [200, 101] width 9 height 9
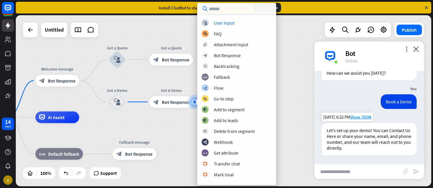
scroll to position [25, 0]
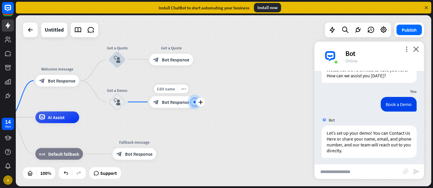
click at [174, 102] on span "Bot Response" at bounding box center [175, 102] width 27 height 6
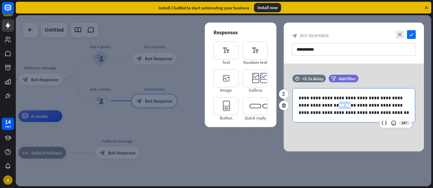
drag, startPoint x: 320, startPoint y: 106, endPoint x: 332, endPoint y: 106, distance: 12.0
click at [332, 106] on p "**********" at bounding box center [354, 105] width 110 height 22
click at [385, 123] on icon at bounding box center [384, 123] width 6 height 6
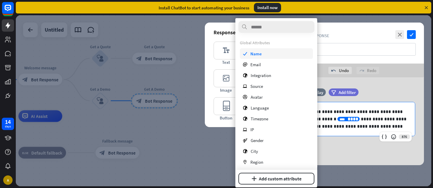
click at [263, 54] on div "check Name" at bounding box center [276, 53] width 73 height 11
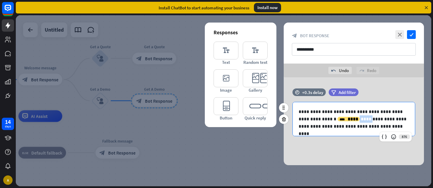
drag, startPoint x: 342, startPoint y: 117, endPoint x: 354, endPoint y: 118, distance: 12.0
click at [354, 118] on p "**********" at bounding box center [354, 119] width 110 height 22
click at [382, 135] on icon at bounding box center [384, 137] width 6 height 6
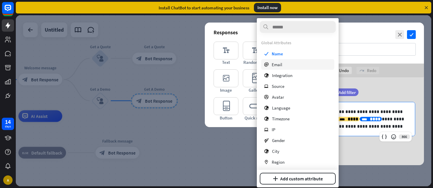
click at [274, 66] on span "Email" at bounding box center [277, 65] width 11 height 6
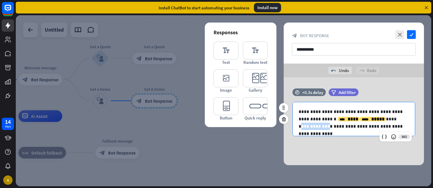
drag, startPoint x: 374, startPoint y: 119, endPoint x: 402, endPoint y: 119, distance: 28.4
click at [402, 119] on p "**********" at bounding box center [354, 119] width 110 height 22
click at [384, 136] on icon at bounding box center [384, 137] width 6 height 6
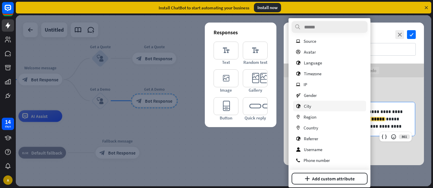
scroll to position [45, 0]
click at [310, 160] on span "Phone number" at bounding box center [317, 160] width 26 height 6
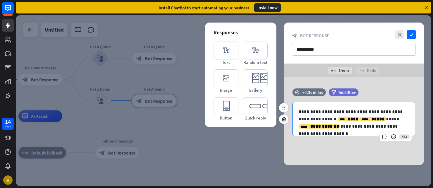
click at [341, 132] on div "**********" at bounding box center [354, 119] width 122 height 34
click at [350, 142] on div "**********" at bounding box center [354, 121] width 140 height 88
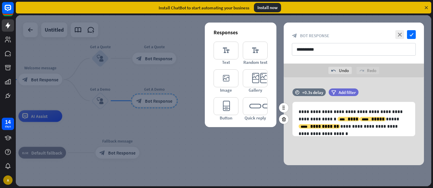
click at [395, 98] on div "time +0.3s delay filter Add filter" at bounding box center [354, 94] width 140 height 13
click at [411, 34] on icon "check" at bounding box center [411, 34] width 9 height 9
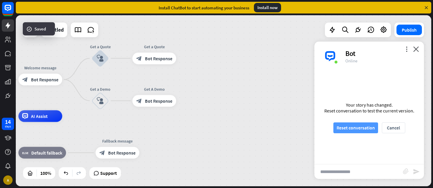
click at [362, 126] on button "Reset conversation" at bounding box center [355, 127] width 45 height 11
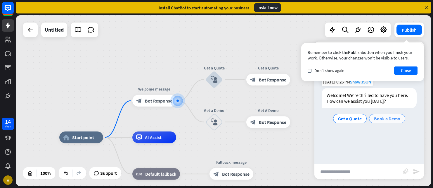
click at [380, 118] on span "Book a Demo" at bounding box center [387, 118] width 26 height 6
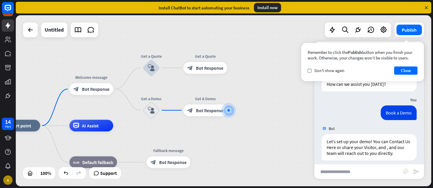
scroll to position [22, 0]
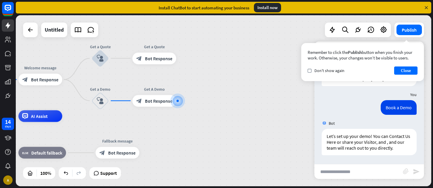
click at [340, 173] on input "text" at bounding box center [358, 171] width 89 height 15
type input "**********"
click at [413, 171] on icon "send" at bounding box center [416, 171] width 7 height 7
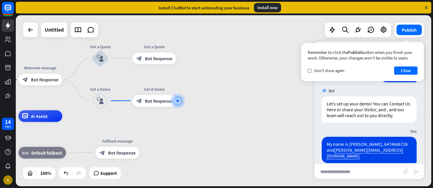
scroll to position [91, 0]
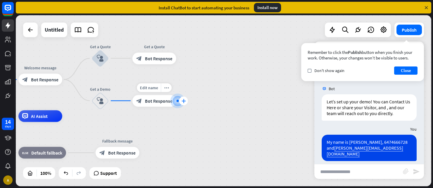
click at [181, 100] on div "plus" at bounding box center [183, 100] width 9 height 9
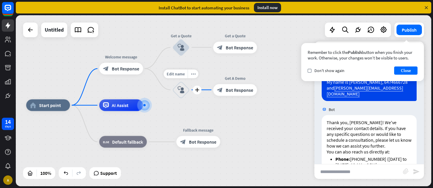
scroll to position [148, 0]
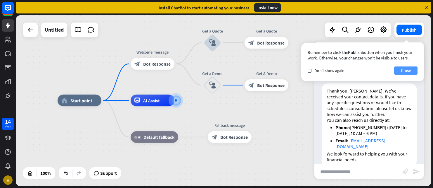
click at [411, 68] on button "Close" at bounding box center [405, 70] width 23 height 8
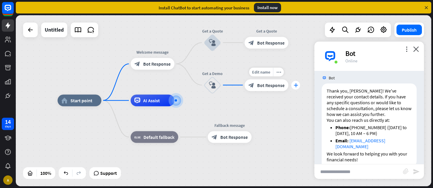
click at [297, 87] on div "plus" at bounding box center [295, 85] width 9 height 9
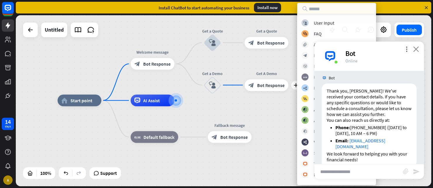
click at [418, 49] on icon "close" at bounding box center [416, 49] width 6 height 6
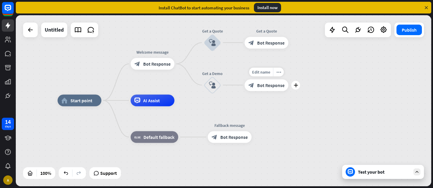
click at [296, 84] on icon "plus" at bounding box center [296, 85] width 4 height 4
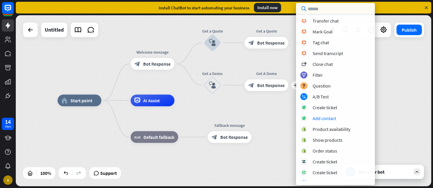
scroll to position [160, 0]
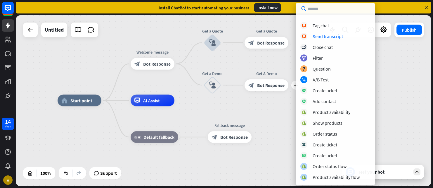
click at [400, 6] on div "Install ChatBot to start automating your business Install now" at bounding box center [224, 8] width 416 height 12
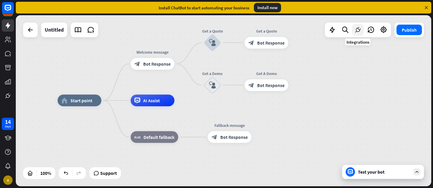
click at [358, 28] on icon at bounding box center [358, 30] width 8 height 8
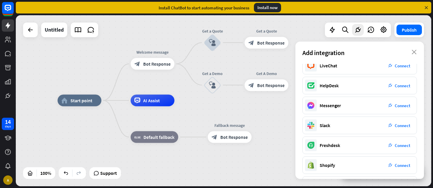
scroll to position [108, 0]
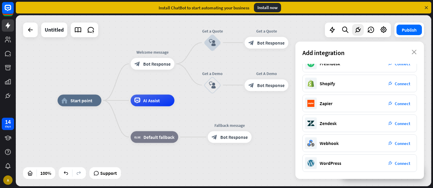
click at [336, 174] on div "Chat Widget plug_integration Connect LiveChat plug_integration Connect HelpDesk…" at bounding box center [359, 121] width 129 height 115
click at [414, 50] on icon "close" at bounding box center [414, 52] width 5 height 5
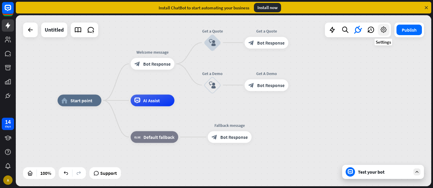
click at [383, 31] on icon at bounding box center [384, 30] width 8 height 8
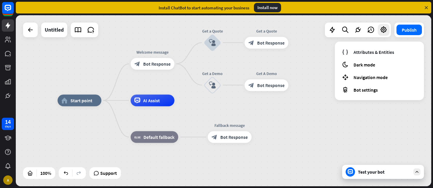
click at [371, 108] on div "home_2 Start point Welcome message block_bot_response Bot Response Get a Quote …" at bounding box center [266, 185] width 416 height 171
click at [356, 30] on icon at bounding box center [358, 30] width 8 height 8
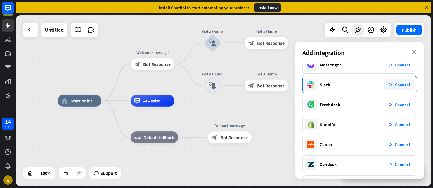
scroll to position [69, 0]
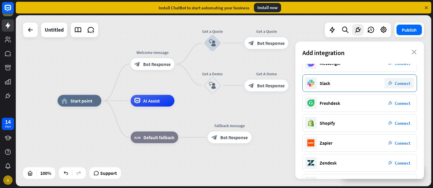
click at [343, 143] on div "Zapier plug_integration Connect" at bounding box center [359, 143] width 115 height 18
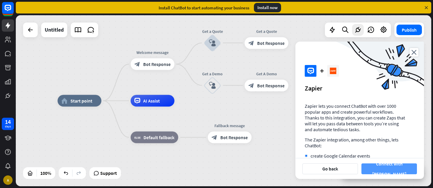
click at [387, 170] on button "Connect with [PERSON_NAME]" at bounding box center [390, 168] width 56 height 11
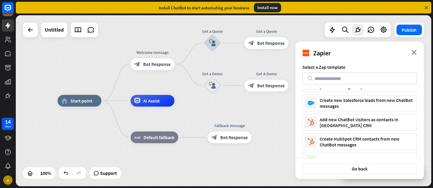
scroll to position [89, 0]
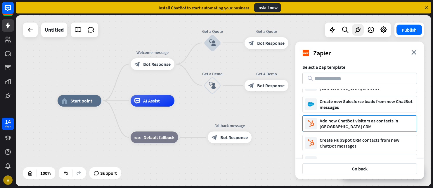
click at [362, 123] on div "Add new ChatBot visitors as contacts in [GEOGRAPHIC_DATA] CRM" at bounding box center [367, 123] width 95 height 12
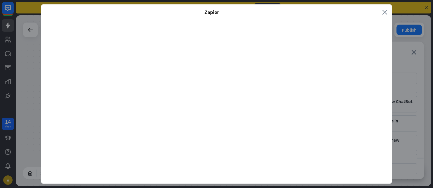
click at [384, 13] on icon "close" at bounding box center [384, 12] width 5 height 7
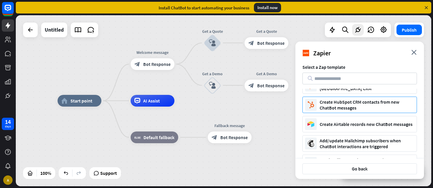
scroll to position [129, 0]
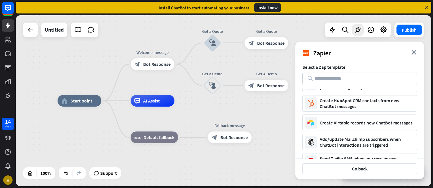
click at [251, 169] on div "home_2 Start point Welcome message block_bot_response Bot Response Get a Quote …" at bounding box center [266, 186] width 416 height 171
click at [412, 52] on icon "close" at bounding box center [414, 52] width 5 height 5
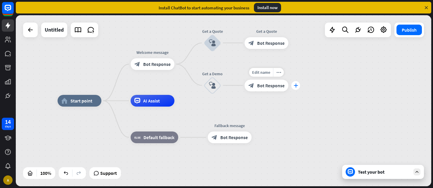
click at [297, 87] on div "plus" at bounding box center [295, 85] width 9 height 9
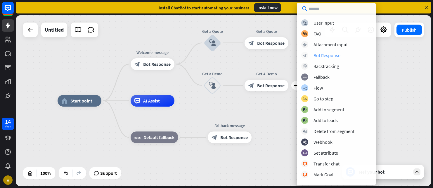
click at [327, 57] on div "Bot Response" at bounding box center [327, 55] width 27 height 6
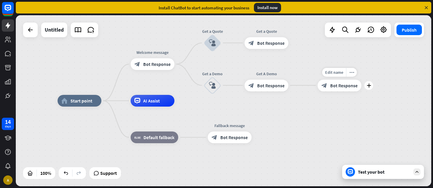
click at [337, 84] on span "Bot Response" at bounding box center [343, 85] width 27 height 6
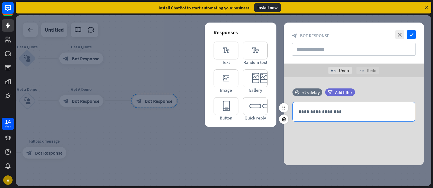
click at [317, 109] on p "**********" at bounding box center [354, 111] width 110 height 7
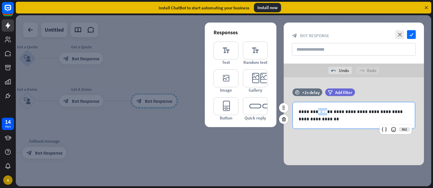
drag, startPoint x: 326, startPoint y: 112, endPoint x: 315, endPoint y: 112, distance: 11.1
click at [315, 112] on p "**********" at bounding box center [354, 115] width 110 height 15
click at [383, 129] on icon at bounding box center [384, 129] width 6 height 6
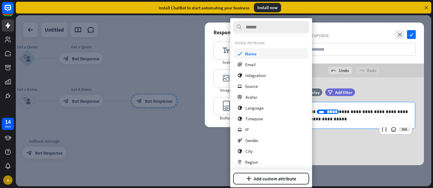
click at [250, 53] on span "Name" at bounding box center [250, 54] width 11 height 6
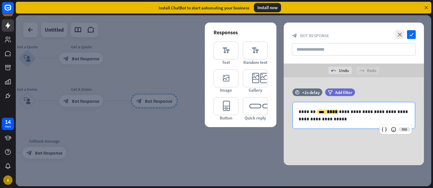
click at [330, 138] on div "**********" at bounding box center [354, 121] width 140 height 88
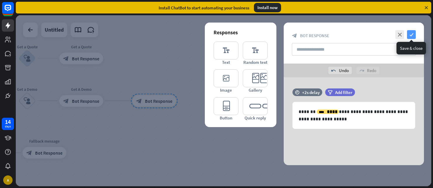
click at [411, 37] on icon "check" at bounding box center [411, 34] width 9 height 9
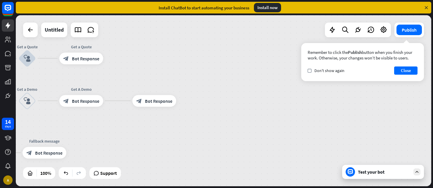
click at [371, 171] on div "Test your bot" at bounding box center [384, 172] width 53 height 6
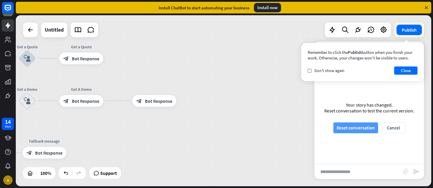
click at [359, 128] on button "Reset conversation" at bounding box center [355, 127] width 45 height 11
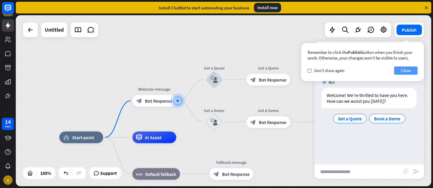
click at [409, 72] on button "Close" at bounding box center [405, 70] width 23 height 8
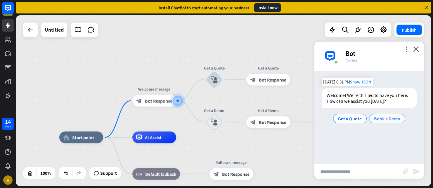
click at [389, 120] on span "Book a Demo" at bounding box center [387, 118] width 26 height 6
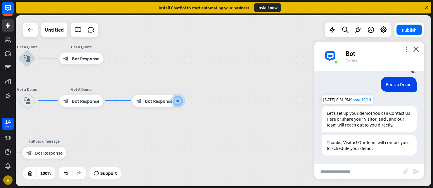
scroll to position [46, 0]
drag, startPoint x: 354, startPoint y: 120, endPoint x: 374, endPoint y: 120, distance: 20.8
click at [374, 120] on div "Let’s set up your demo! You can Contact Us Here or share your Visitor, and , an…" at bounding box center [369, 118] width 95 height 26
click at [358, 153] on div "Thanks, Visitor! Our team will contact you to schedule your demo." at bounding box center [369, 144] width 95 height 20
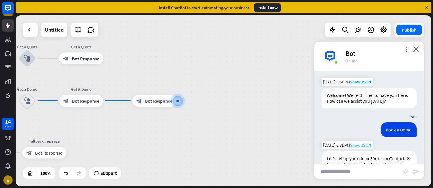
scroll to position [1, 0]
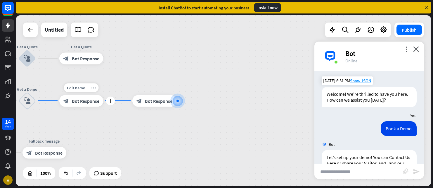
click at [86, 102] on span "Bot Response" at bounding box center [85, 101] width 27 height 6
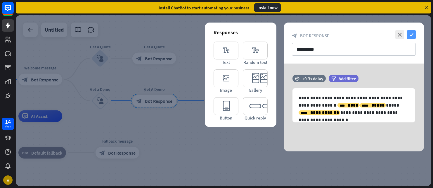
click at [412, 35] on icon "check" at bounding box center [411, 34] width 9 height 9
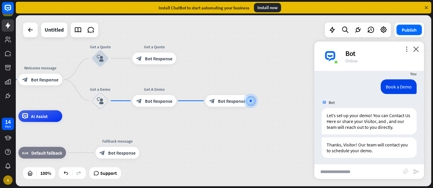
scroll to position [46, 0]
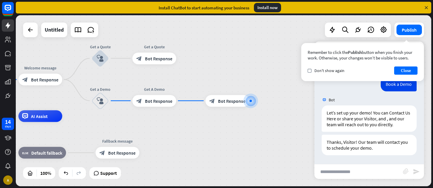
click at [193, 102] on div "home_2 Start point Welcome message block_bot_response Bot Response Get a Quote …" at bounding box center [224, 100] width 416 height 171
click at [181, 101] on icon "plus" at bounding box center [183, 100] width 4 height 4
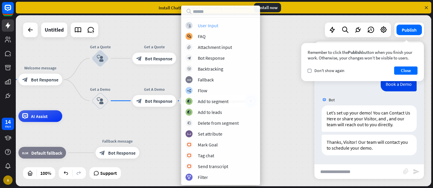
click at [208, 27] on div "User Input" at bounding box center [208, 26] width 20 height 6
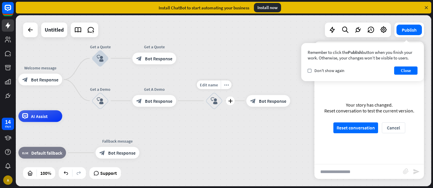
click at [215, 103] on icon "block_user_input" at bounding box center [214, 100] width 7 height 7
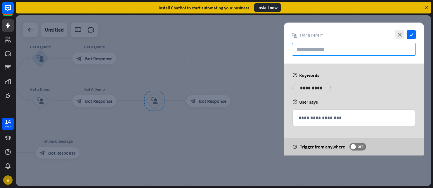
click at [320, 49] on input "text" at bounding box center [354, 49] width 124 height 13
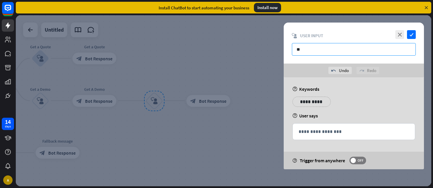
type input "*"
type input "**********"
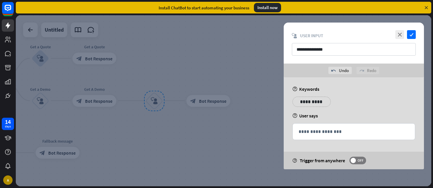
click at [304, 72] on div "undo Undo redo Redo" at bounding box center [354, 70] width 140 height 14
click at [320, 132] on p "**********" at bounding box center [354, 131] width 110 height 7
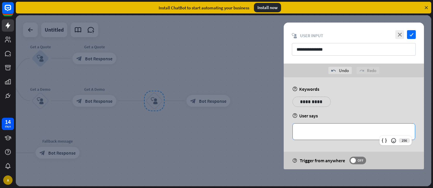
click at [321, 118] on div "help User says" at bounding box center [354, 116] width 123 height 6
click at [315, 131] on p "**********" at bounding box center [354, 131] width 110 height 7
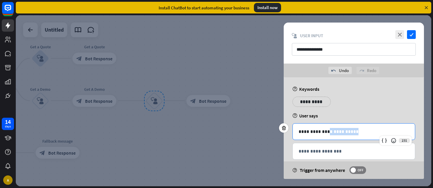
drag, startPoint x: 354, startPoint y: 130, endPoint x: 326, endPoint y: 129, distance: 28.1
click at [326, 129] on p "**********" at bounding box center [354, 131] width 110 height 7
click at [382, 139] on icon at bounding box center [384, 140] width 6 height 6
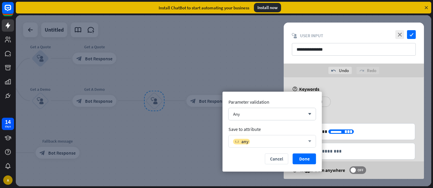
click at [262, 140] on div "variable any" at bounding box center [269, 141] width 72 height 6
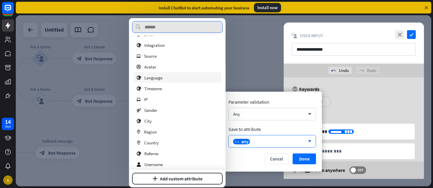
scroll to position [45, 0]
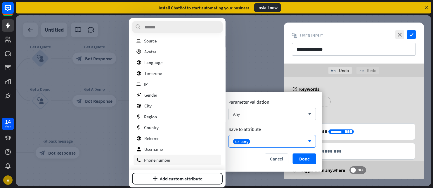
click at [159, 163] on div "phone Phone number" at bounding box center [178, 159] width 88 height 11
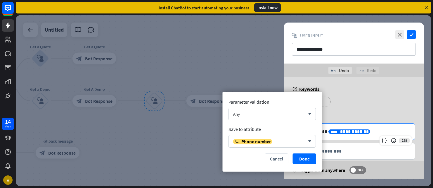
click at [350, 133] on span "**********" at bounding box center [354, 131] width 29 height 4
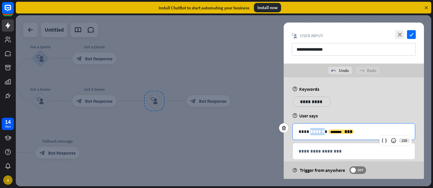
drag, startPoint x: 323, startPoint y: 131, endPoint x: 311, endPoint y: 132, distance: 12.0
click at [311, 132] on p "**********" at bounding box center [354, 131] width 110 height 7
click at [383, 141] on icon at bounding box center [384, 140] width 6 height 6
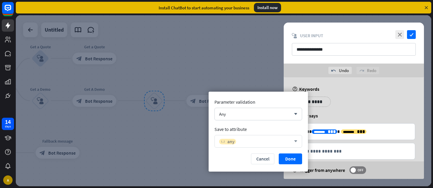
click at [232, 141] on span "any" at bounding box center [230, 141] width 7 height 6
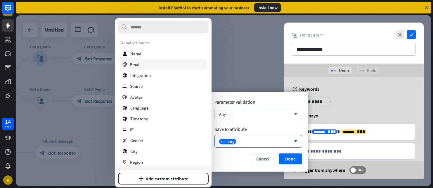
click at [147, 62] on div "email Email" at bounding box center [164, 64] width 88 height 11
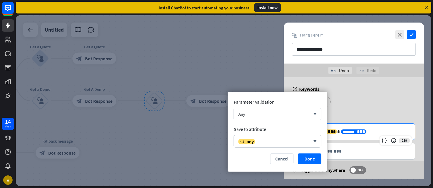
click at [387, 136] on div "**********" at bounding box center [354, 131] width 122 height 16
click at [360, 132] on p "**********" at bounding box center [354, 131] width 110 height 7
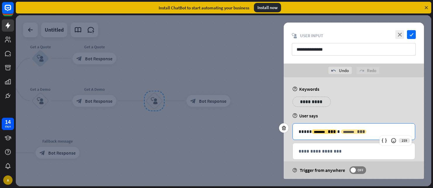
drag, startPoint x: 355, startPoint y: 132, endPoint x: 340, endPoint y: 132, distance: 15.2
click at [340, 132] on p "**********" at bounding box center [354, 131] width 110 height 7
click at [328, 131] on span "***" at bounding box center [332, 131] width 8 height 4
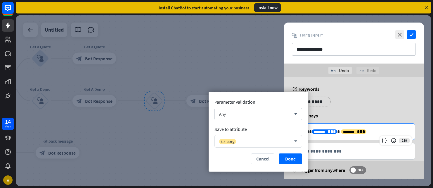
click at [250, 144] on div "variable any" at bounding box center [255, 141] width 72 height 6
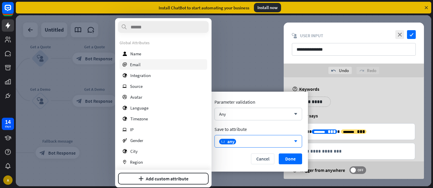
click at [141, 65] on div "email Email" at bounding box center [164, 64] width 88 height 11
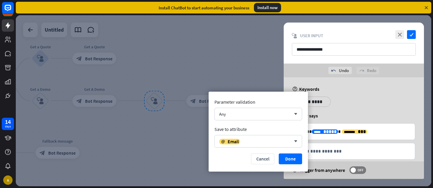
click at [219, 65] on div at bounding box center [224, 100] width 416 height 171
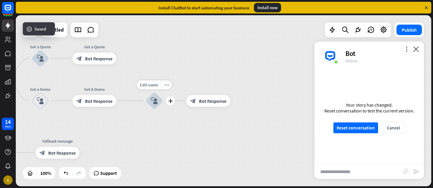
click at [154, 98] on icon "block_user_input" at bounding box center [154, 100] width 7 height 7
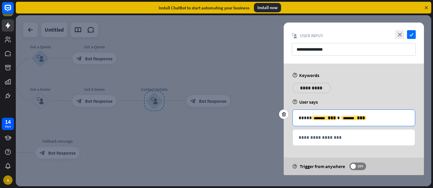
click at [302, 119] on p "**********" at bounding box center [354, 117] width 110 height 7
drag, startPoint x: 298, startPoint y: 118, endPoint x: 309, endPoint y: 117, distance: 10.8
click at [309, 117] on div "**********" at bounding box center [354, 118] width 122 height 16
click at [385, 126] on icon at bounding box center [384, 127] width 6 height 6
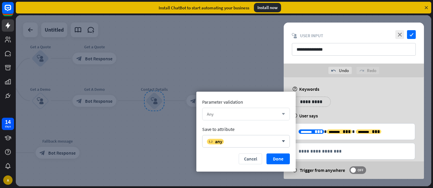
click at [223, 116] on div "Any" at bounding box center [243, 114] width 72 height 6
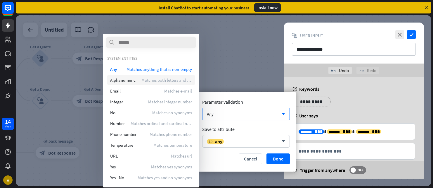
click at [188, 80] on span "Matches both letters and numerals" at bounding box center [166, 80] width 51 height 6
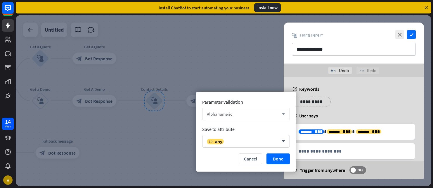
click at [256, 115] on div "Alphanumeric" at bounding box center [243, 114] width 72 height 6
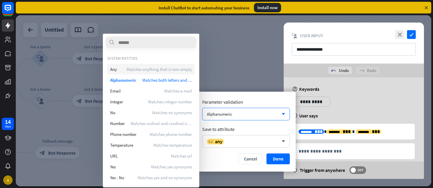
click at [153, 72] on div "Any Matches anything that is non-empty" at bounding box center [151, 69] width 88 height 11
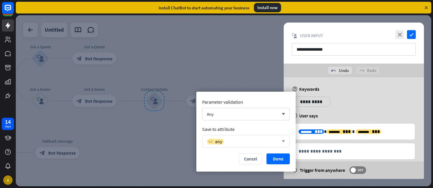
click at [240, 140] on div "variable any" at bounding box center [243, 141] width 72 height 6
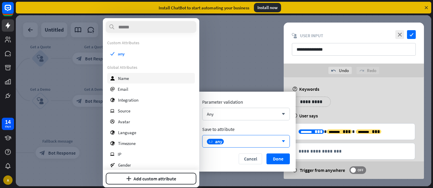
click at [140, 82] on div "user Name" at bounding box center [151, 78] width 88 height 11
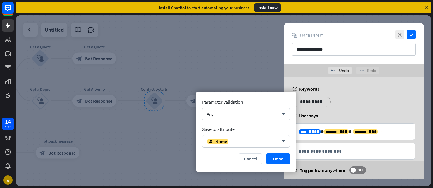
click at [342, 118] on div "help User says" at bounding box center [354, 116] width 123 height 6
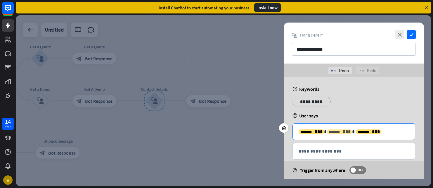
click at [327, 132] on div "******** ***" at bounding box center [339, 131] width 25 height 4
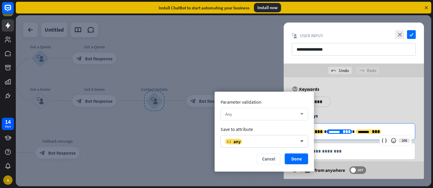
click at [253, 111] on div "Any" at bounding box center [261, 114] width 72 height 6
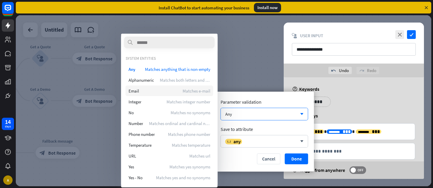
click at [145, 87] on div "Email Matches e-mail" at bounding box center [170, 90] width 88 height 11
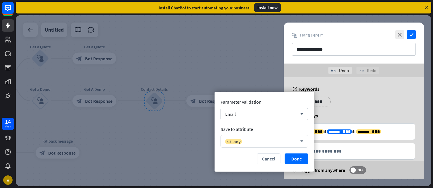
click at [250, 141] on div "variable any" at bounding box center [261, 141] width 72 height 6
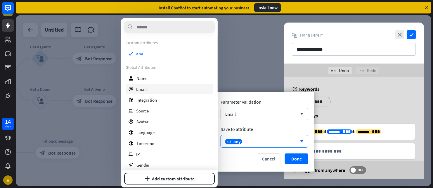
click at [148, 89] on div "email Email" at bounding box center [170, 89] width 88 height 11
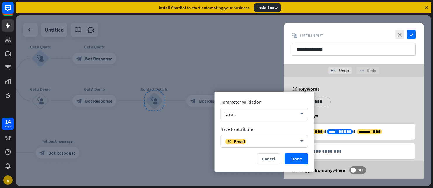
click at [362, 106] on div "**********" at bounding box center [354, 103] width 126 height 15
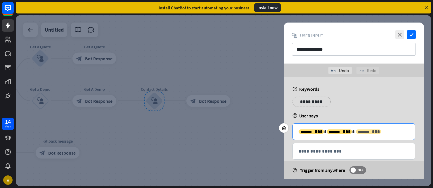
click at [356, 131] on div "******** ***" at bounding box center [368, 131] width 25 height 4
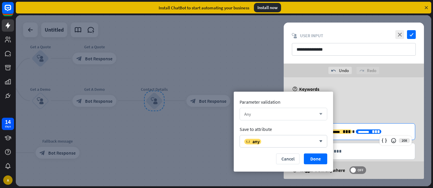
click at [286, 116] on div "Any" at bounding box center [280, 114] width 72 height 6
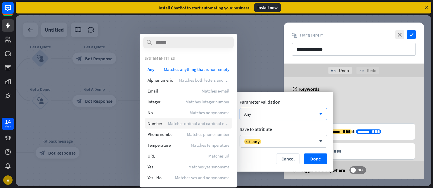
click at [179, 125] on span "Matches ordinal and cardinal number" at bounding box center [198, 123] width 61 height 6
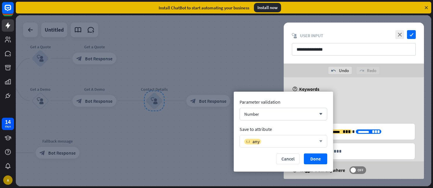
click at [298, 142] on div "variable any" at bounding box center [280, 141] width 72 height 6
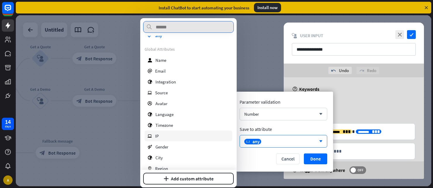
scroll to position [70, 0]
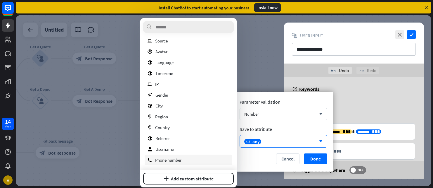
click at [167, 158] on span "Phone number" at bounding box center [168, 160] width 26 height 6
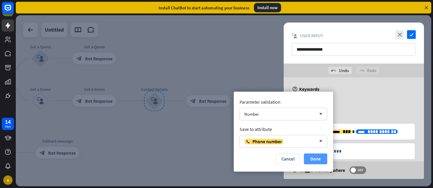
click at [314, 159] on button "Done" at bounding box center [315, 158] width 23 height 11
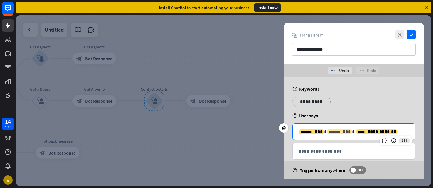
click at [343, 131] on span "***" at bounding box center [347, 131] width 8 height 4
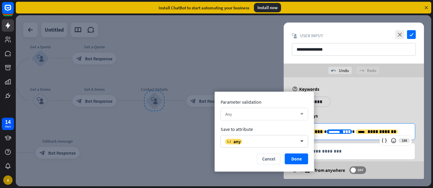
click at [278, 112] on div "Any" at bounding box center [261, 114] width 72 height 6
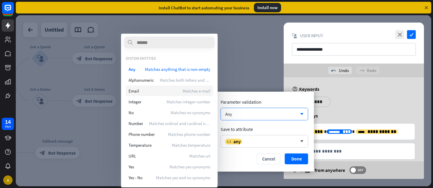
click at [169, 87] on div "Email Matches e-mail" at bounding box center [170, 90] width 88 height 11
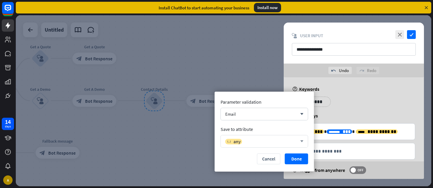
click at [271, 145] on div "variable any arrow_down" at bounding box center [265, 141] width 88 height 13
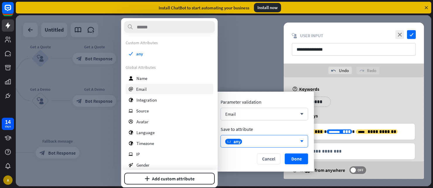
click at [152, 88] on div "email Email" at bounding box center [170, 89] width 88 height 11
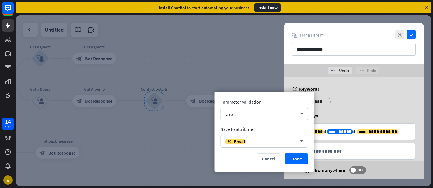
click at [350, 94] on div "**********" at bounding box center [354, 132] width 140 height 111
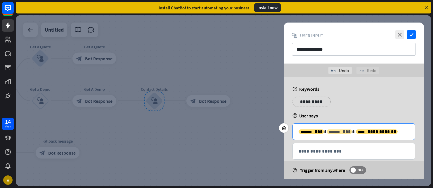
click at [327, 133] on div "******** ***" at bounding box center [339, 131] width 25 height 4
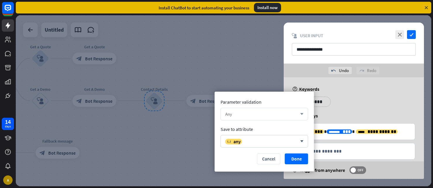
click at [252, 115] on div "Any" at bounding box center [261, 114] width 72 height 6
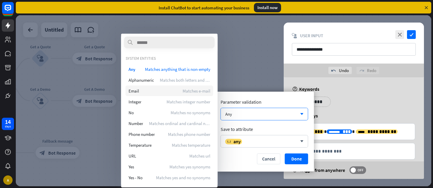
click at [144, 92] on div "Email Matches e-mail" at bounding box center [170, 90] width 88 height 11
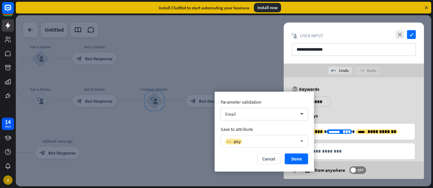
click at [252, 137] on div "variable any arrow_down" at bounding box center [265, 141] width 88 height 13
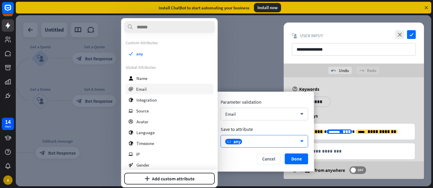
click at [158, 90] on div "email Email" at bounding box center [170, 89] width 88 height 11
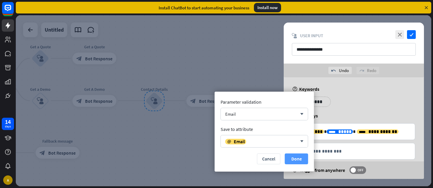
click at [293, 157] on button "Done" at bounding box center [296, 158] width 23 height 11
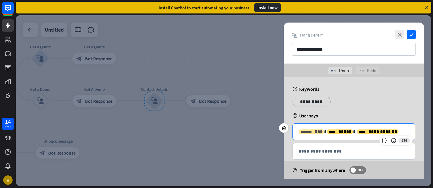
click at [305, 131] on div "******** ***" at bounding box center [311, 131] width 25 height 4
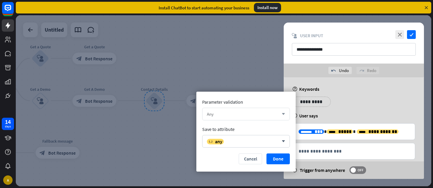
click at [231, 119] on div "Any arrow_down" at bounding box center [246, 114] width 88 height 13
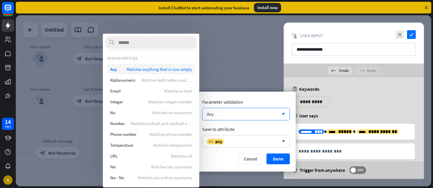
click at [140, 70] on span "Matches anything that is non-empty" at bounding box center [159, 69] width 65 height 6
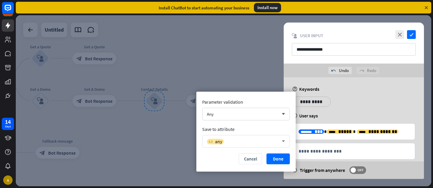
click at [235, 140] on div "variable any" at bounding box center [243, 141] width 72 height 6
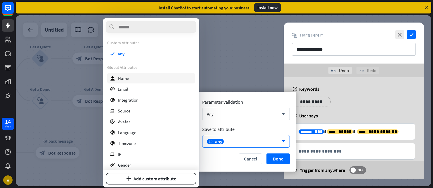
click at [153, 78] on div "user Name" at bounding box center [151, 78] width 88 height 11
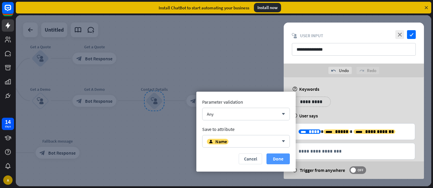
click at [276, 160] on button "Done" at bounding box center [278, 158] width 23 height 11
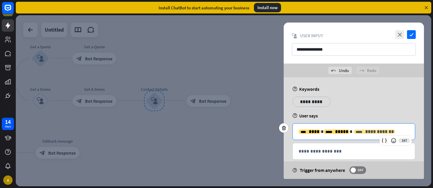
click at [365, 130] on span "**********" at bounding box center [379, 131] width 29 height 4
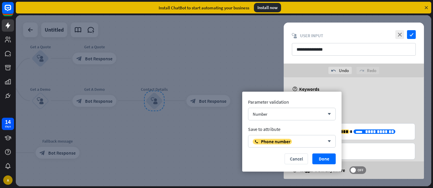
click at [375, 98] on div "**********" at bounding box center [354, 103] width 126 height 15
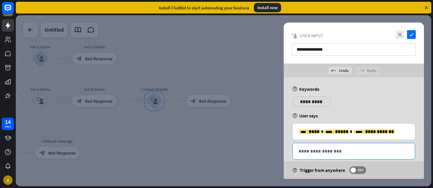
click at [334, 153] on p "**********" at bounding box center [354, 150] width 110 height 7
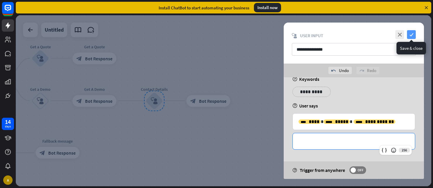
click at [410, 36] on icon "check" at bounding box center [411, 34] width 9 height 9
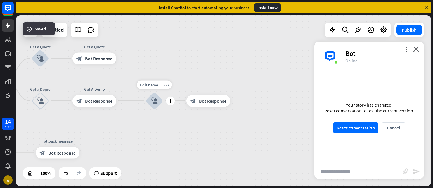
click at [153, 102] on icon "block_user_input" at bounding box center [154, 100] width 7 height 7
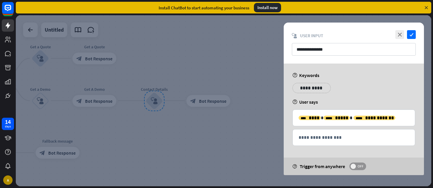
click at [354, 166] on span at bounding box center [353, 165] width 5 height 5
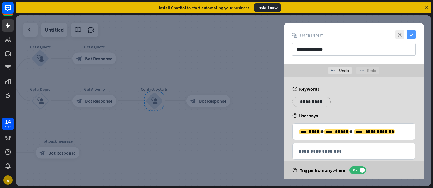
click at [411, 36] on icon "check" at bounding box center [411, 34] width 9 height 9
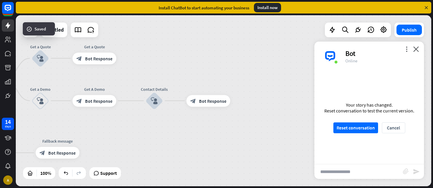
click at [222, 71] on div "home_2 Start point Welcome message block_bot_response Bot Response Get a Quote …" at bounding box center [224, 100] width 416 height 171
click at [340, 126] on button "Reset conversation" at bounding box center [355, 127] width 45 height 11
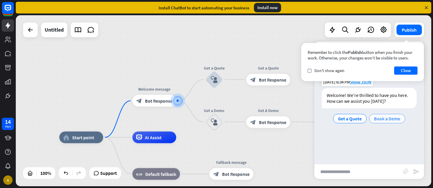
click at [383, 118] on span "Book a Demo" at bounding box center [387, 118] width 26 height 6
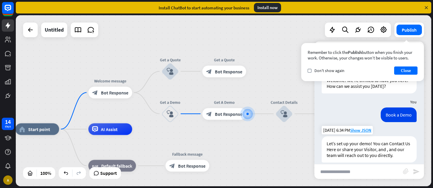
scroll to position [22, 0]
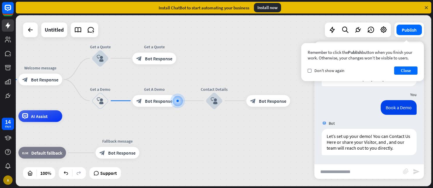
click at [340, 172] on input "text" at bounding box center [358, 171] width 89 height 15
click at [144, 103] on div "block_bot_response Bot Response" at bounding box center [154, 101] width 44 height 12
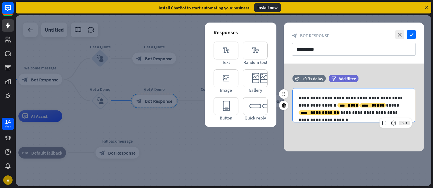
click at [344, 112] on p "**********" at bounding box center [354, 105] width 110 height 22
click at [316, 104] on p "**********" at bounding box center [354, 105] width 110 height 22
click at [319, 106] on p "**********" at bounding box center [354, 105] width 110 height 22
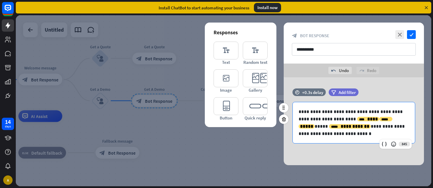
click at [321, 119] on p "**********" at bounding box center [354, 122] width 110 height 29
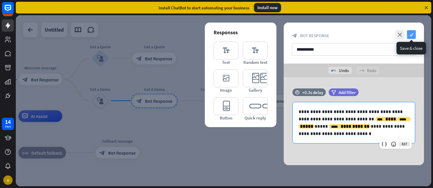
click at [411, 36] on icon "check" at bounding box center [411, 34] width 9 height 9
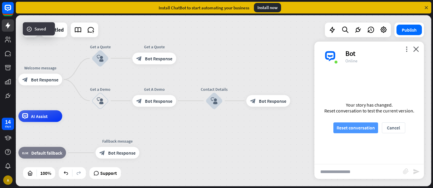
click at [349, 129] on button "Reset conversation" at bounding box center [355, 127] width 45 height 11
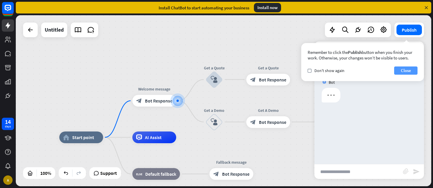
click at [406, 69] on button "Close" at bounding box center [405, 70] width 23 height 8
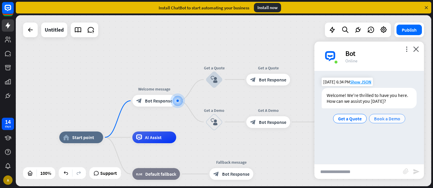
click at [384, 119] on span "Book a Demo" at bounding box center [387, 118] width 26 height 6
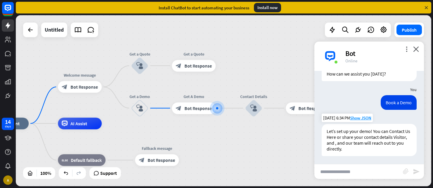
scroll to position [28, 0]
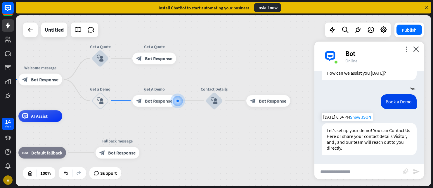
click at [369, 136] on div "Let’s set up your demo! You can Contact Us Here or share your contact details V…" at bounding box center [369, 139] width 95 height 32
drag, startPoint x: 393, startPoint y: 137, endPoint x: 345, endPoint y: 145, distance: 49.5
click at [345, 145] on div "Let’s set up your demo! You can Contact Us Here or share your contact details V…" at bounding box center [369, 139] width 95 height 32
click at [347, 154] on div "Let’s set up your demo! You can Contact Us Here or share your contact details V…" at bounding box center [369, 139] width 95 height 32
click at [339, 177] on input "text" at bounding box center [358, 171] width 89 height 15
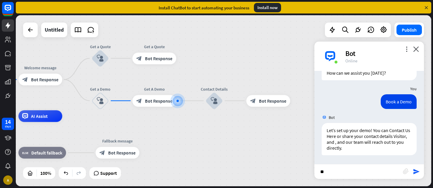
type input "***"
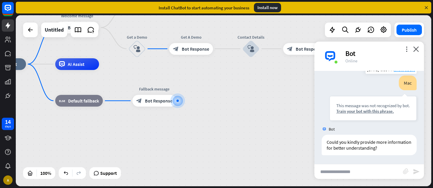
scroll to position [122, 0]
click at [338, 169] on input "text" at bounding box center [358, 171] width 89 height 15
type input "*****"
click at [416, 173] on icon "send" at bounding box center [416, 171] width 7 height 7
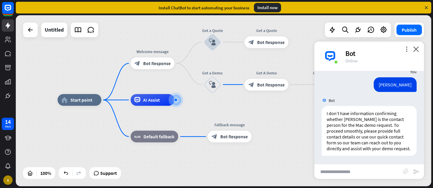
scroll to position [214, 0]
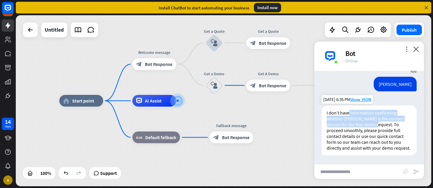
drag, startPoint x: 350, startPoint y: 113, endPoint x: 372, endPoint y: 123, distance: 24.9
click at [372, 123] on p "I don’t have information confirming whether [PERSON_NAME] is the contact person…" at bounding box center [369, 130] width 85 height 41
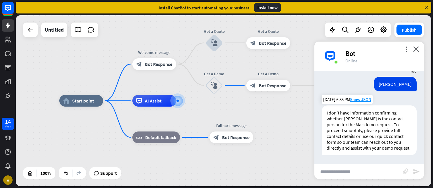
click at [387, 123] on p "I don’t have information confirming whether [PERSON_NAME] is the contact person…" at bounding box center [369, 130] width 85 height 41
drag, startPoint x: 363, startPoint y: 123, endPoint x: 377, endPoint y: 126, distance: 14.5
click at [377, 126] on p "I don’t have information confirming whether [PERSON_NAME] is the contact person…" at bounding box center [369, 130] width 85 height 41
click at [373, 124] on p "I don’t have information confirming whether [PERSON_NAME] is the contact person…" at bounding box center [369, 130] width 85 height 41
drag, startPoint x: 361, startPoint y: 120, endPoint x: 387, endPoint y: 121, distance: 26.0
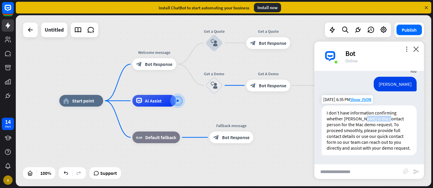
click at [387, 121] on p "I don’t have information confirming whether [PERSON_NAME] is the contact person…" at bounding box center [369, 130] width 85 height 41
click at [366, 120] on p "I don’t have information confirming whether [PERSON_NAME] is the contact person…" at bounding box center [369, 130] width 85 height 41
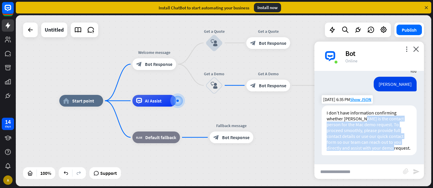
drag, startPoint x: 362, startPoint y: 119, endPoint x: 373, endPoint y: 151, distance: 34.5
click at [373, 152] on div "I don’t have information confirming whether [PERSON_NAME] is the contact person…" at bounding box center [369, 130] width 95 height 50
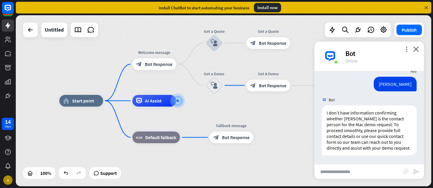
click at [352, 172] on input "text" at bounding box center [358, 171] width 89 height 15
type input "**********"
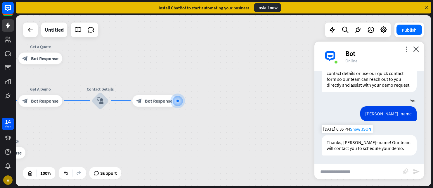
scroll to position [277, 0]
click at [149, 101] on span "Bot Response" at bounding box center [158, 101] width 27 height 6
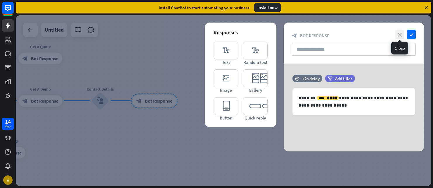
click at [400, 34] on icon "close" at bounding box center [399, 34] width 9 height 9
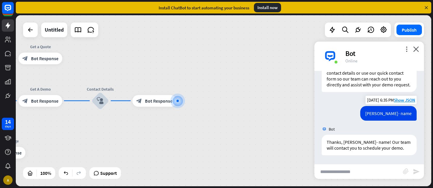
click at [384, 111] on div "[PERSON_NAME]- name" at bounding box center [388, 113] width 56 height 15
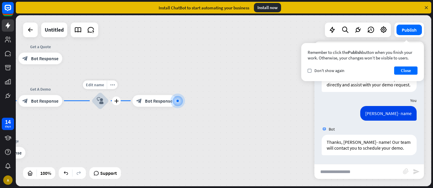
click at [98, 96] on div "block_user_input" at bounding box center [100, 101] width 18 height 18
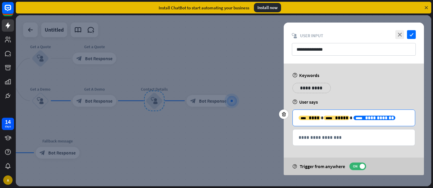
click at [365, 118] on span "**********" at bounding box center [379, 117] width 29 height 4
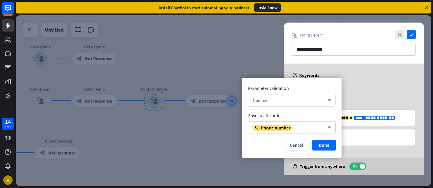
click at [317, 104] on div "Number arrow_down" at bounding box center [292, 100] width 88 height 13
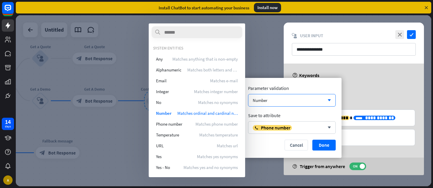
click at [263, 44] on div at bounding box center [224, 100] width 416 height 171
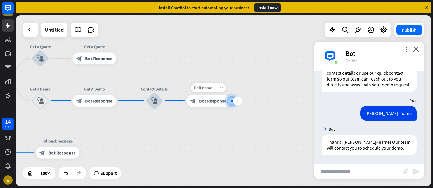
click at [209, 101] on span "Bot Response" at bounding box center [212, 101] width 27 height 6
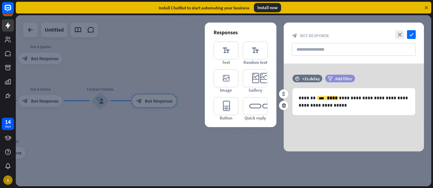
click at [330, 77] on icon "filter" at bounding box center [330, 78] width 5 height 4
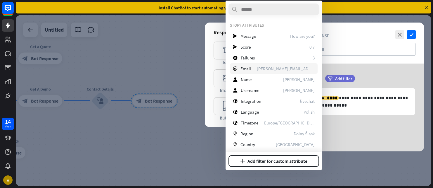
click at [251, 66] on div "email Email [PERSON_NAME][EMAIL_ADDRESS][DOMAIN_NAME]" at bounding box center [274, 68] width 88 height 11
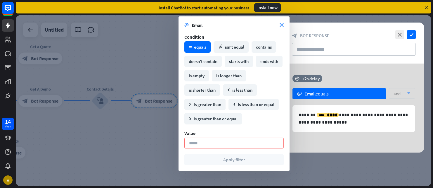
click at [401, 92] on div "and arrow_down" at bounding box center [402, 93] width 26 height 11
click at [248, 32] on form "email Email close Condition math_equal equals math_not_equal isn't equal contai…" at bounding box center [233, 93] width 99 height 143
click at [200, 45] on div "math_equal equals" at bounding box center [197, 46] width 26 height 11
click at [204, 142] on input at bounding box center [233, 142] width 99 height 11
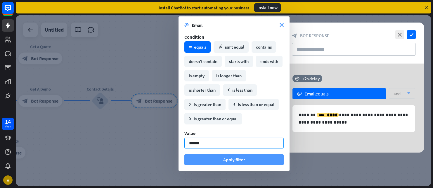
type input "******"
click at [217, 158] on button "Apply filter" at bounding box center [233, 159] width 99 height 11
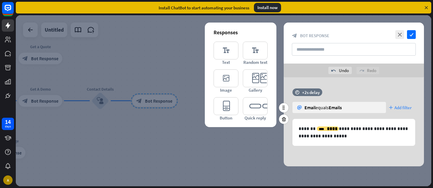
click at [402, 106] on span "Add filter" at bounding box center [403, 108] width 17 height 6
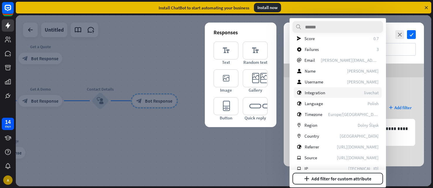
scroll to position [89, 0]
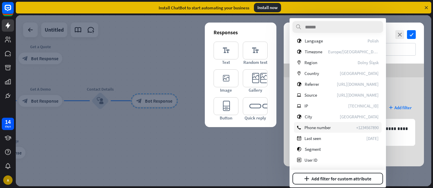
click at [314, 126] on span "Phone number" at bounding box center [318, 128] width 26 height 6
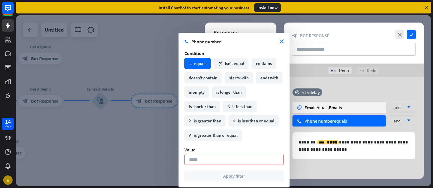
click at [199, 60] on div "math_equal equals" at bounding box center [197, 63] width 26 height 11
click at [215, 160] on input at bounding box center [233, 159] width 99 height 11
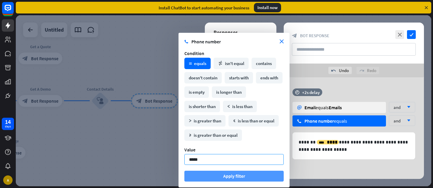
type input "*****"
click at [227, 178] on button "Apply filter" at bounding box center [233, 175] width 99 height 11
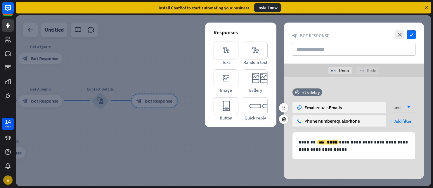
click at [379, 130] on div "email Email equals Emails and arrow_down phone Phone number equals Phone plus A…" at bounding box center [354, 117] width 123 height 30
click at [411, 37] on icon "check" at bounding box center [411, 34] width 9 height 9
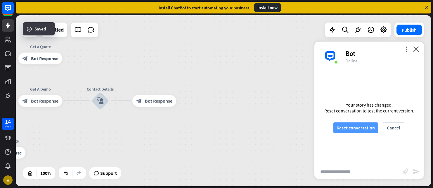
click at [354, 128] on button "Reset conversation" at bounding box center [355, 127] width 45 height 11
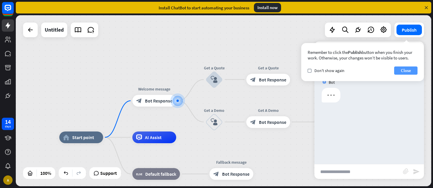
click at [407, 70] on button "Close" at bounding box center [405, 70] width 23 height 8
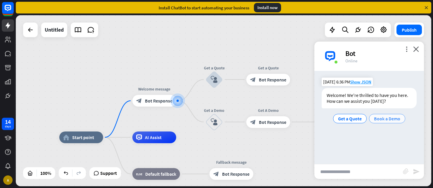
click at [386, 122] on div "Book a Demo" at bounding box center [387, 118] width 36 height 9
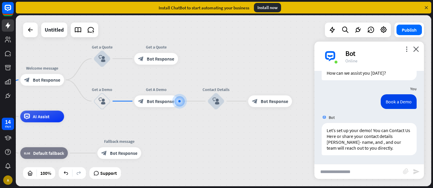
scroll to position [28, 0]
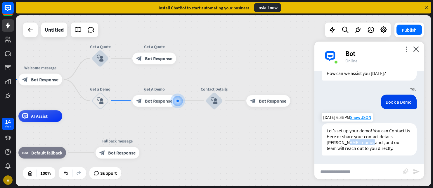
drag, startPoint x: 334, startPoint y: 141, endPoint x: 359, endPoint y: 141, distance: 25.4
click at [359, 141] on div "Let’s set up your demo! You can Contact Us Here or share your contact details […" at bounding box center [369, 139] width 95 height 32
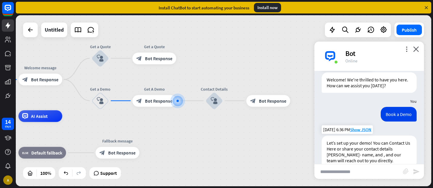
scroll to position [28, 0]
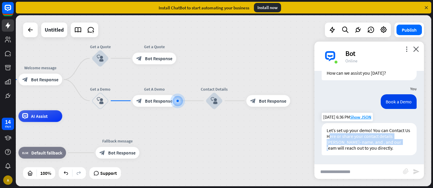
drag, startPoint x: 330, startPoint y: 134, endPoint x: 387, endPoint y: 142, distance: 57.9
click at [387, 142] on div "Let’s set up your demo! You can Contact Us Here or share your contact details […" at bounding box center [369, 139] width 95 height 32
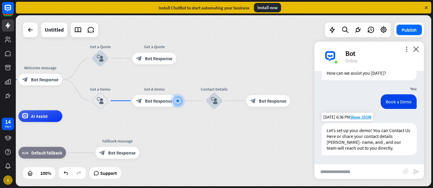
click at [354, 142] on div "Let’s set up your demo! You can Contact Us Here or share your contact details […" at bounding box center [369, 139] width 95 height 32
drag, startPoint x: 368, startPoint y: 135, endPoint x: 349, endPoint y: 143, distance: 20.5
click at [349, 143] on div "Let’s set up your demo! You can Contact Us Here or share your contact details […" at bounding box center [369, 139] width 95 height 32
click at [368, 143] on div "Let’s set up your demo! You can Contact Us Here or share your contact details […" at bounding box center [369, 139] width 95 height 32
click at [186, 100] on div "plus" at bounding box center [183, 100] width 9 height 9
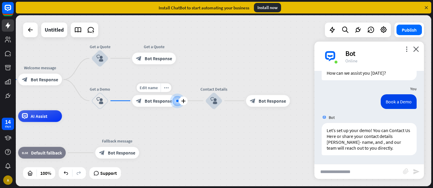
click at [161, 98] on span "Bot Response" at bounding box center [158, 101] width 27 height 6
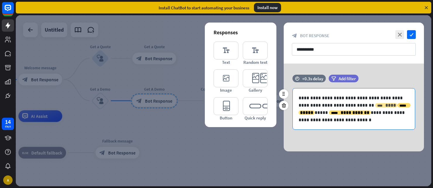
click at [385, 106] on span "****" at bounding box center [390, 105] width 11 height 4
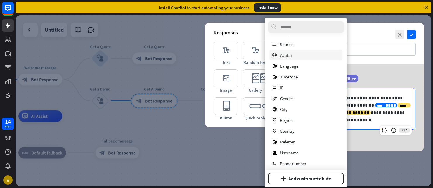
scroll to position [45, 0]
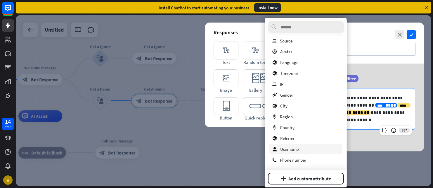
click at [291, 149] on span "Username" at bounding box center [289, 149] width 18 height 6
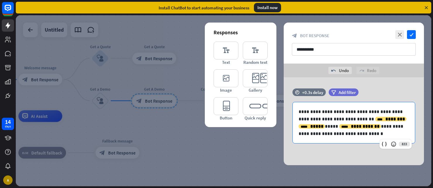
click at [334, 155] on div "**********" at bounding box center [354, 121] width 140 height 88
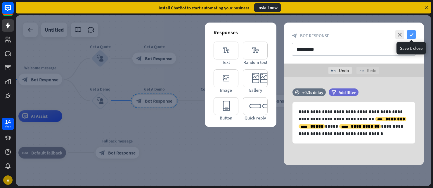
click at [411, 34] on icon "check" at bounding box center [411, 34] width 9 height 9
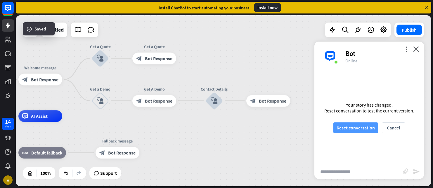
click at [354, 128] on button "Reset conversation" at bounding box center [355, 127] width 45 height 11
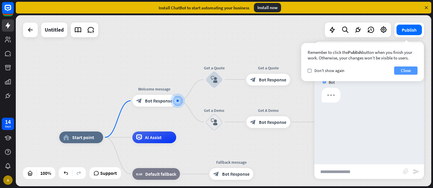
click at [402, 70] on button "Close" at bounding box center [405, 70] width 23 height 8
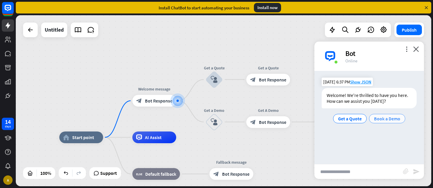
click at [379, 118] on span "Book a Demo" at bounding box center [387, 118] width 26 height 6
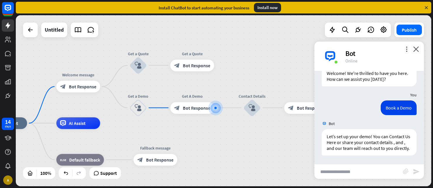
scroll to position [22, 0]
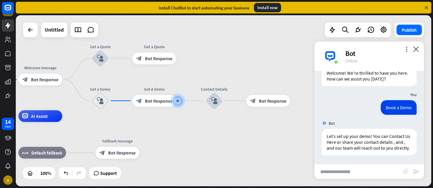
click at [334, 169] on input "text" at bounding box center [358, 171] width 89 height 15
click at [160, 102] on span "Bot Response" at bounding box center [158, 101] width 27 height 6
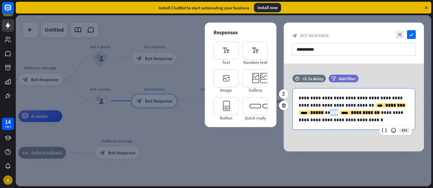
drag, startPoint x: 306, startPoint y: 112, endPoint x: 293, endPoint y: 113, distance: 13.3
click at [293, 113] on div "**********" at bounding box center [354, 109] width 123 height 42
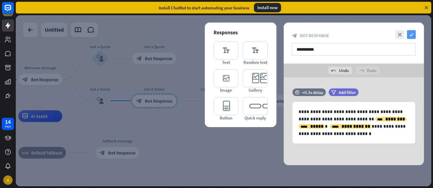
click at [413, 34] on icon "check" at bounding box center [411, 34] width 9 height 9
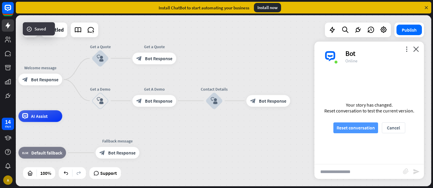
click at [361, 128] on button "Reset conversation" at bounding box center [355, 127] width 45 height 11
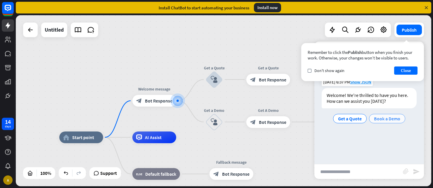
click at [385, 119] on span "Book a Demo" at bounding box center [387, 118] width 26 height 6
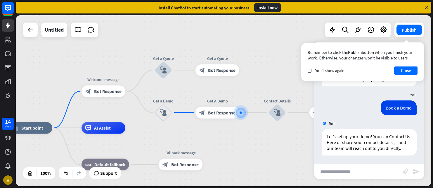
scroll to position [22, 0]
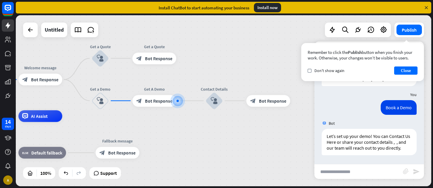
click at [338, 173] on input "text" at bounding box center [358, 171] width 89 height 15
click at [158, 103] on div "block_bot_response Bot Response" at bounding box center [154, 101] width 44 height 12
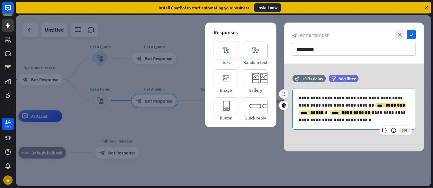
click at [403, 105] on p "**********" at bounding box center [354, 108] width 110 height 29
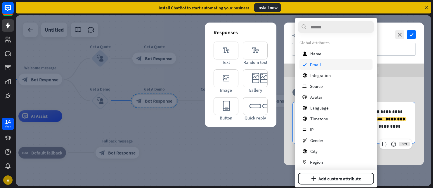
click at [326, 65] on div "check Email" at bounding box center [336, 64] width 73 height 11
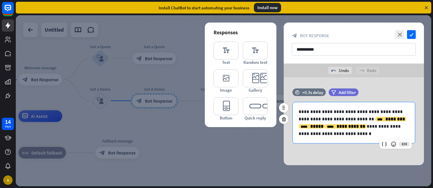
click at [340, 127] on p "**********" at bounding box center [354, 122] width 110 height 29
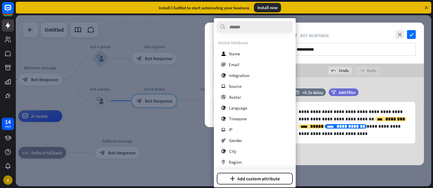
click at [328, 161] on div "**********" at bounding box center [354, 121] width 140 height 88
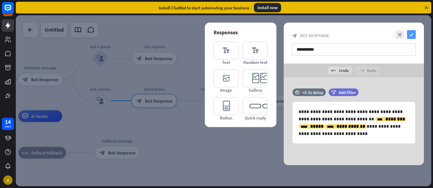
click at [411, 33] on icon "check" at bounding box center [411, 34] width 9 height 9
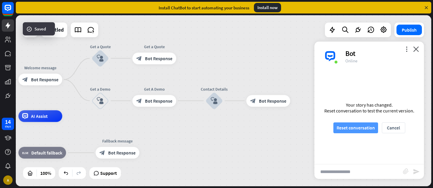
click at [356, 127] on button "Reset conversation" at bounding box center [355, 127] width 45 height 11
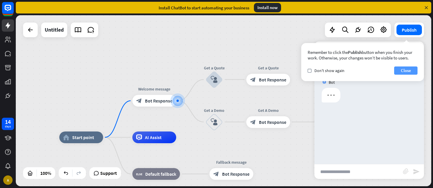
click at [405, 69] on button "Close" at bounding box center [405, 70] width 23 height 8
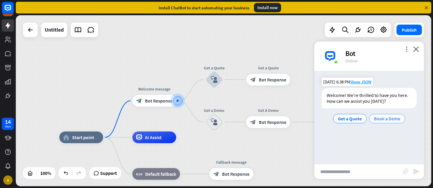
click at [382, 117] on span "Book a Demo" at bounding box center [387, 118] width 26 height 6
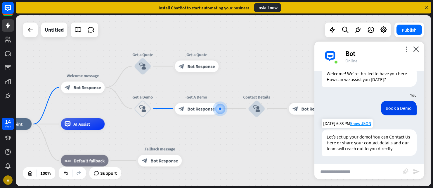
scroll to position [22, 0]
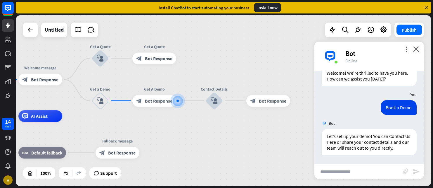
click at [343, 172] on input "text" at bounding box center [358, 171] width 89 height 15
type input "**********"
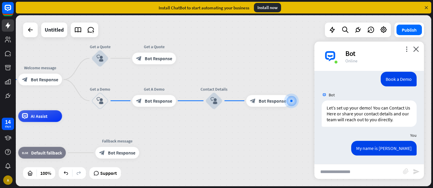
scroll to position [51, 0]
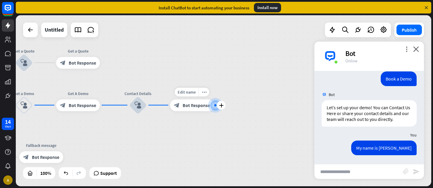
click at [190, 107] on span "Bot Response" at bounding box center [196, 105] width 27 height 6
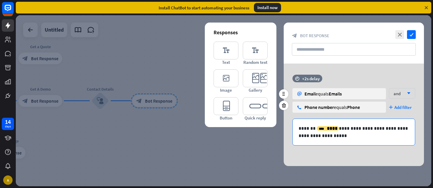
click at [343, 138] on p "**********" at bounding box center [354, 132] width 110 height 15
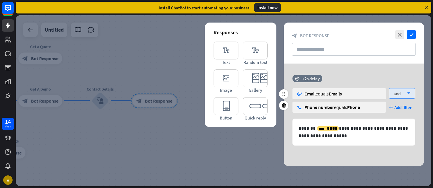
click at [398, 95] on span "and" at bounding box center [397, 94] width 7 height 6
click at [400, 120] on div "or" at bounding box center [402, 120] width 22 height 12
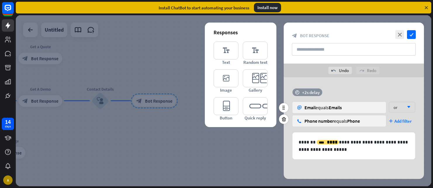
click at [310, 93] on div "+2s delay" at bounding box center [311, 92] width 18 height 6
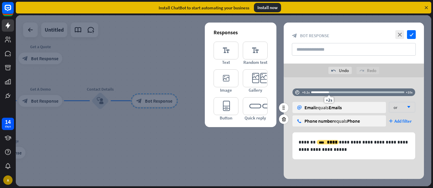
drag, startPoint x: 321, startPoint y: 92, endPoint x: 315, endPoint y: 92, distance: 6.1
click at [315, 92] on div at bounding box center [320, 92] width 18 height 2
click at [315, 92] on div "+0.5s" at bounding box center [357, 92] width 93 height 2
click at [409, 33] on icon "check" at bounding box center [411, 34] width 9 height 9
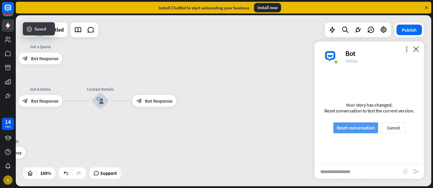
click at [358, 126] on button "Reset conversation" at bounding box center [355, 127] width 45 height 11
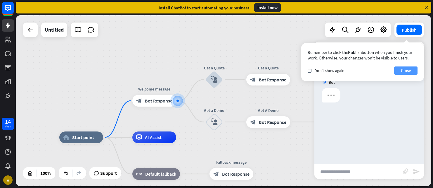
click at [404, 71] on button "Close" at bounding box center [405, 70] width 23 height 8
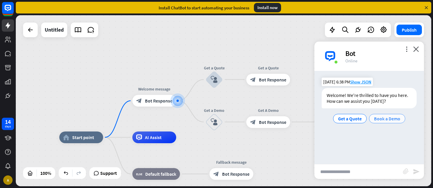
click at [390, 117] on span "Book a Demo" at bounding box center [387, 118] width 26 height 6
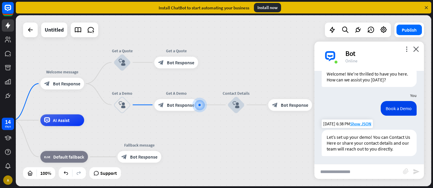
scroll to position [22, 0]
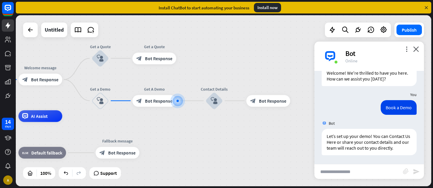
click at [343, 166] on input "text" at bounding box center [358, 171] width 89 height 15
type input "**********"
click at [414, 173] on icon "send" at bounding box center [416, 171] width 7 height 7
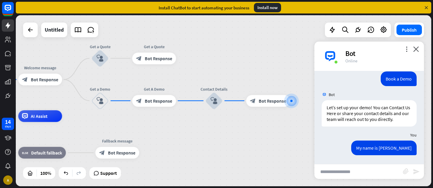
scroll to position [51, 0]
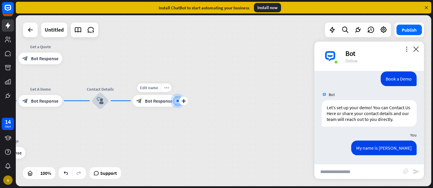
click at [147, 103] on span "Bot Response" at bounding box center [158, 101] width 27 height 6
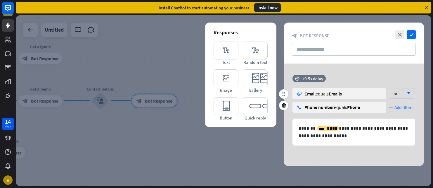
click at [400, 109] on span "Add filter" at bounding box center [403, 107] width 17 height 6
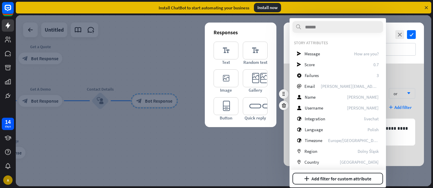
click at [406, 76] on div "time +0.5s delay email Email equals Emails or arrow_down phone Phone number equ…" at bounding box center [354, 97] width 140 height 44
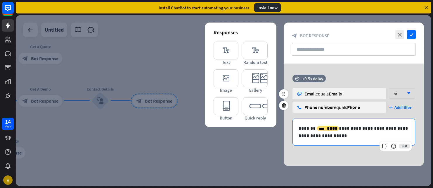
click at [346, 136] on p "**********" at bounding box center [354, 132] width 110 height 15
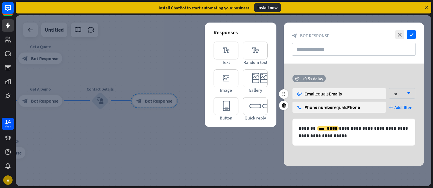
click at [308, 77] on div "+0.5s delay" at bounding box center [312, 79] width 21 height 6
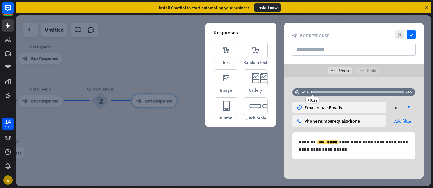
drag, startPoint x: 313, startPoint y: 79, endPoint x: 312, endPoint y: 82, distance: 3.5
click at [312, 82] on div "**********" at bounding box center [354, 128] width 140 height 102
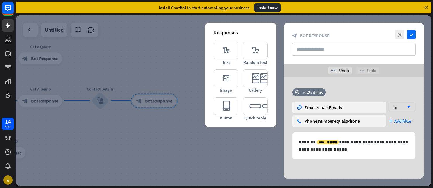
click at [333, 79] on div "**********" at bounding box center [354, 128] width 140 height 102
click at [332, 87] on div "**********" at bounding box center [354, 128] width 140 height 102
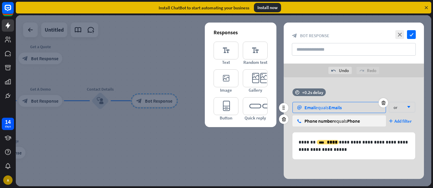
click at [306, 108] on span "Email" at bounding box center [310, 107] width 11 height 6
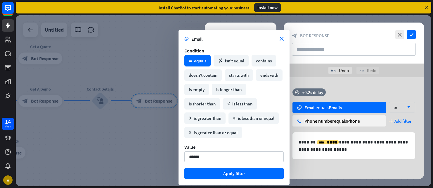
click at [251, 51] on div "Condition" at bounding box center [233, 51] width 99 height 6
click at [260, 59] on div "contains" at bounding box center [264, 60] width 25 height 11
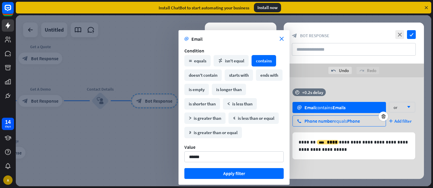
click at [331, 119] on span "Phone number" at bounding box center [320, 121] width 30 height 6
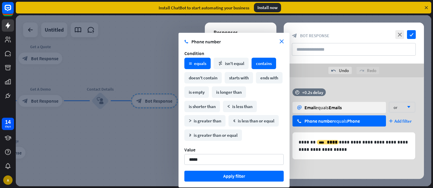
click at [271, 62] on div "contains" at bounding box center [264, 63] width 25 height 11
click at [413, 35] on icon "check" at bounding box center [411, 34] width 9 height 9
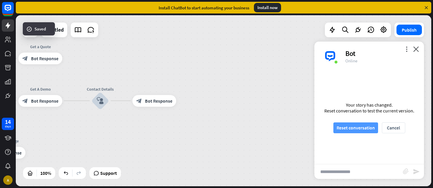
click at [349, 129] on button "Reset conversation" at bounding box center [355, 127] width 45 height 11
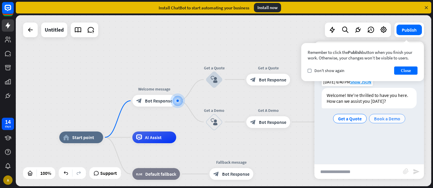
click at [381, 117] on span "Book a Demo" at bounding box center [387, 118] width 26 height 6
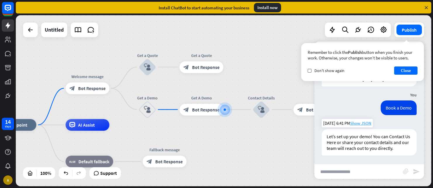
scroll to position [22, 0]
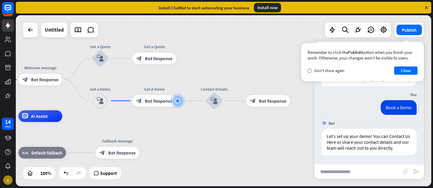
click at [334, 173] on input "text" at bounding box center [358, 171] width 89 height 15
type input "**********"
click at [416, 169] on icon "send" at bounding box center [416, 171] width 7 height 7
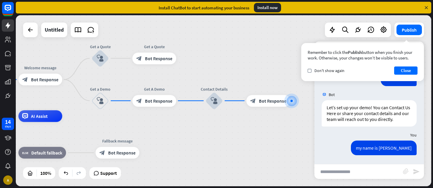
scroll to position [51, 0]
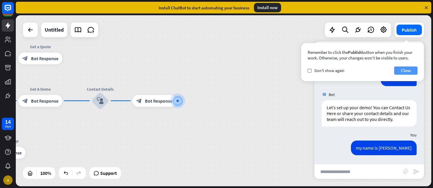
click at [403, 69] on button "Close" at bounding box center [405, 70] width 23 height 8
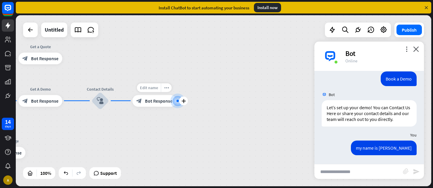
click at [152, 89] on span "Edit name" at bounding box center [149, 87] width 18 height 5
type input "*********"
click at [215, 157] on div "home_2 Start point Welcome message block_bot_response Bot Response Get a Quote …" at bounding box center [224, 100] width 416 height 171
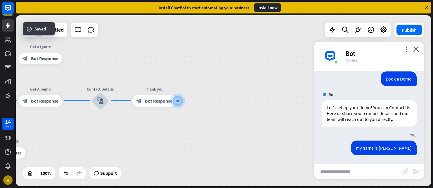
click at [345, 141] on div "my name is [PERSON_NAME] [DATE] 6:41 PM Show JSON" at bounding box center [369, 149] width 110 height 18
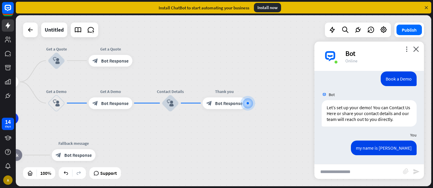
click at [387, 136] on div "You" at bounding box center [369, 134] width 110 height 11
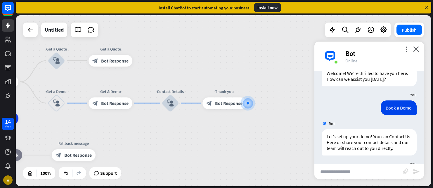
scroll to position [21, 0]
click at [115, 100] on span "Bot Response" at bounding box center [114, 103] width 27 height 6
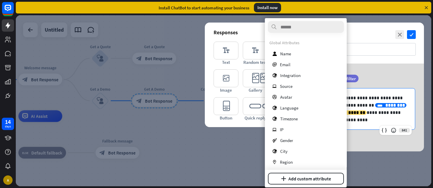
click at [375, 106] on div "**** ********" at bounding box center [390, 105] width 31 height 4
click at [316, 177] on button "plus Add custom attribute" at bounding box center [306, 178] width 76 height 12
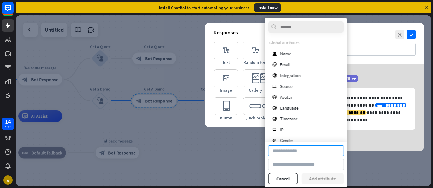
click at [290, 152] on input at bounding box center [306, 150] width 76 height 11
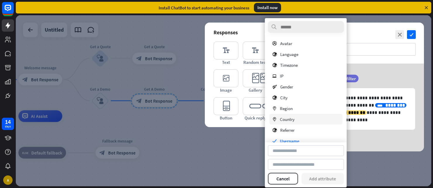
scroll to position [73, 0]
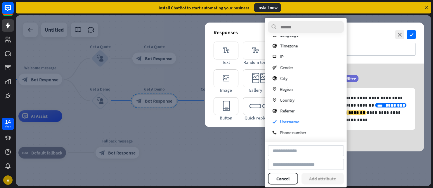
click at [385, 149] on div "**********" at bounding box center [354, 107] width 140 height 88
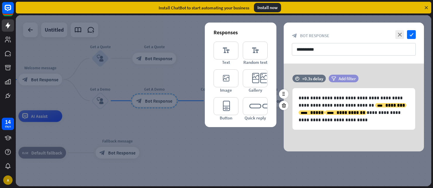
click at [340, 75] on div "filter Add filter" at bounding box center [344, 79] width 30 height 8
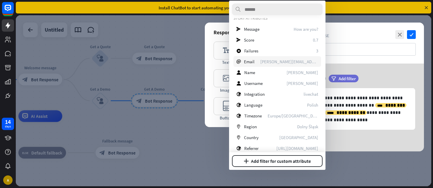
scroll to position [0, 0]
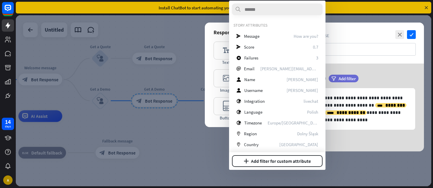
click at [345, 144] on div "**********" at bounding box center [354, 107] width 140 height 88
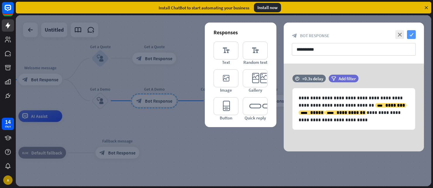
click at [412, 34] on icon "check" at bounding box center [411, 34] width 9 height 9
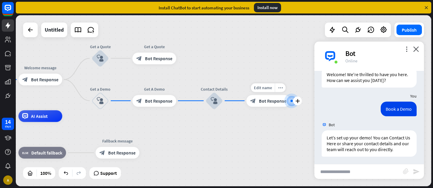
click at [262, 101] on span "Bot Response" at bounding box center [272, 101] width 27 height 6
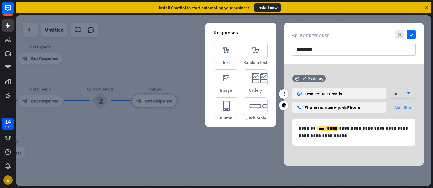
click at [401, 105] on span "Add filter" at bounding box center [403, 107] width 17 height 6
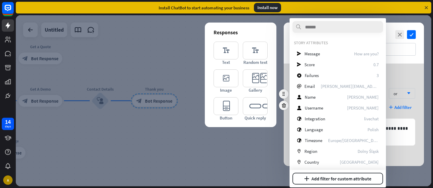
click at [397, 76] on div "time +0.2s delay email Email equals Emails or arrow_down phone Phone number equ…" at bounding box center [354, 97] width 140 height 44
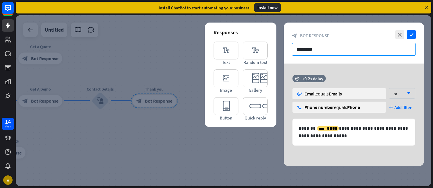
click at [341, 51] on input "*********" at bounding box center [354, 49] width 124 height 13
click at [368, 68] on div "**********" at bounding box center [354, 114] width 140 height 102
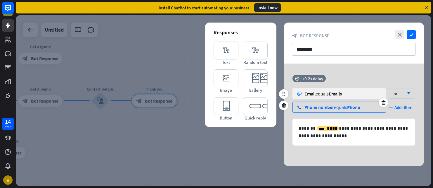
click at [313, 106] on span "Phone number" at bounding box center [320, 107] width 30 height 6
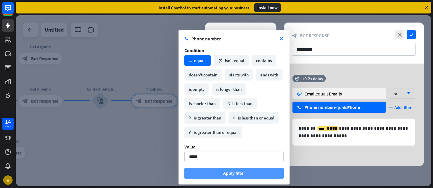
click at [238, 174] on button "Apply filter" at bounding box center [233, 172] width 99 height 11
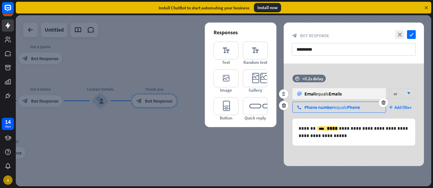
click at [342, 108] on div "Phone number equals Phone" at bounding box center [333, 107] width 56 height 6
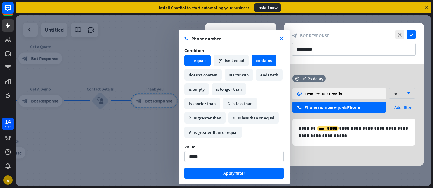
click at [264, 59] on div "contains" at bounding box center [264, 60] width 25 height 11
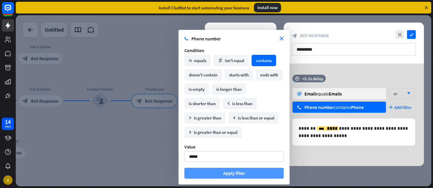
click at [231, 175] on button "Apply filter" at bounding box center [233, 172] width 99 height 11
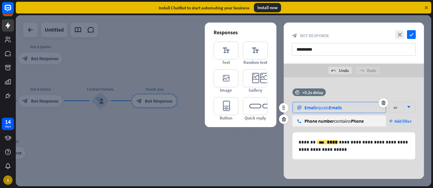
click at [348, 105] on div "email Email equals Emails" at bounding box center [340, 107] width 94 height 11
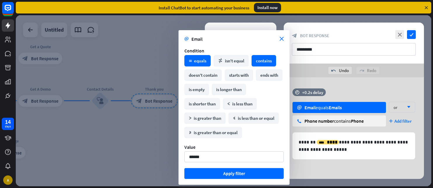
click at [264, 62] on div "contains" at bounding box center [264, 60] width 25 height 11
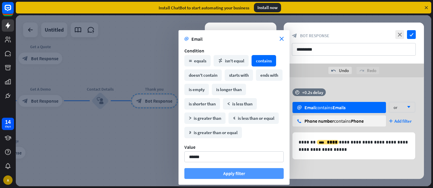
click at [225, 172] on button "Apply filter" at bounding box center [233, 173] width 99 height 11
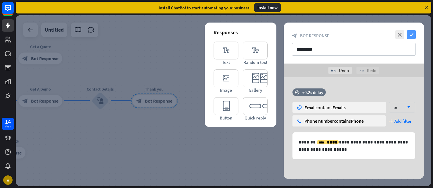
click at [412, 33] on icon "check" at bounding box center [411, 34] width 9 height 9
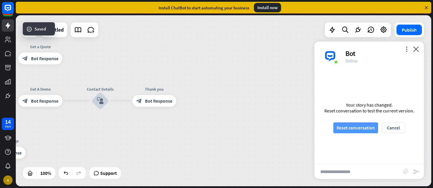
click at [353, 122] on button "Reset conversation" at bounding box center [355, 127] width 45 height 11
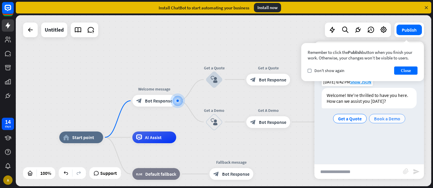
click at [371, 118] on div "Book a Demo" at bounding box center [387, 118] width 36 height 9
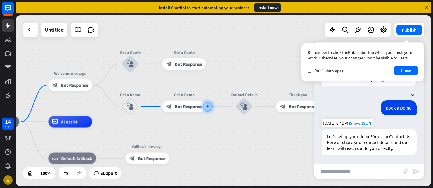
scroll to position [22, 0]
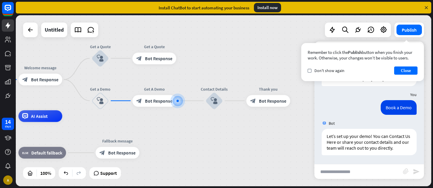
click at [332, 173] on input "text" at bounding box center [358, 171] width 89 height 15
type input "**********"
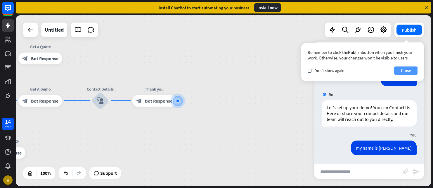
click at [407, 70] on button "Close" at bounding box center [405, 70] width 23 height 8
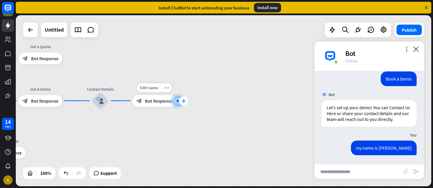
click at [184, 100] on icon "plus" at bounding box center [183, 100] width 4 height 4
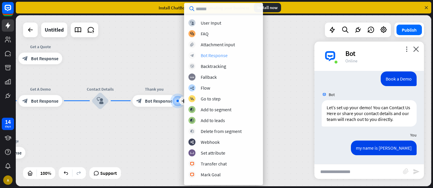
click at [211, 55] on div "Bot Response" at bounding box center [214, 55] width 27 height 6
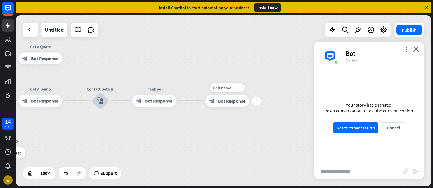
click at [233, 102] on span "Bot Response" at bounding box center [231, 101] width 27 height 6
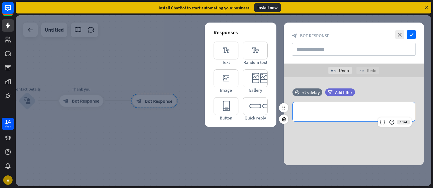
click at [315, 113] on p "**********" at bounding box center [354, 111] width 110 height 7
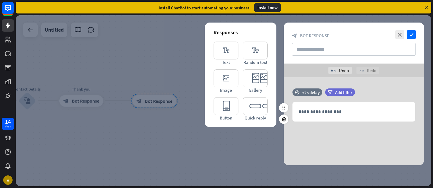
click at [312, 97] on div "time +2s delay" at bounding box center [308, 94] width 30 height 13
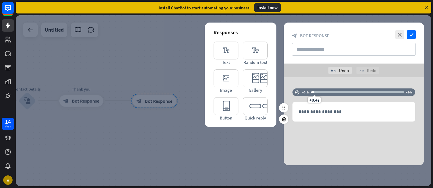
drag, startPoint x: 327, startPoint y: 92, endPoint x: 314, endPoint y: 92, distance: 13.4
click at [314, 92] on div "+0.4s" at bounding box center [314, 92] width 4 height 4
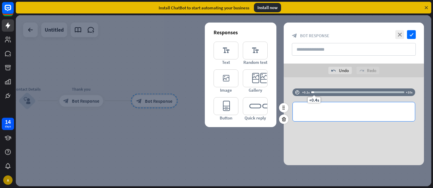
click at [306, 114] on p "**********" at bounding box center [354, 111] width 110 height 7
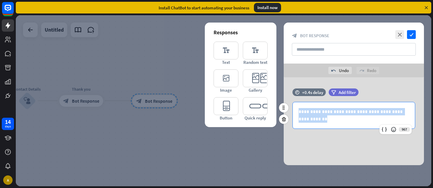
drag, startPoint x: 327, startPoint y: 119, endPoint x: 291, endPoint y: 110, distance: 37.6
click at [291, 110] on div "**********" at bounding box center [354, 115] width 140 height 27
copy p "**********"
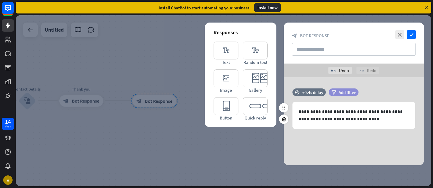
click at [345, 93] on span "Add filter" at bounding box center [347, 92] width 17 height 6
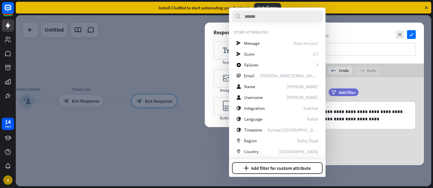
click at [343, 142] on div "**********" at bounding box center [354, 121] width 140 height 88
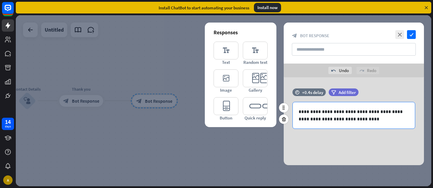
click at [298, 111] on div "**********" at bounding box center [354, 115] width 122 height 26
click at [383, 129] on icon at bounding box center [384, 129] width 6 height 6
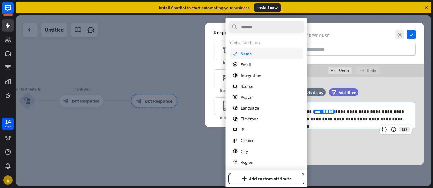
click at [247, 54] on span "Name" at bounding box center [246, 54] width 11 height 6
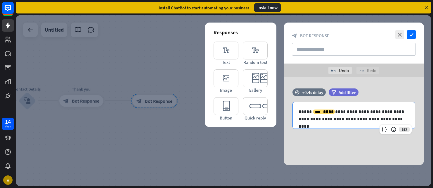
click at [350, 153] on div "**********" at bounding box center [354, 121] width 140 height 88
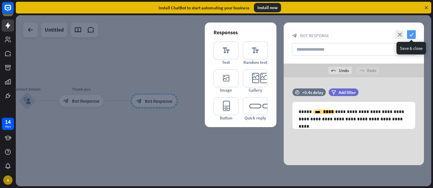
click at [411, 34] on icon "check" at bounding box center [411, 34] width 9 height 9
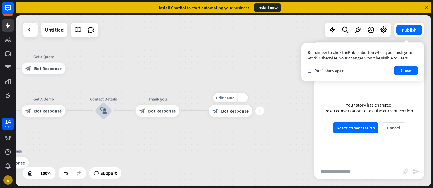
drag, startPoint x: 220, startPoint y: 113, endPoint x: 217, endPoint y: 102, distance: 11.4
click at [217, 105] on div "Edit name more_horiz plus block_bot_response Bot Response" at bounding box center [231, 111] width 44 height 12
click at [106, 110] on icon "block_user_input" at bounding box center [103, 110] width 7 height 7
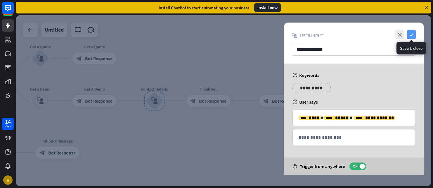
click at [412, 34] on icon "check" at bounding box center [411, 34] width 9 height 9
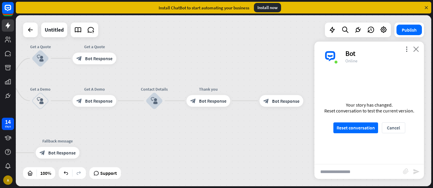
click at [416, 49] on icon "close" at bounding box center [416, 49] width 6 height 6
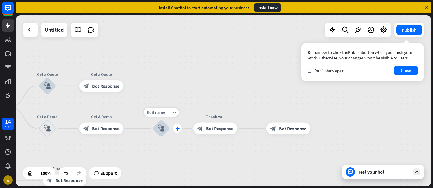
click at [175, 129] on icon "plus" at bounding box center [177, 128] width 4 height 4
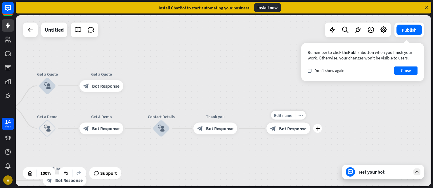
click at [300, 117] on icon "more_horiz" at bounding box center [300, 115] width 5 height 4
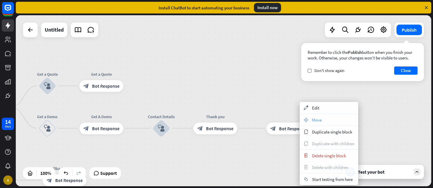
click at [321, 119] on span "Move" at bounding box center [317, 120] width 10 height 6
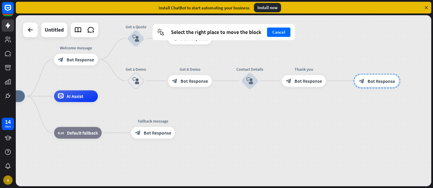
drag, startPoint x: 287, startPoint y: 129, endPoint x: 375, endPoint y: 82, distance: 99.9
click at [375, 82] on div at bounding box center [377, 80] width 47 height 15
click at [378, 78] on div at bounding box center [376, 80] width 47 height 15
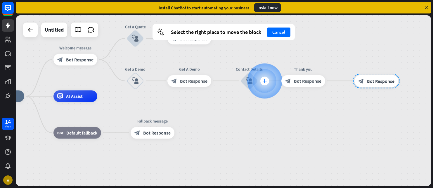
click at [265, 82] on icon "plus" at bounding box center [264, 81] width 4 height 4
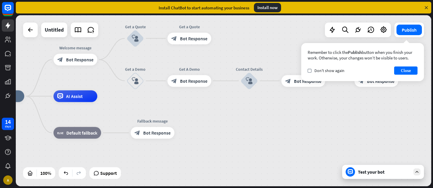
click at [336, 117] on div "home_2 Start point Welcome message block_bot_response Bot Response Get a Quote …" at bounding box center [188, 181] width 416 height 171
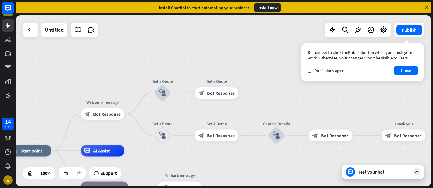
click at [267, 83] on div "home_2 Start point Welcome message block_bot_response Bot Response Get a Quote …" at bounding box center [224, 100] width 416 height 171
click at [409, 72] on button "Close" at bounding box center [405, 70] width 23 height 8
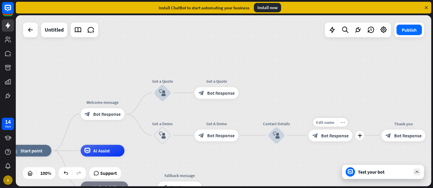
click at [344, 122] on icon "more_horiz" at bounding box center [342, 122] width 5 height 4
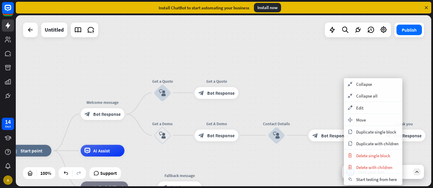
click at [310, 105] on div "home_2 Start point Welcome message block_bot_response Bot Response Get a Quote …" at bounding box center [224, 100] width 416 height 171
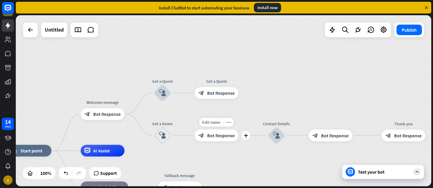
click at [208, 134] on span "Bot Response" at bounding box center [220, 135] width 27 height 6
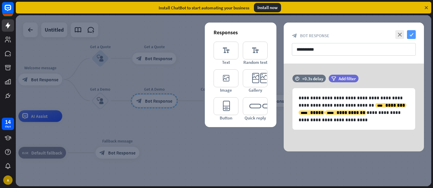
click at [410, 33] on icon "check" at bounding box center [411, 34] width 9 height 9
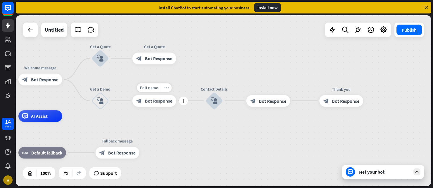
click at [167, 88] on icon "more_horiz" at bounding box center [166, 87] width 5 height 4
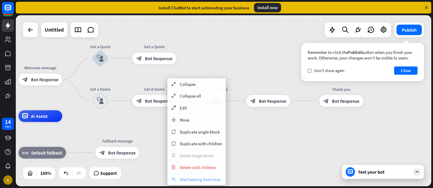
click at [189, 178] on span "Start testing from here" at bounding box center [200, 179] width 41 height 6
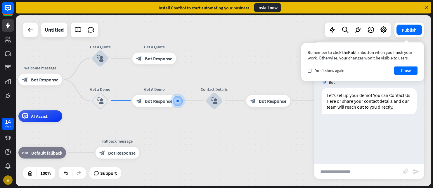
click at [333, 172] on input "text" at bounding box center [358, 171] width 89 height 15
type input "**********"
click at [421, 173] on div "**********" at bounding box center [369, 171] width 110 height 15
click at [415, 171] on icon "send" at bounding box center [416, 171] width 7 height 7
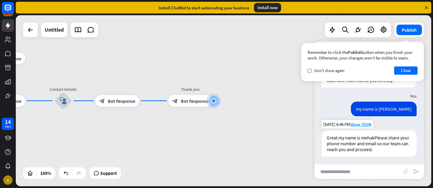
scroll to position [28, 0]
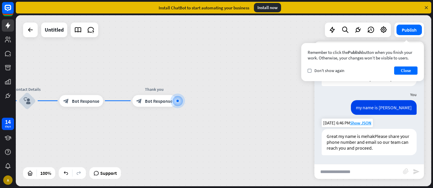
click at [375, 136] on div "Great my name is mehakPlease share your phone number and email so our team can …" at bounding box center [369, 142] width 95 height 26
click at [358, 135] on div "Great my name is mehakPlease share your phone number and email so our team can …" at bounding box center [369, 142] width 95 height 26
click at [383, 107] on div "my name is [PERSON_NAME]" at bounding box center [384, 107] width 66 height 15
drag, startPoint x: 374, startPoint y: 107, endPoint x: 410, endPoint y: 107, distance: 35.9
click at [410, 107] on div "my name is [PERSON_NAME]" at bounding box center [384, 107] width 66 height 15
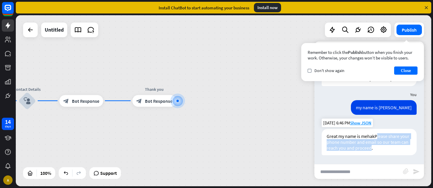
drag, startPoint x: 376, startPoint y: 135, endPoint x: 371, endPoint y: 146, distance: 12.3
click at [371, 146] on div "Great my name is mehakPlease share your phone number and email so our team can …" at bounding box center [369, 142] width 95 height 26
drag, startPoint x: 377, startPoint y: 136, endPoint x: 389, endPoint y: 149, distance: 17.6
click at [389, 149] on div "Great my name is mehakPlease share your phone number and email so our team can …" at bounding box center [369, 142] width 95 height 26
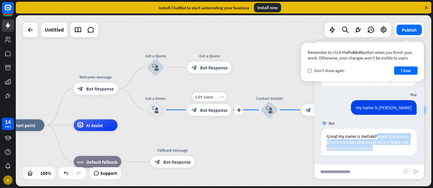
click at [221, 98] on icon "more_horiz" at bounding box center [221, 96] width 5 height 4
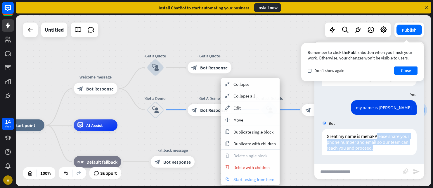
click at [244, 180] on span "Start testing from here" at bounding box center [254, 179] width 41 height 6
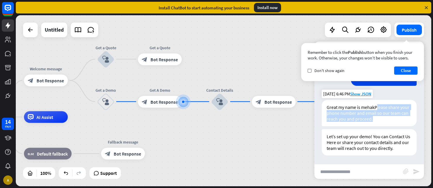
scroll to position [57, 0]
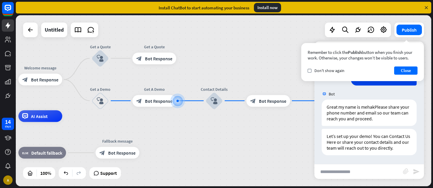
click at [334, 169] on input "text" at bounding box center [358, 171] width 89 height 15
type input "*****"
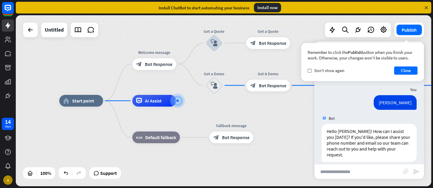
scroll to position [132, 0]
click at [405, 72] on button "Close" at bounding box center [405, 70] width 23 height 8
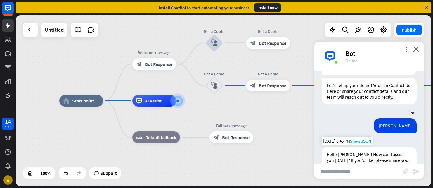
scroll to position [115, 0]
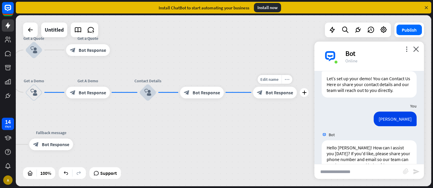
click at [289, 80] on div "more_horiz" at bounding box center [287, 79] width 11 height 9
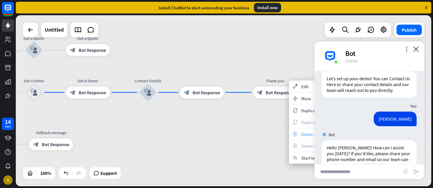
click at [300, 131] on div "trash Delete single block" at bounding box center [318, 134] width 58 height 12
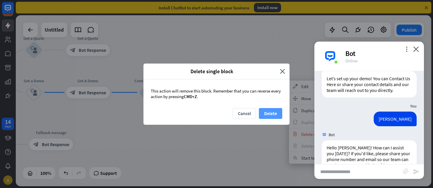
click at [272, 113] on button "Delete" at bounding box center [270, 113] width 23 height 11
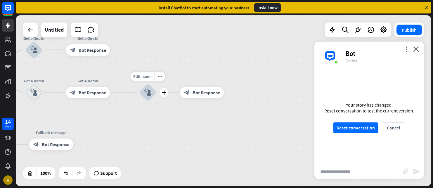
click at [146, 89] on icon "block_user_input" at bounding box center [147, 92] width 7 height 7
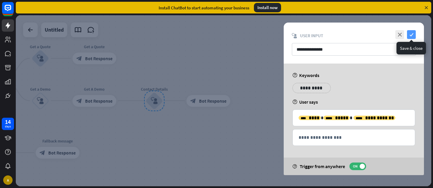
click at [410, 35] on icon "check" at bounding box center [411, 34] width 9 height 9
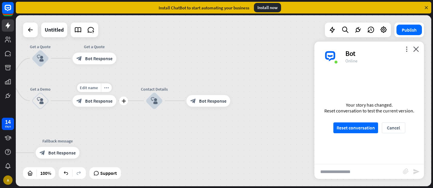
click at [104, 101] on span "Bot Response" at bounding box center [98, 101] width 27 height 6
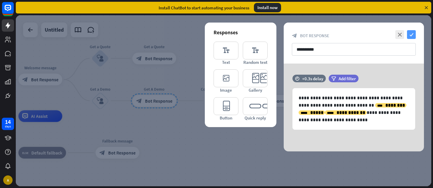
click at [411, 32] on icon "check" at bounding box center [411, 34] width 9 height 9
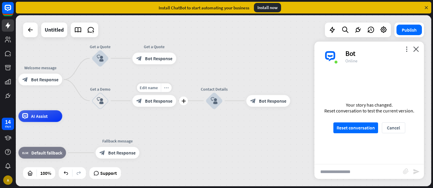
click at [167, 85] on icon "more_horiz" at bounding box center [166, 87] width 5 height 4
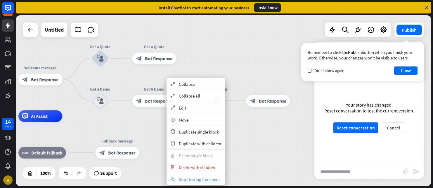
click at [186, 177] on span "Start testing from here" at bounding box center [199, 179] width 41 height 6
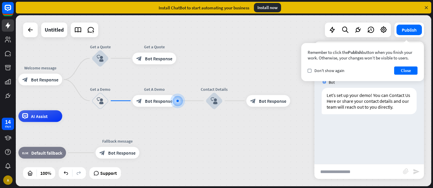
click at [333, 170] on input "text" at bounding box center [358, 171] width 89 height 15
type input "*****"
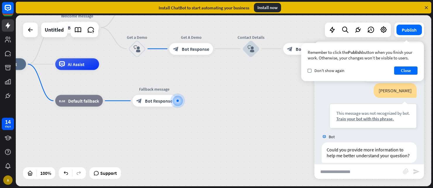
scroll to position [53, 0]
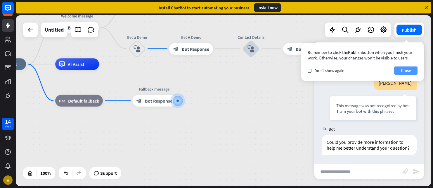
click at [403, 72] on button "Close" at bounding box center [405, 70] width 23 height 8
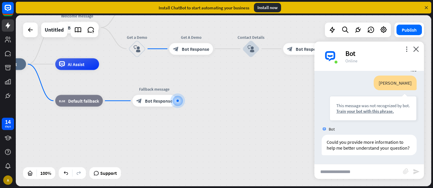
click at [337, 166] on input "text" at bounding box center [358, 171] width 89 height 15
type input "**********"
click at [417, 171] on icon "send" at bounding box center [416, 171] width 7 height 7
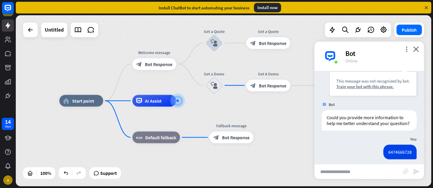
scroll to position [76, 0]
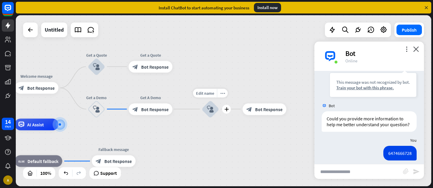
click at [212, 109] on icon "block_user_input" at bounding box center [210, 109] width 7 height 7
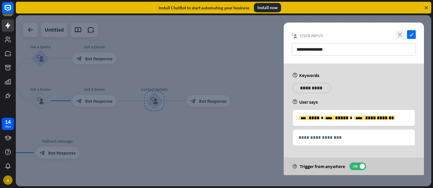
click at [399, 35] on icon "close" at bounding box center [399, 34] width 9 height 9
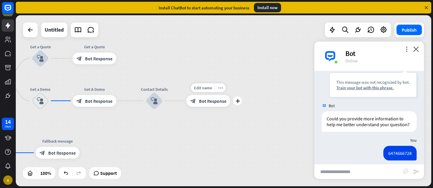
click at [211, 100] on span "Bot Response" at bounding box center [212, 101] width 27 height 6
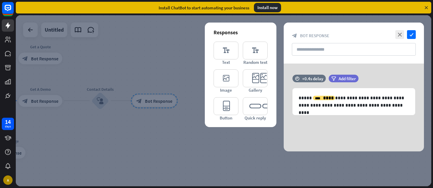
click at [159, 157] on div at bounding box center [224, 100] width 416 height 171
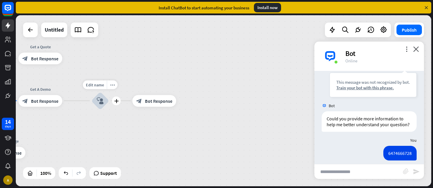
click at [102, 101] on icon "block_user_input" at bounding box center [100, 100] width 7 height 7
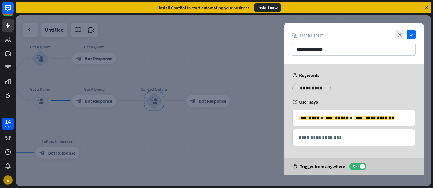
click at [115, 156] on div at bounding box center [224, 100] width 416 height 171
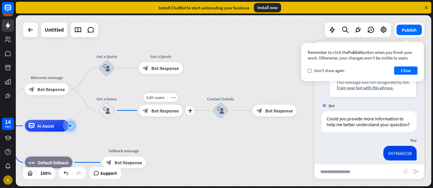
click at [154, 116] on div "block_bot_response Bot Response" at bounding box center [161, 110] width 44 height 12
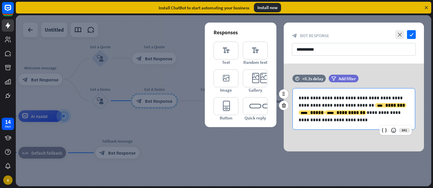
click at [339, 103] on p "**********" at bounding box center [354, 108] width 110 height 29
click at [349, 104] on p "**********" at bounding box center [354, 108] width 110 height 29
drag, startPoint x: 349, startPoint y: 105, endPoint x: 320, endPoint y: 105, distance: 28.4
click at [320, 105] on p "**********" at bounding box center [354, 108] width 110 height 29
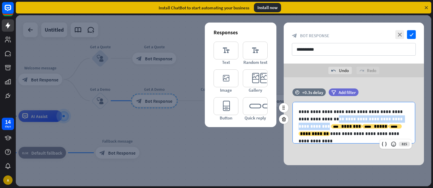
drag, startPoint x: 321, startPoint y: 117, endPoint x: 314, endPoint y: 126, distance: 10.8
click at [314, 126] on p "**********" at bounding box center [354, 122] width 110 height 29
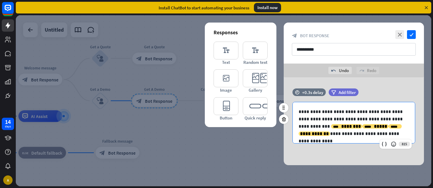
click at [344, 133] on p "**********" at bounding box center [354, 122] width 110 height 29
click at [391, 143] on icon at bounding box center [394, 144] width 6 height 6
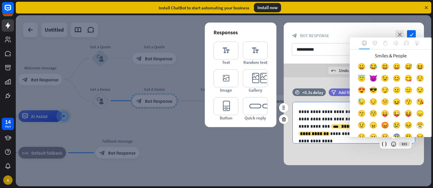
click at [338, 136] on p "**********" at bounding box center [354, 122] width 110 height 29
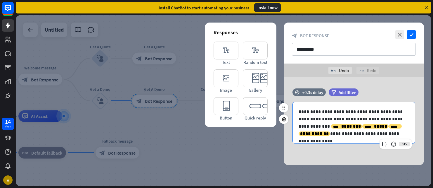
click at [319, 119] on p "**********" at bounding box center [354, 122] width 110 height 29
click at [345, 111] on p "**********" at bounding box center [354, 122] width 110 height 29
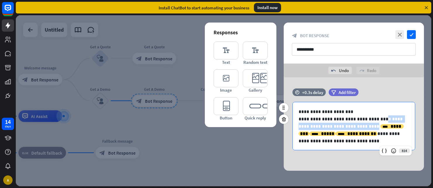
drag, startPoint x: 374, startPoint y: 118, endPoint x: 362, endPoint y: 126, distance: 14.6
click at [362, 126] on p "**********" at bounding box center [354, 129] width 110 height 29
click at [354, 145] on div "**********" at bounding box center [354, 126] width 122 height 48
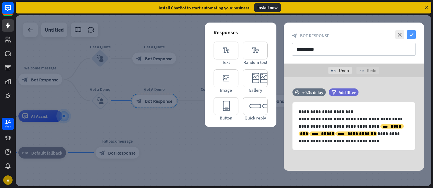
click at [411, 33] on icon "check" at bounding box center [411, 34] width 9 height 9
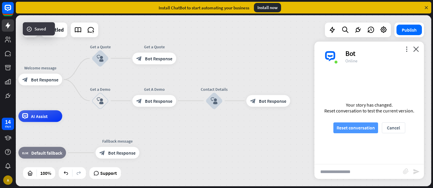
click at [350, 129] on button "Reset conversation" at bounding box center [355, 127] width 45 height 11
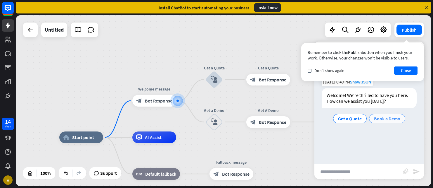
click at [394, 118] on span "Book a Demo" at bounding box center [387, 118] width 26 height 6
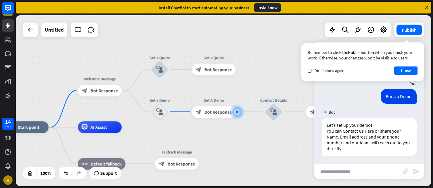
scroll to position [34, 0]
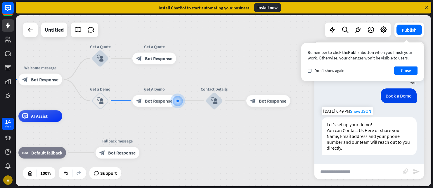
click at [341, 131] on div "Let’s set up your demo! You can Contact Us Here or share your Name, Email addre…" at bounding box center [369, 136] width 95 height 38
drag, startPoint x: 350, startPoint y: 142, endPoint x: 359, endPoint y: 150, distance: 12.0
click at [359, 150] on div "Let’s set up your demo! You can Contact Us Here or share your Name, Email addre…" at bounding box center [369, 136] width 95 height 38
drag, startPoint x: 353, startPoint y: 142, endPoint x: 354, endPoint y: 151, distance: 9.2
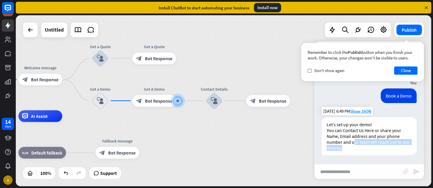
click at [354, 151] on div "Let’s set up your demo! You can Contact Us Here or share your Name, Email addre…" at bounding box center [369, 136] width 95 height 38
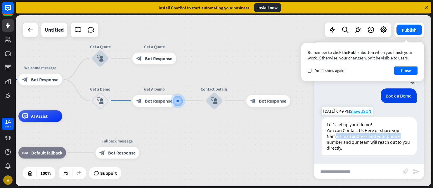
drag, startPoint x: 336, startPoint y: 136, endPoint x: 403, endPoint y: 137, distance: 66.6
click at [403, 137] on div "Let’s set up your demo! You can Contact Us Here or share your Name, Email addre…" at bounding box center [369, 136] width 95 height 38
click at [326, 150] on div "Let’s set up your demo! You can Contact Us Here or share your Name, Email addre…" at bounding box center [369, 136] width 95 height 38
click at [343, 171] on input "text" at bounding box center [358, 171] width 89 height 15
click at [339, 169] on input "text" at bounding box center [358, 171] width 89 height 15
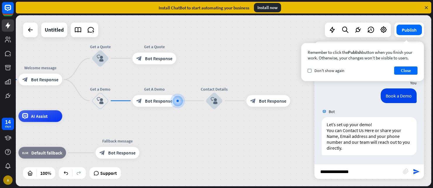
type input "**********"
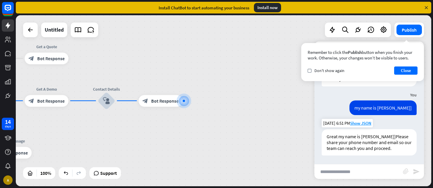
scroll to position [103, 0]
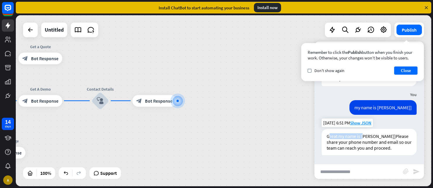
drag, startPoint x: 328, startPoint y: 136, endPoint x: 363, endPoint y: 136, distance: 35.1
click at [363, 136] on div "Great my name is [PERSON_NAME]]Please share your phone number and email so our …" at bounding box center [369, 142] width 95 height 26
click at [157, 99] on span "Bot Response" at bounding box center [158, 101] width 27 height 6
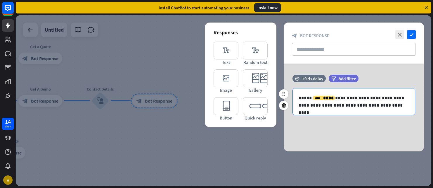
click at [306, 96] on p "**********" at bounding box center [354, 101] width 110 height 15
click at [323, 98] on span "****" at bounding box center [328, 98] width 11 height 4
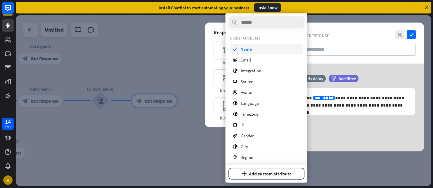
click at [245, 48] on span "Name" at bounding box center [246, 49] width 11 height 6
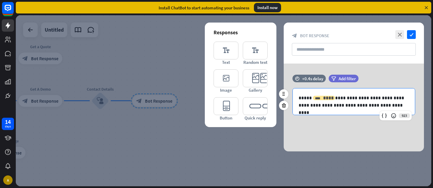
click at [316, 99] on div "**** ****" at bounding box center [324, 98] width 22 height 4
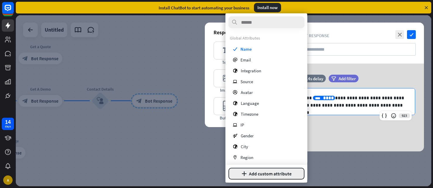
click at [260, 175] on button "plus Add custom attribute" at bounding box center [267, 173] width 76 height 12
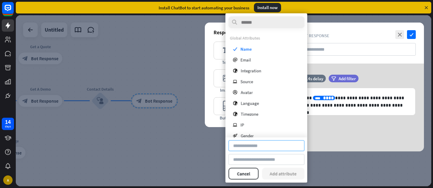
click at [250, 147] on input at bounding box center [267, 145] width 76 height 11
click at [268, 147] on input at bounding box center [267, 145] width 76 height 11
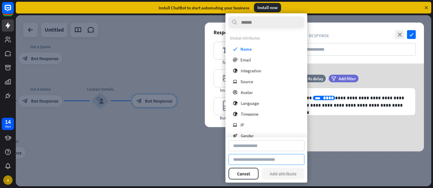
click at [265, 162] on input at bounding box center [267, 159] width 76 height 11
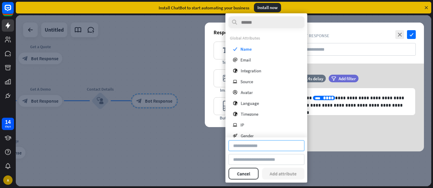
click at [254, 148] on input at bounding box center [267, 145] width 76 height 11
click at [330, 136] on div "**********" at bounding box center [354, 107] width 140 height 88
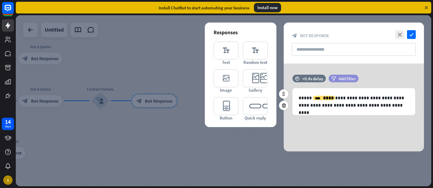
click at [342, 77] on span "Add filter" at bounding box center [347, 79] width 17 height 6
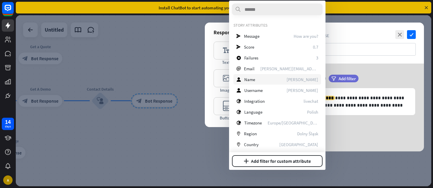
click at [264, 77] on div "user Name [PERSON_NAME]" at bounding box center [278, 79] width 88 height 11
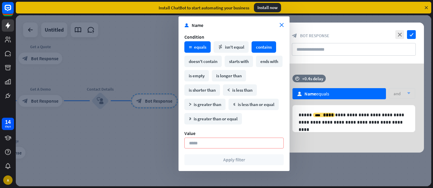
click at [258, 46] on div "contains" at bounding box center [264, 46] width 25 height 11
click at [325, 142] on div "**********" at bounding box center [354, 107] width 140 height 89
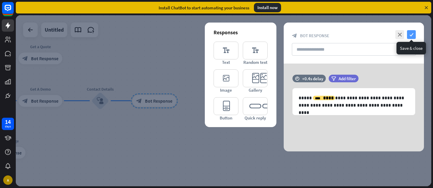
click at [409, 34] on icon "check" at bounding box center [411, 34] width 9 height 9
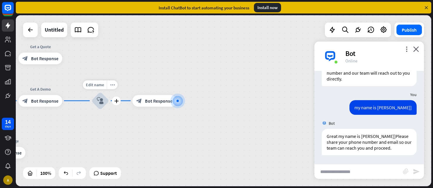
click at [101, 103] on icon "block_user_input" at bounding box center [100, 100] width 7 height 7
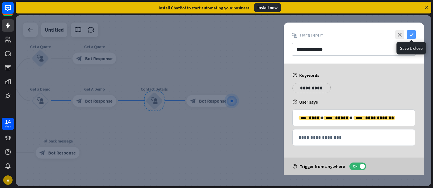
click at [413, 32] on icon "check" at bounding box center [411, 34] width 9 height 9
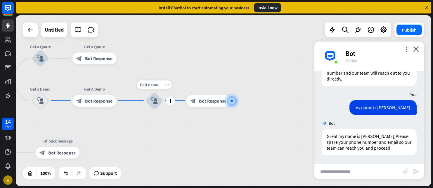
click at [167, 86] on icon "more_horiz" at bounding box center [166, 84] width 5 height 4
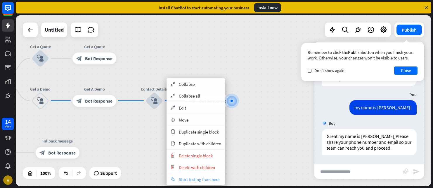
click at [185, 177] on span "Start testing from here" at bounding box center [199, 179] width 41 height 6
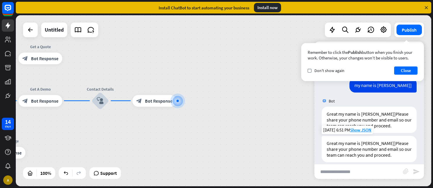
scroll to position [132, 0]
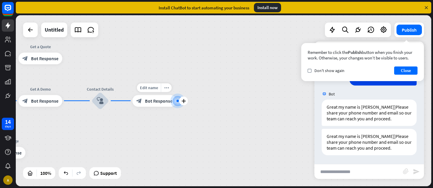
click at [146, 102] on span "Bot Response" at bounding box center [158, 101] width 27 height 6
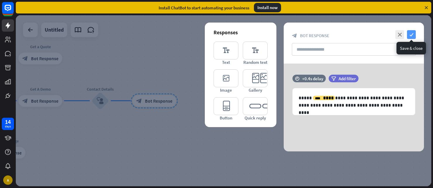
click at [412, 36] on icon "check" at bounding box center [411, 34] width 9 height 9
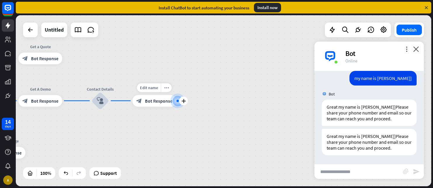
click at [153, 102] on span "Bot Response" at bounding box center [158, 101] width 27 height 6
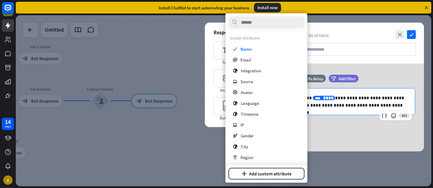
click at [323, 98] on span "****" at bounding box center [328, 98] width 11 height 4
click at [333, 133] on div "**********" at bounding box center [354, 107] width 140 height 88
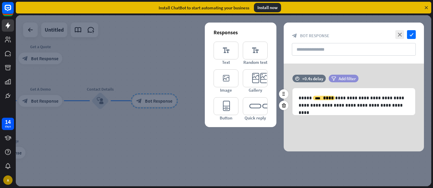
click at [347, 77] on span "Add filter" at bounding box center [347, 79] width 17 height 6
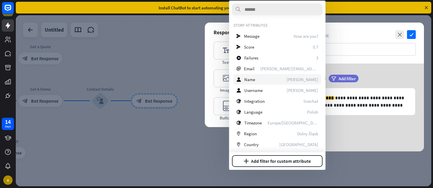
click at [257, 81] on div "user Name [PERSON_NAME]" at bounding box center [278, 79] width 88 height 11
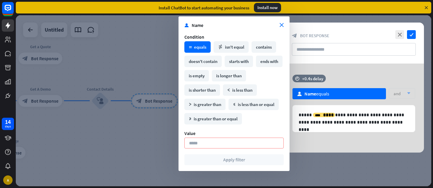
click at [203, 50] on div "math_equal equals" at bounding box center [197, 46] width 26 height 11
click at [205, 144] on input at bounding box center [233, 142] width 99 height 11
click at [216, 143] on input at bounding box center [233, 142] width 99 height 11
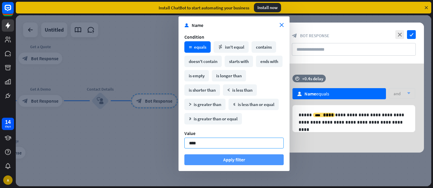
type input "****"
click at [232, 161] on button "Apply filter" at bounding box center [233, 159] width 99 height 11
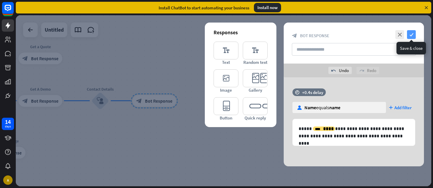
click at [410, 36] on icon "check" at bounding box center [411, 34] width 9 height 9
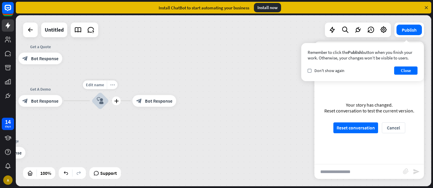
click at [110, 84] on icon "more_horiz" at bounding box center [112, 84] width 5 height 4
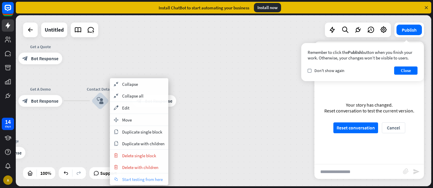
click at [141, 176] on span "Start testing from here" at bounding box center [142, 179] width 41 height 6
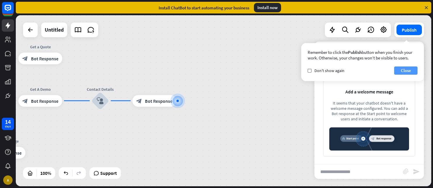
click at [402, 69] on button "Close" at bounding box center [405, 70] width 23 height 8
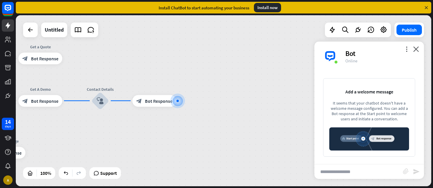
drag, startPoint x: 349, startPoint y: 94, endPoint x: 383, endPoint y: 94, distance: 33.9
click at [383, 94] on div "Add a welcome message It seems that your chatbot doesn't have a welcome message…" at bounding box center [369, 117] width 92 height 78
click at [372, 107] on div "It seems that your chatbot doesn't have a welcome message configured. You can a…" at bounding box center [369, 110] width 80 height 21
click at [309, 108] on div "home_2 Start point Welcome message block_bot_response Bot Response Get a Quote …" at bounding box center [224, 100] width 416 height 171
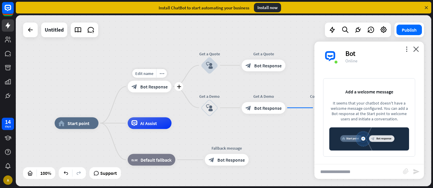
click at [147, 84] on span "Bot Response" at bounding box center [153, 87] width 27 height 6
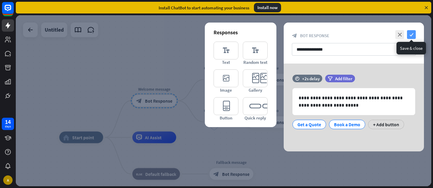
click at [409, 36] on icon "check" at bounding box center [411, 34] width 9 height 9
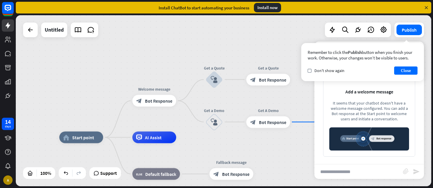
click at [357, 162] on div "Add a welcome message It seems that your chatbot doesn't have a welcome message…" at bounding box center [369, 117] width 110 height 93
click at [406, 66] on div "Remember to click the Publish button when you finish your work. Otherwise, your…" at bounding box center [362, 62] width 123 height 38
click at [406, 70] on button "Close" at bounding box center [405, 70] width 23 height 8
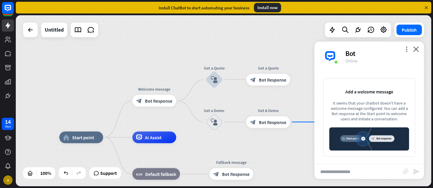
click at [375, 66] on div "more_vert close Bot Online" at bounding box center [369, 56] width 110 height 29
drag, startPoint x: 352, startPoint y: 105, endPoint x: 377, endPoint y: 118, distance: 28.0
click at [377, 118] on div "It seems that your chatbot doesn't have a welcome message configured. You can a…" at bounding box center [369, 110] width 80 height 21
click at [86, 136] on span "Start point" at bounding box center [83, 137] width 22 height 6
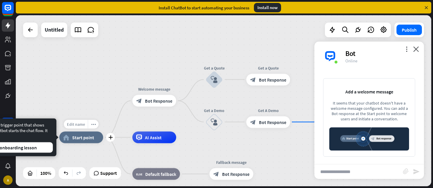
click at [79, 122] on span "Edit name" at bounding box center [76, 123] width 18 height 5
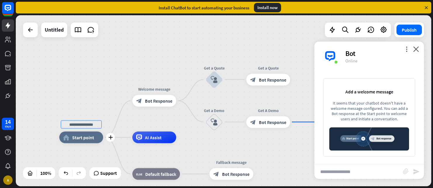
click at [81, 125] on input "text" at bounding box center [81, 124] width 41 height 8
click at [78, 137] on span "Start point" at bounding box center [83, 137] width 22 height 6
click at [78, 123] on span "Edit name" at bounding box center [76, 123] width 18 height 5
click at [148, 104] on div "block_bot_response Bot Response" at bounding box center [154, 101] width 44 height 12
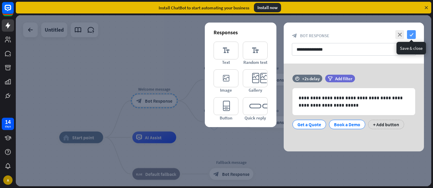
click at [412, 36] on icon "check" at bounding box center [411, 34] width 9 height 9
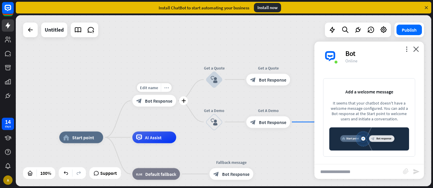
click at [166, 88] on icon "more_horiz" at bounding box center [166, 87] width 5 height 4
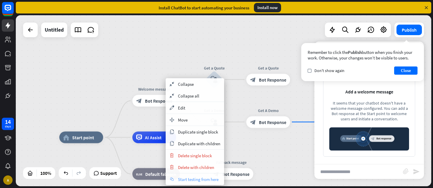
click at [185, 178] on span "Start testing from here" at bounding box center [198, 179] width 41 height 6
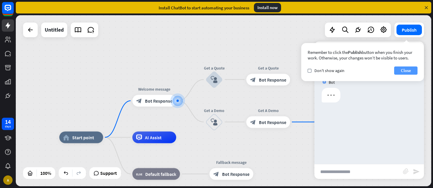
click at [403, 69] on button "Close" at bounding box center [405, 70] width 23 height 8
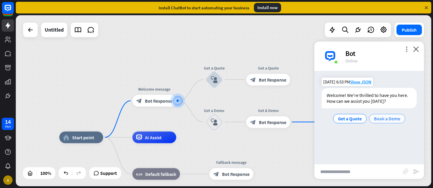
click at [394, 118] on span "Book a Demo" at bounding box center [387, 118] width 26 height 6
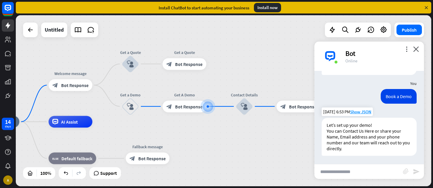
scroll to position [34, 0]
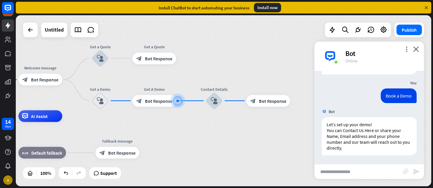
click at [341, 172] on input "text" at bounding box center [358, 171] width 89 height 15
type input "**********"
click at [415, 170] on icon "send" at bounding box center [416, 171] width 7 height 7
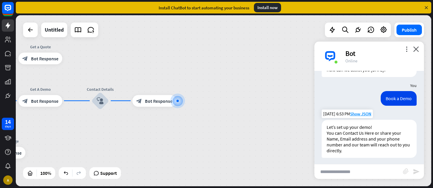
scroll to position [63, 0]
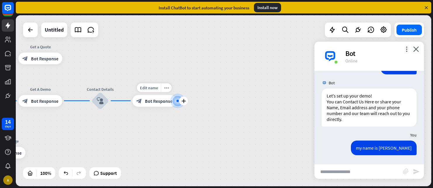
click at [154, 101] on span "Bot Response" at bounding box center [158, 101] width 27 height 6
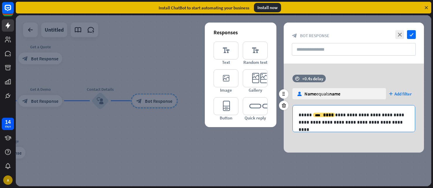
click at [323, 119] on p "**********" at bounding box center [354, 118] width 110 height 15
click at [323, 116] on span "****" at bounding box center [328, 115] width 11 height 4
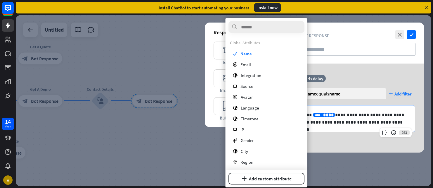
click at [331, 137] on div "**********" at bounding box center [354, 106] width 140 height 63
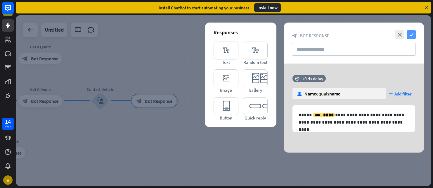
click at [414, 33] on icon "check" at bounding box center [411, 34] width 9 height 9
